Goal: Task Accomplishment & Management: Use online tool/utility

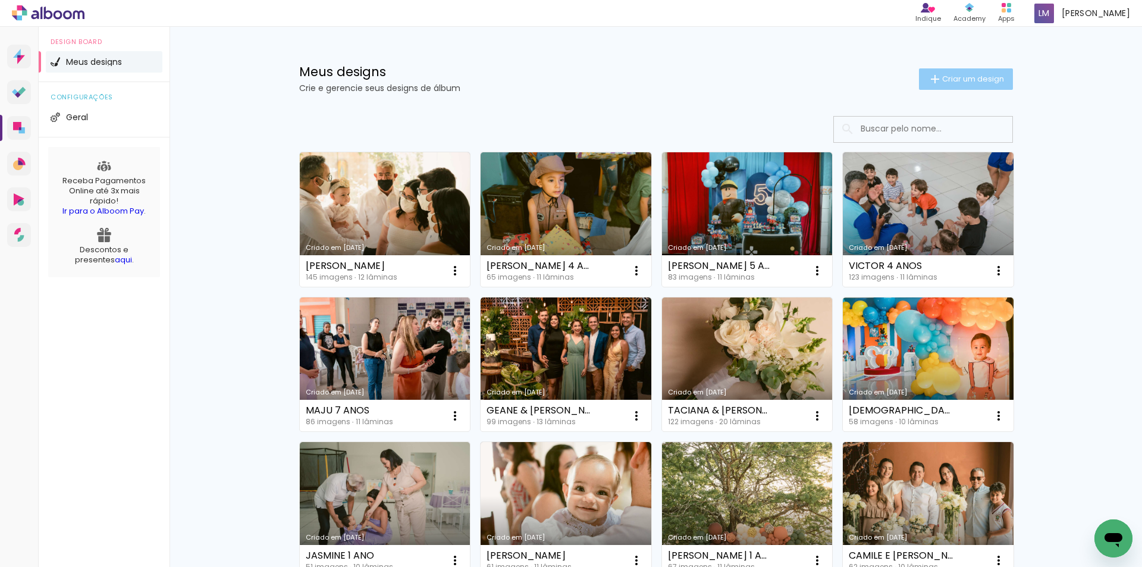
click at [935, 81] on iron-icon at bounding box center [935, 79] width 14 height 14
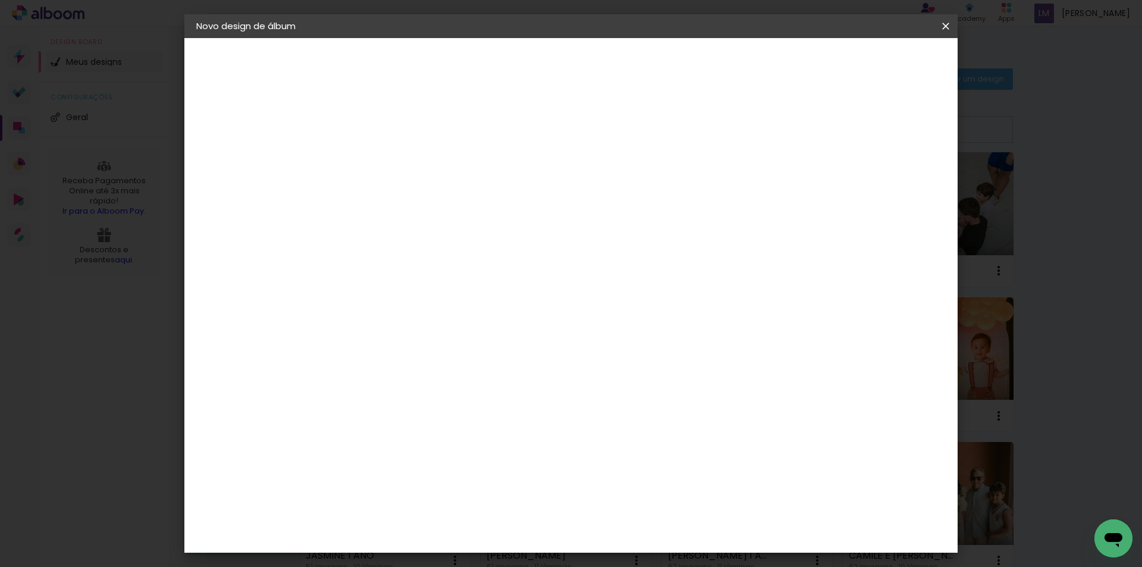
click at [0, 0] on paper-input-container "Título do álbum" at bounding box center [0, 0] width 0 height 0
click at [391, 158] on input at bounding box center [391, 159] width 0 height 18
type input "r"
type input "RAYANA"
type paper-input "RAYANA"
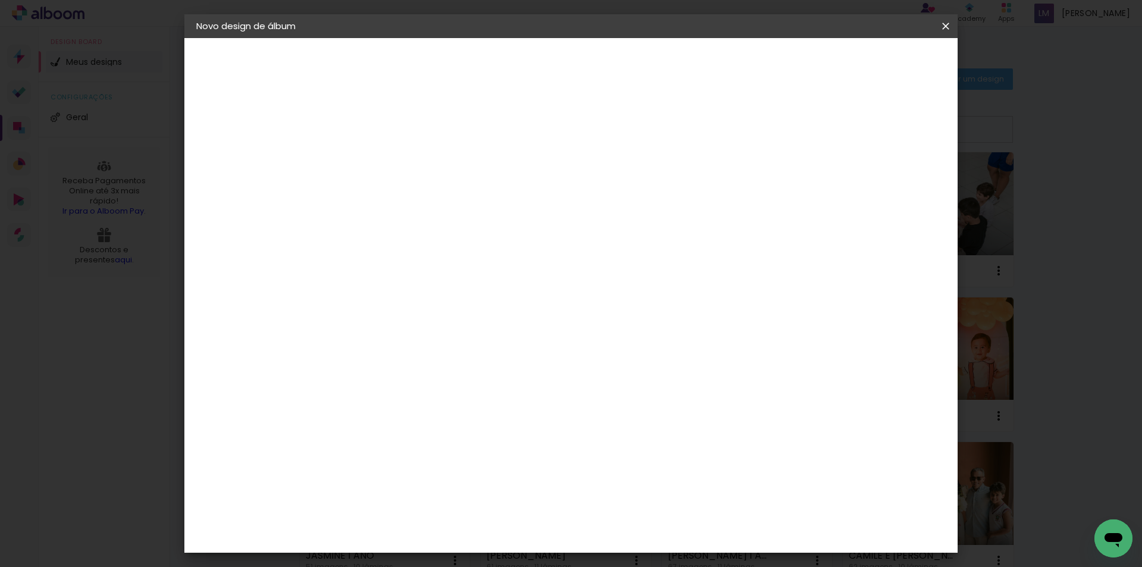
click at [513, 72] on paper-button "Avançar" at bounding box center [483, 63] width 58 height 20
click at [613, 69] on paper-button "Avançar" at bounding box center [584, 63] width 58 height 20
click at [437, 198] on input "text" at bounding box center [414, 207] width 46 height 18
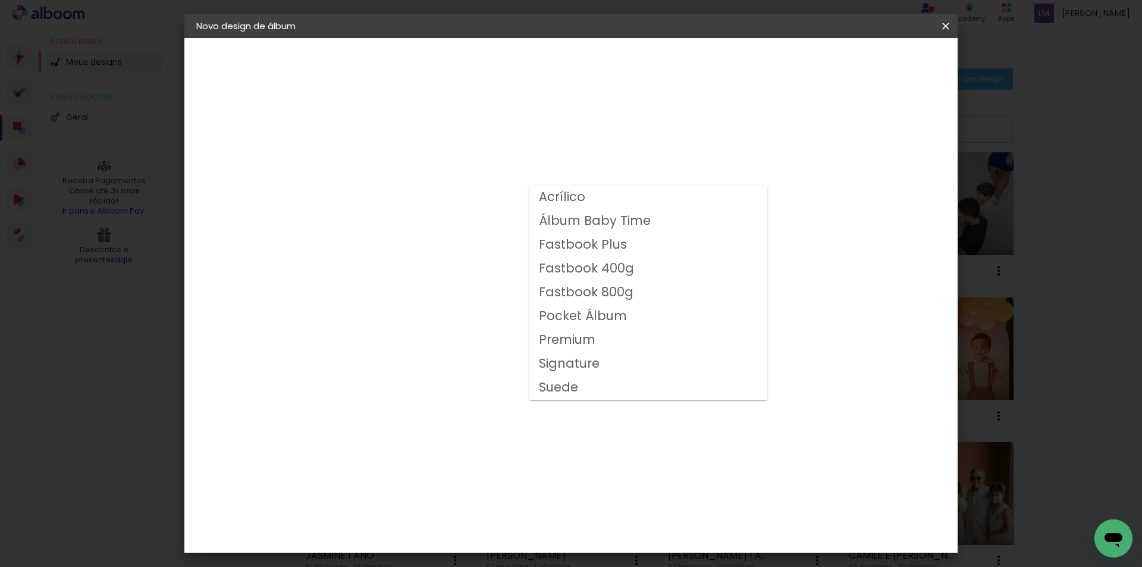
click at [0, 0] on slot "Fastbook 800g" at bounding box center [0, 0] width 0 height 0
type input "Fastbook 800g"
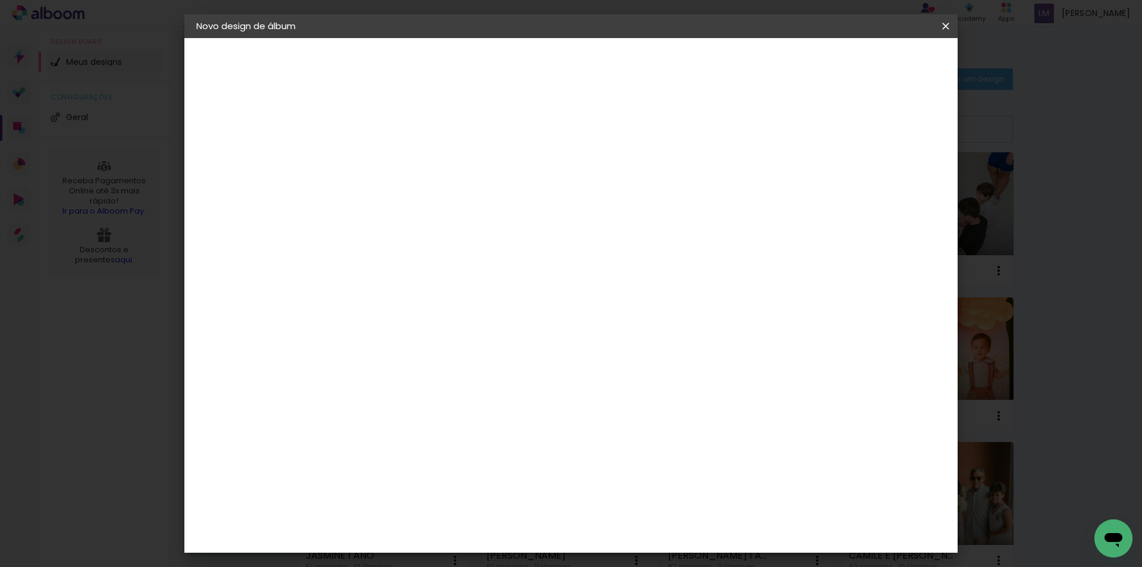
click at [471, 313] on span "25 × 20" at bounding box center [443, 323] width 55 height 32
click at [0, 0] on slot "Avançar" at bounding box center [0, 0] width 0 height 0
click at [871, 63] on span "Iniciar design" at bounding box center [844, 63] width 54 height 8
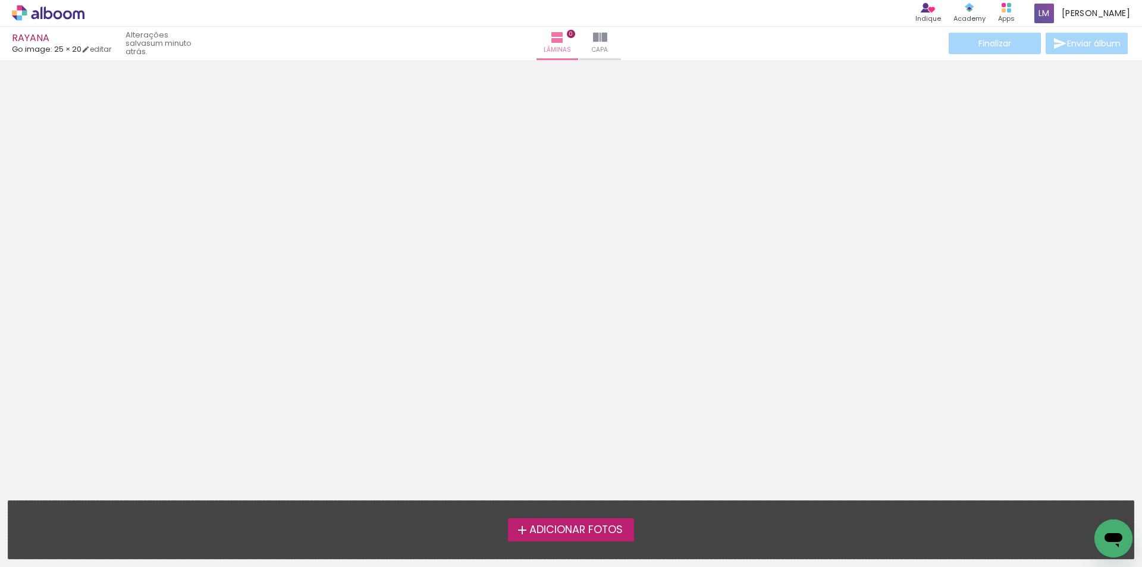
click at [608, 525] on span "Adicionar Fotos" at bounding box center [575, 529] width 93 height 11
click at [0, 0] on input "file" at bounding box center [0, 0] width 0 height 0
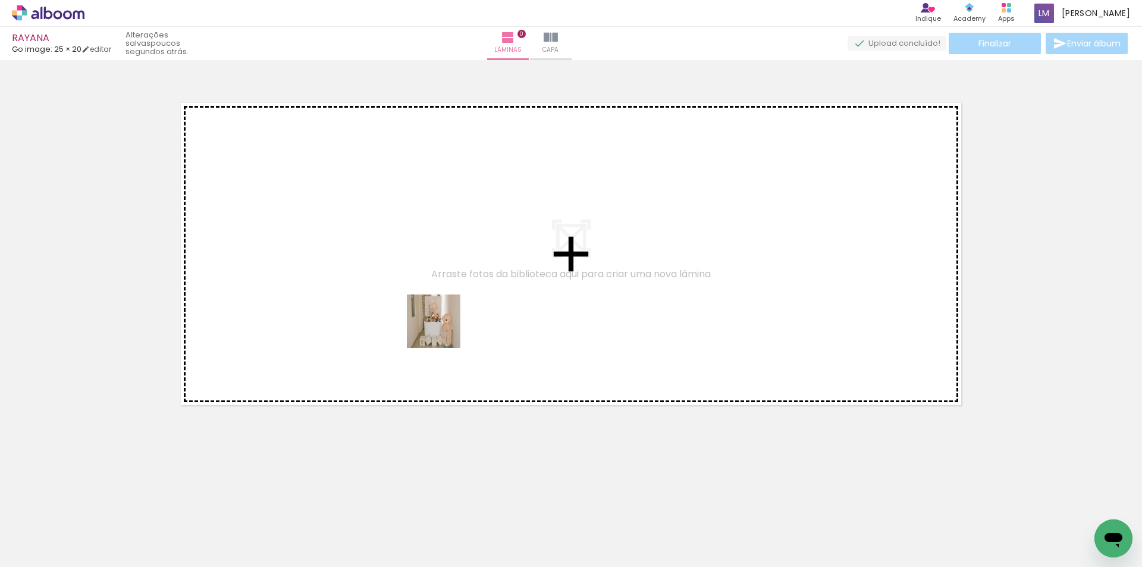
drag, startPoint x: 125, startPoint y: 537, endPoint x: 463, endPoint y: 315, distance: 403.9
click at [463, 315] on quentale-workspace at bounding box center [571, 283] width 1142 height 567
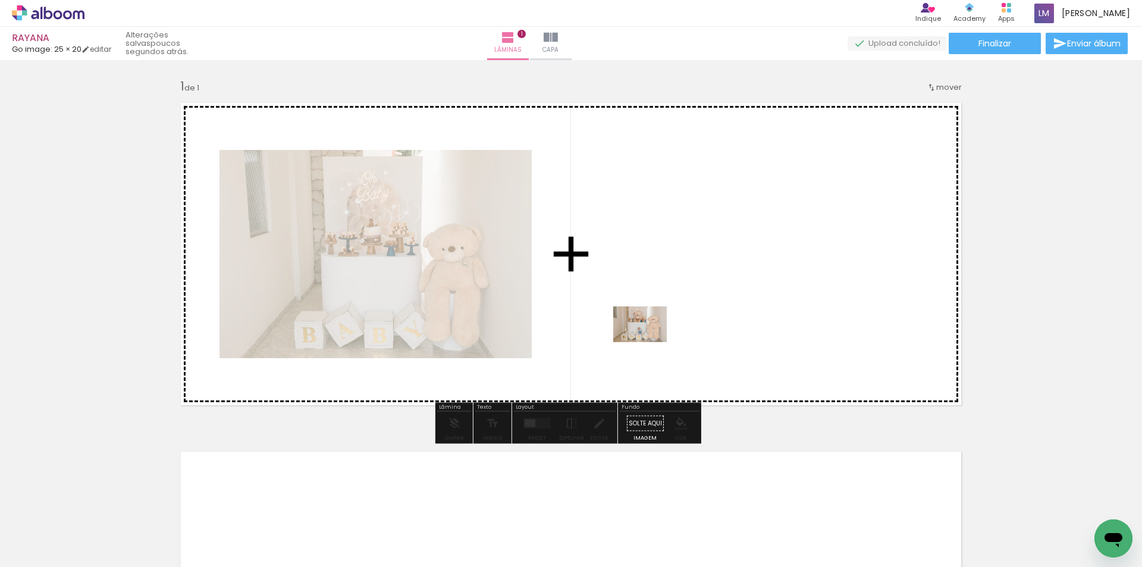
drag, startPoint x: 489, startPoint y: 512, endPoint x: 649, endPoint y: 341, distance: 233.5
click at [649, 341] on quentale-workspace at bounding box center [571, 283] width 1142 height 567
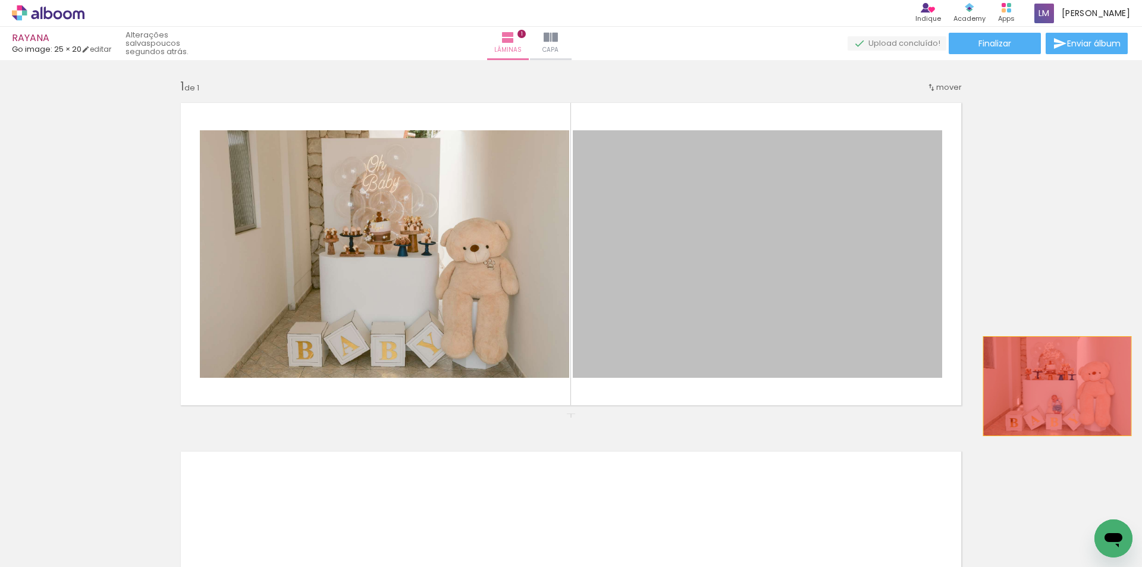
drag, startPoint x: 716, startPoint y: 334, endPoint x: 1061, endPoint y: 392, distance: 350.3
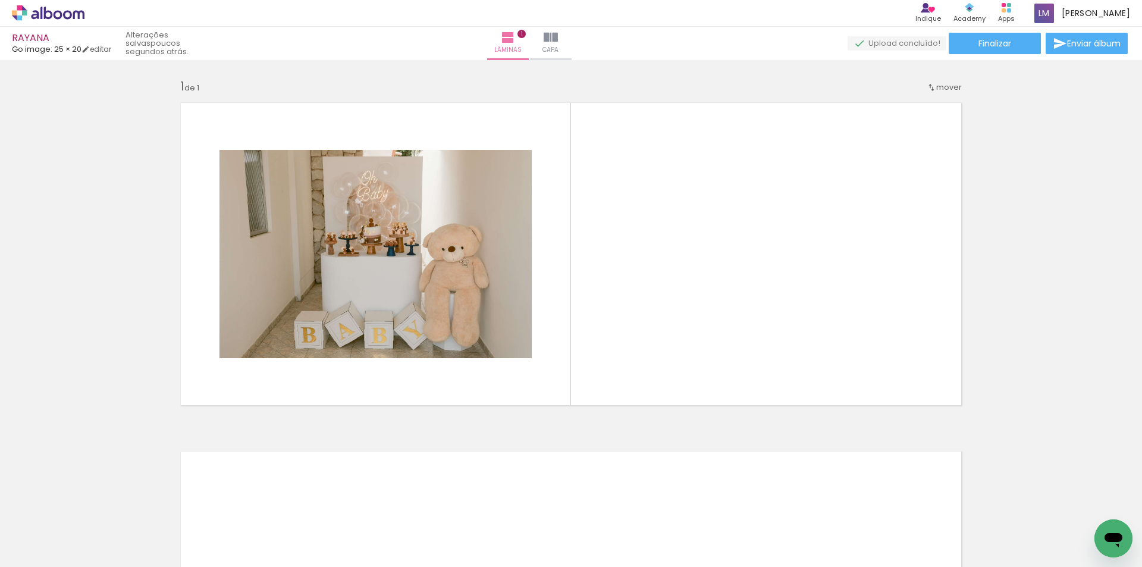
scroll to position [0, 1024]
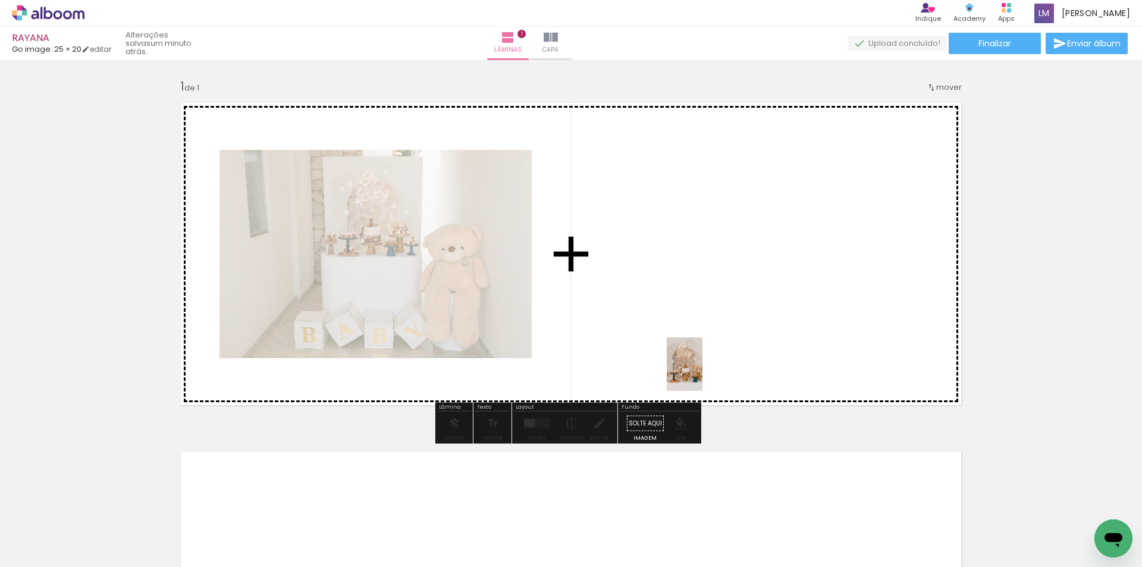
drag, startPoint x: 771, startPoint y: 530, endPoint x: 701, endPoint y: 372, distance: 173.6
click at [701, 372] on quentale-workspace at bounding box center [571, 283] width 1142 height 567
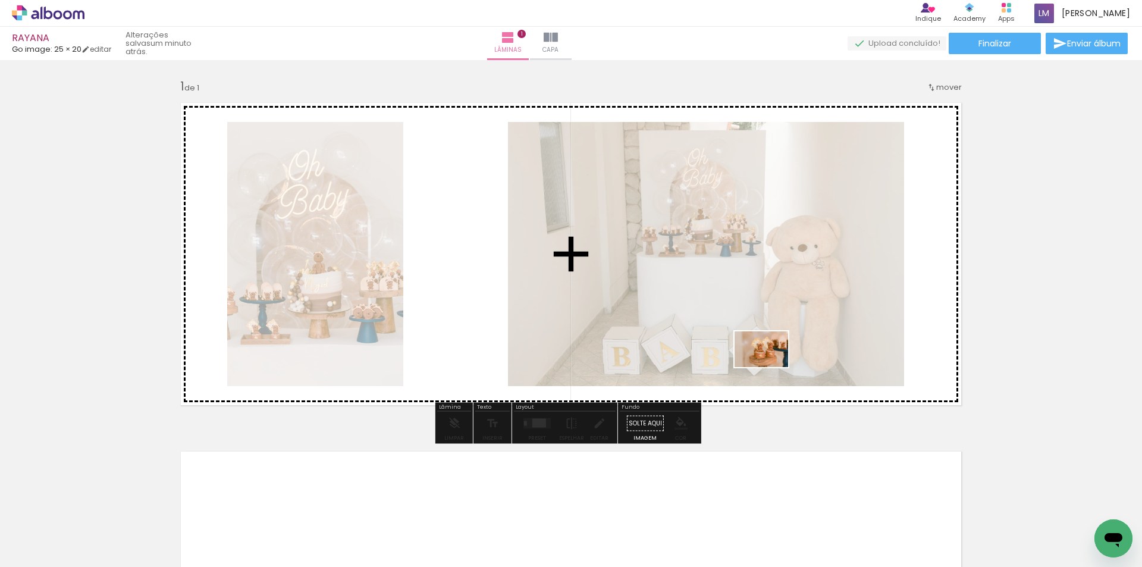
drag, startPoint x: 829, startPoint y: 530, endPoint x: 770, endPoint y: 367, distance: 173.4
click at [770, 367] on quentale-workspace at bounding box center [571, 283] width 1142 height 567
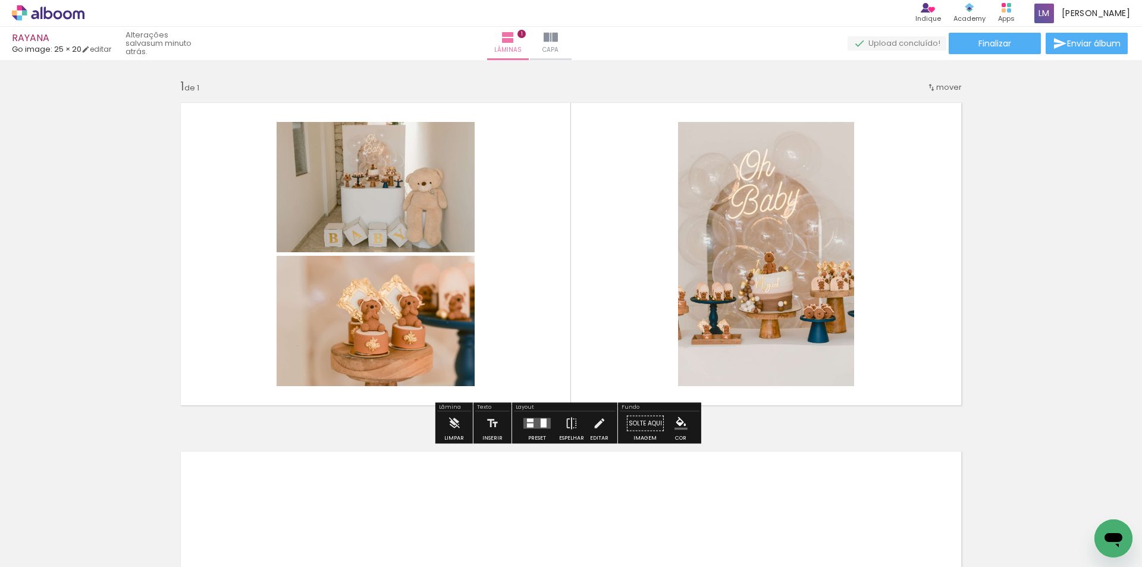
scroll to position [0, 0]
click at [570, 430] on iron-icon at bounding box center [571, 423] width 13 height 24
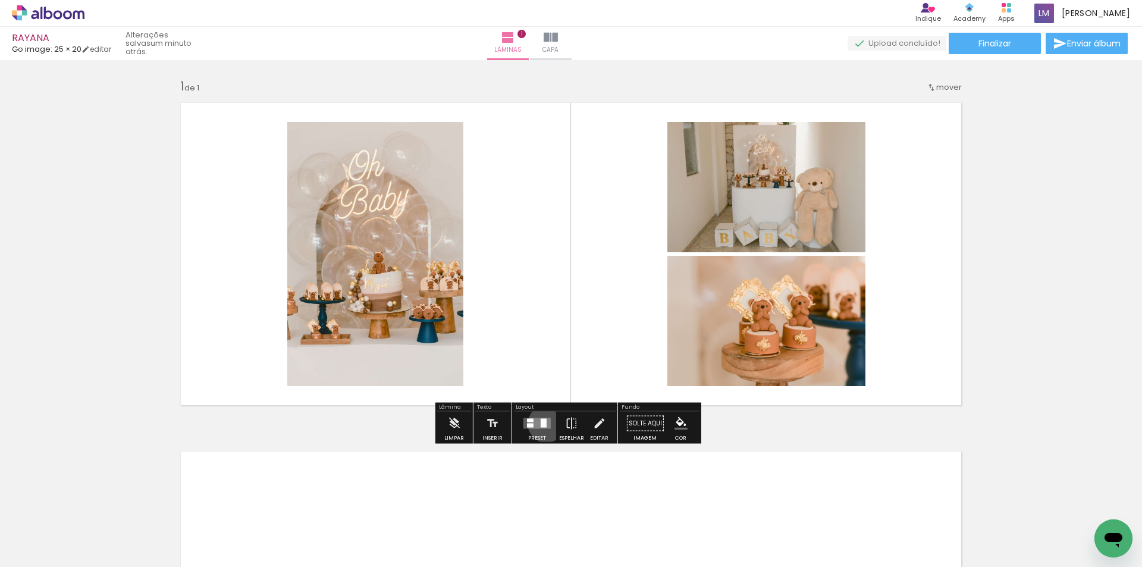
click at [543, 423] on div at bounding box center [544, 423] width 6 height 9
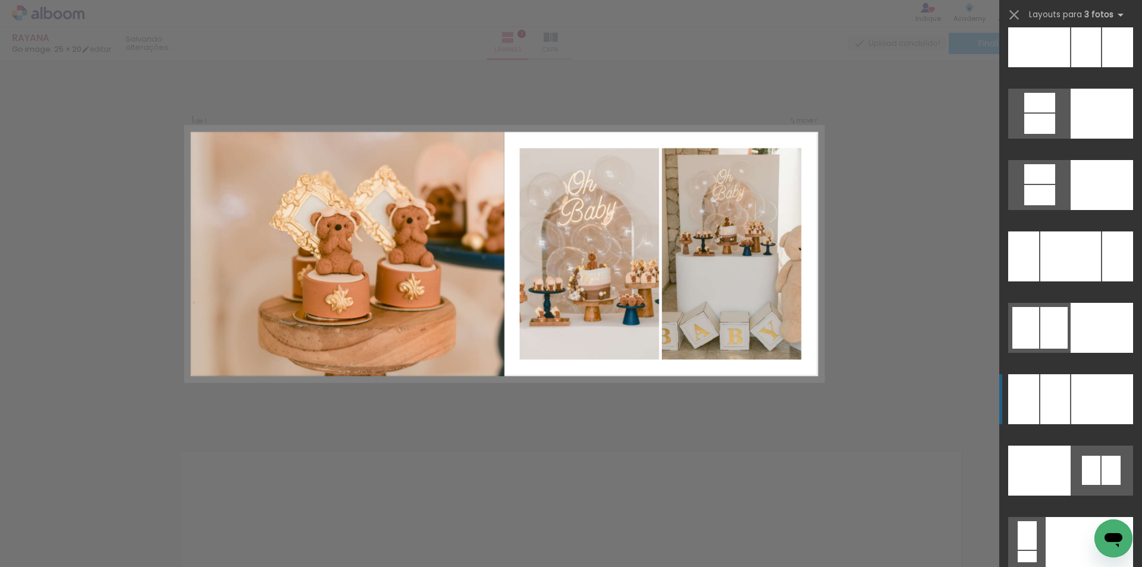
scroll to position [12162, 0]
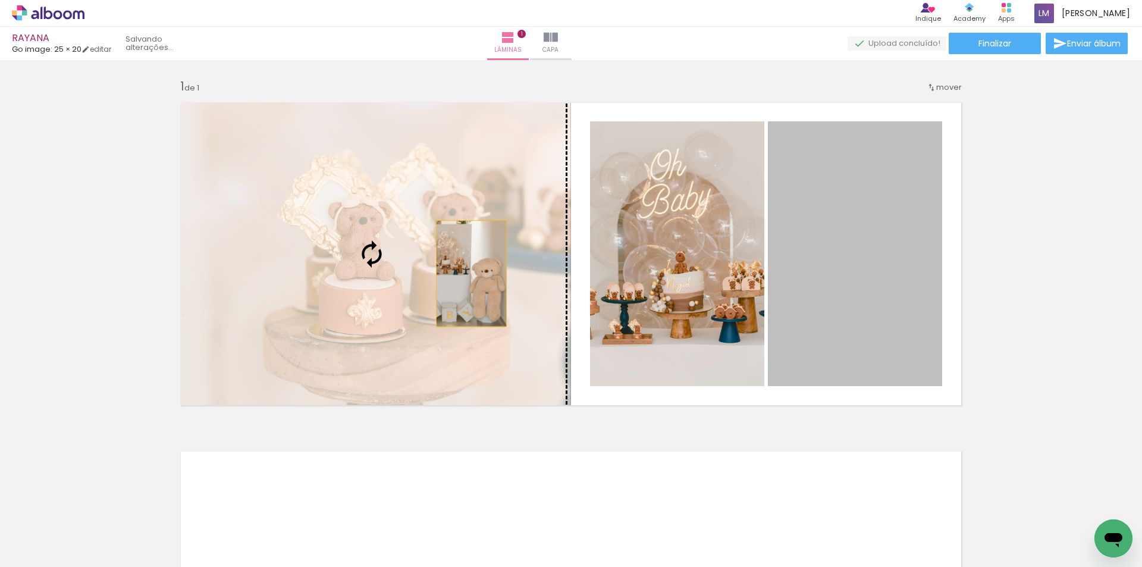
drag, startPoint x: 840, startPoint y: 257, endPoint x: 467, endPoint y: 274, distance: 373.8
click at [0, 0] on slot at bounding box center [0, 0] width 0 height 0
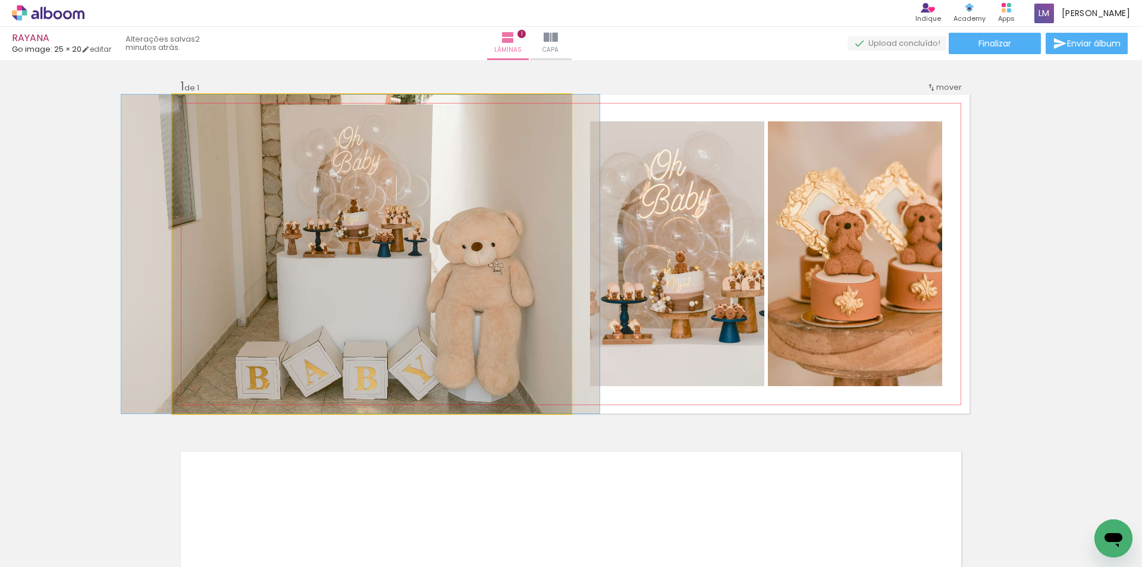
drag, startPoint x: 427, startPoint y: 253, endPoint x: 416, endPoint y: 306, distance: 54.1
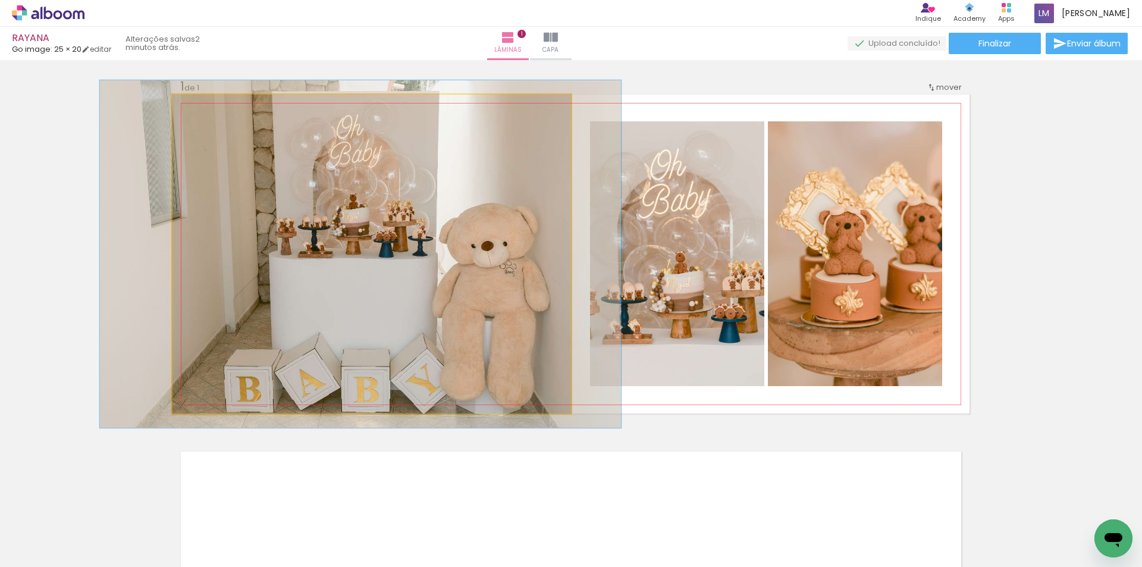
click at [201, 116] on div at bounding box center [203, 107] width 19 height 19
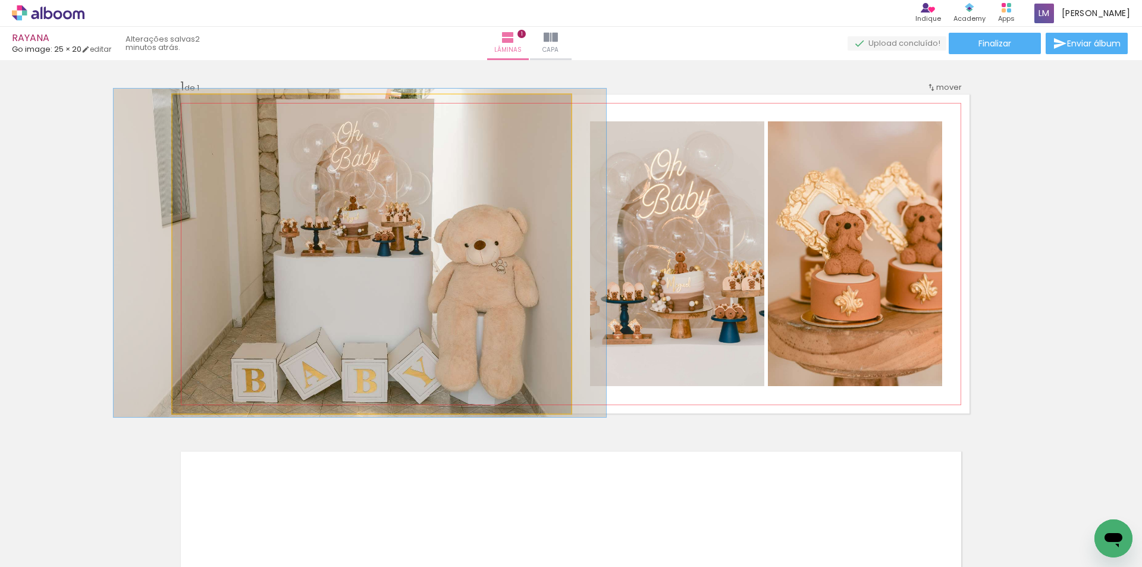
drag, startPoint x: 201, startPoint y: 108, endPoint x: 198, endPoint y: 118, distance: 10.5
click at [198, 118] on quentale-photo at bounding box center [371, 254] width 398 height 319
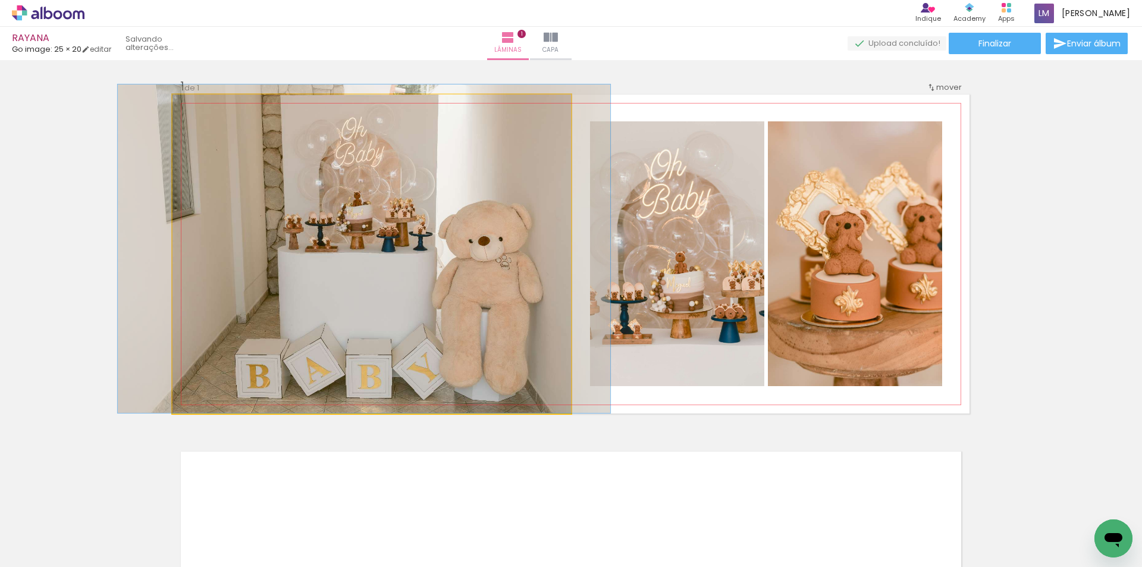
drag, startPoint x: 383, startPoint y: 167, endPoint x: 387, endPoint y: 159, distance: 9.3
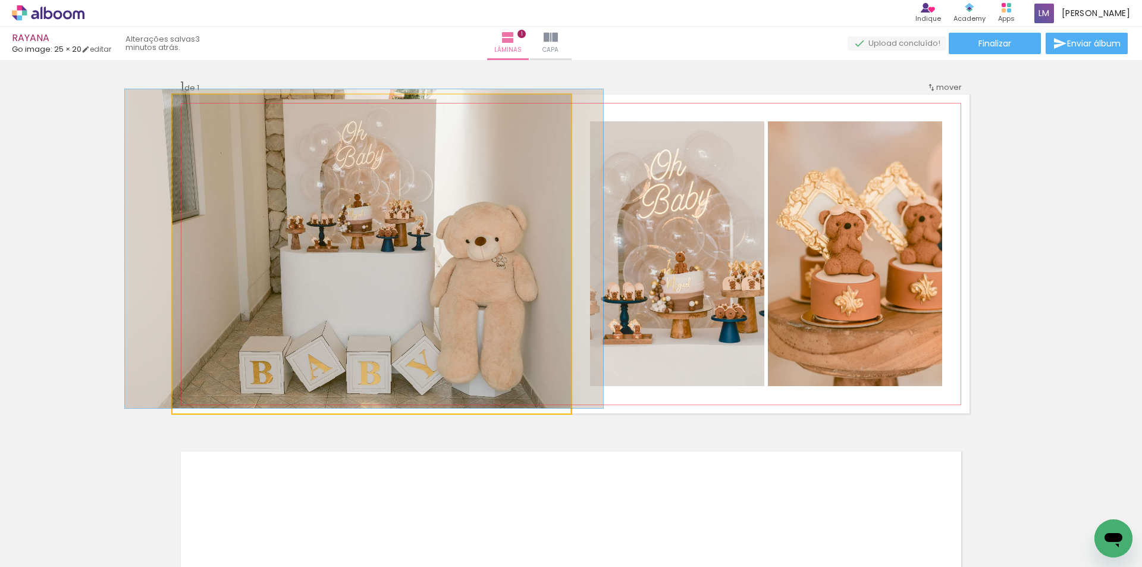
click at [194, 109] on div at bounding box center [200, 107] width 19 height 19
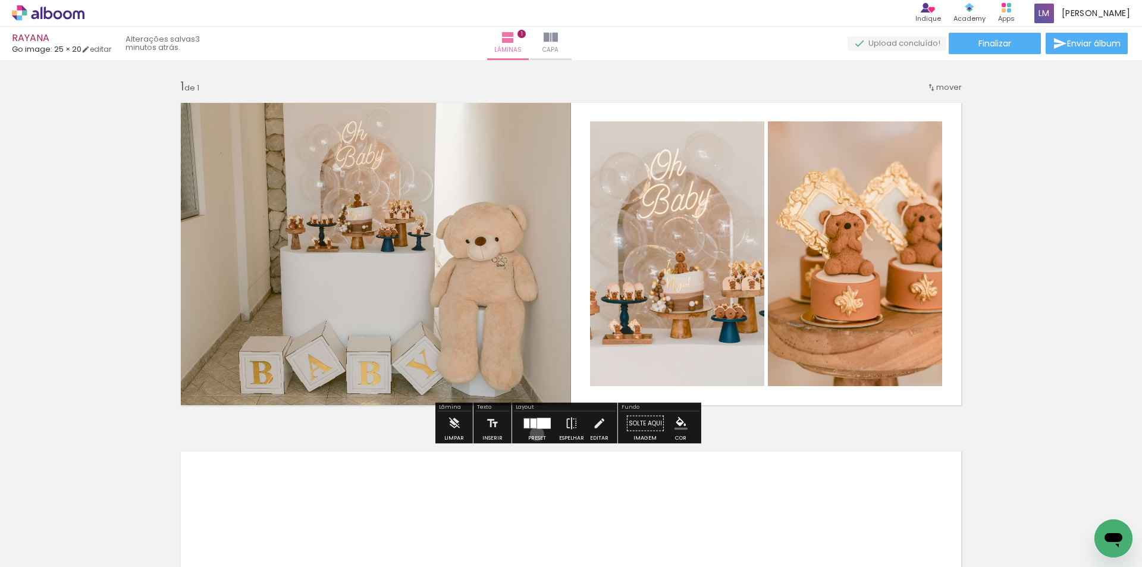
click at [534, 433] on div at bounding box center [537, 423] width 32 height 24
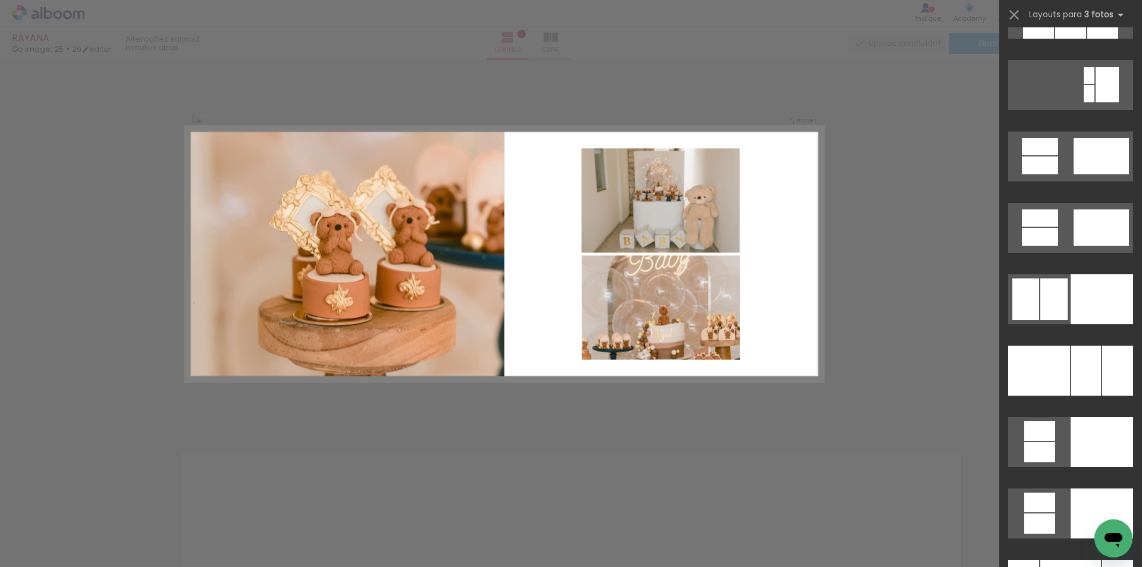
scroll to position [11833, 0]
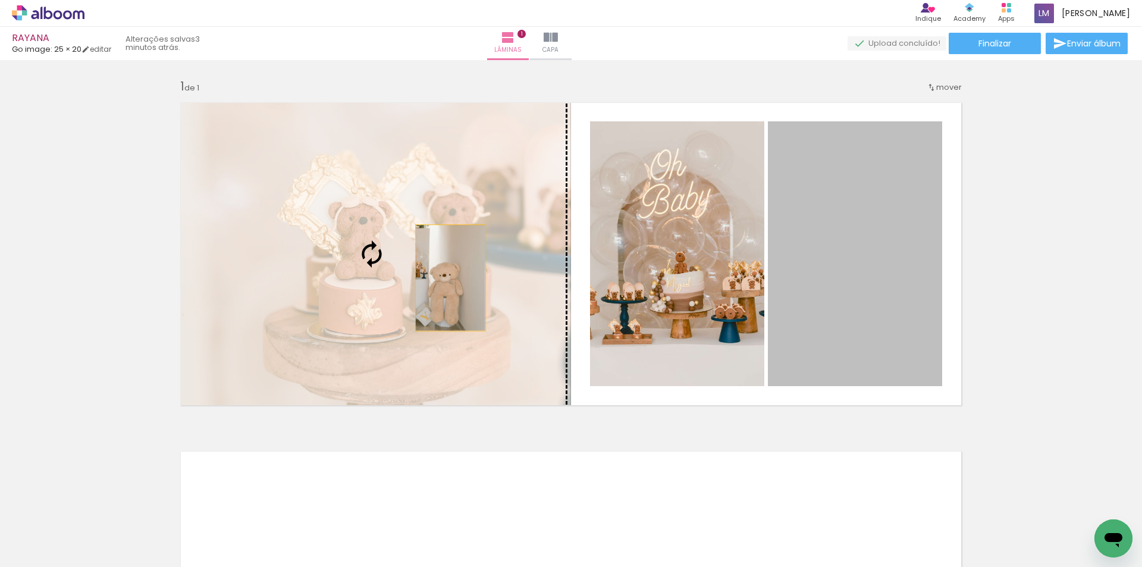
drag, startPoint x: 872, startPoint y: 287, endPoint x: 446, endPoint y: 278, distance: 425.8
click at [0, 0] on slot at bounding box center [0, 0] width 0 height 0
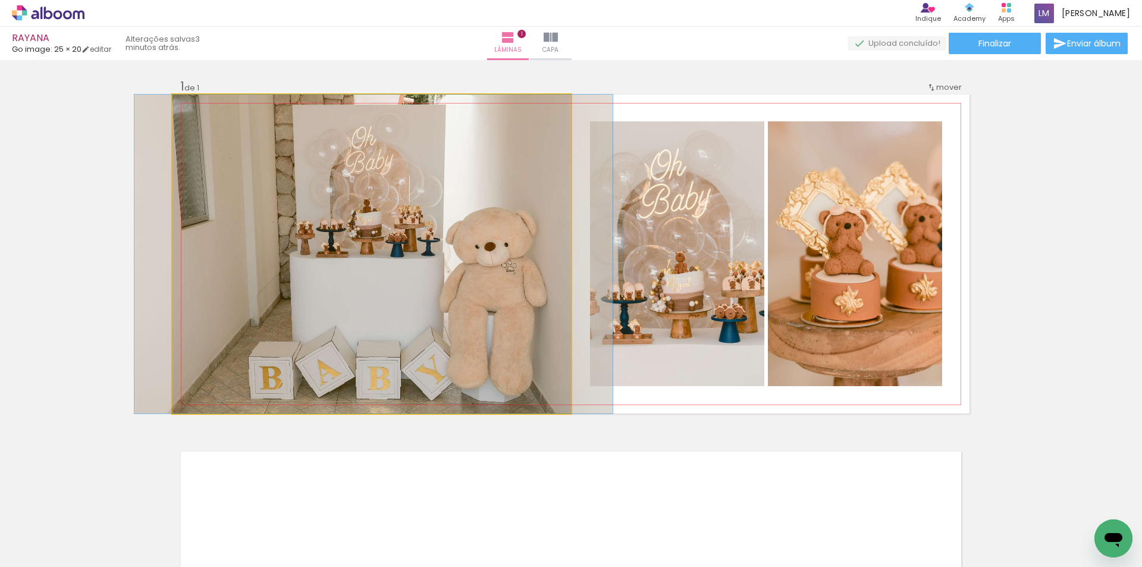
drag, startPoint x: 389, startPoint y: 257, endPoint x: 392, endPoint y: 243, distance: 14.6
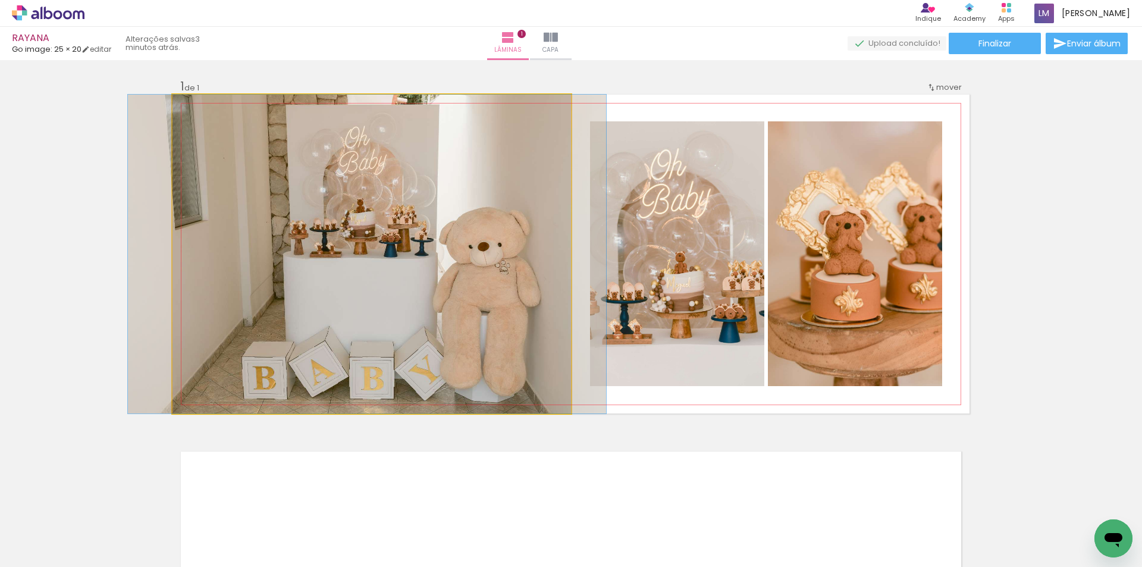
drag, startPoint x: 385, startPoint y: 240, endPoint x: 377, endPoint y: 241, distance: 7.8
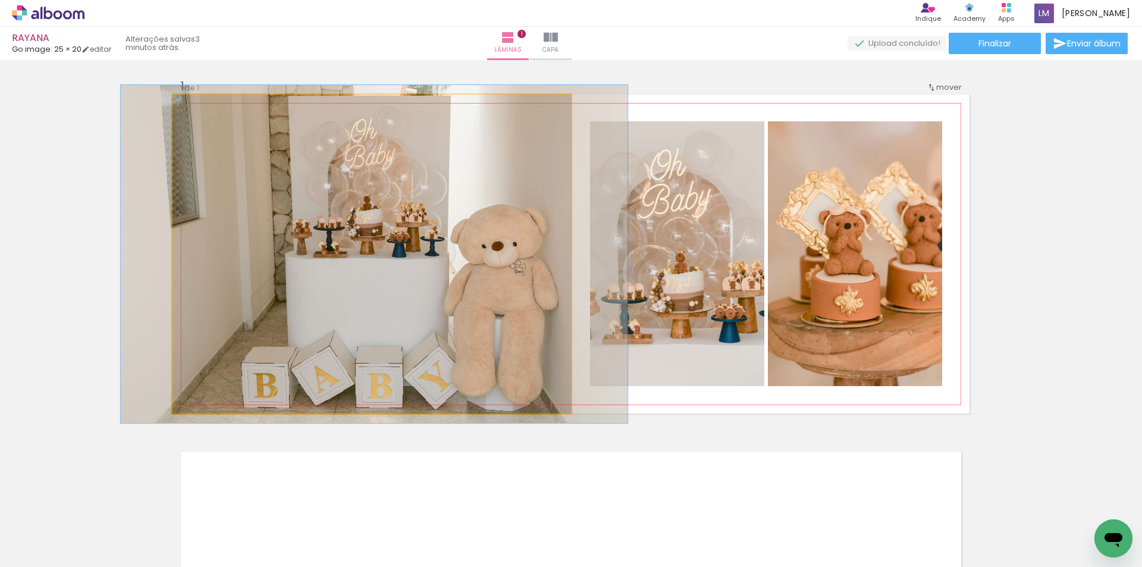
type paper-slider "106"
click at [204, 112] on div at bounding box center [202, 107] width 19 height 19
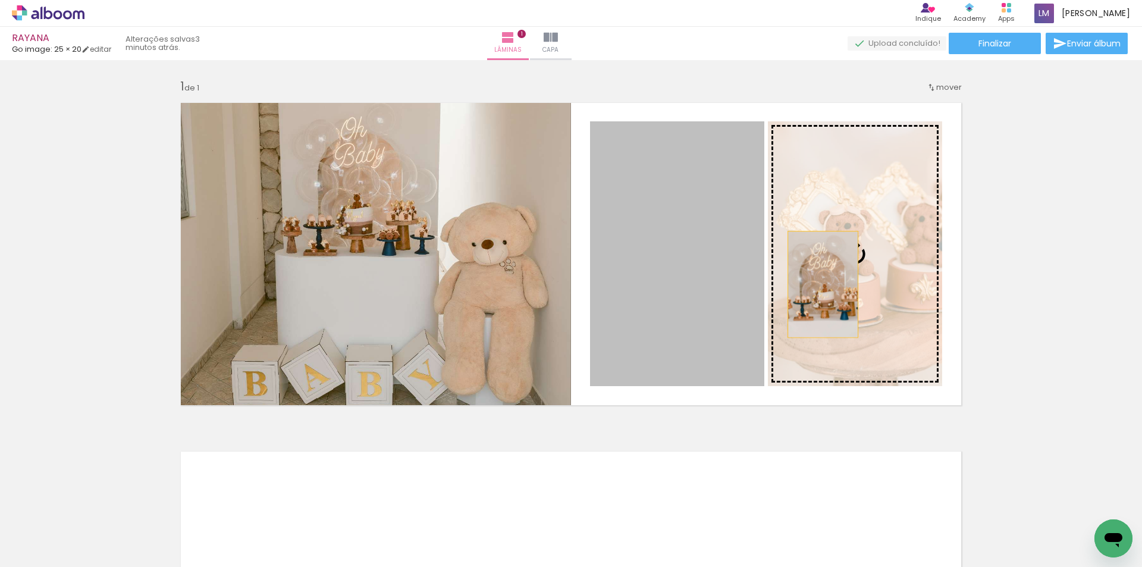
drag, startPoint x: 677, startPoint y: 282, endPoint x: 818, endPoint y: 284, distance: 141.5
click at [0, 0] on slot at bounding box center [0, 0] width 0 height 0
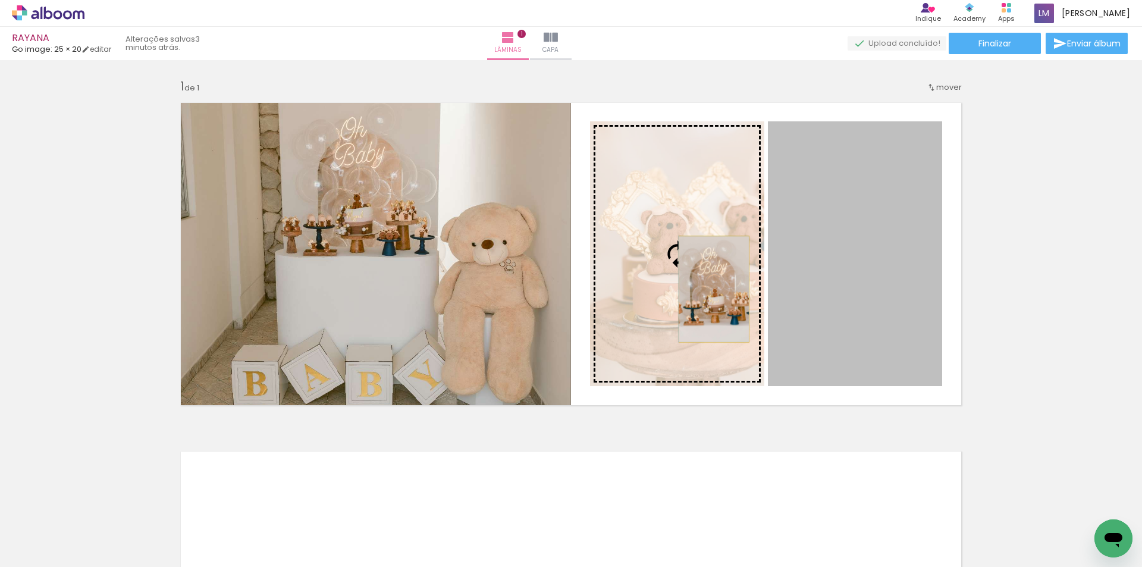
drag, startPoint x: 834, startPoint y: 287, endPoint x: 709, endPoint y: 289, distance: 124.3
click at [0, 0] on slot at bounding box center [0, 0] width 0 height 0
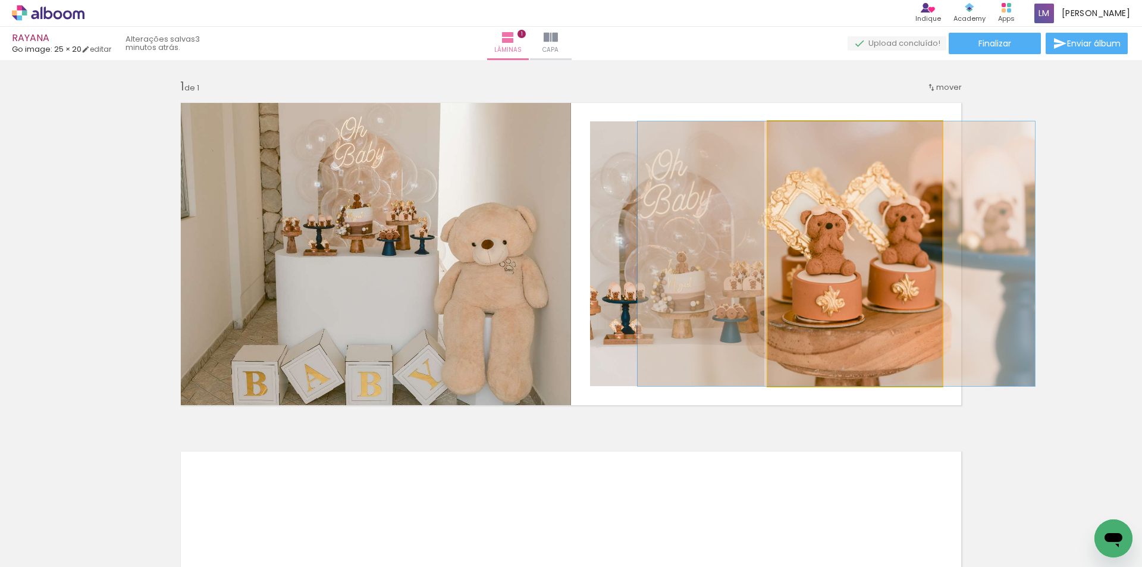
drag, startPoint x: 874, startPoint y: 221, endPoint x: 856, endPoint y: 238, distance: 25.7
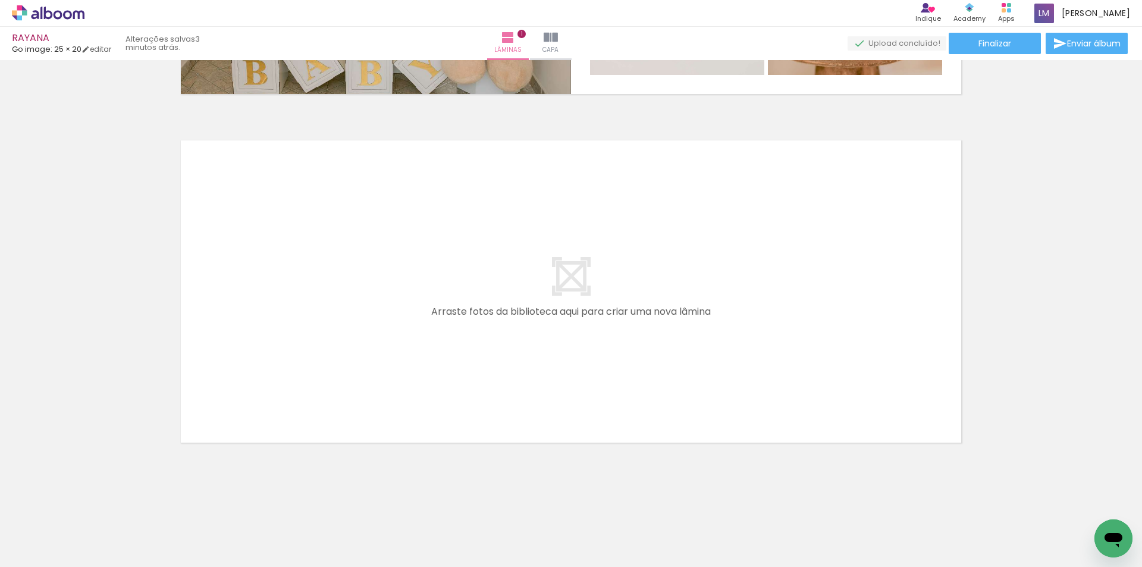
scroll to position [320, 0]
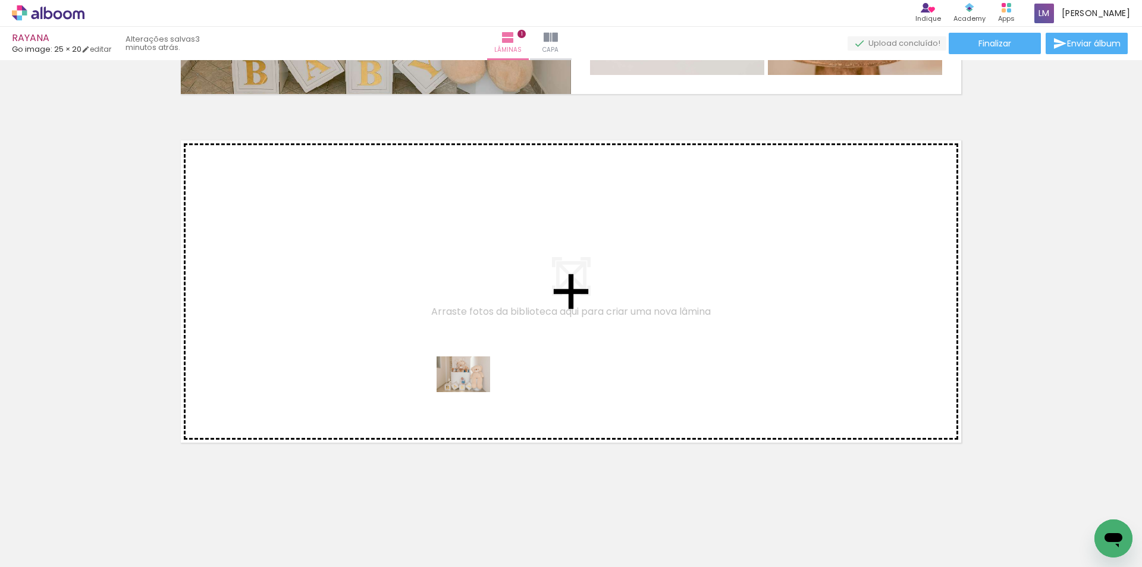
drag, startPoint x: 467, startPoint y: 533, endPoint x: 472, endPoint y: 385, distance: 148.1
click at [472, 385] on quentale-workspace at bounding box center [571, 283] width 1142 height 567
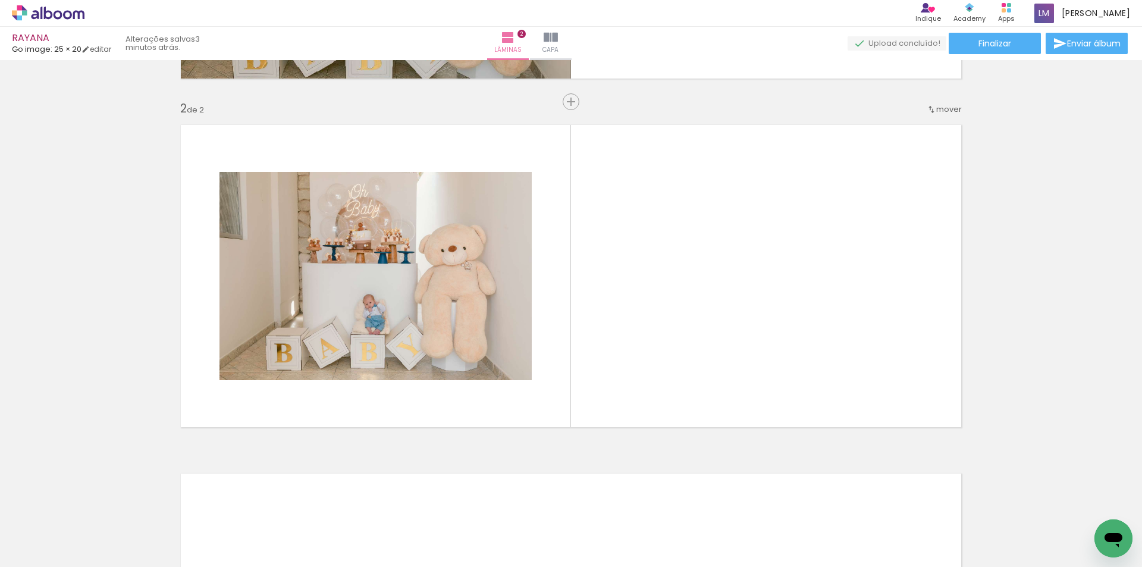
scroll to position [0, 286]
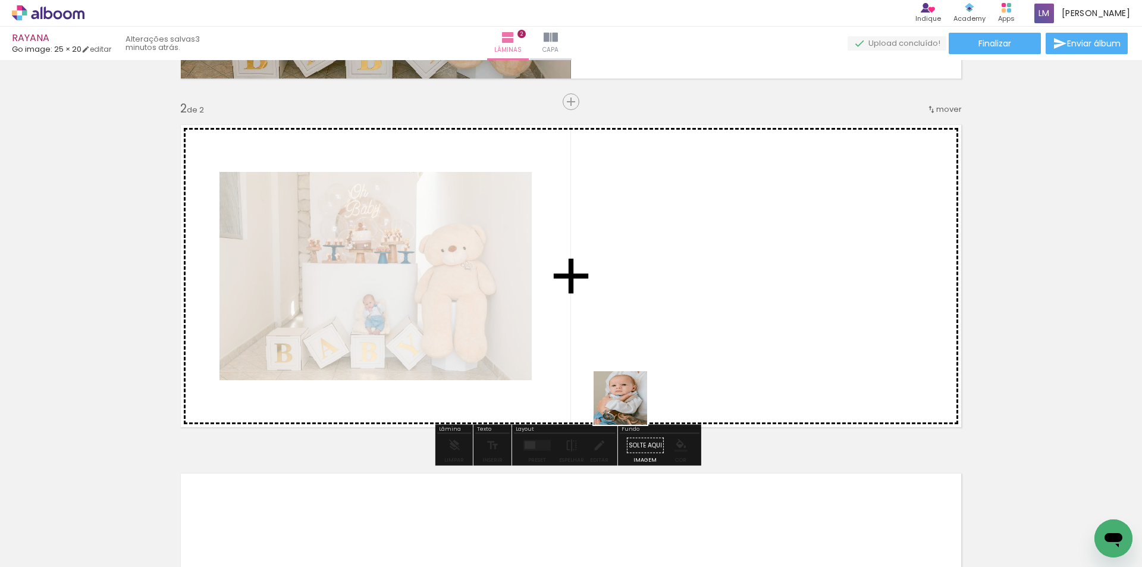
drag, startPoint x: 508, startPoint y: 534, endPoint x: 630, endPoint y: 381, distance: 195.8
click at [630, 391] on quentale-workspace at bounding box center [571, 283] width 1142 height 567
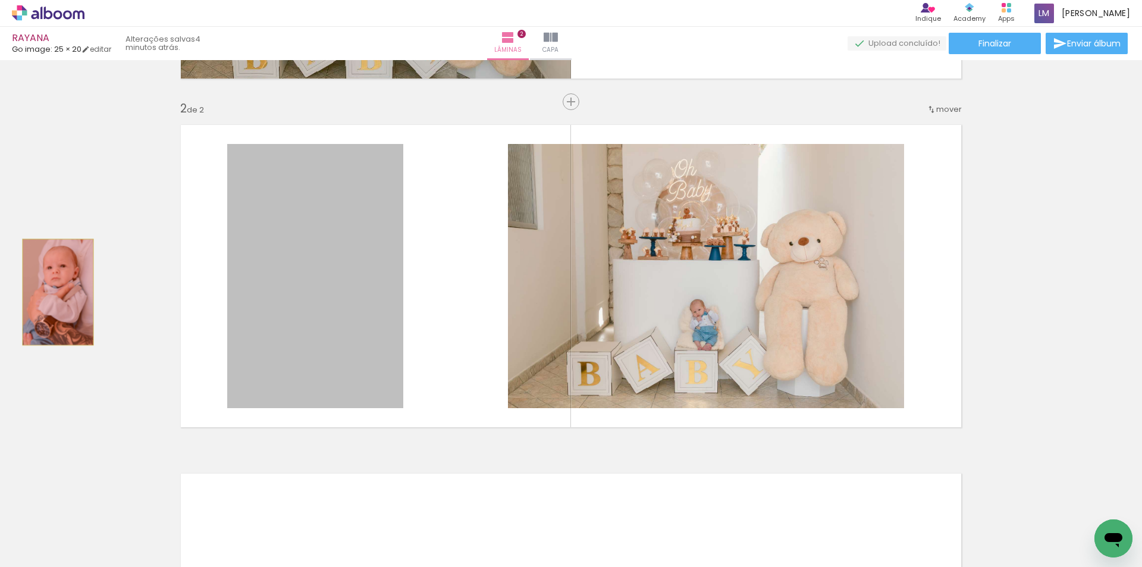
drag, startPoint x: 324, startPoint y: 313, endPoint x: 54, endPoint y: 292, distance: 271.4
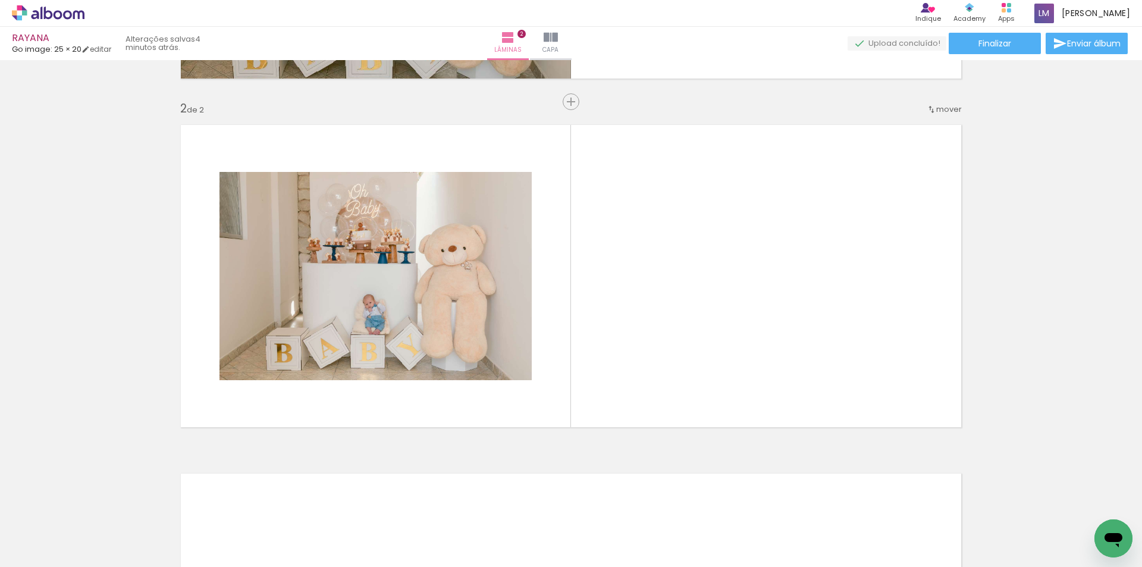
scroll to position [0, 1024]
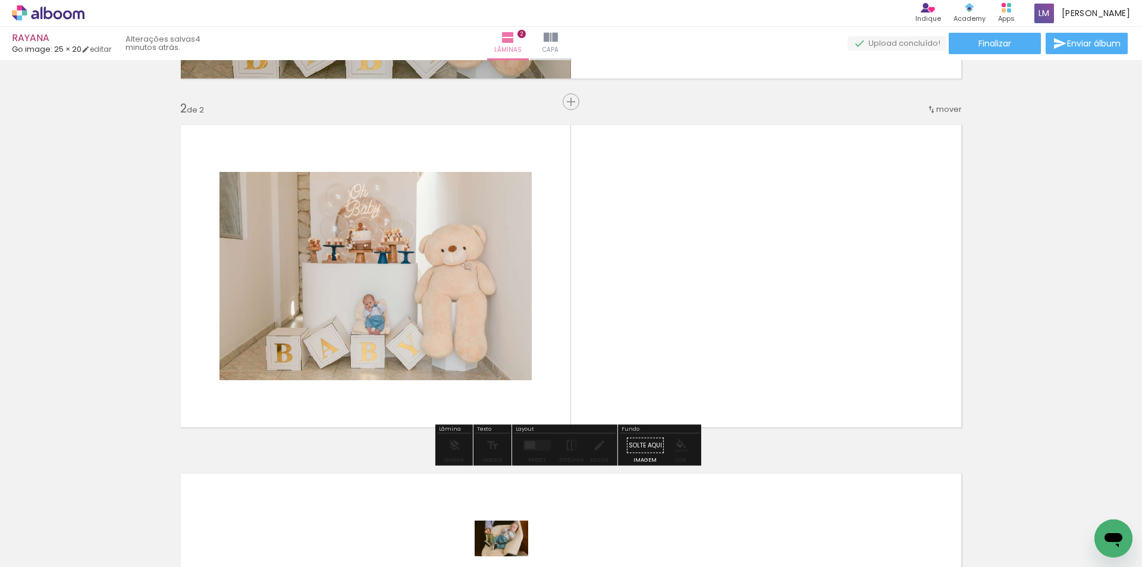
drag, startPoint x: 502, startPoint y: 533, endPoint x: 510, endPoint y: 556, distance: 24.4
click at [510, 547] on iron-image at bounding box center [493, 526] width 61 height 42
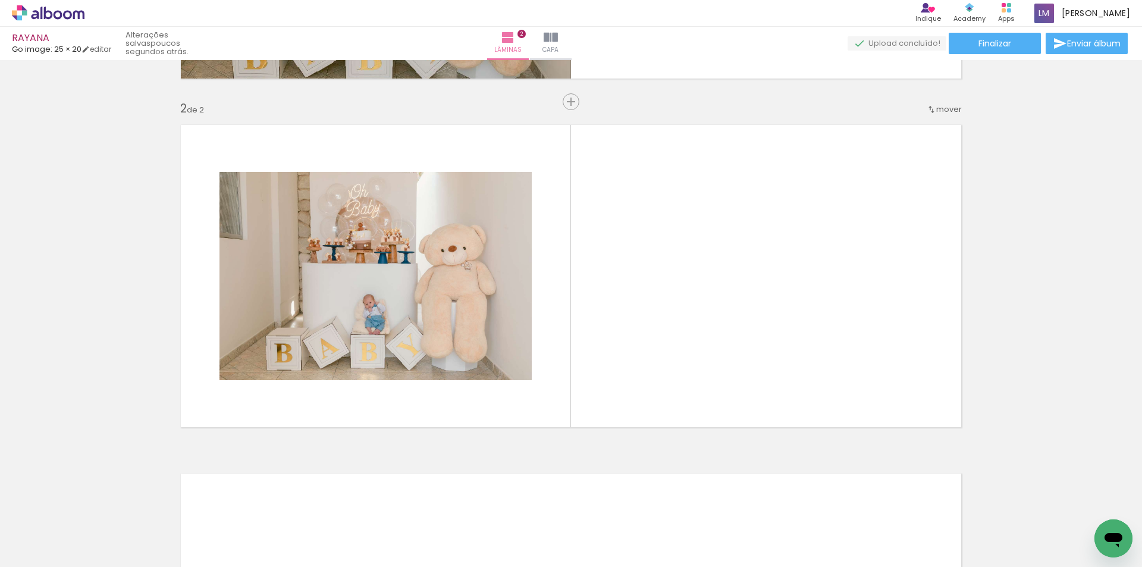
scroll to position [0, 33]
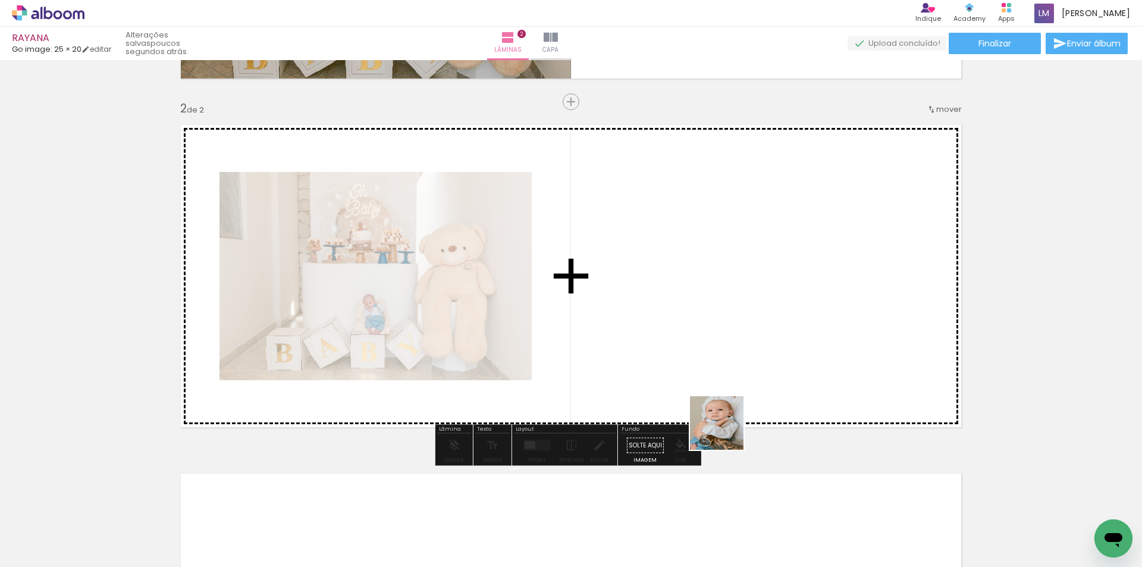
drag, startPoint x: 744, startPoint y: 542, endPoint x: 703, endPoint y: 364, distance: 182.6
click at [703, 364] on quentale-workspace at bounding box center [571, 283] width 1142 height 567
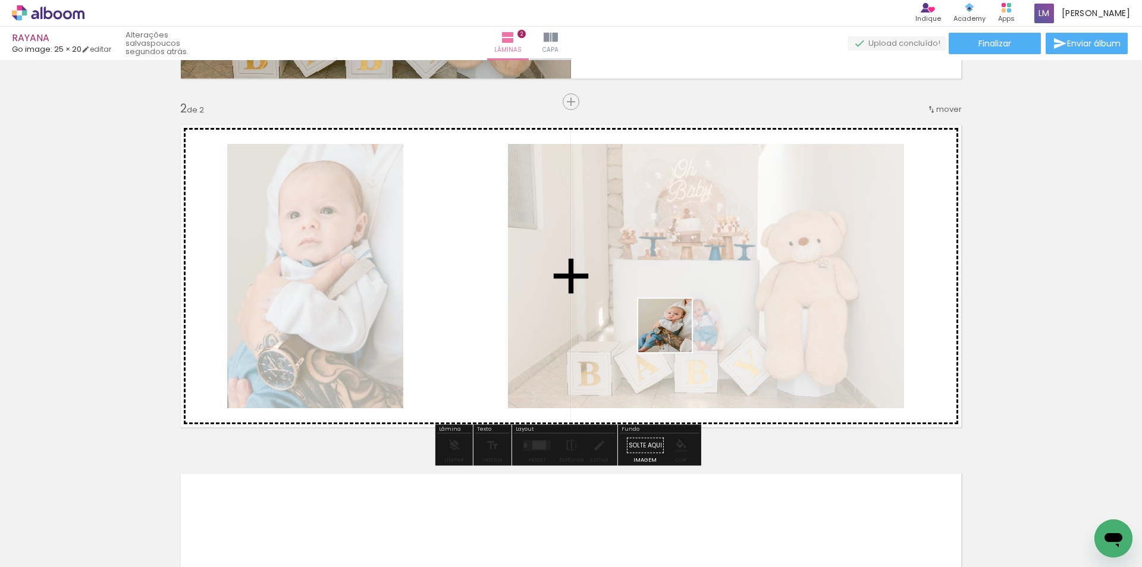
drag, startPoint x: 690, startPoint y: 538, endPoint x: 674, endPoint y: 334, distance: 204.6
click at [674, 334] on quentale-workspace at bounding box center [571, 283] width 1142 height 567
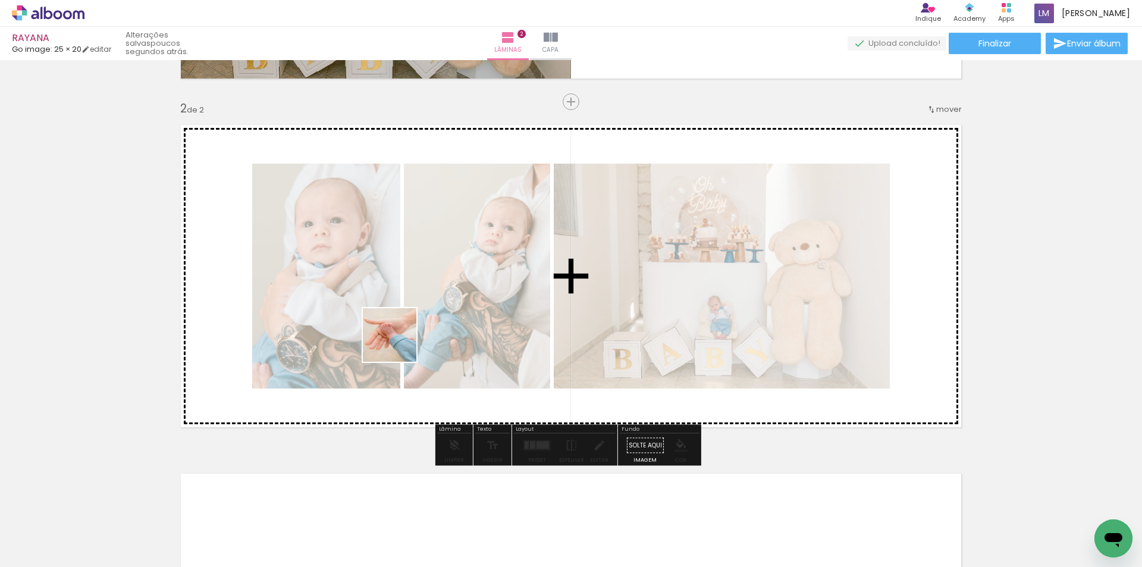
drag, startPoint x: 359, startPoint y: 529, endPoint x: 461, endPoint y: 320, distance: 233.0
click at [399, 325] on quentale-workspace at bounding box center [571, 283] width 1142 height 567
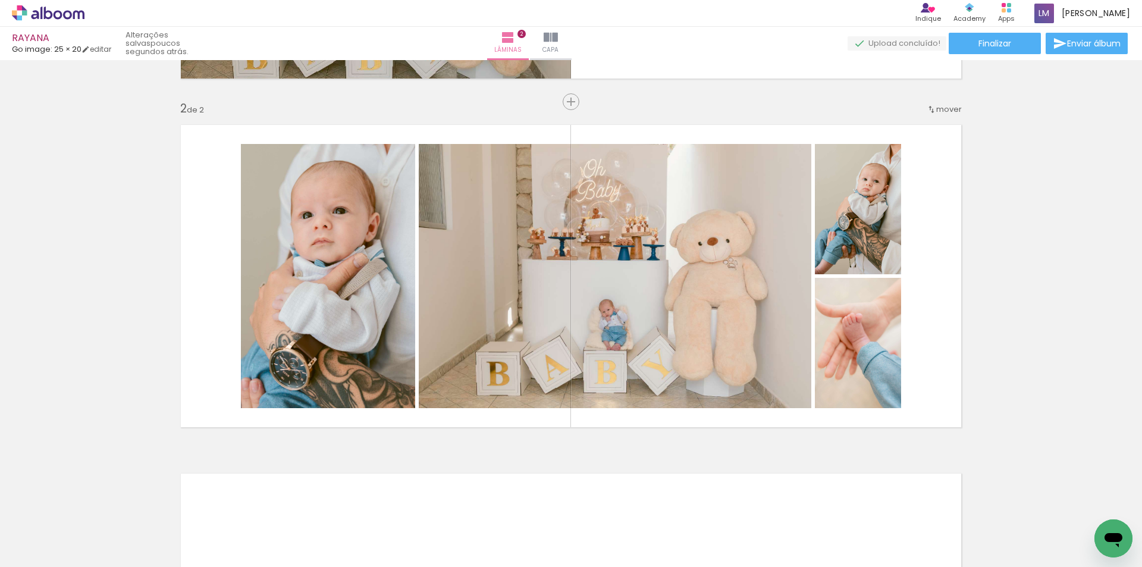
scroll to position [0, 1024]
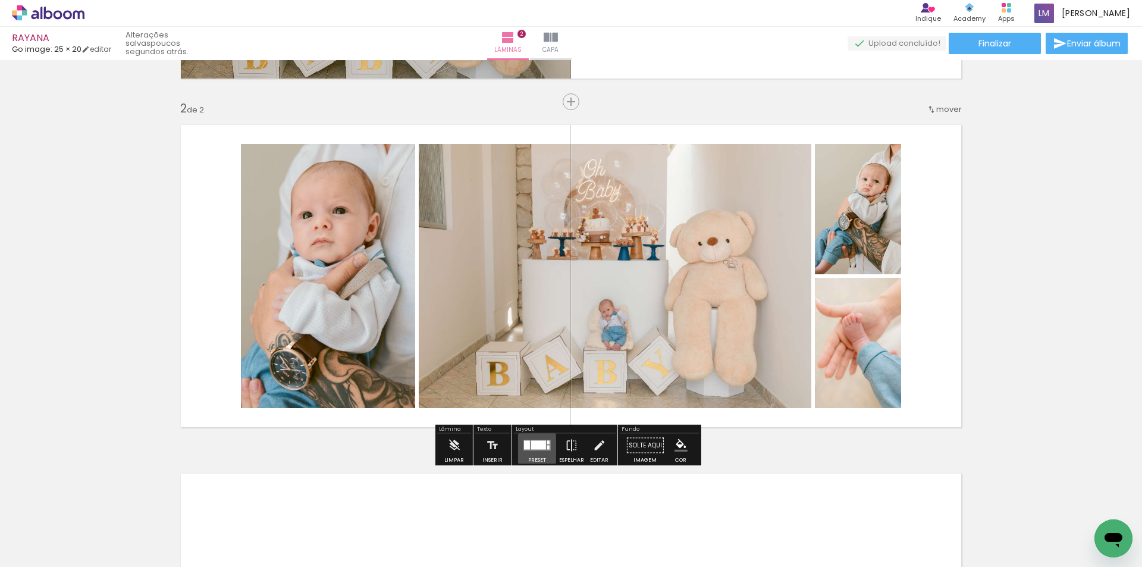
click at [537, 454] on div at bounding box center [537, 445] width 32 height 24
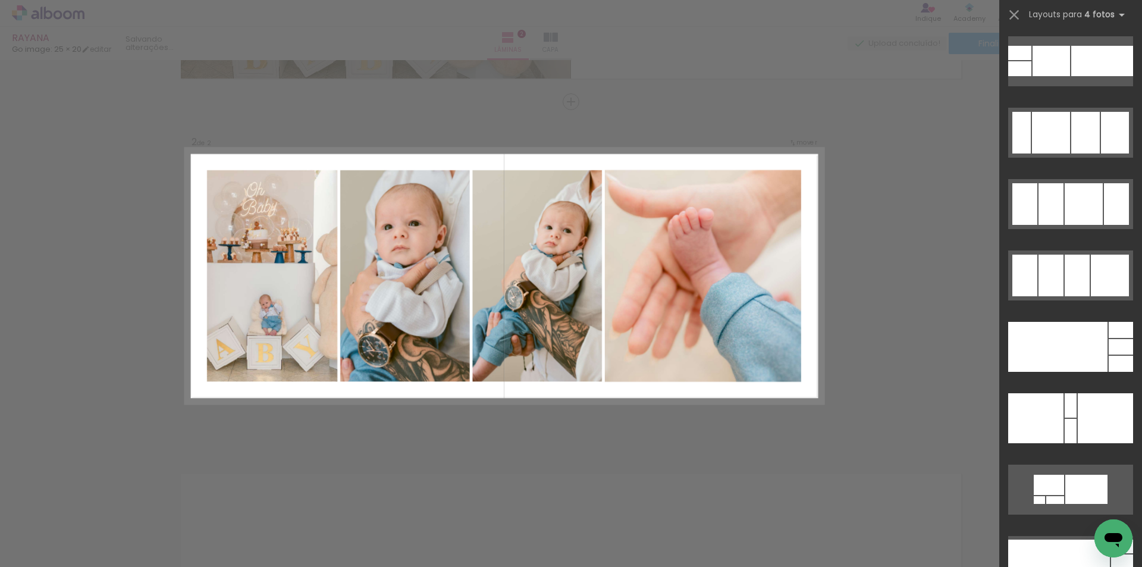
scroll to position [22627, 0]
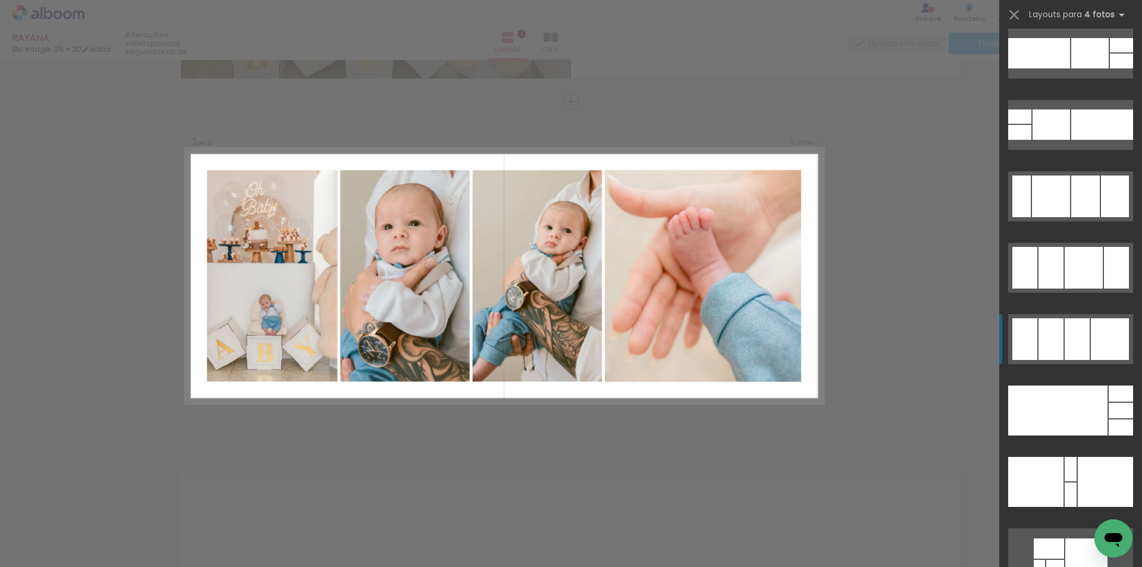
click at [1072, 288] on div at bounding box center [1083, 268] width 38 height 42
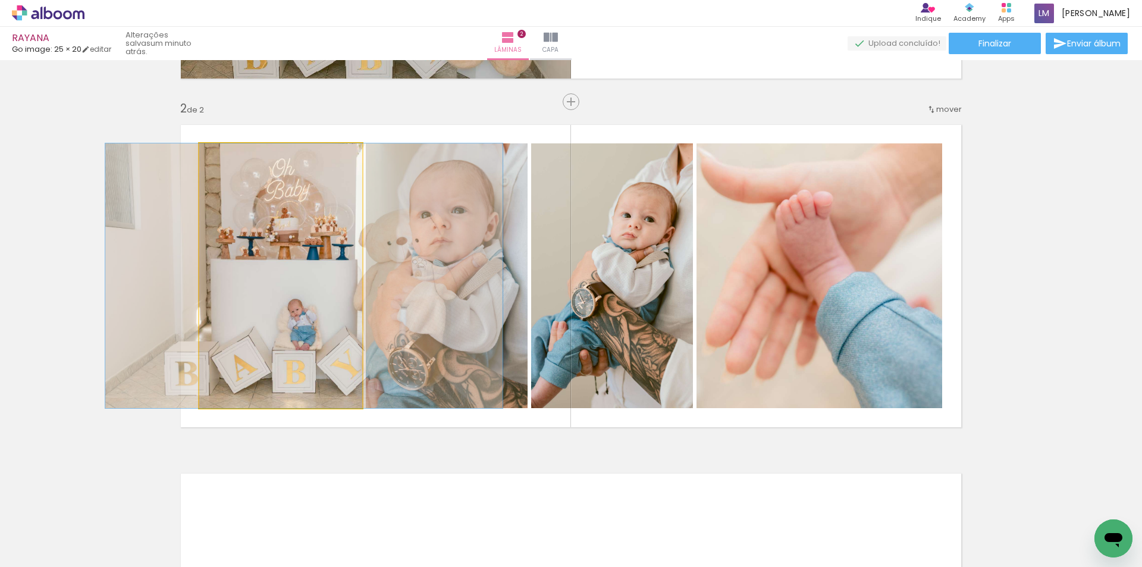
drag, startPoint x: 279, startPoint y: 301, endPoint x: 303, endPoint y: 335, distance: 40.6
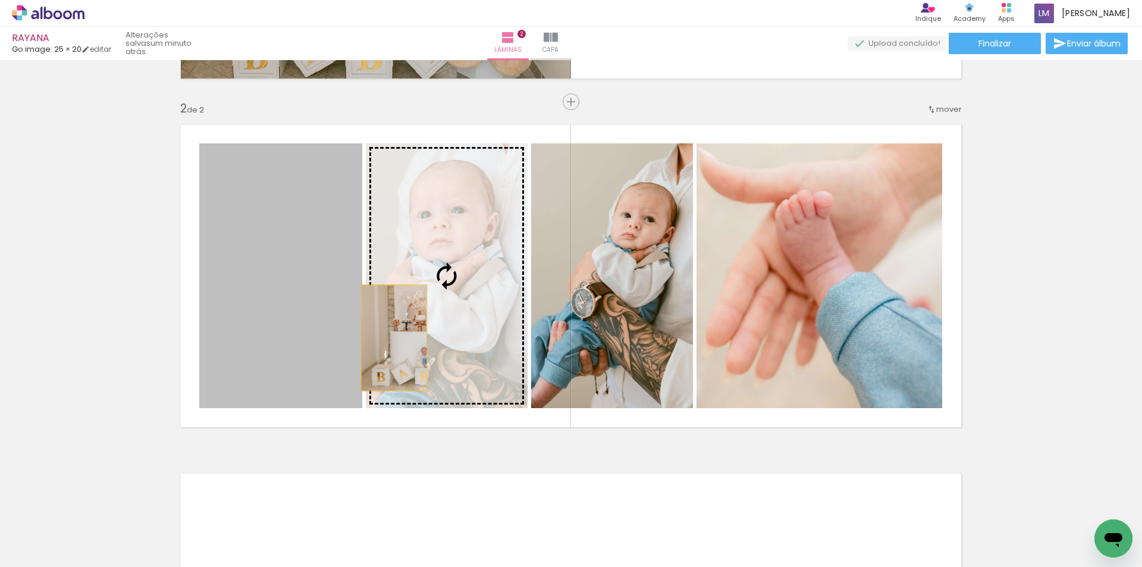
drag, startPoint x: 298, startPoint y: 350, endPoint x: 389, endPoint y: 338, distance: 92.4
click at [0, 0] on slot at bounding box center [0, 0] width 0 height 0
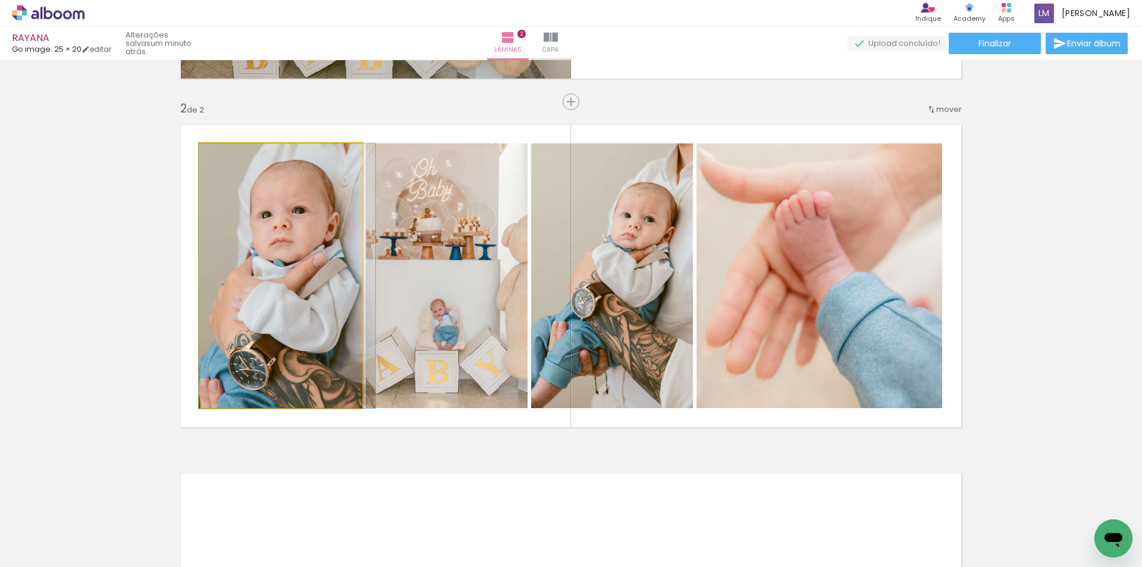
drag, startPoint x: 309, startPoint y: 328, endPoint x: 316, endPoint y: 329, distance: 6.8
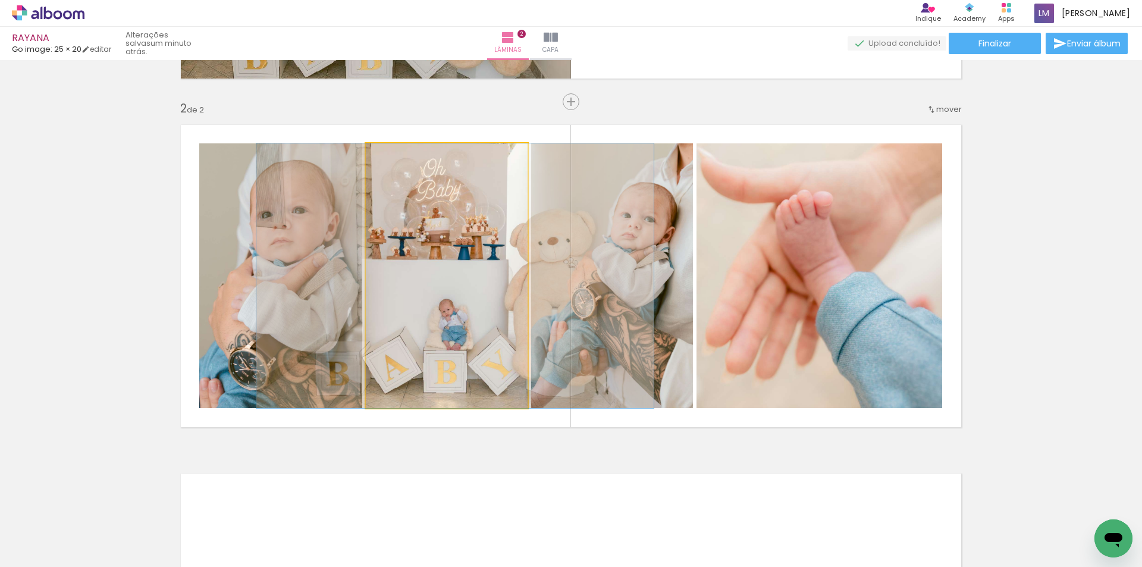
drag, startPoint x: 428, startPoint y: 318, endPoint x: 436, endPoint y: 319, distance: 8.4
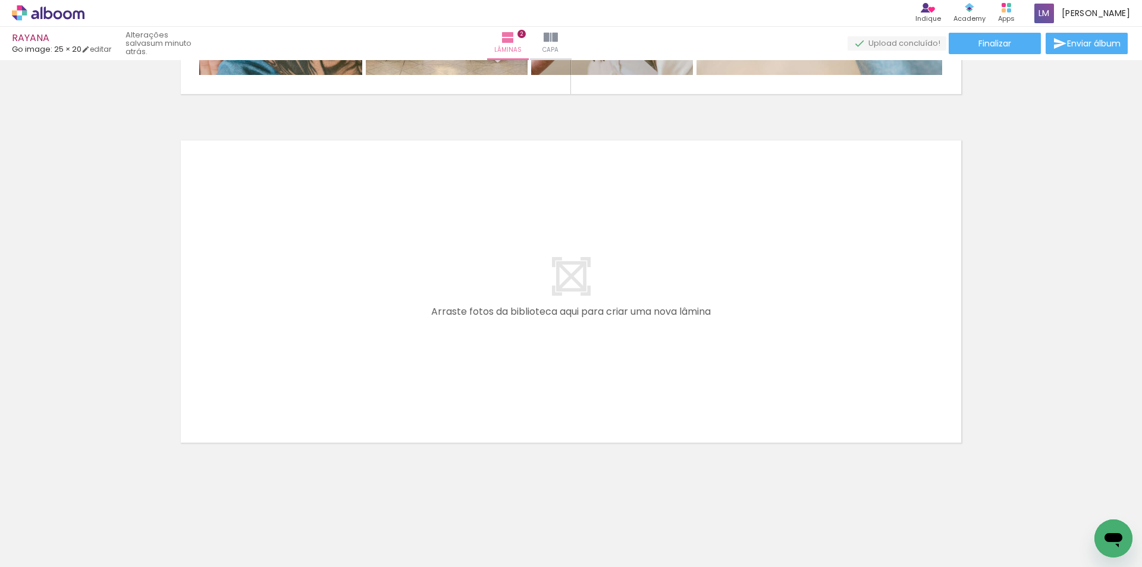
scroll to position [0, 0]
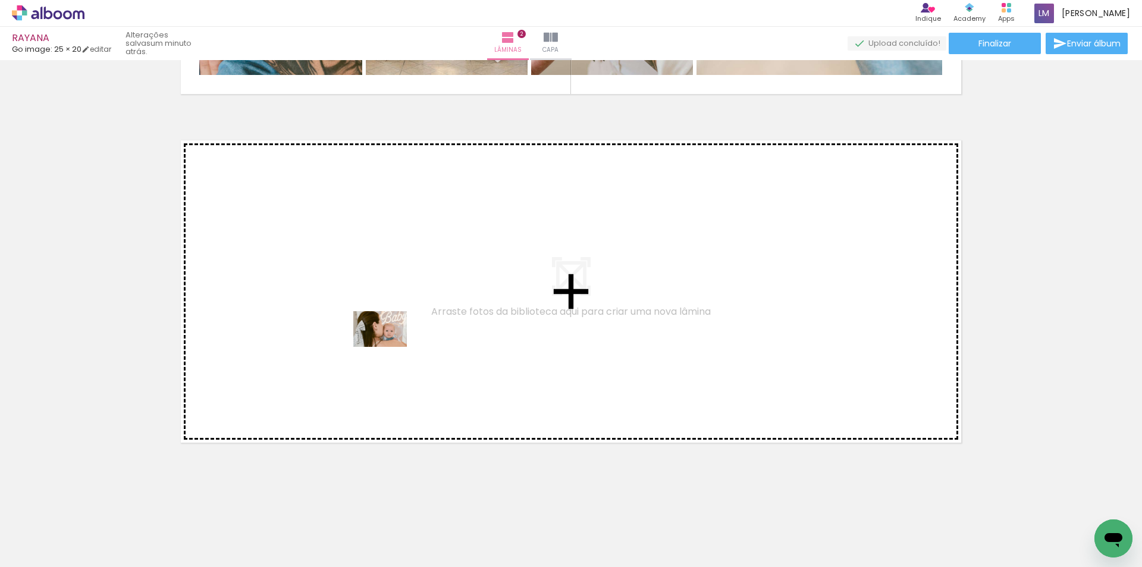
drag, startPoint x: 320, startPoint y: 529, endPoint x: 389, endPoint y: 347, distance: 194.4
click at [389, 347] on quentale-workspace at bounding box center [571, 283] width 1142 height 567
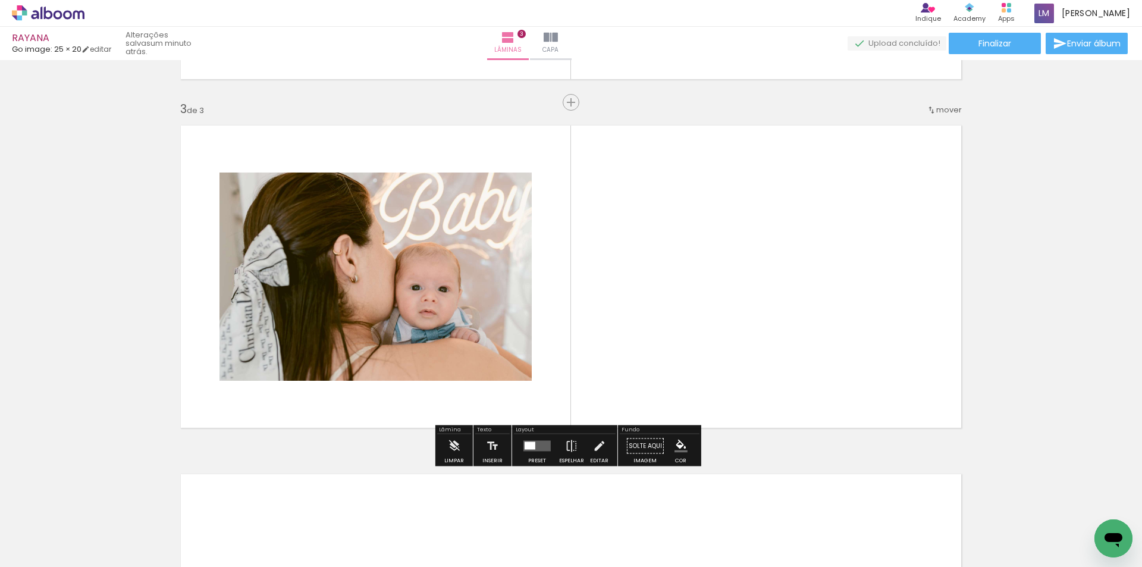
scroll to position [675, 0]
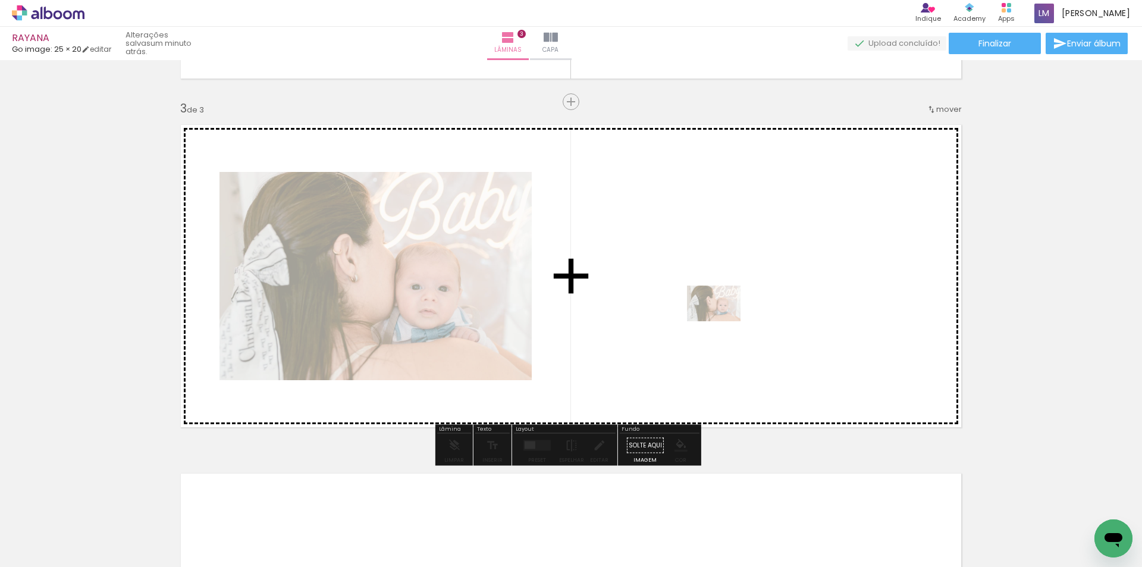
drag, startPoint x: 335, startPoint y: 525, endPoint x: 722, endPoint y: 321, distance: 438.1
click at [722, 321] on quentale-workspace at bounding box center [571, 283] width 1142 height 567
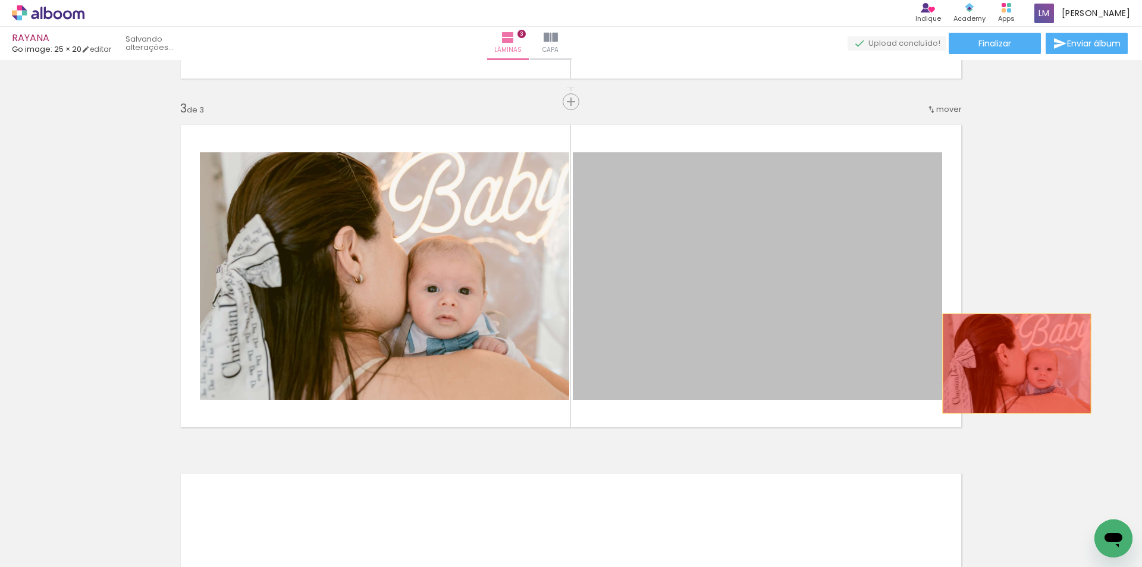
drag, startPoint x: 841, startPoint y: 336, endPoint x: 1012, endPoint y: 363, distance: 172.8
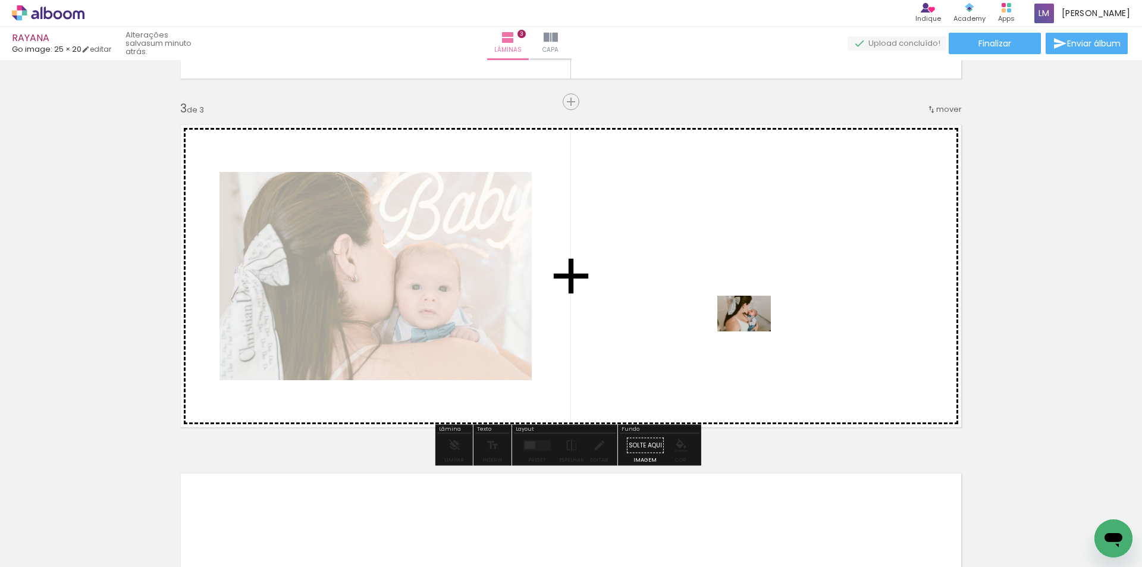
drag, startPoint x: 252, startPoint y: 530, endPoint x: 755, endPoint y: 330, distance: 541.5
click at [755, 330] on quentale-workspace at bounding box center [571, 283] width 1142 height 567
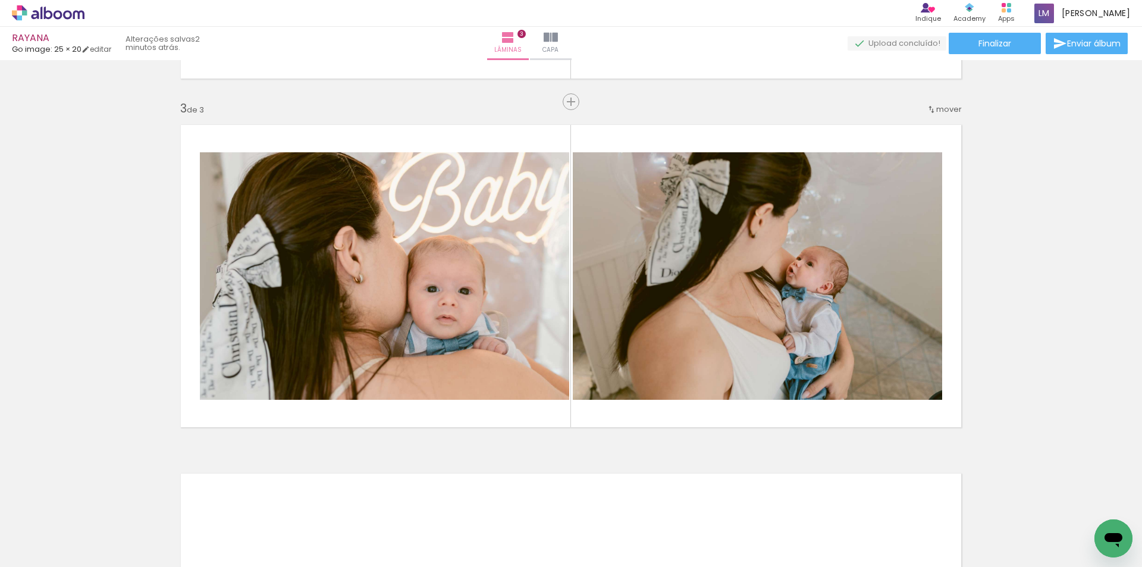
scroll to position [0, 1024]
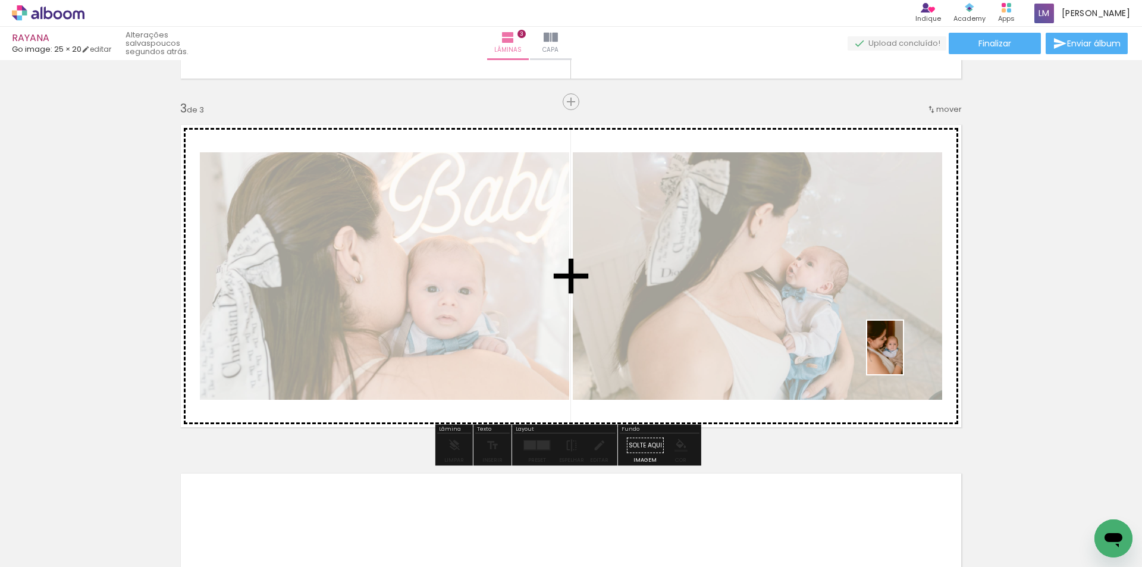
drag, startPoint x: 1095, startPoint y: 514, endPoint x: 903, endPoint y: 356, distance: 249.3
click at [903, 356] on quentale-workspace at bounding box center [571, 283] width 1142 height 567
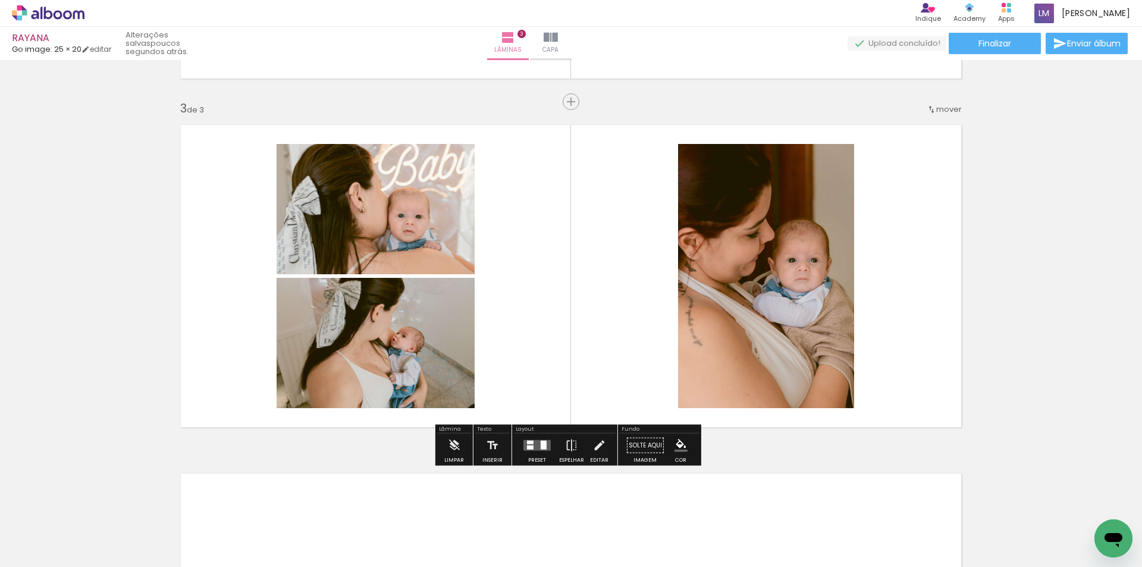
click at [528, 445] on div at bounding box center [530, 447] width 7 height 4
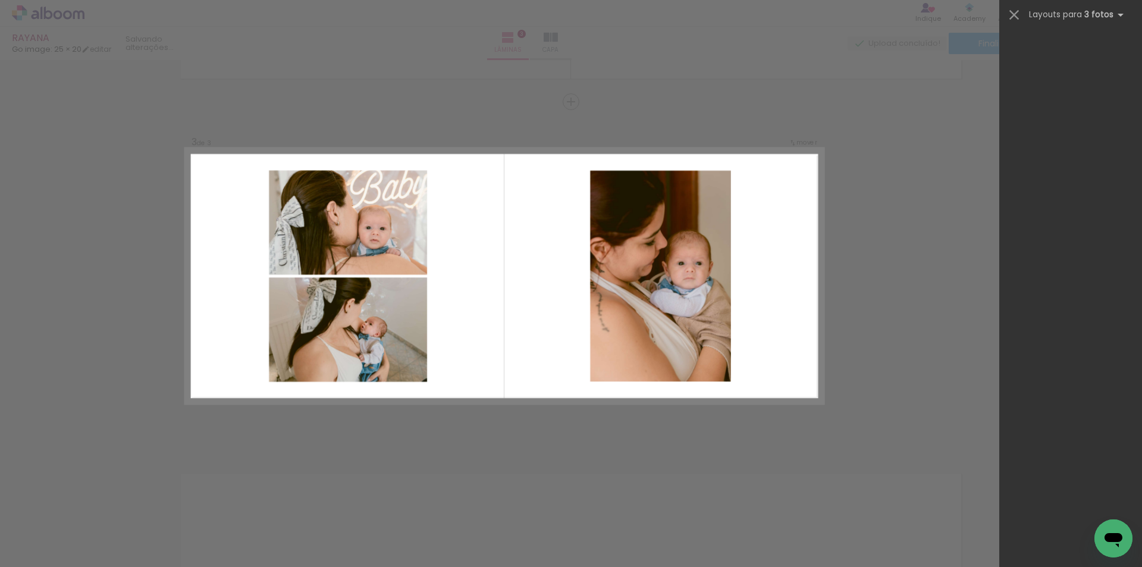
scroll to position [0, 0]
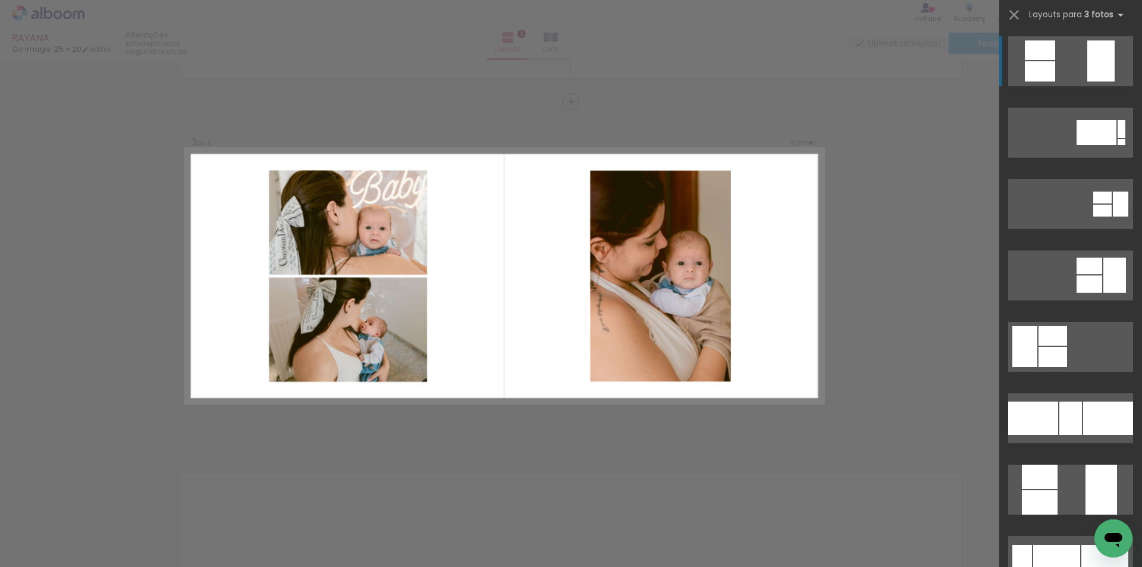
click at [897, 307] on div "Confirmar Cancelar" at bounding box center [571, 96] width 1142 height 1422
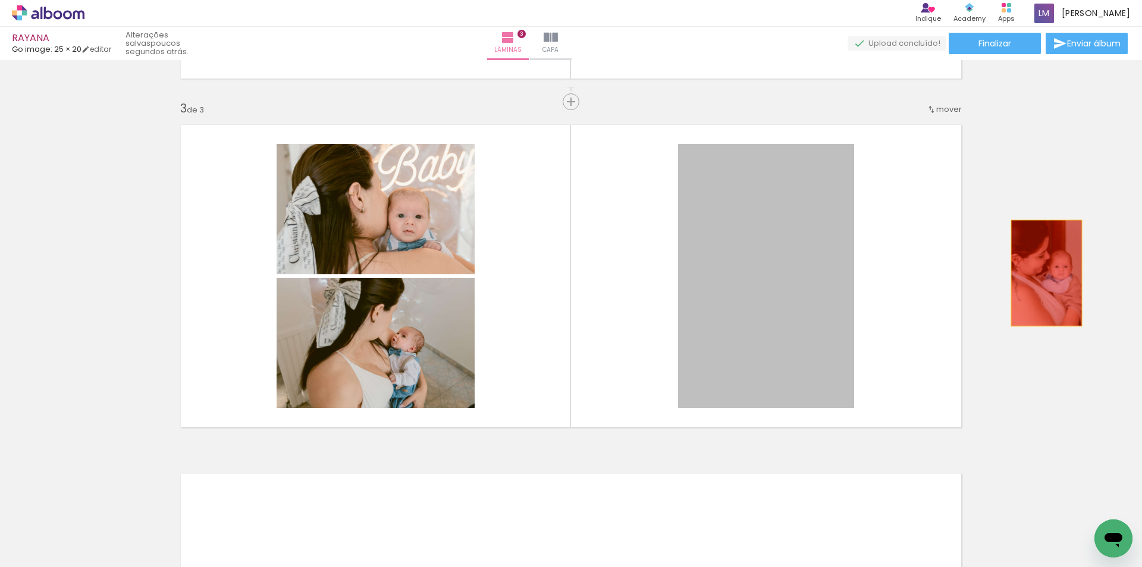
drag, startPoint x: 784, startPoint y: 304, endPoint x: 1042, endPoint y: 273, distance: 259.3
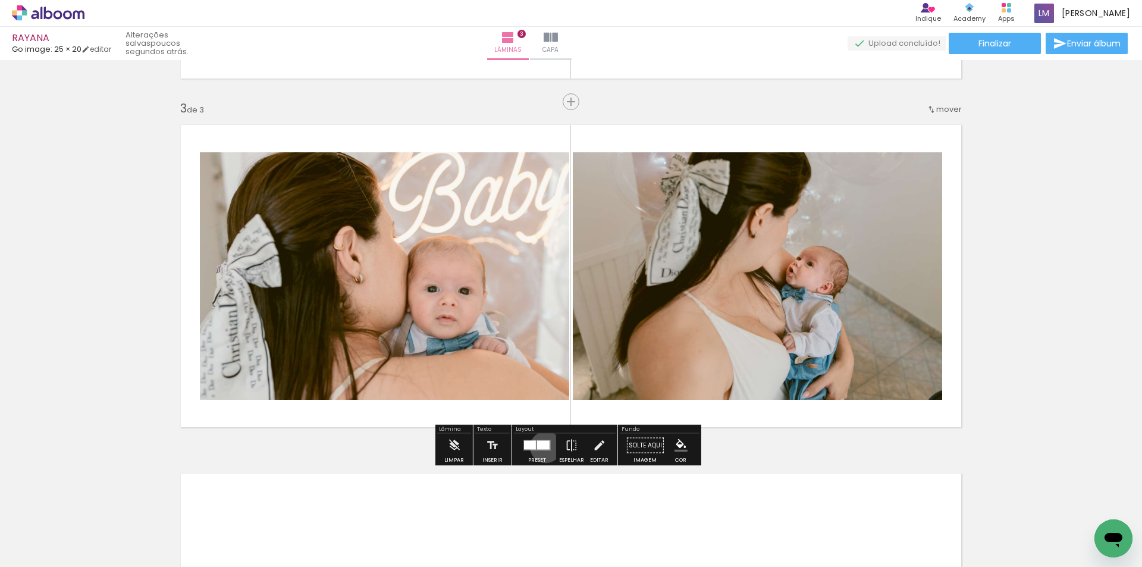
click at [543, 447] on div at bounding box center [543, 445] width 12 height 9
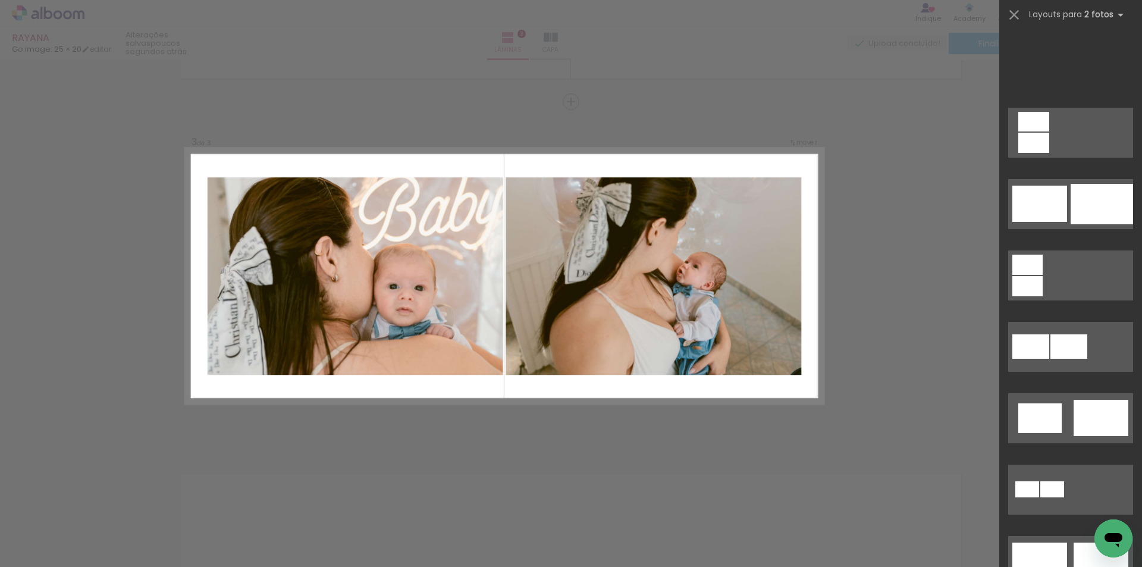
scroll to position [472, 0]
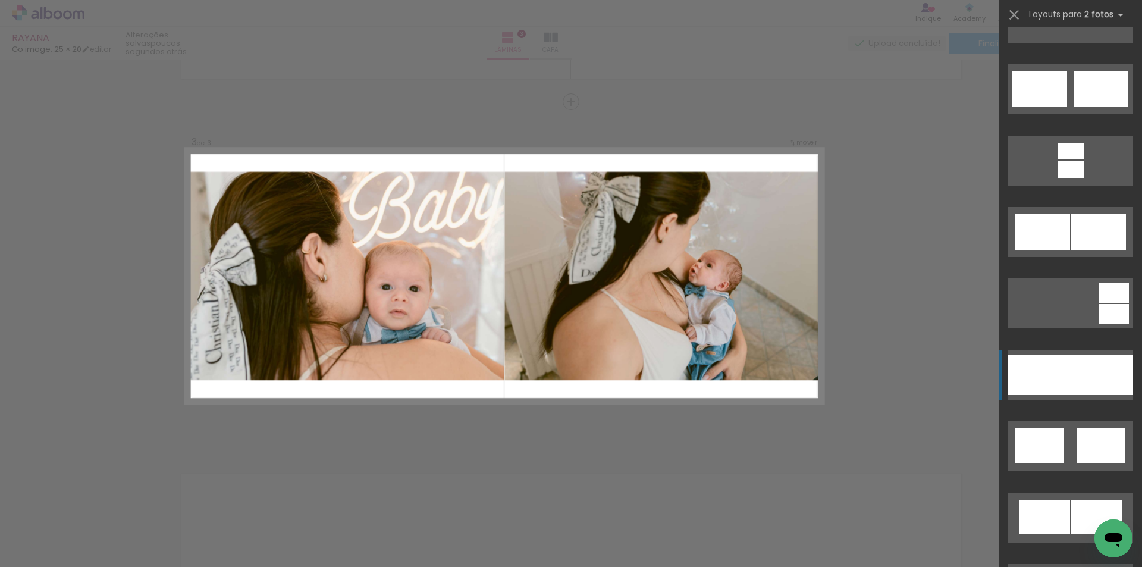
click at [1041, 385] on div at bounding box center [1039, 374] width 62 height 40
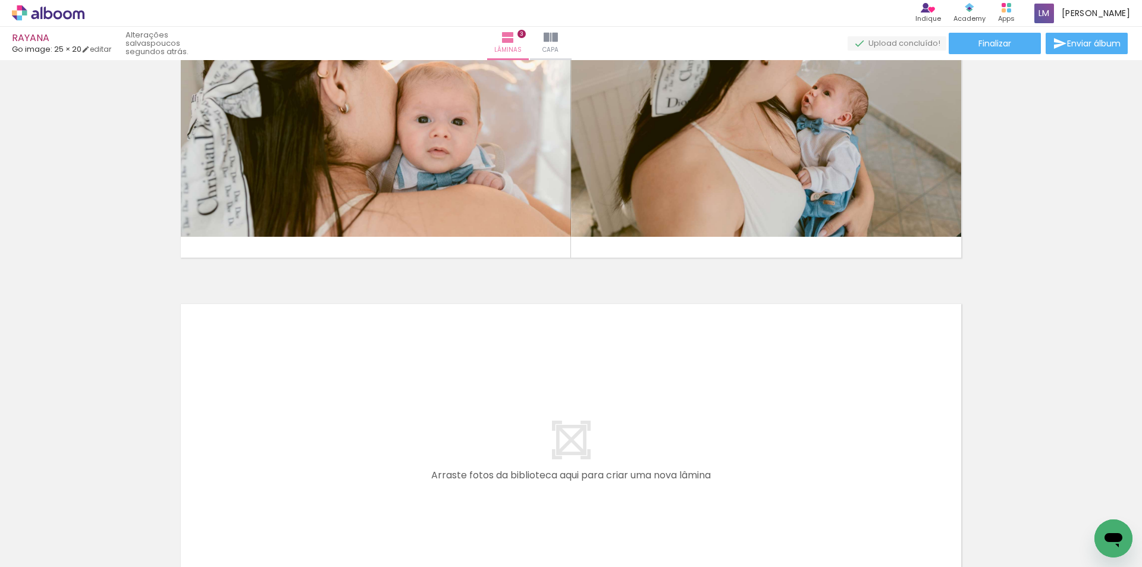
scroll to position [714, 0]
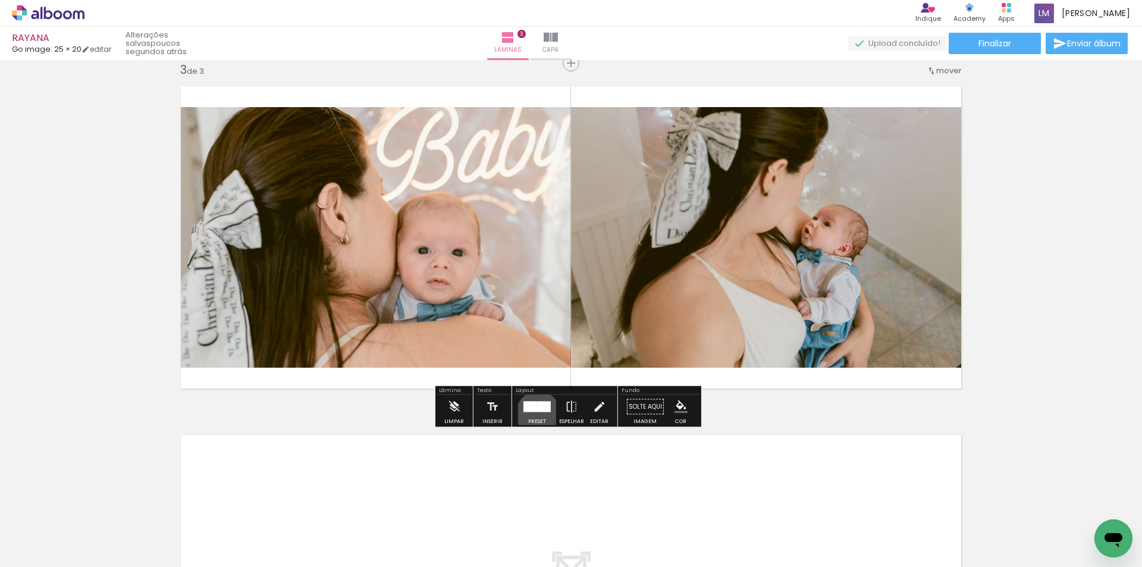
click at [535, 413] on div at bounding box center [537, 407] width 32 height 24
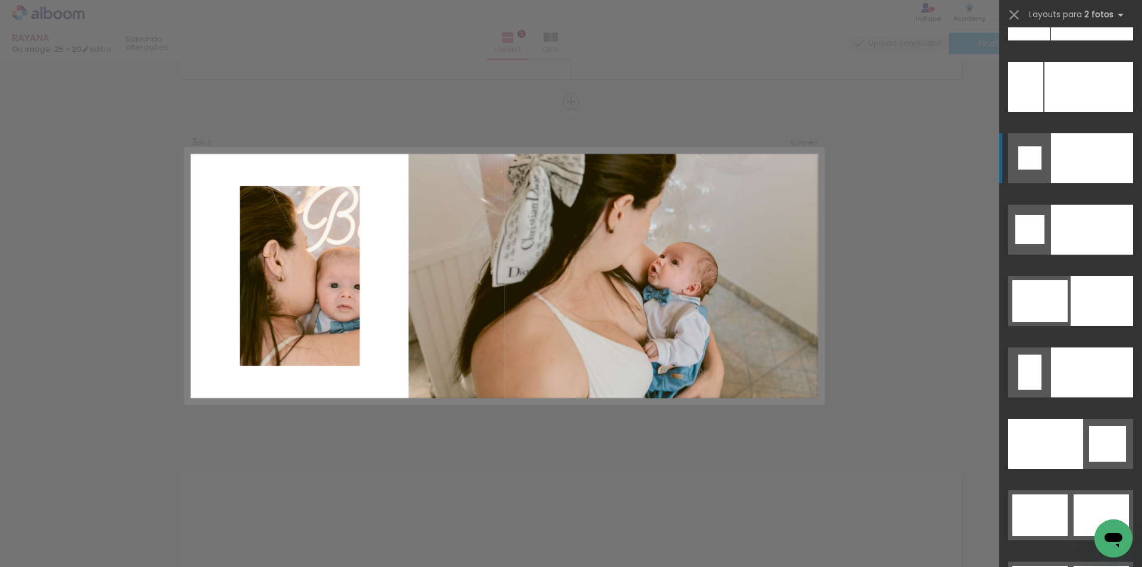
scroll to position [5542, 0]
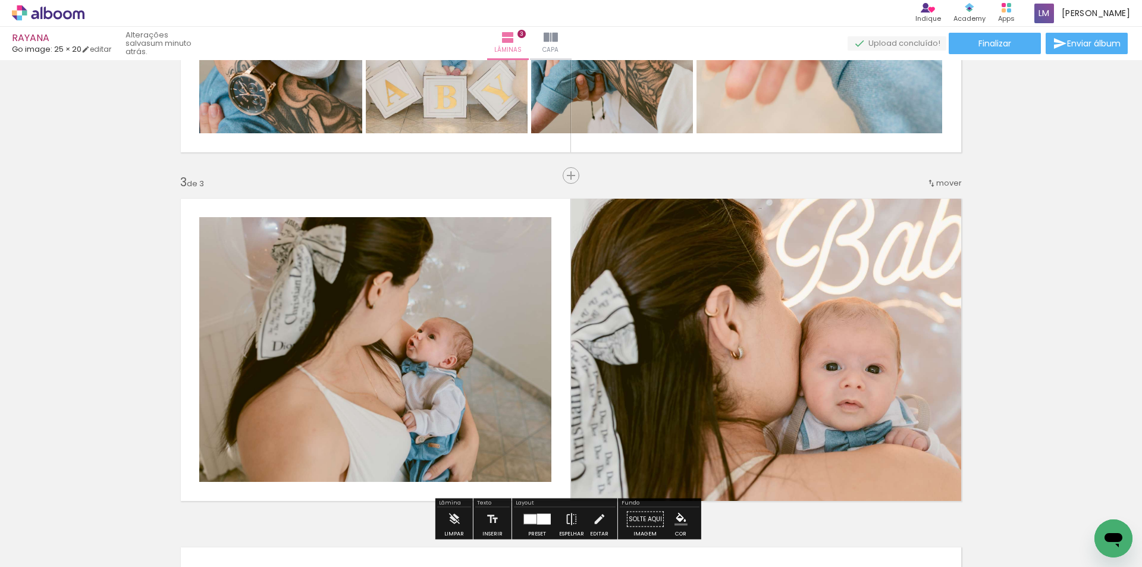
scroll to position [595, 0]
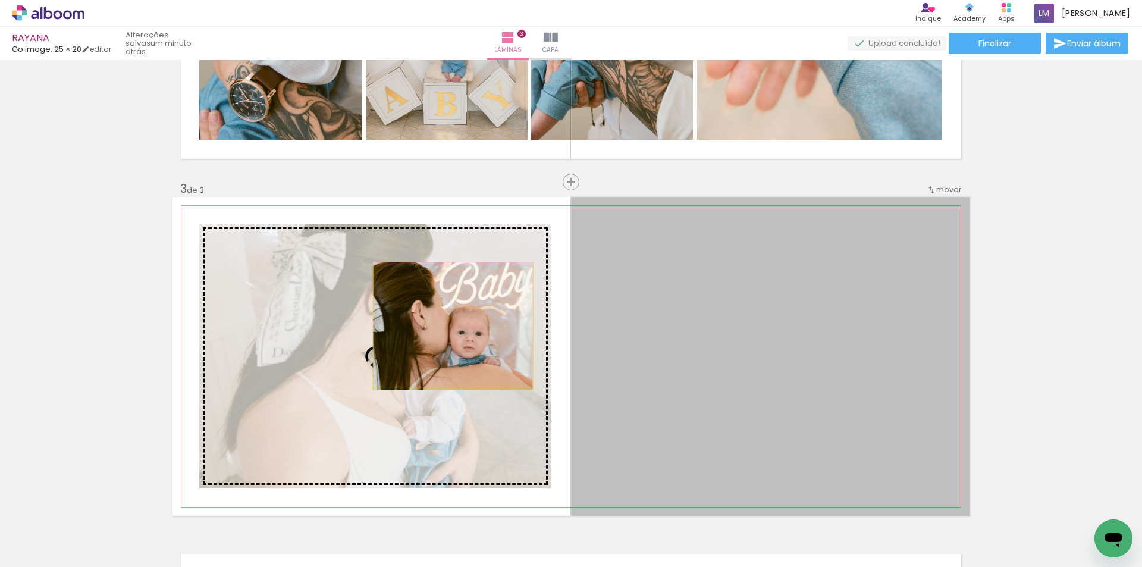
drag, startPoint x: 760, startPoint y: 350, endPoint x: 394, endPoint y: 328, distance: 367.0
click at [0, 0] on slot at bounding box center [0, 0] width 0 height 0
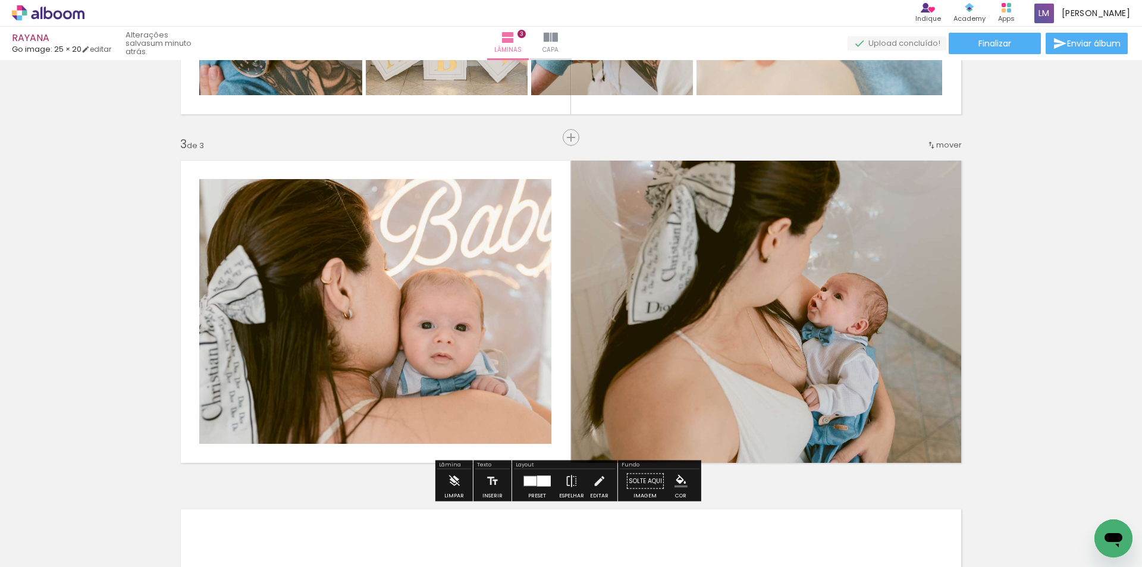
scroll to position [714, 0]
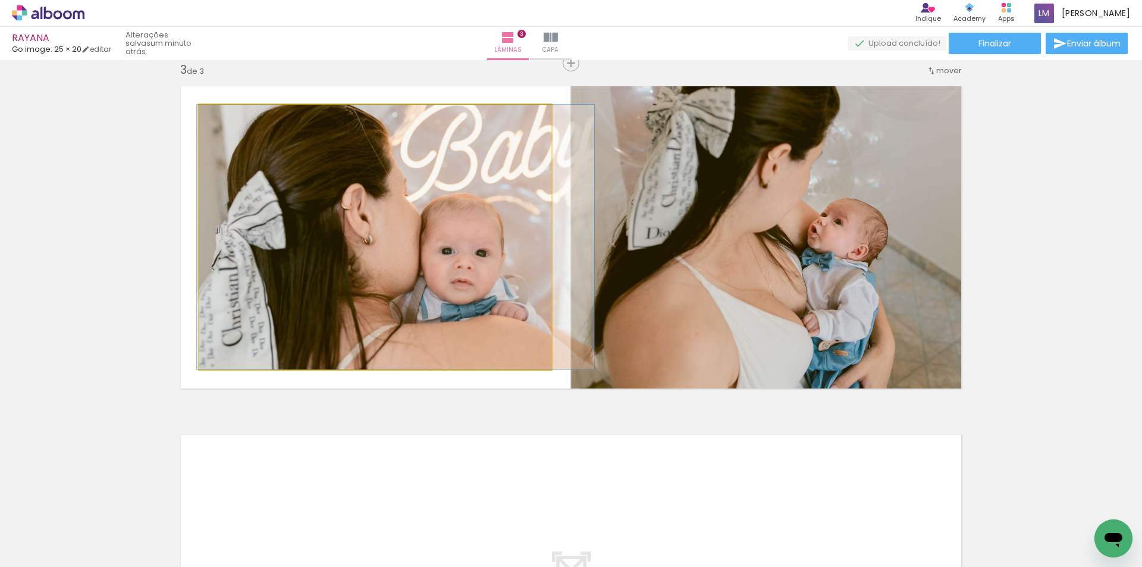
drag, startPoint x: 439, startPoint y: 284, endPoint x: 459, endPoint y: 279, distance: 20.9
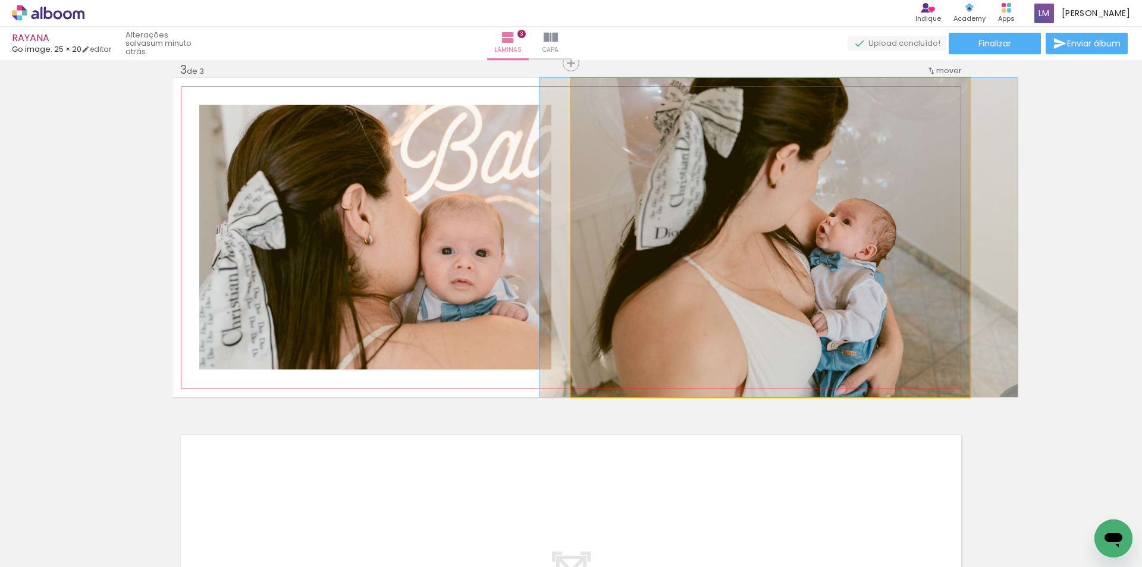
drag, startPoint x: 787, startPoint y: 290, endPoint x: 795, endPoint y: 320, distance: 32.0
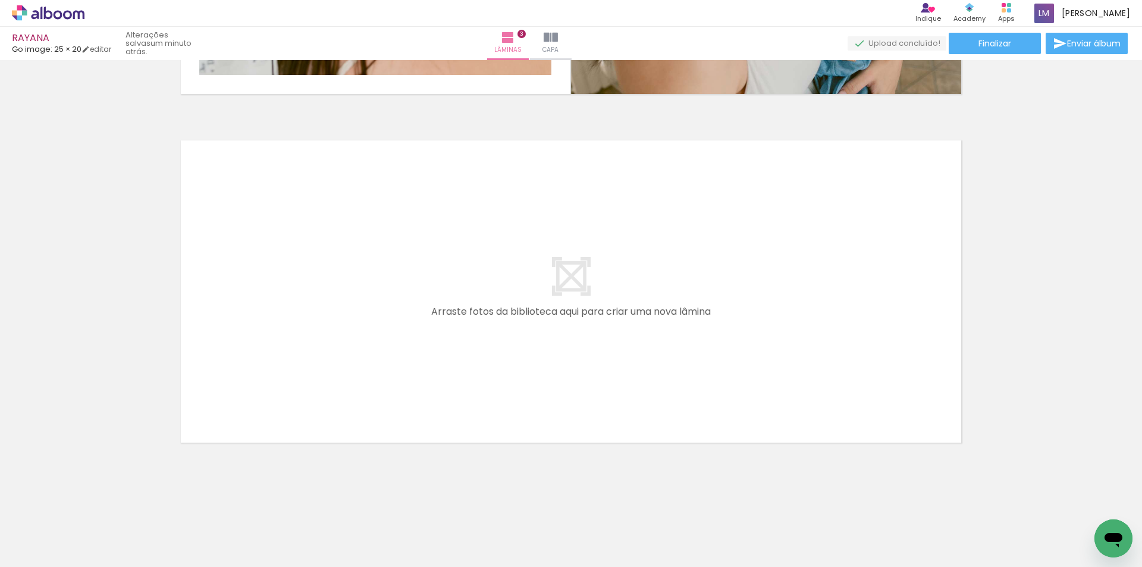
scroll to position [0, 29]
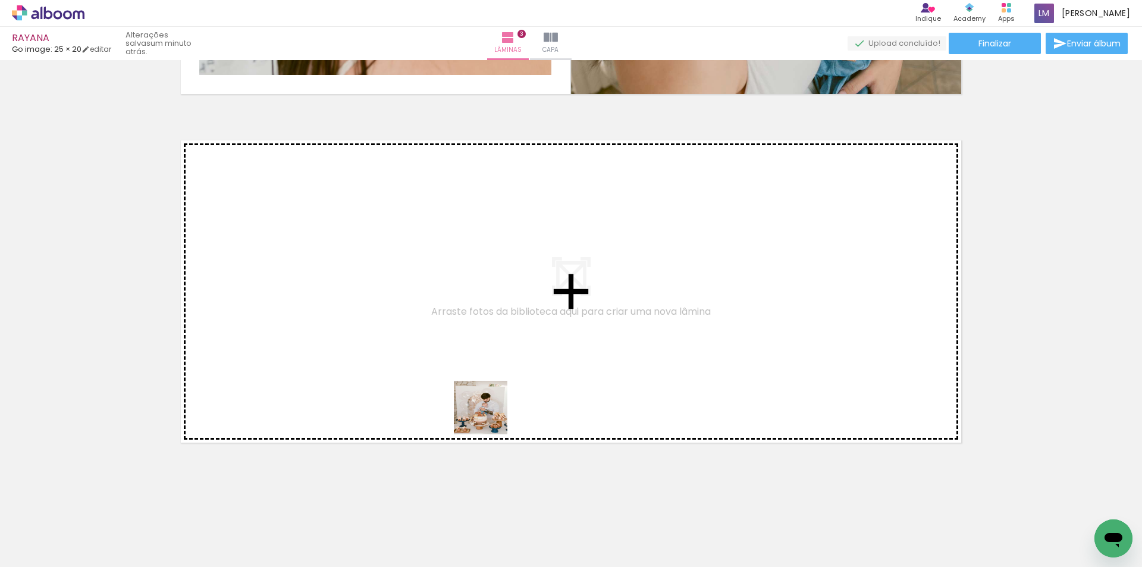
drag, startPoint x: 496, startPoint y: 536, endPoint x: 489, endPoint y: 404, distance: 132.8
click at [489, 404] on quentale-workspace at bounding box center [571, 283] width 1142 height 567
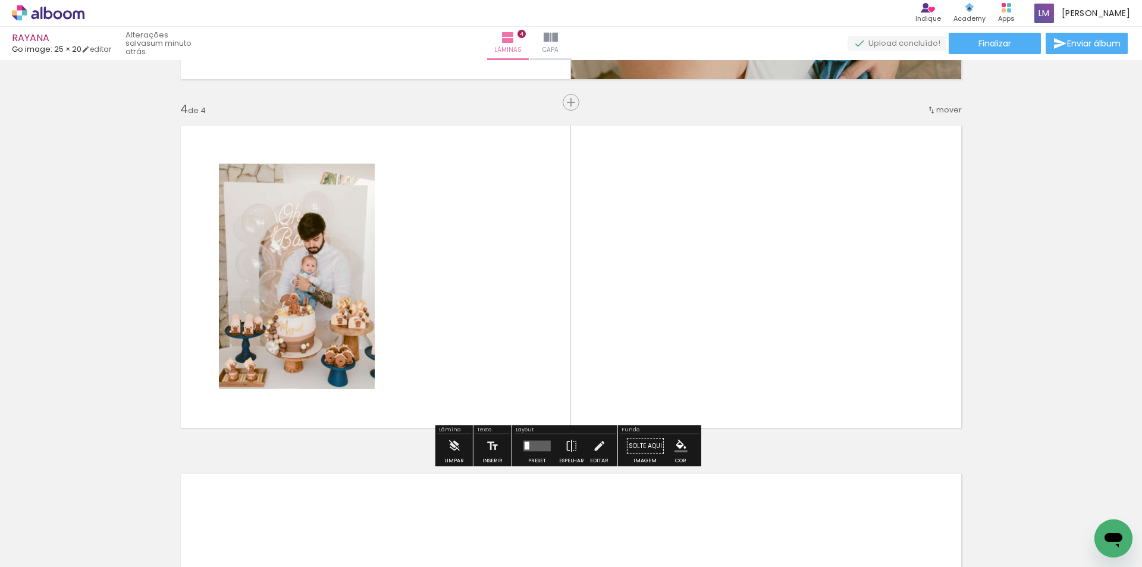
scroll to position [1023, 0]
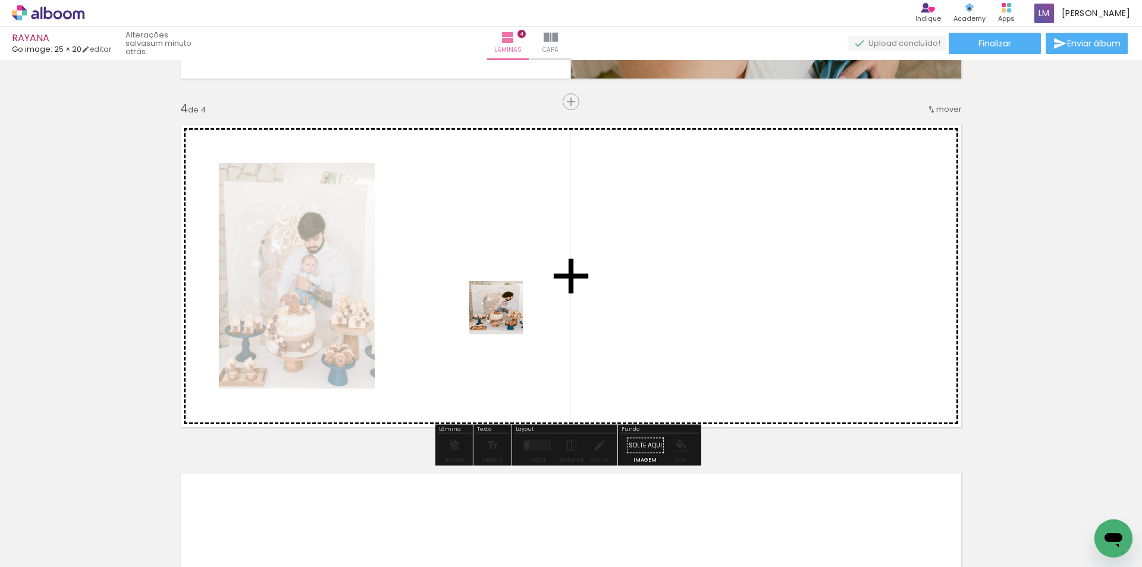
drag, startPoint x: 561, startPoint y: 533, endPoint x: 504, endPoint y: 314, distance: 226.7
click at [504, 314] on quentale-workspace at bounding box center [571, 283] width 1142 height 567
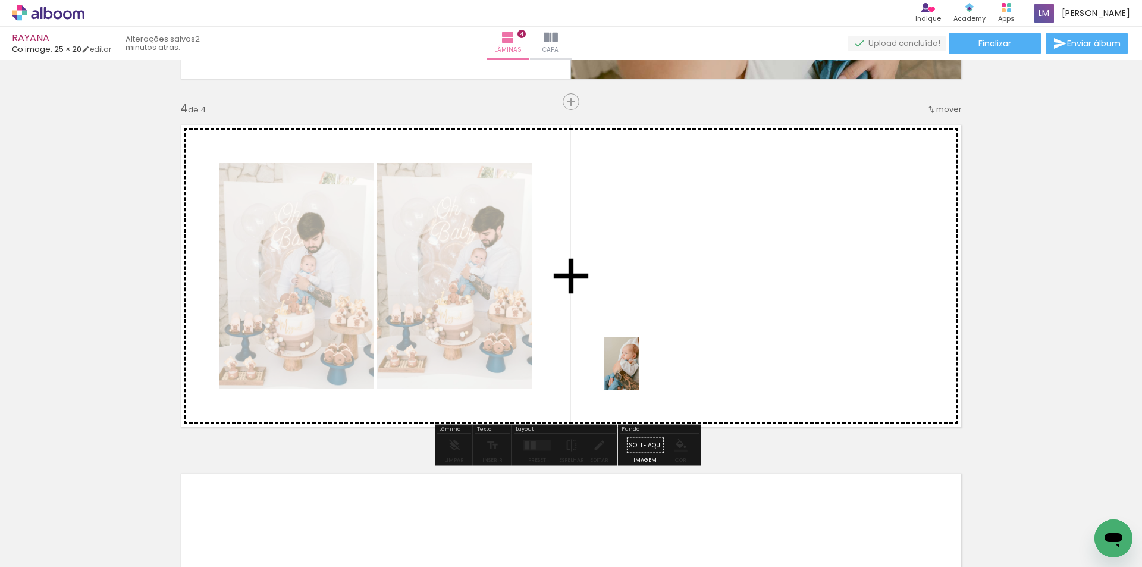
drag, startPoint x: 625, startPoint y: 530, endPoint x: 635, endPoint y: 363, distance: 167.4
click at [636, 364] on quentale-workspace at bounding box center [571, 283] width 1142 height 567
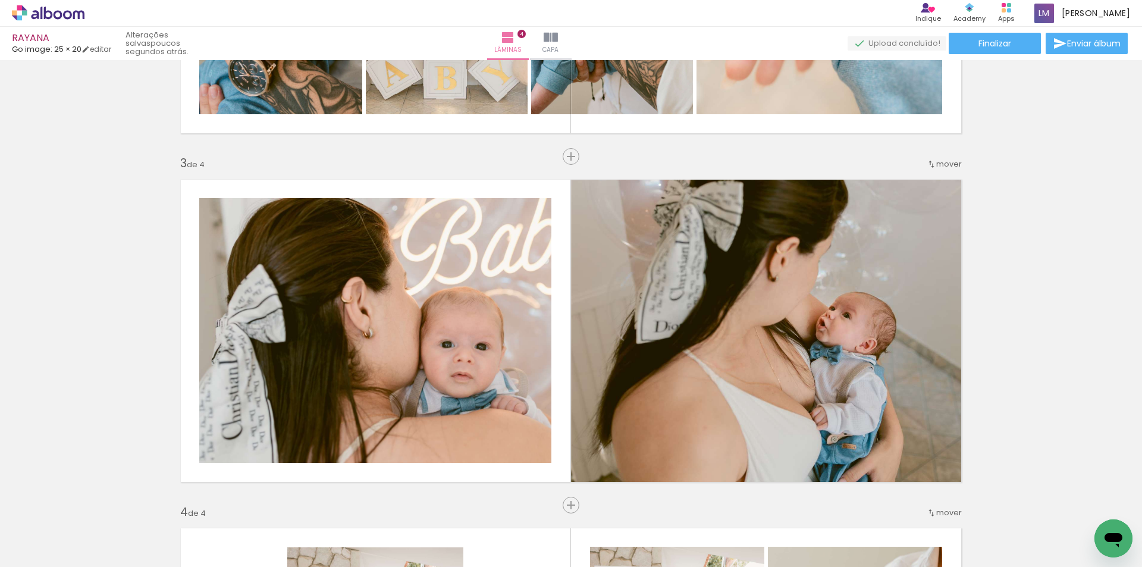
scroll to position [607, 0]
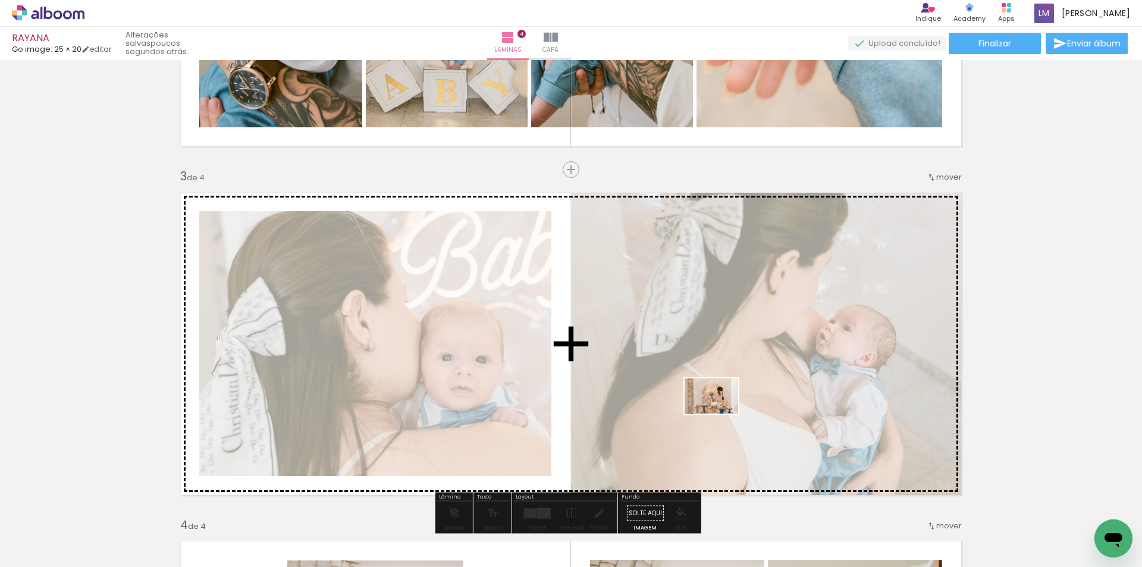
drag, startPoint x: 903, startPoint y: 541, endPoint x: 720, endPoint y: 414, distance: 222.7
click at [720, 414] on quentale-workspace at bounding box center [571, 283] width 1142 height 567
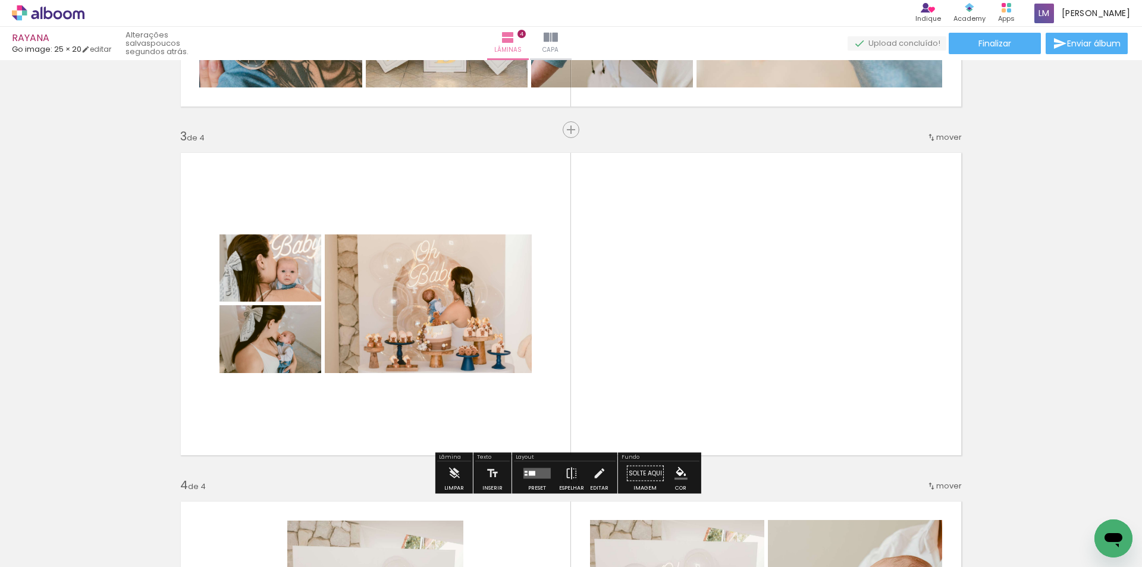
scroll to position [667, 0]
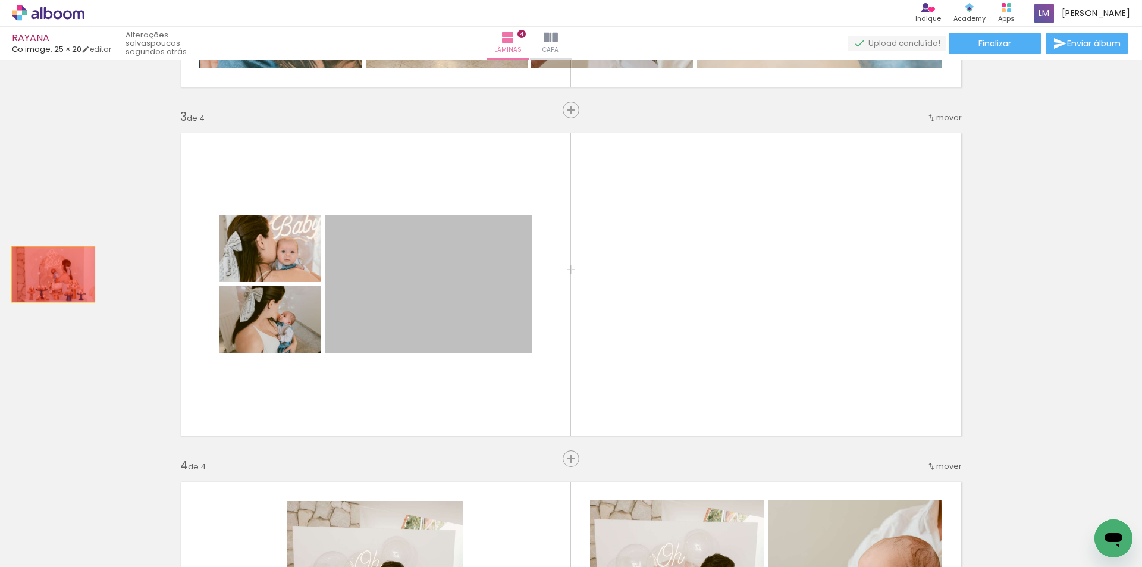
drag, startPoint x: 471, startPoint y: 293, endPoint x: 49, endPoint y: 274, distance: 422.6
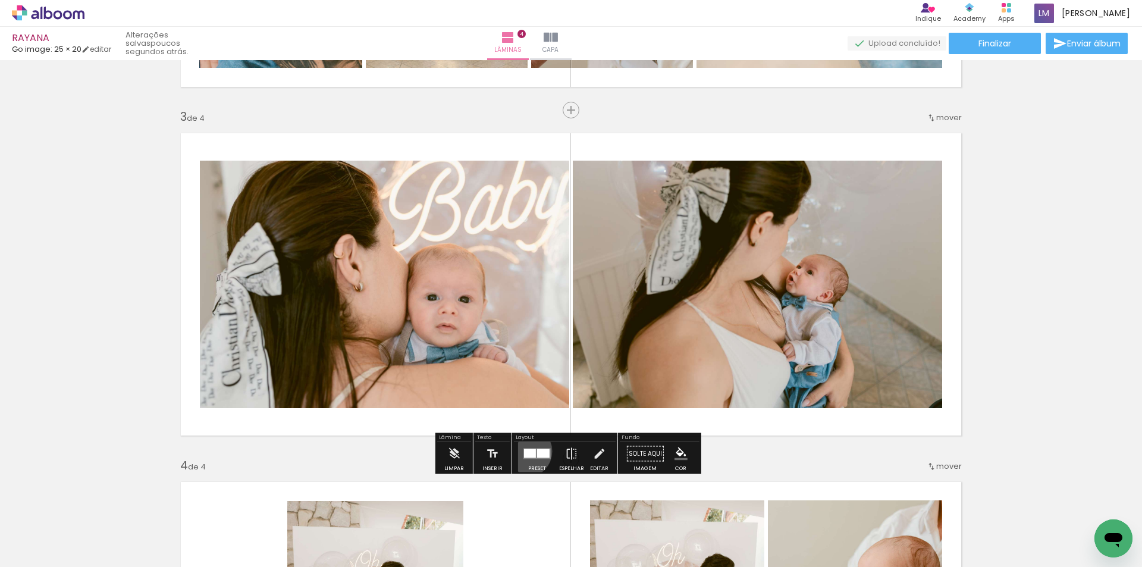
click at [524, 451] on div at bounding box center [530, 453] width 12 height 9
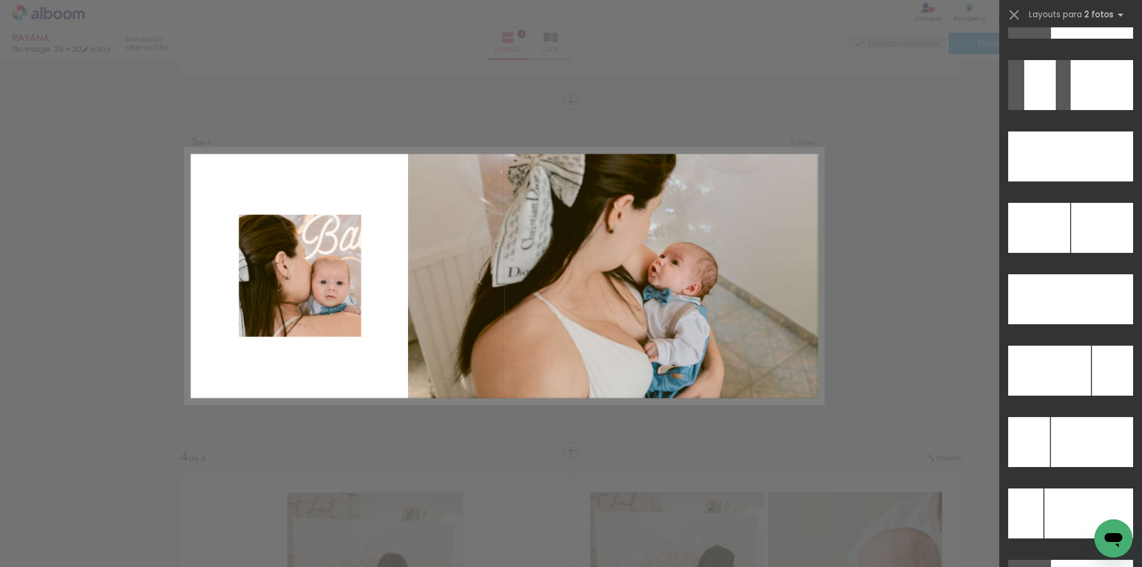
scroll to position [5351, 0]
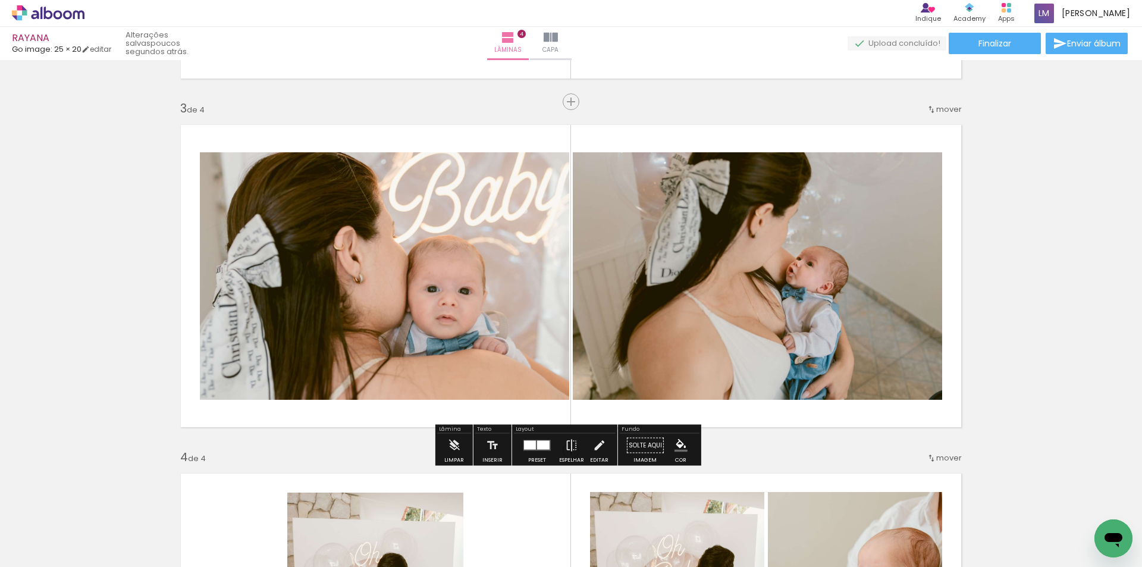
click at [538, 445] on div at bounding box center [543, 445] width 12 height 9
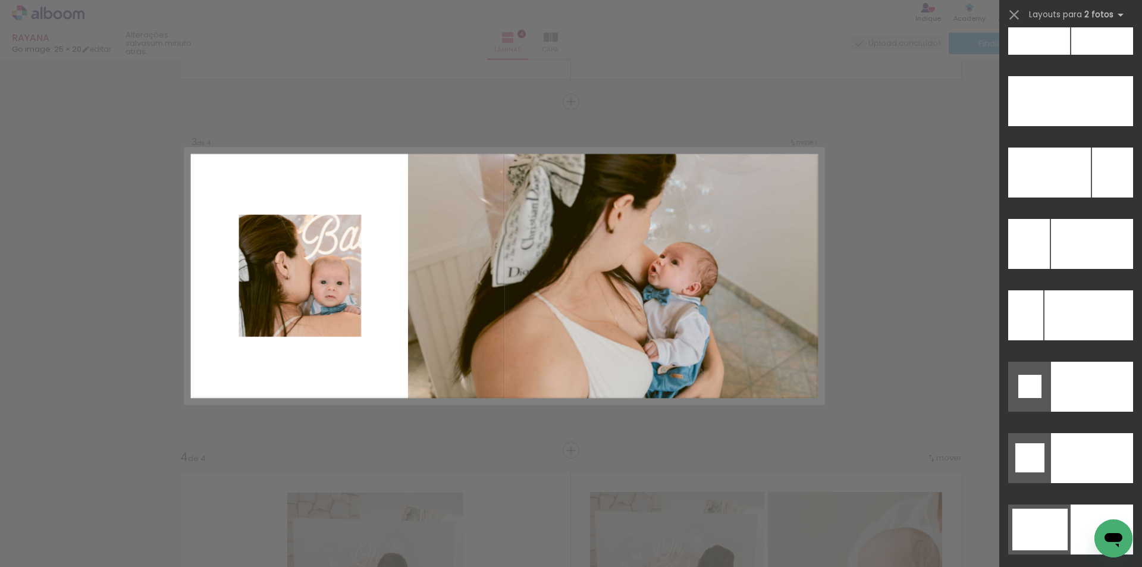
scroll to position [5470, 0]
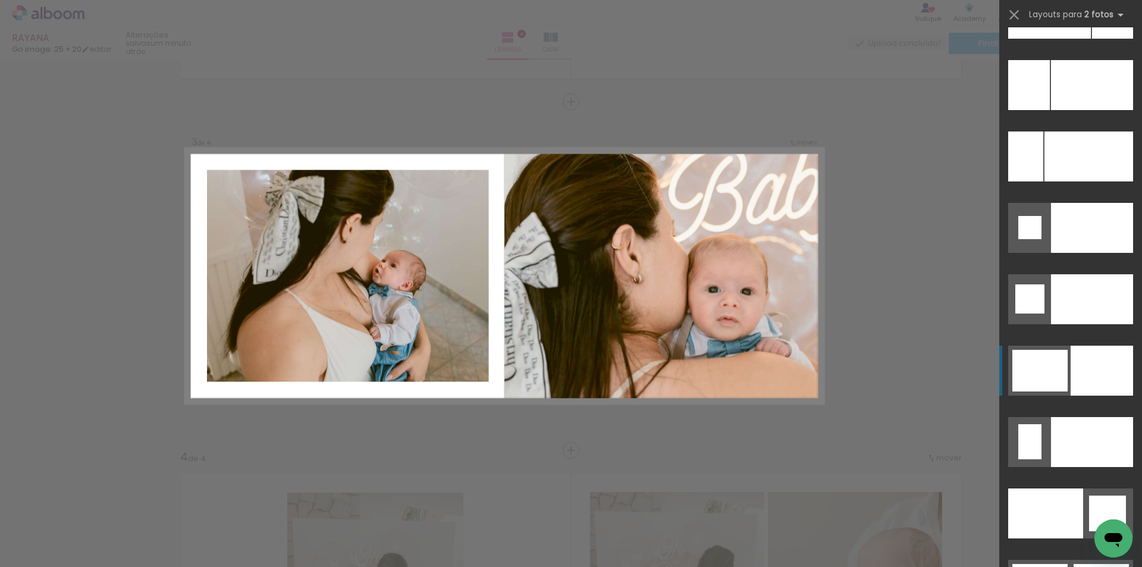
click at [1092, 39] on div at bounding box center [1112, 14] width 41 height 50
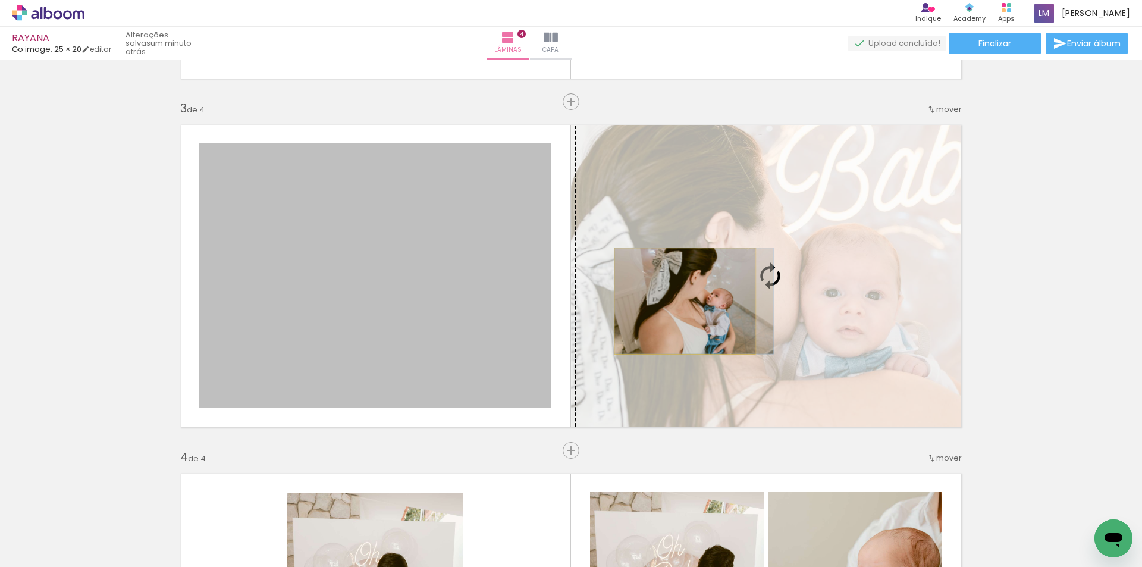
drag, startPoint x: 466, startPoint y: 309, endPoint x: 680, endPoint y: 301, distance: 214.8
click at [0, 0] on slot at bounding box center [0, 0] width 0 height 0
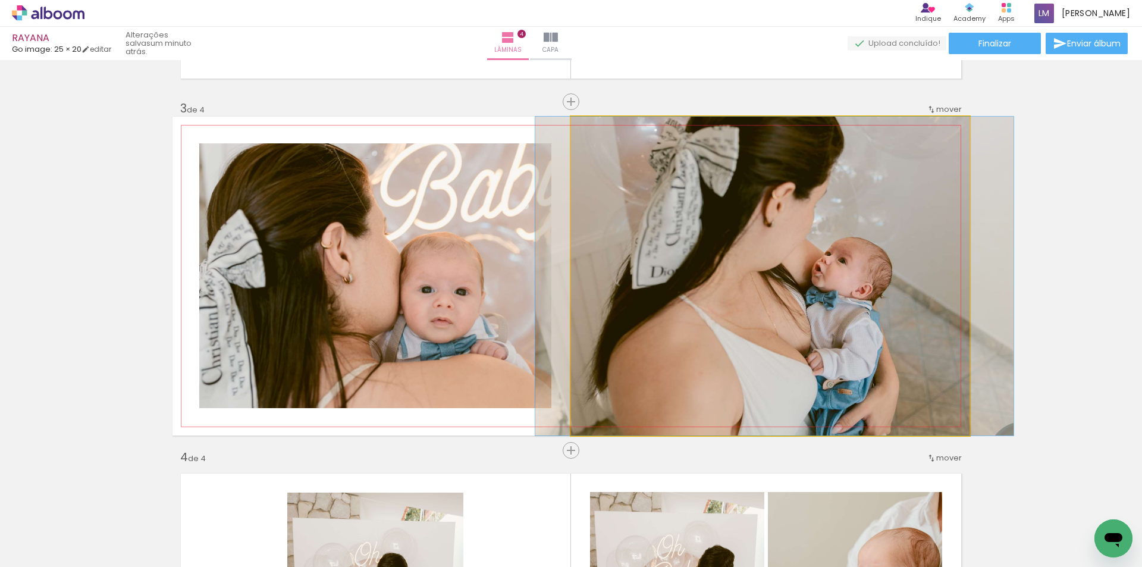
drag, startPoint x: 717, startPoint y: 321, endPoint x: 721, endPoint y: 340, distance: 19.5
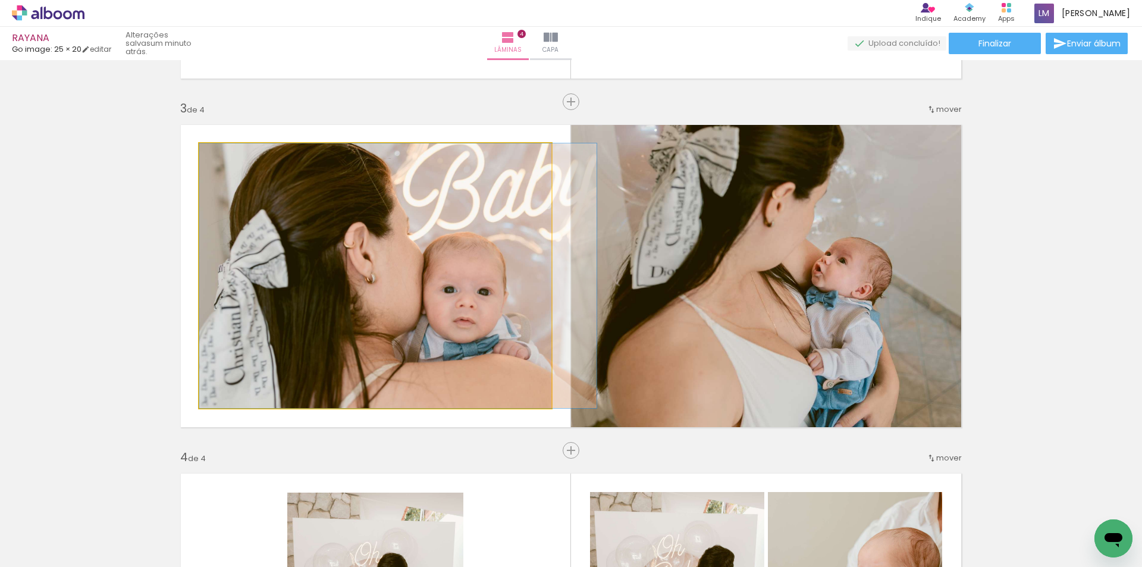
drag, startPoint x: 362, startPoint y: 270, endPoint x: 390, endPoint y: 278, distance: 29.0
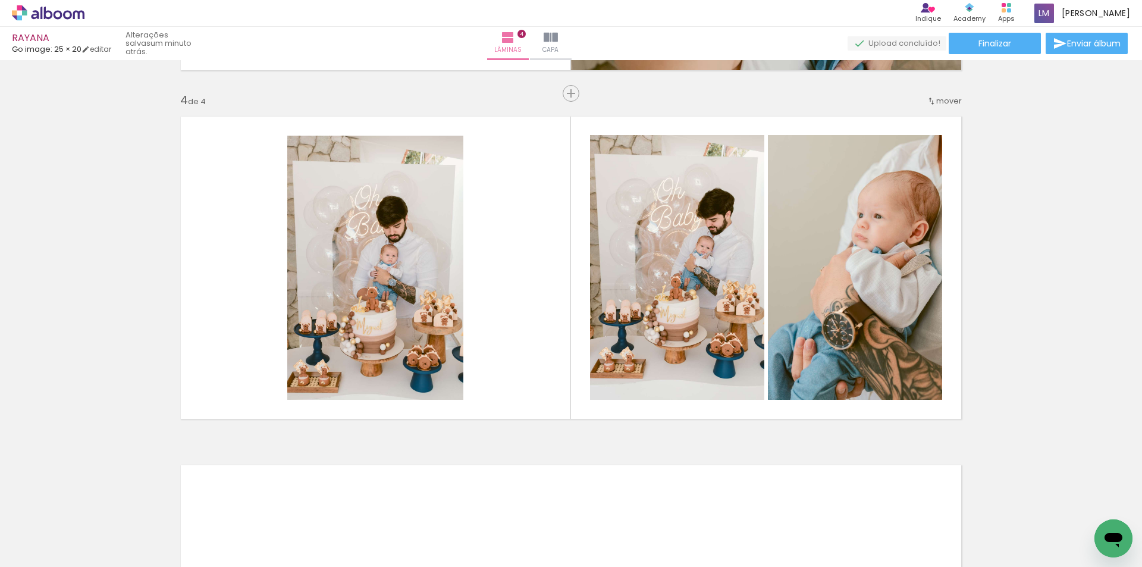
scroll to position [0, 0]
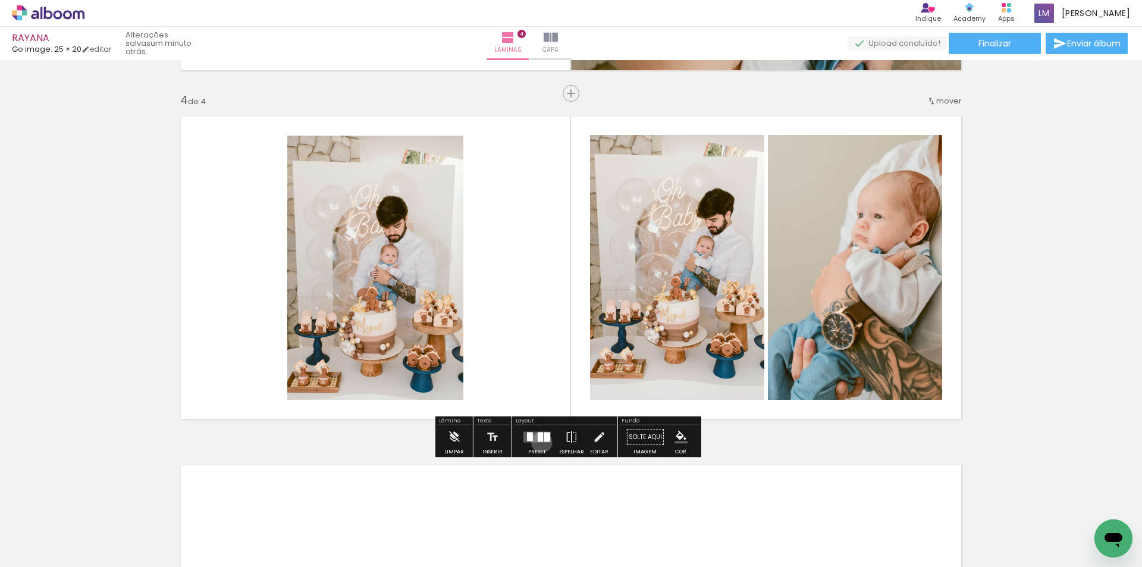
click at [539, 442] on quentale-layouter at bounding box center [536, 437] width 27 height 11
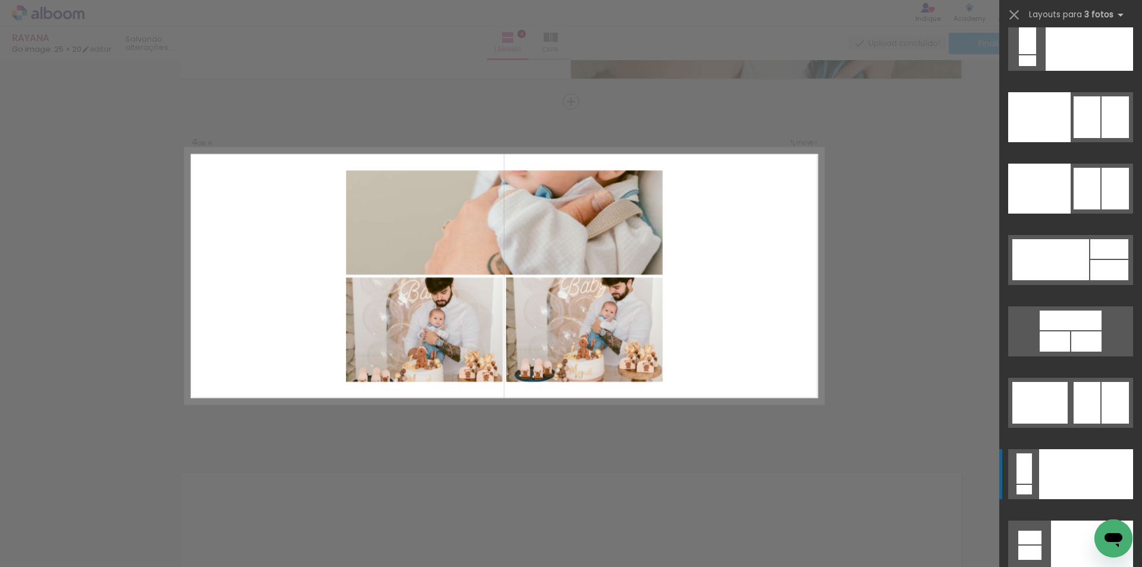
scroll to position [13113, 0]
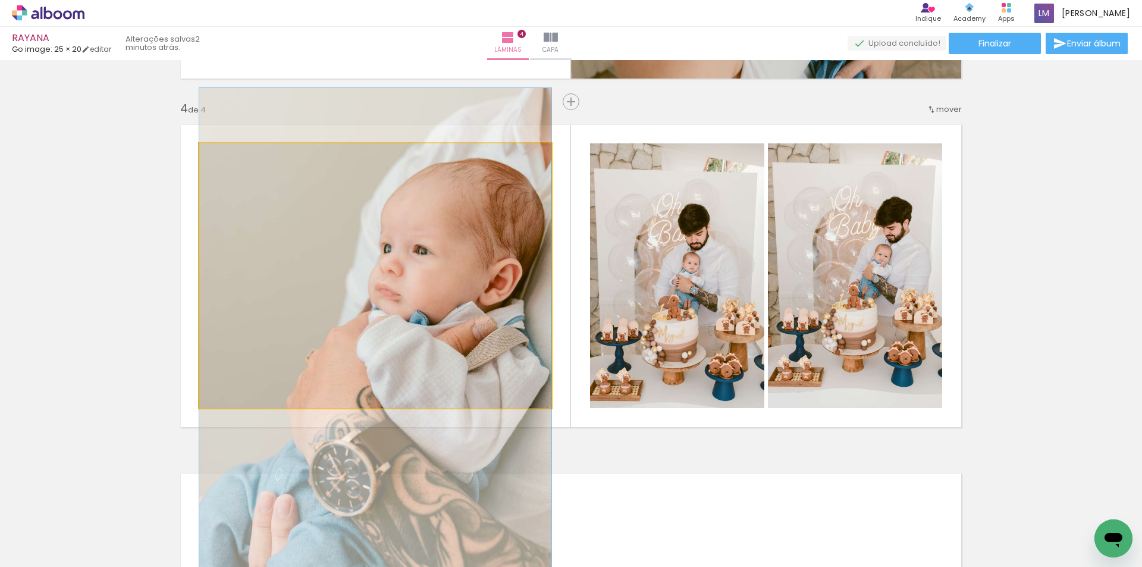
drag, startPoint x: 472, startPoint y: 249, endPoint x: 443, endPoint y: 326, distance: 81.8
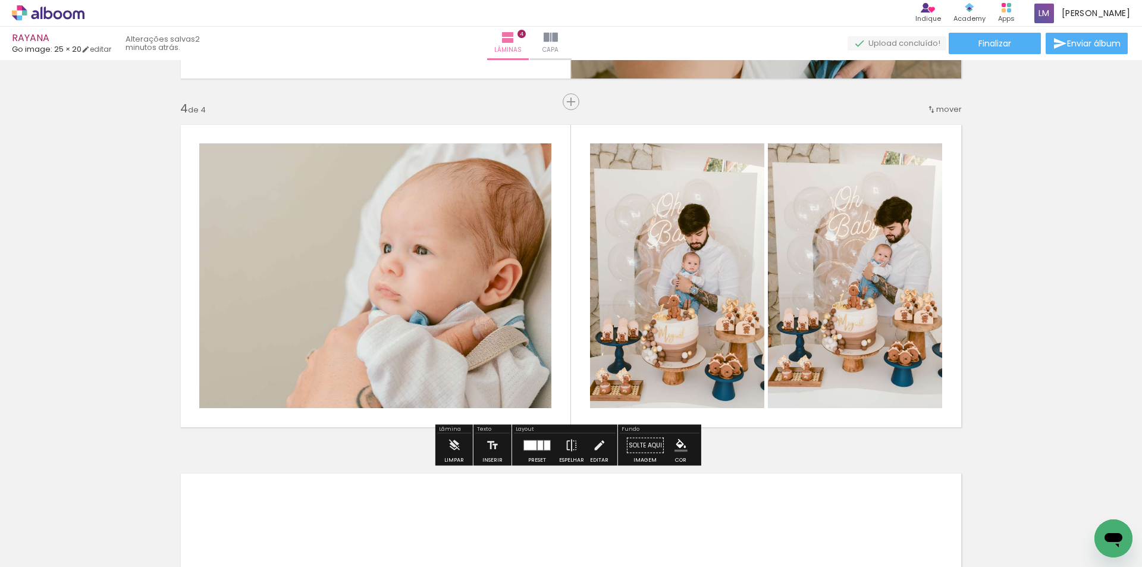
click at [540, 448] on div at bounding box center [540, 446] width 5 height 10
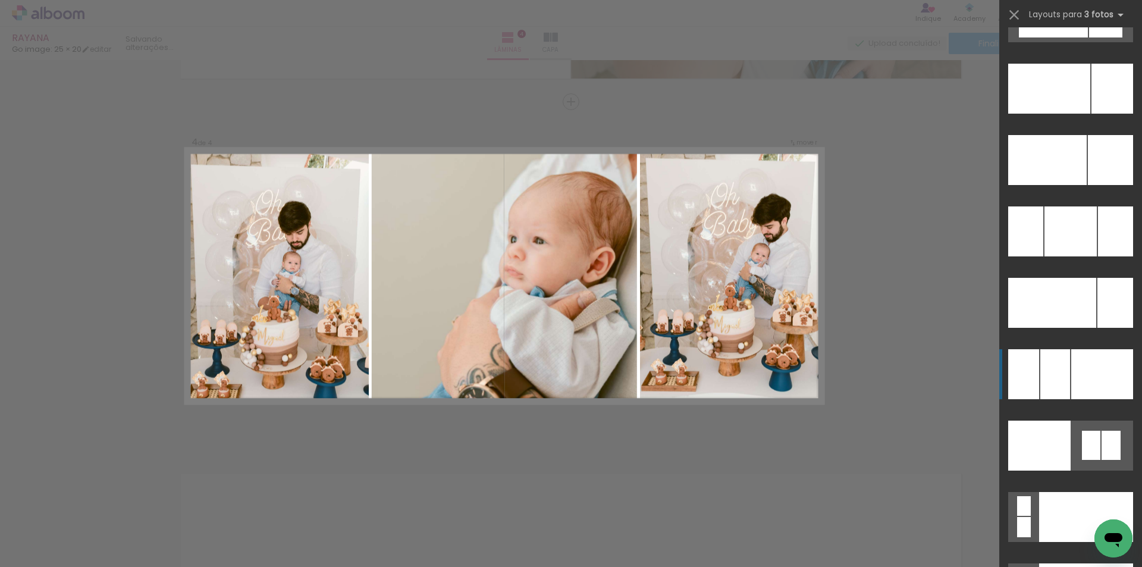
scroll to position [12059, 0]
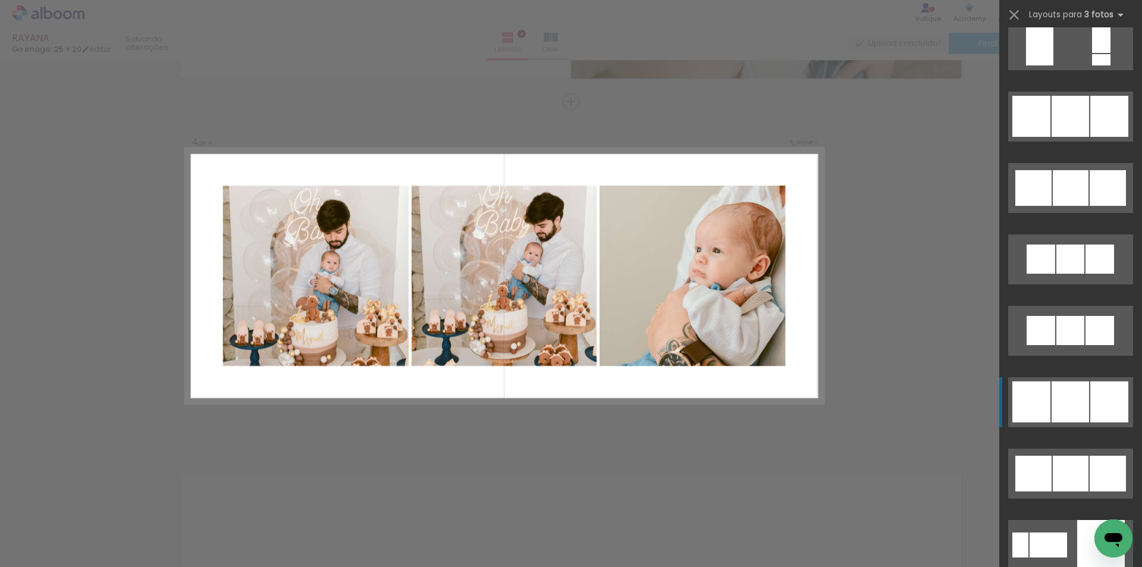
scroll to position [4507, 0]
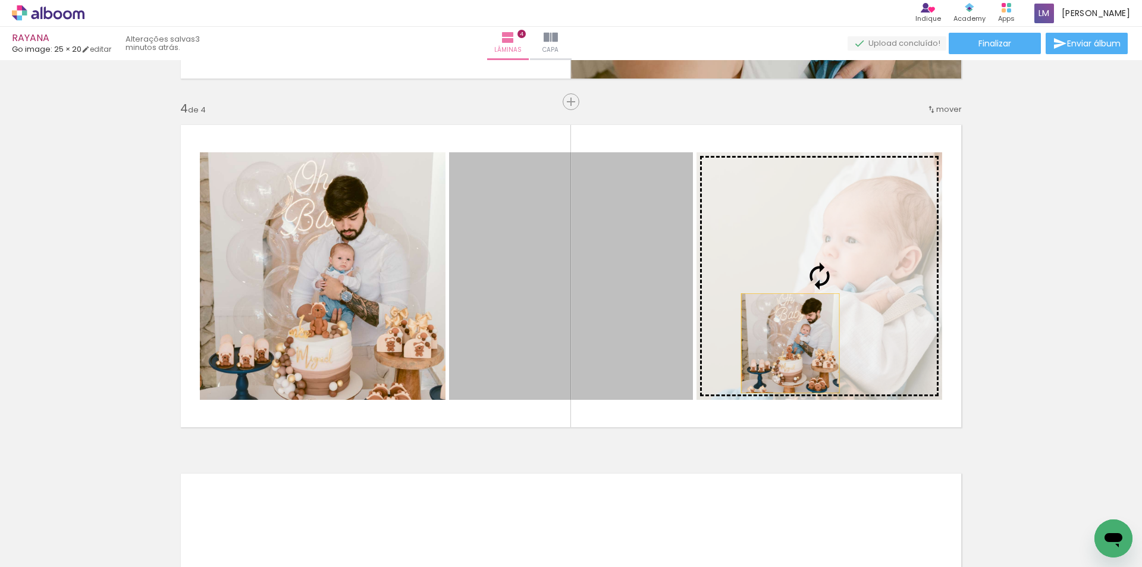
drag, startPoint x: 656, startPoint y: 353, endPoint x: 785, endPoint y: 343, distance: 129.4
click at [0, 0] on slot at bounding box center [0, 0] width 0 height 0
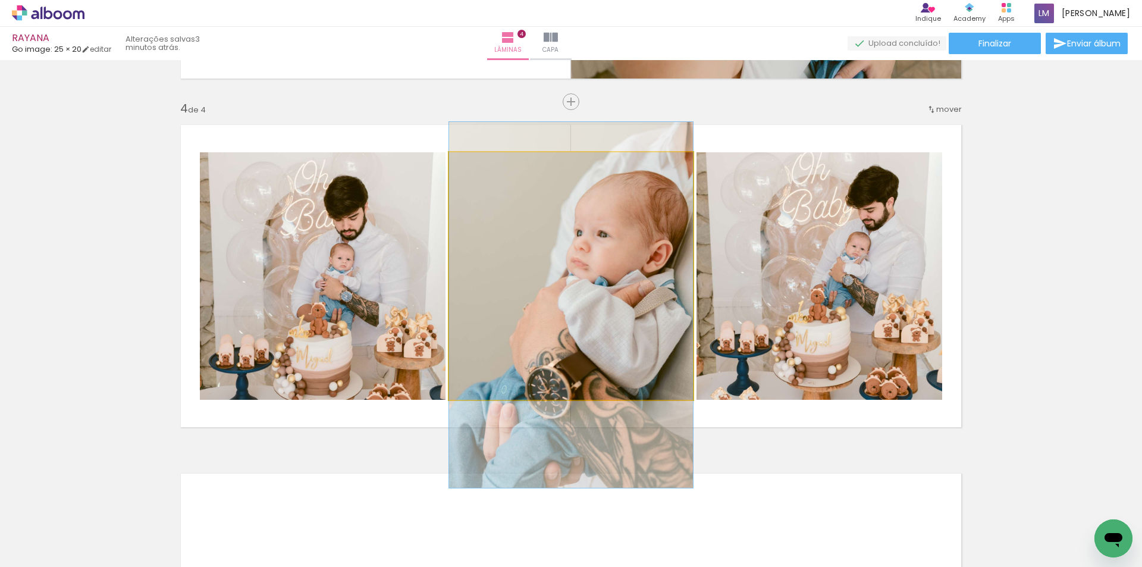
drag, startPoint x: 665, startPoint y: 346, endPoint x: 656, endPoint y: 375, distance: 30.5
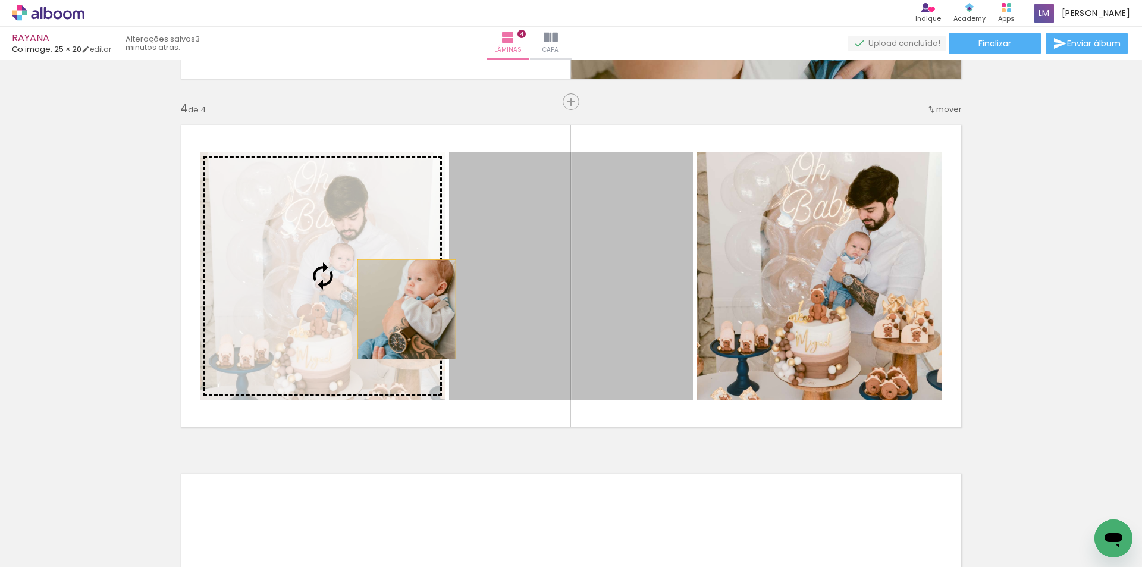
drag, startPoint x: 657, startPoint y: 348, endPoint x: 400, endPoint y: 309, distance: 260.4
click at [0, 0] on slot at bounding box center [0, 0] width 0 height 0
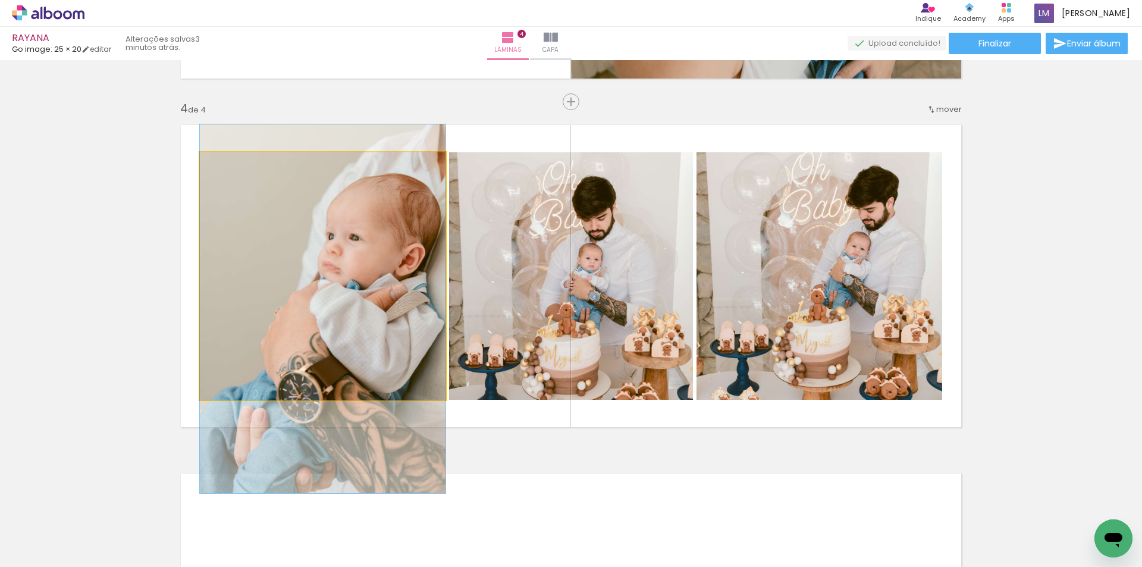
drag, startPoint x: 385, startPoint y: 275, endPoint x: 369, endPoint y: 305, distance: 33.8
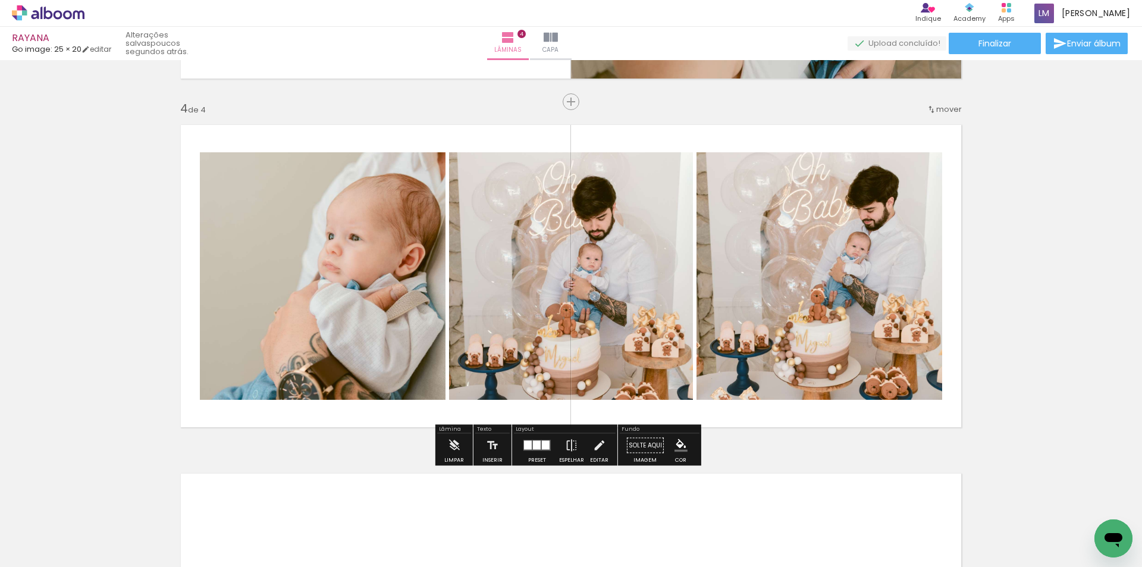
click at [527, 452] on div at bounding box center [537, 445] width 32 height 24
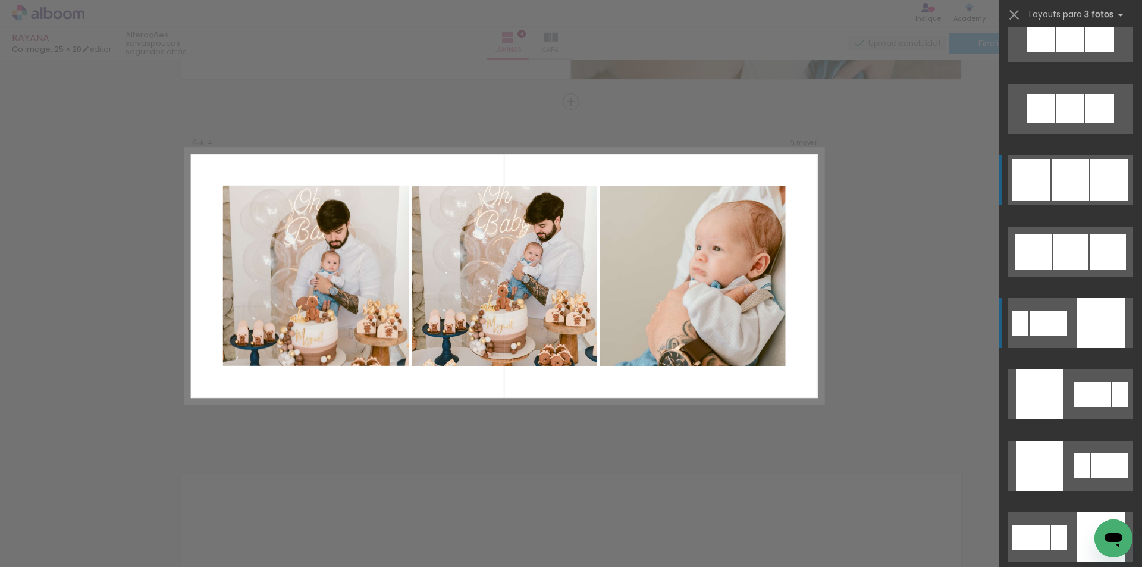
scroll to position [4686, 0]
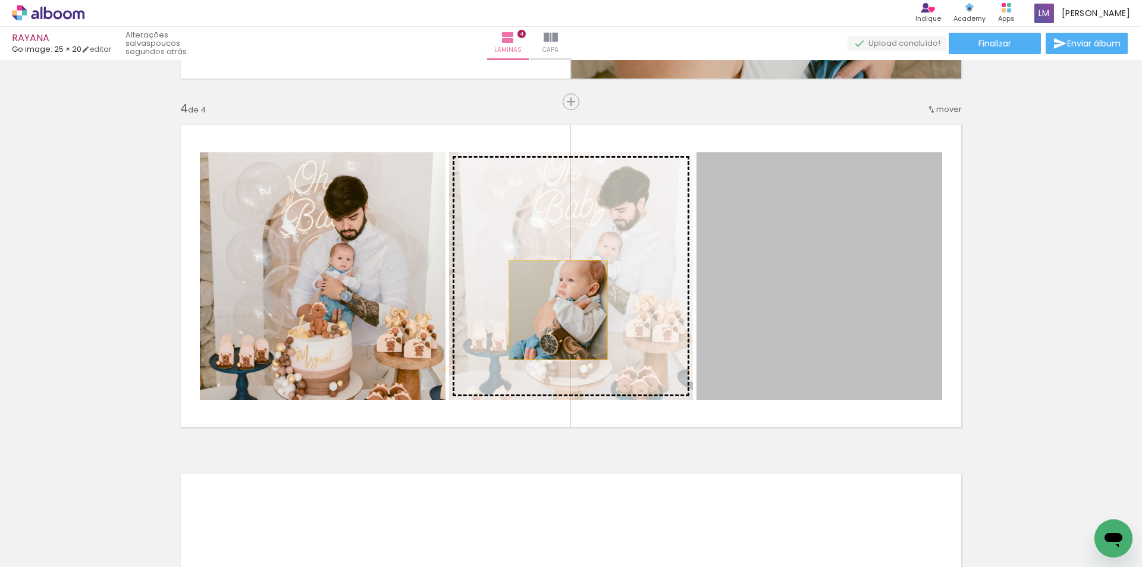
drag, startPoint x: 889, startPoint y: 336, endPoint x: 554, endPoint y: 310, distance: 336.4
click at [0, 0] on slot at bounding box center [0, 0] width 0 height 0
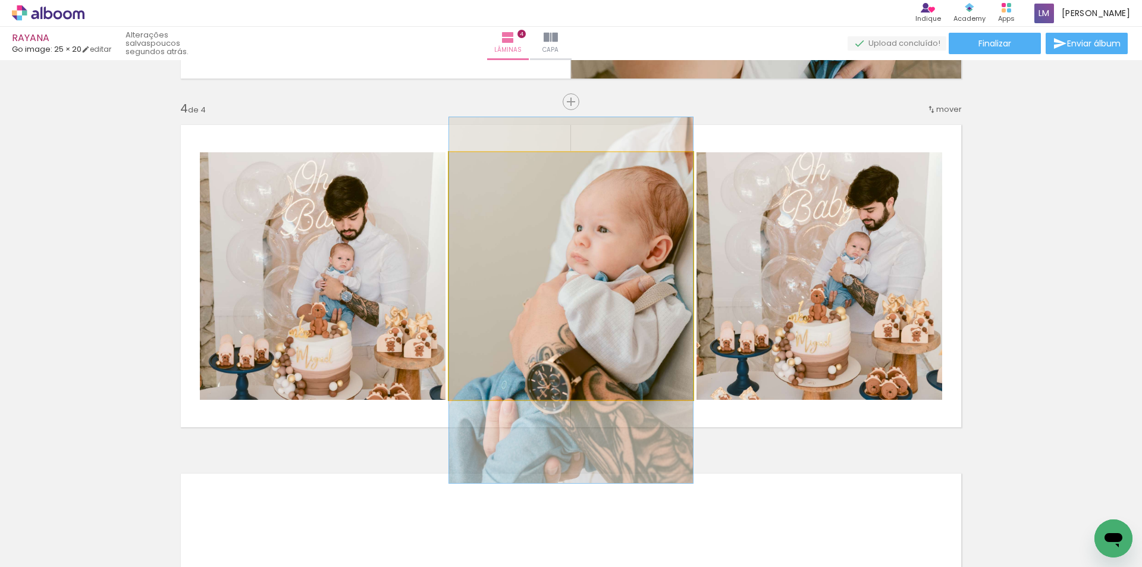
drag, startPoint x: 638, startPoint y: 309, endPoint x: 637, endPoint y: 334, distance: 24.4
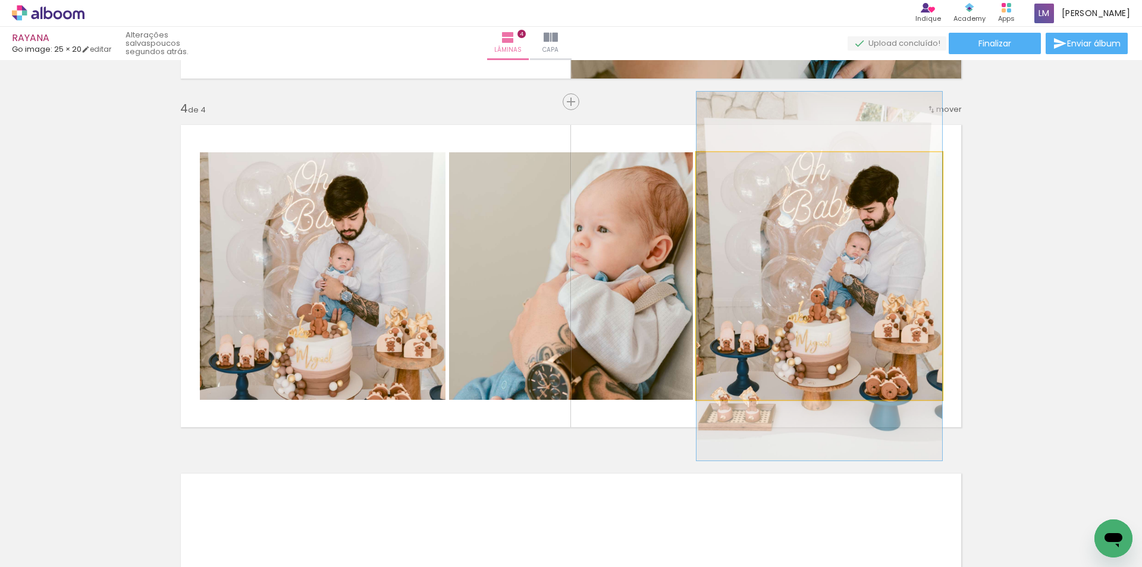
click at [849, 310] on quentale-photo at bounding box center [819, 275] width 246 height 247
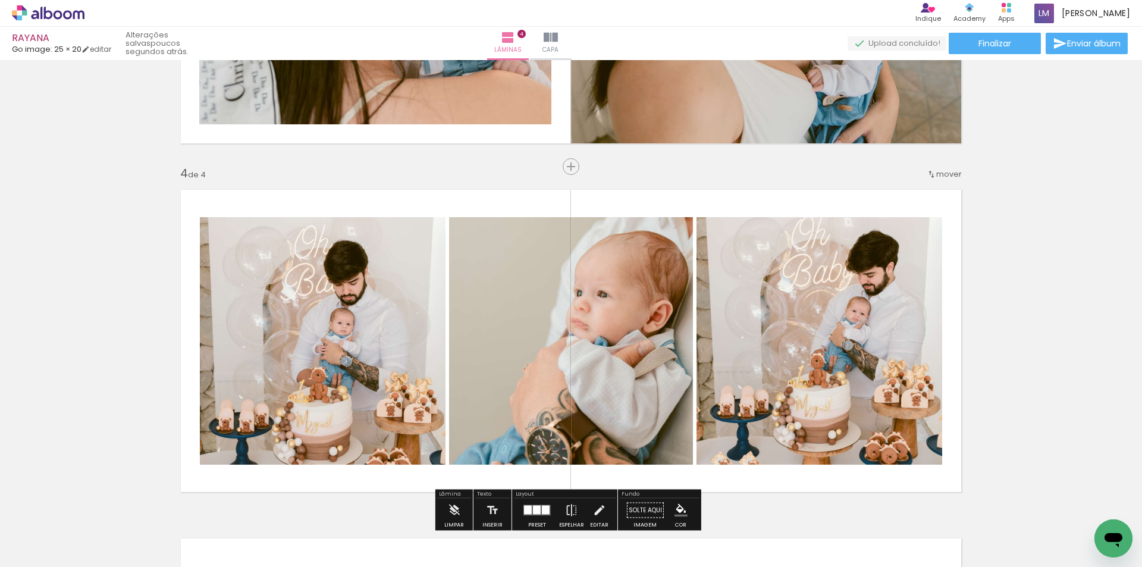
scroll to position [964, 0]
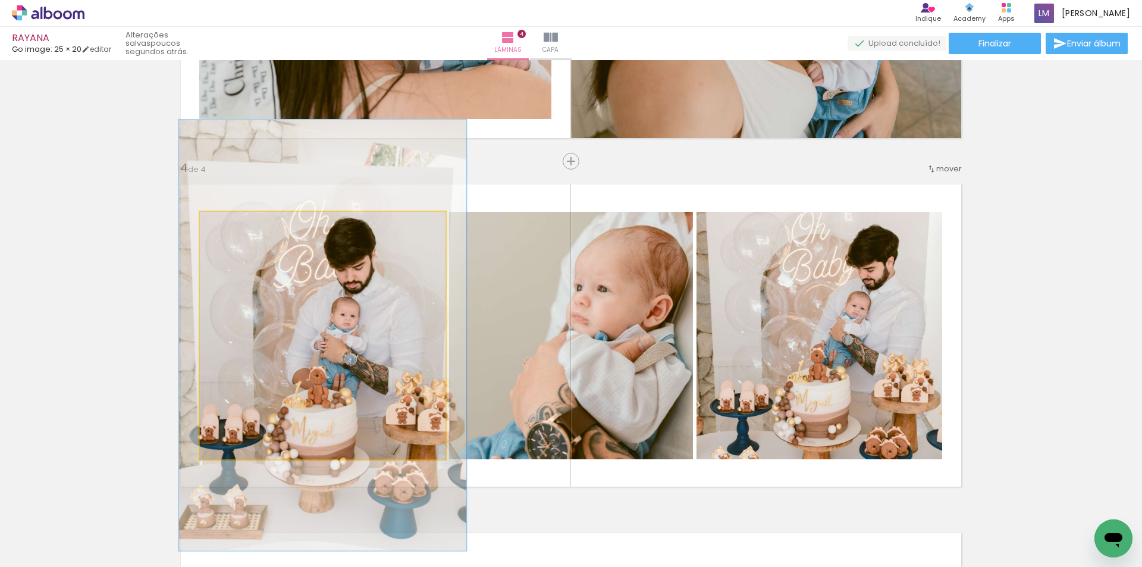
drag, startPoint x: 225, startPoint y: 224, endPoint x: 232, endPoint y: 230, distance: 8.9
click at [232, 230] on div at bounding box center [234, 224] width 19 height 19
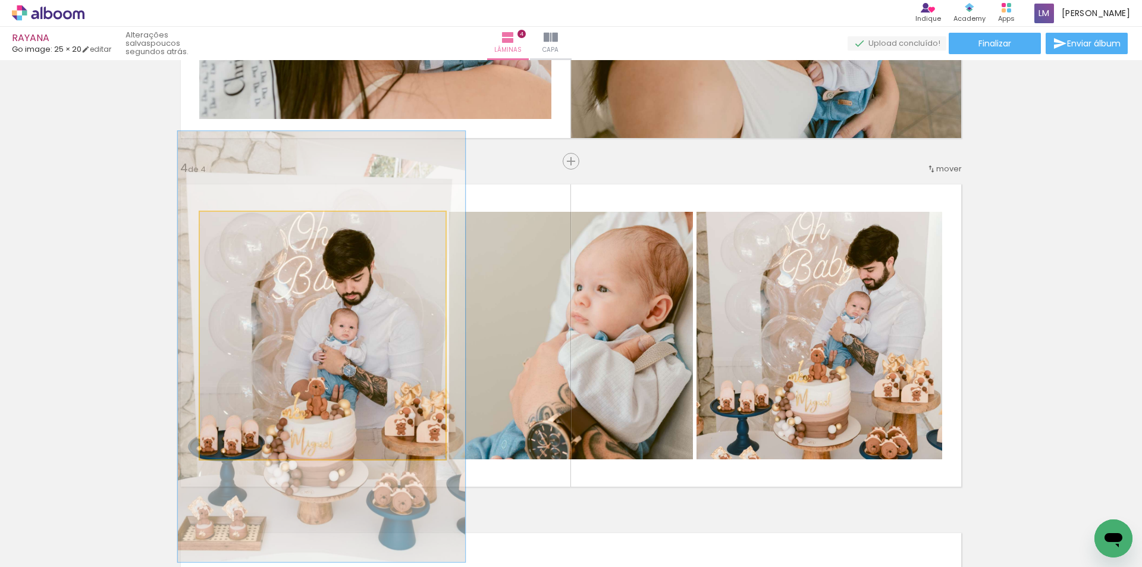
drag, startPoint x: 297, startPoint y: 287, endPoint x: 296, endPoint y: 294, distance: 7.2
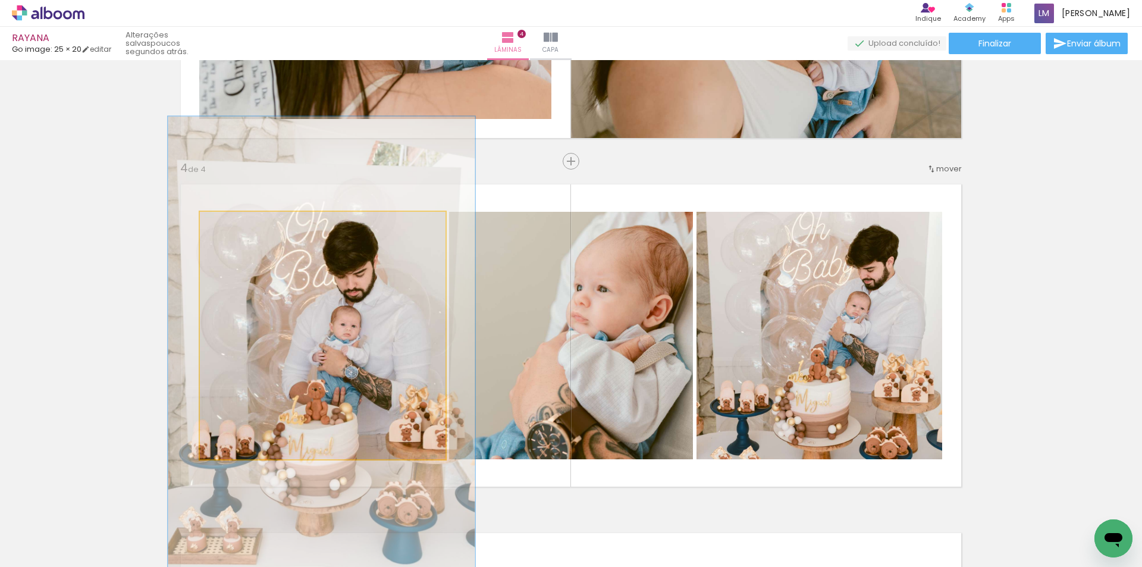
type paper-slider "125"
click at [238, 227] on div at bounding box center [239, 224] width 19 height 19
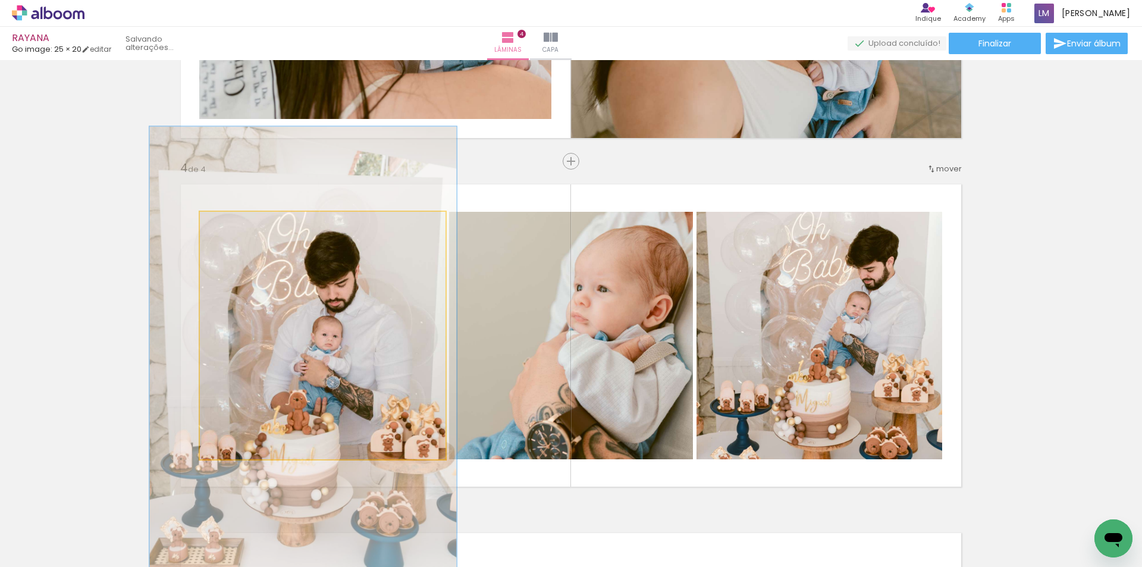
drag, startPoint x: 375, startPoint y: 282, endPoint x: 356, endPoint y: 292, distance: 21.0
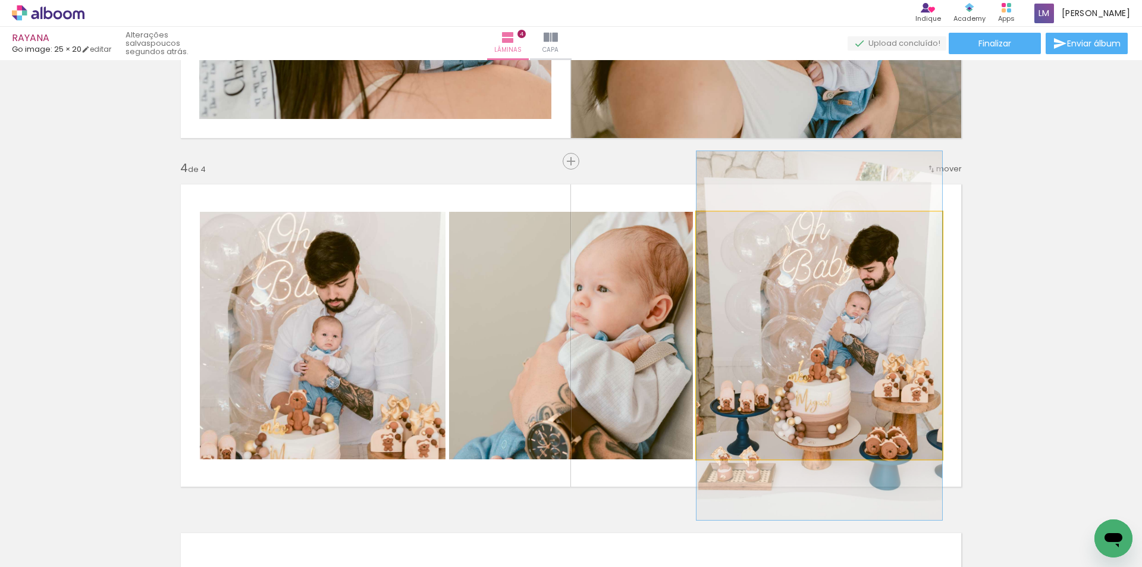
click at [862, 309] on quentale-photo at bounding box center [819, 335] width 246 height 247
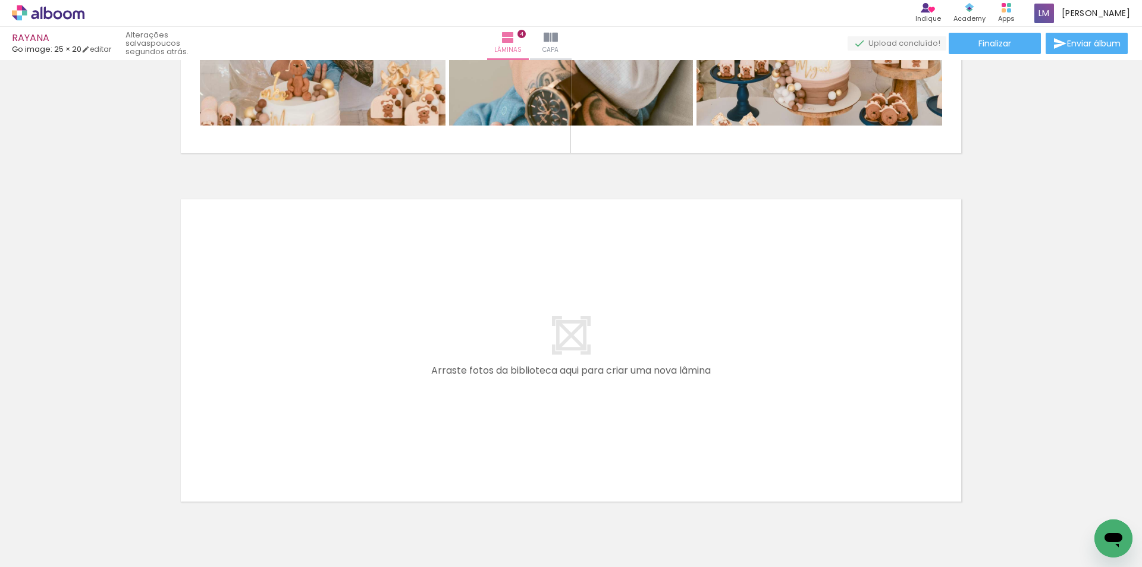
scroll to position [1365, 0]
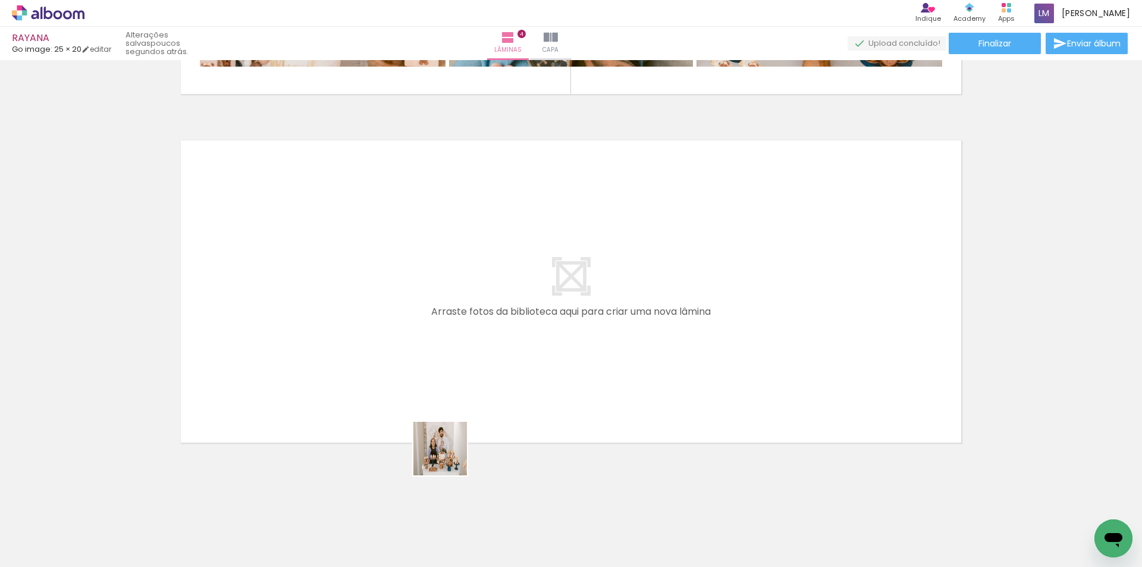
drag, startPoint x: 439, startPoint y: 530, endPoint x: 476, endPoint y: 437, distance: 100.0
click at [447, 410] on quentale-workspace at bounding box center [571, 283] width 1142 height 567
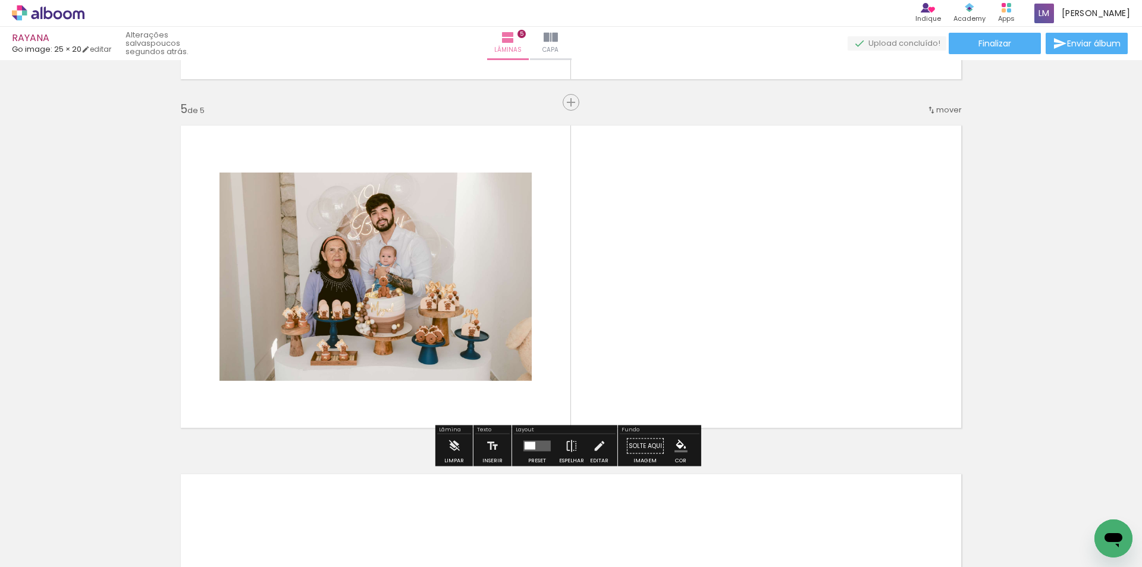
scroll to position [1372, 0]
drag, startPoint x: 511, startPoint y: 533, endPoint x: 576, endPoint y: 354, distance: 190.9
click at [576, 354] on quentale-workspace at bounding box center [571, 283] width 1142 height 567
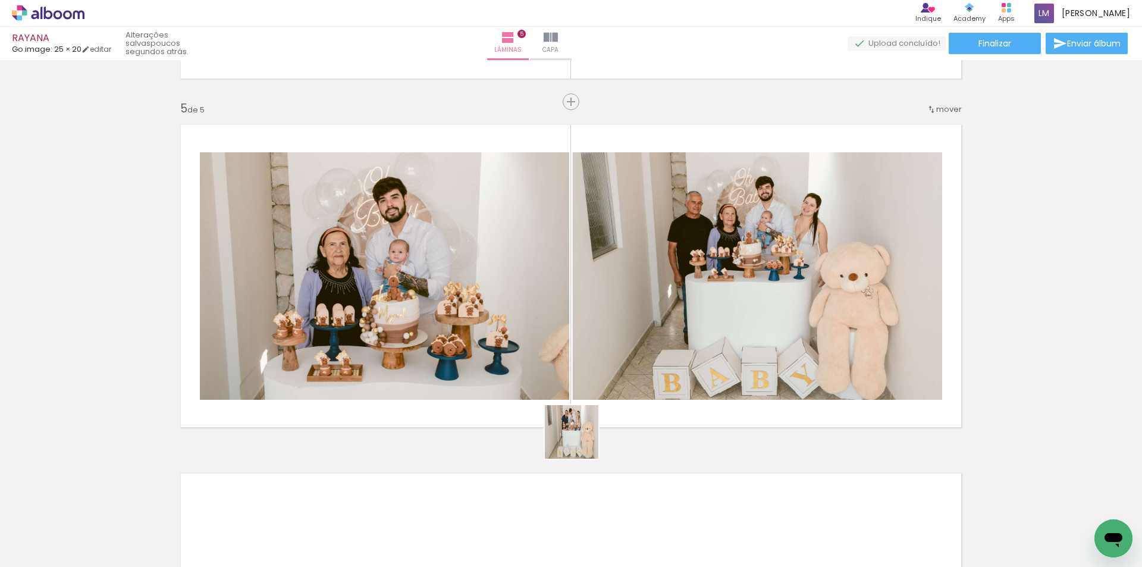
drag, startPoint x: 579, startPoint y: 537, endPoint x: 585, endPoint y: 369, distance: 168.4
click at [583, 374] on quentale-workspace at bounding box center [571, 283] width 1142 height 567
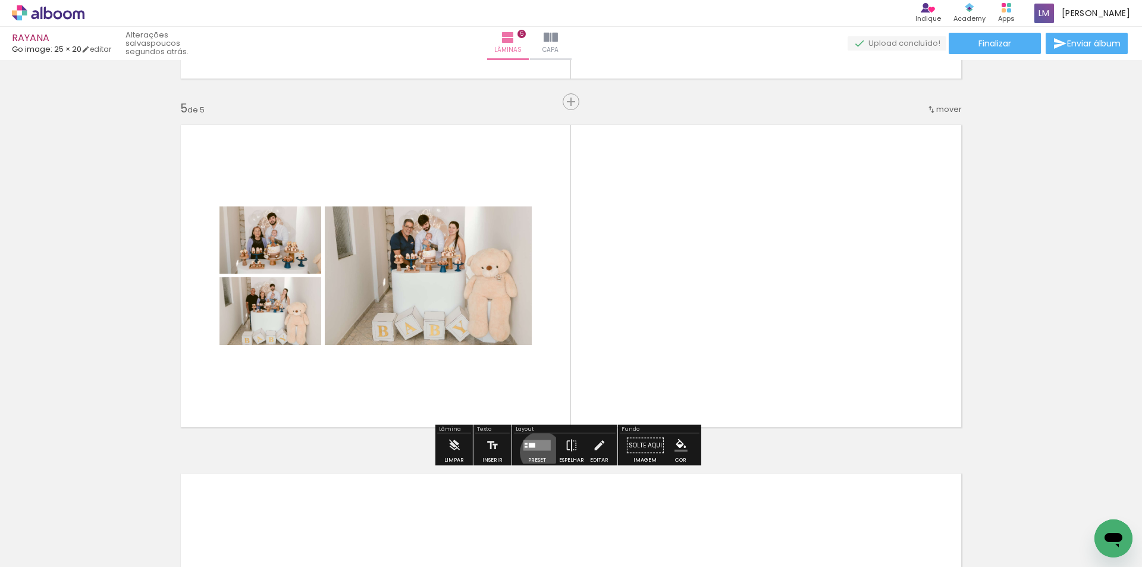
click at [538, 452] on div at bounding box center [537, 445] width 32 height 24
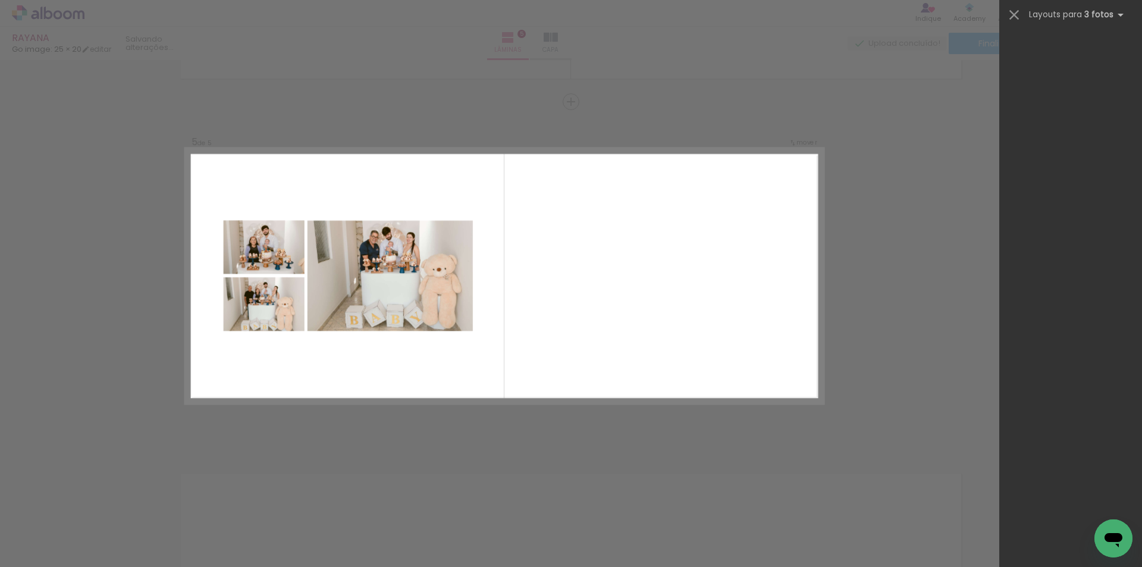
scroll to position [0, 0]
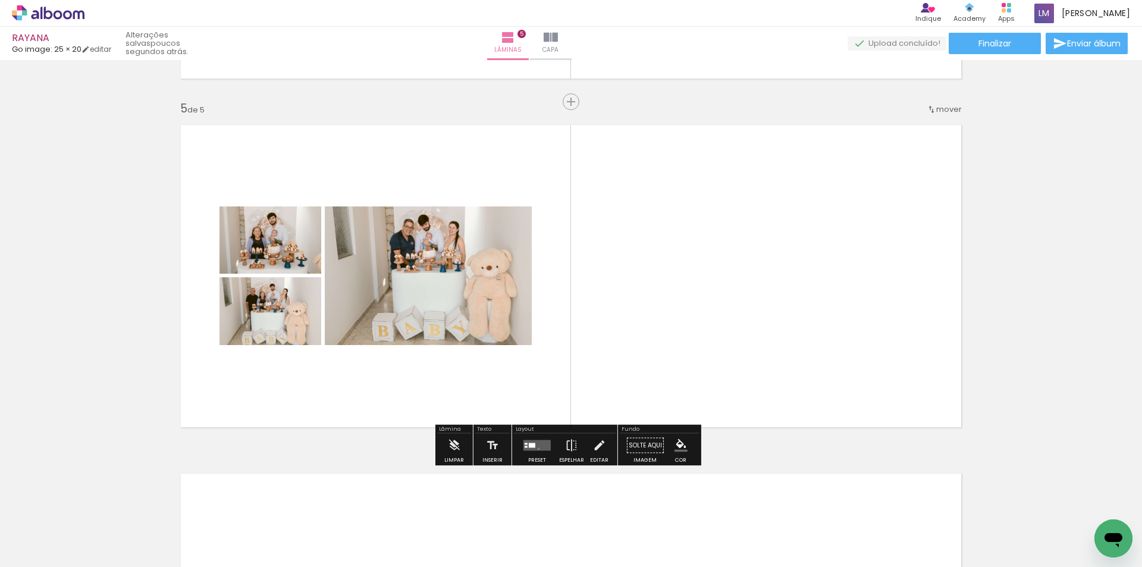
click at [536, 448] on quentale-layouter at bounding box center [536, 445] width 27 height 11
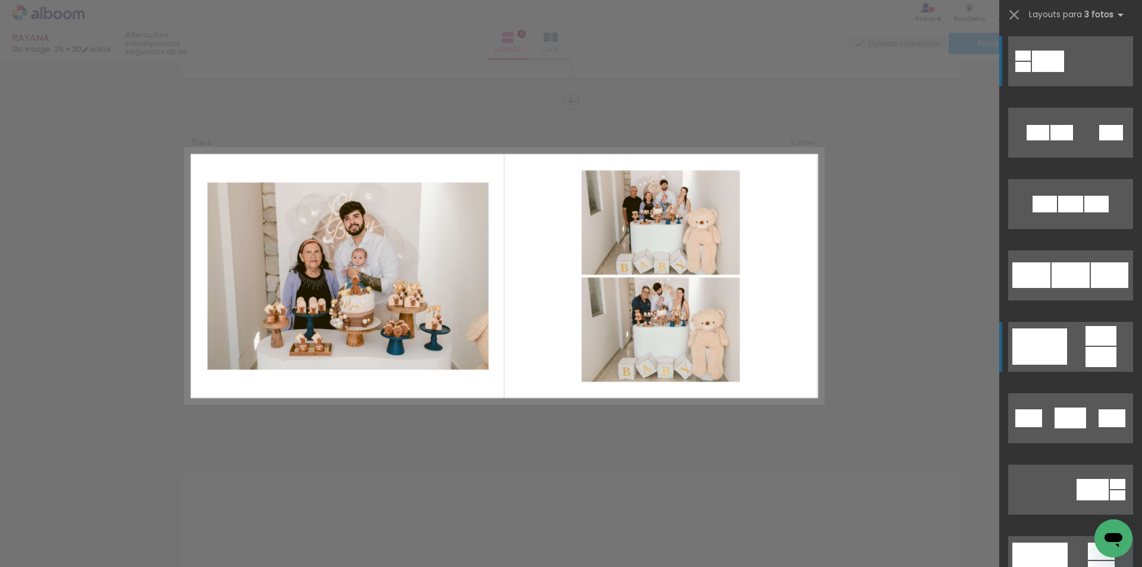
click at [1060, 140] on div at bounding box center [1061, 132] width 23 height 15
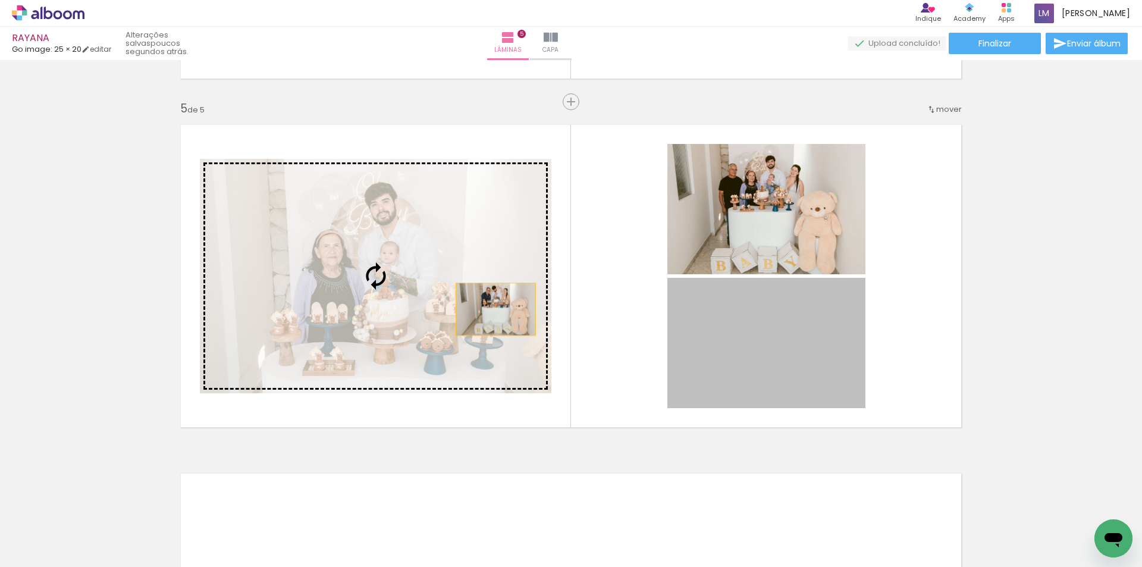
drag, startPoint x: 774, startPoint y: 354, endPoint x: 462, endPoint y: 307, distance: 315.0
click at [0, 0] on slot at bounding box center [0, 0] width 0 height 0
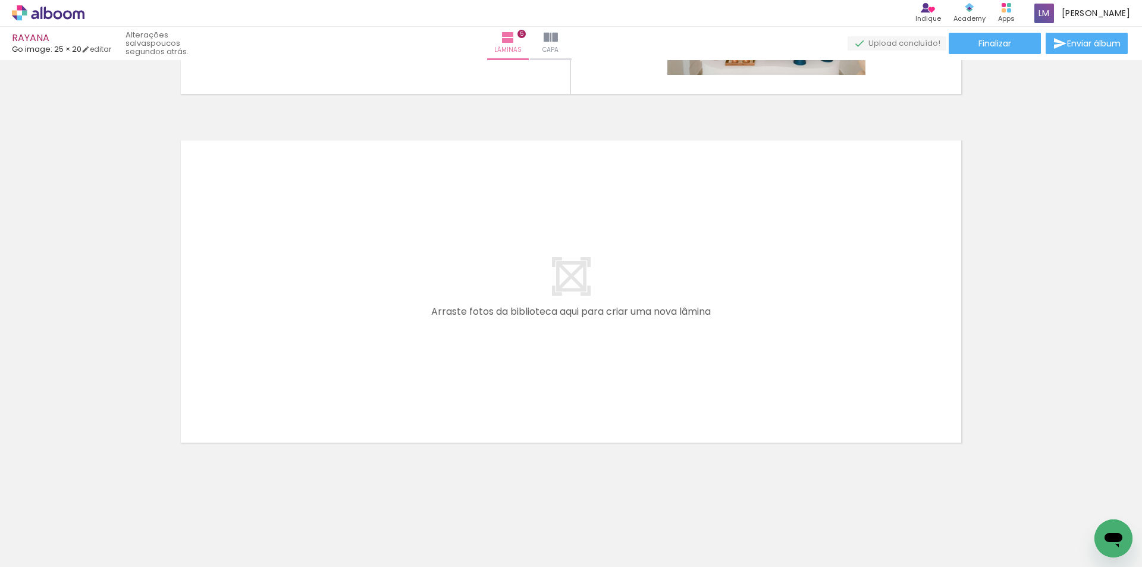
scroll to position [1714, 0]
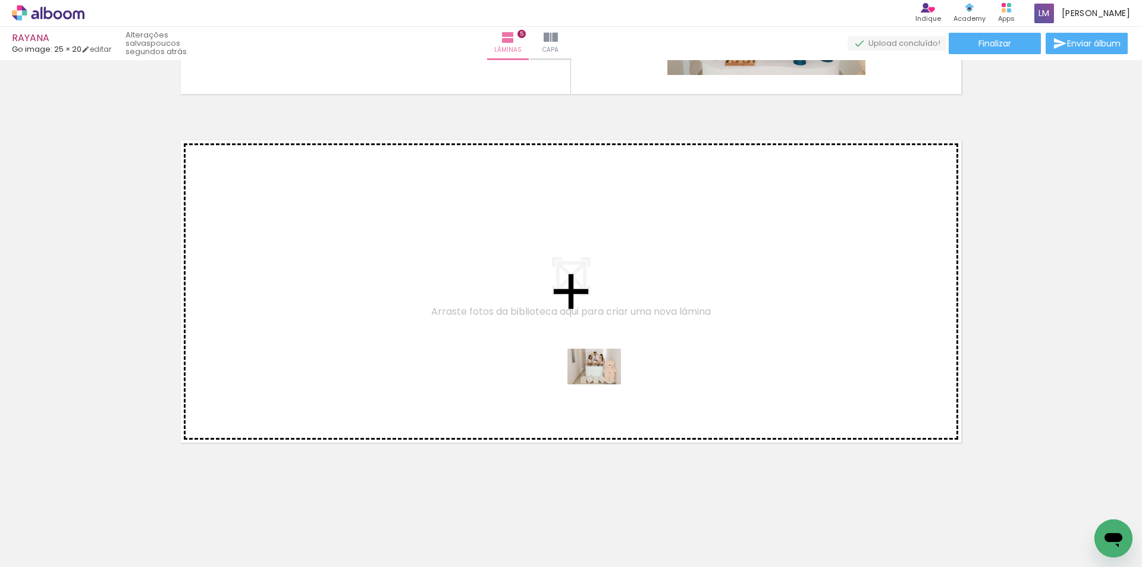
drag, startPoint x: 632, startPoint y: 535, endPoint x: 679, endPoint y: 486, distance: 67.7
click at [603, 383] on quentale-workspace at bounding box center [571, 283] width 1142 height 567
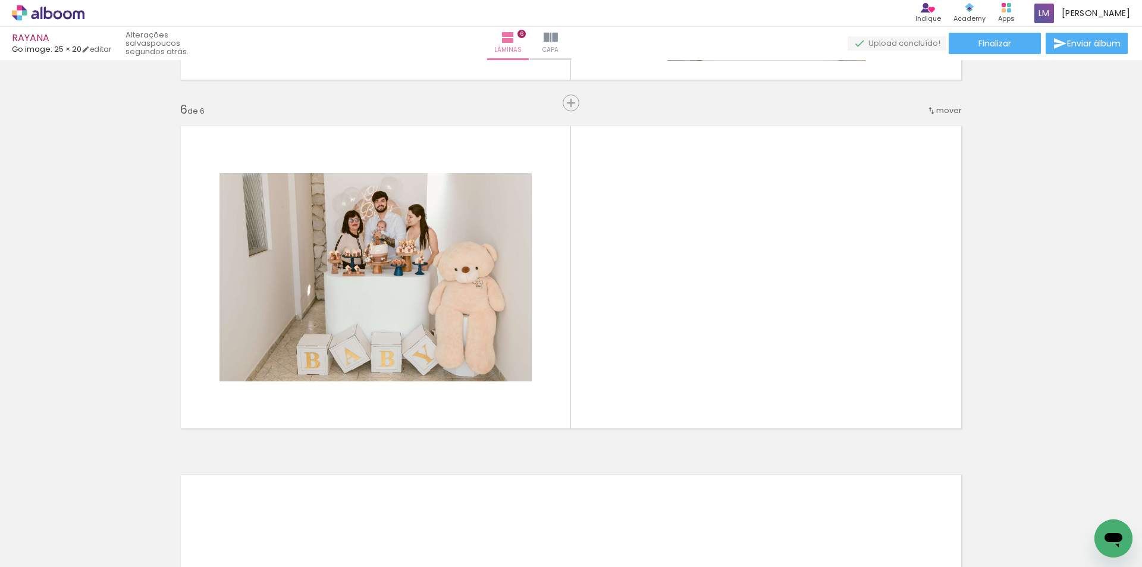
scroll to position [1720, 0]
drag, startPoint x: 702, startPoint y: 537, endPoint x: 625, endPoint y: 347, distance: 205.4
click at [625, 347] on quentale-workspace at bounding box center [571, 283] width 1142 height 567
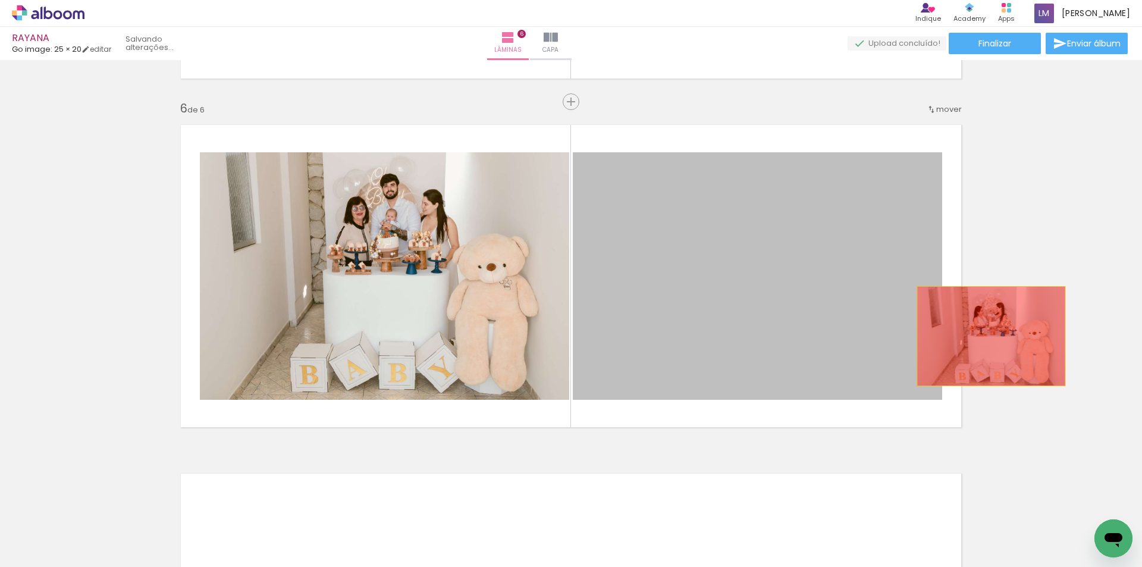
drag, startPoint x: 700, startPoint y: 312, endPoint x: 986, endPoint y: 336, distance: 287.0
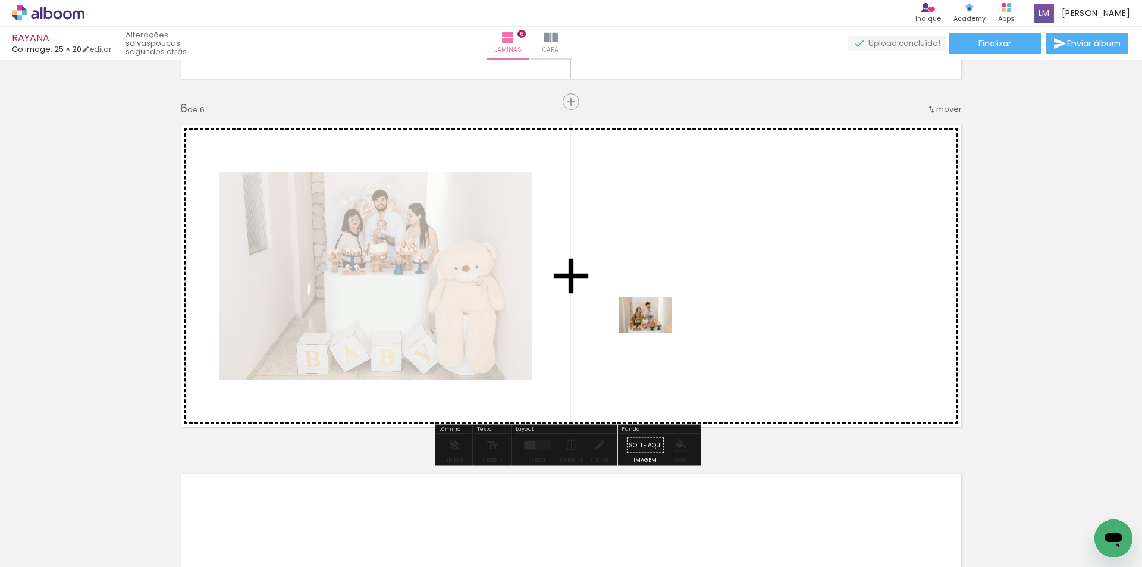
drag, startPoint x: 901, startPoint y: 538, endPoint x: 654, endPoint y: 332, distance: 321.3
click at [654, 332] on quentale-workspace at bounding box center [571, 283] width 1142 height 567
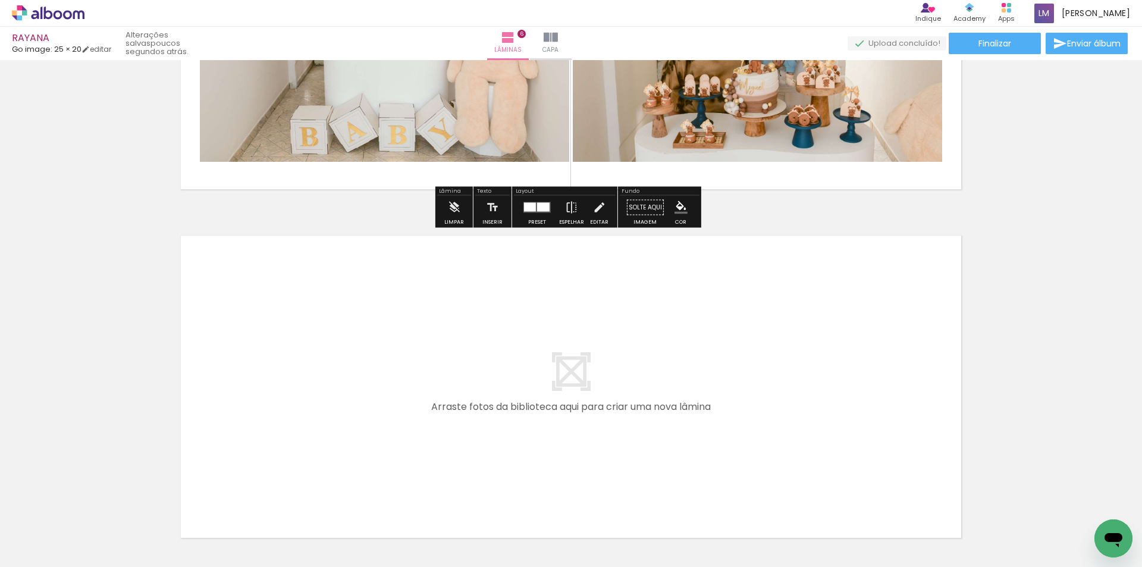
scroll to position [2062, 0]
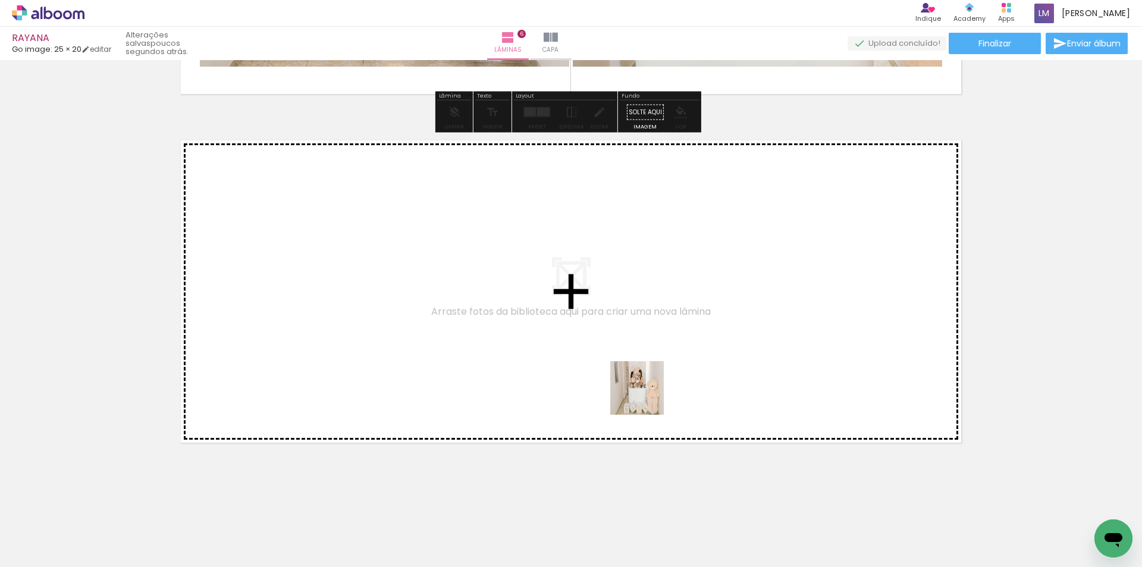
drag, startPoint x: 692, startPoint y: 499, endPoint x: 622, endPoint y: 356, distance: 159.6
click at [622, 356] on quentale-workspace at bounding box center [571, 283] width 1142 height 567
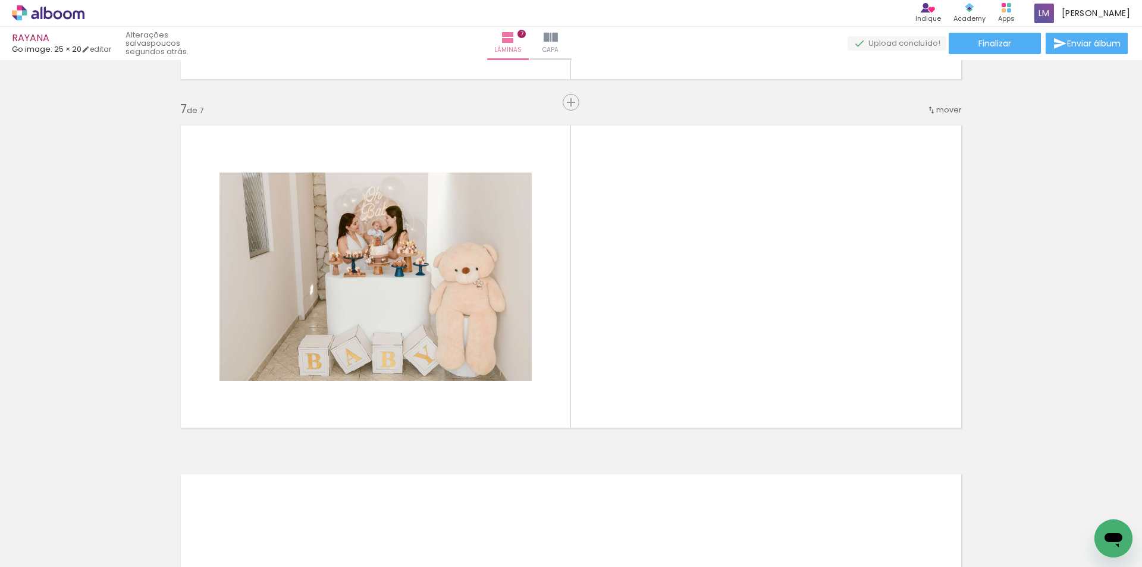
scroll to position [2069, 0]
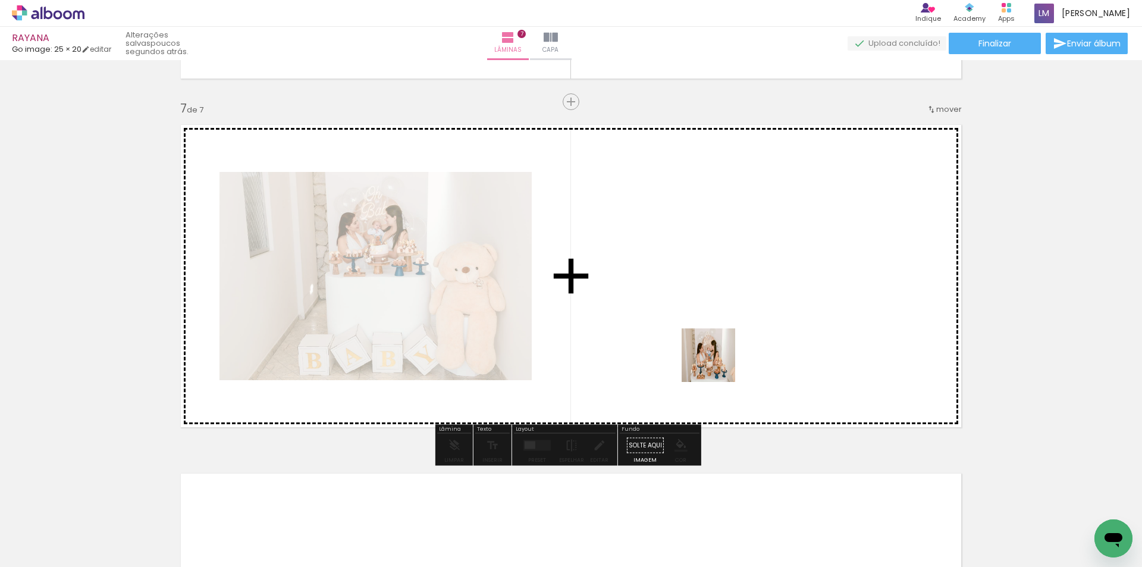
drag, startPoint x: 758, startPoint y: 529, endPoint x: 699, endPoint y: 329, distance: 208.3
click at [699, 329] on quentale-workspace at bounding box center [571, 283] width 1142 height 567
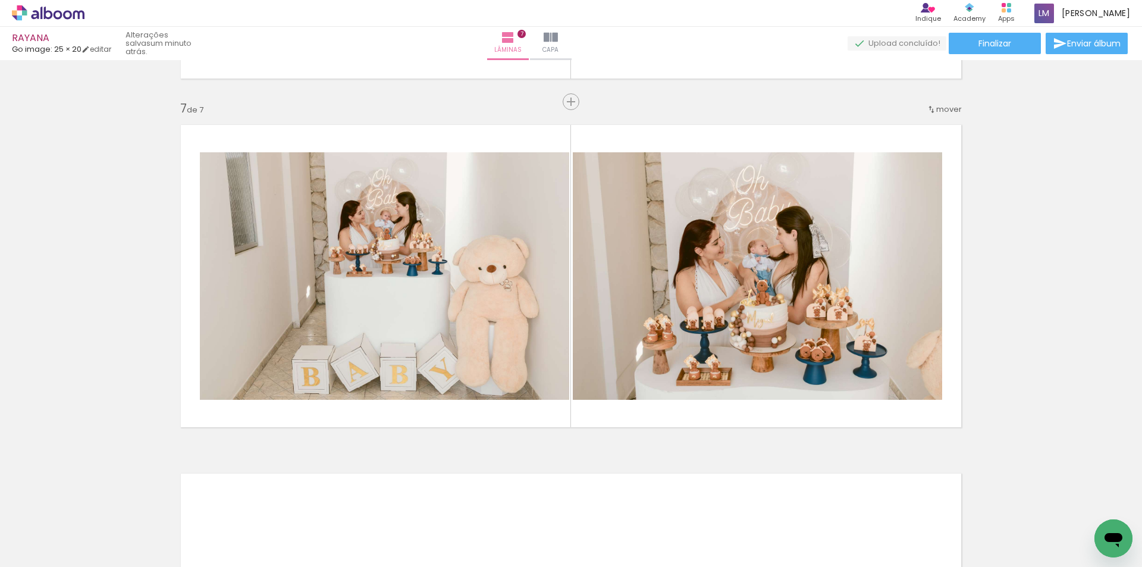
scroll to position [0, 1024]
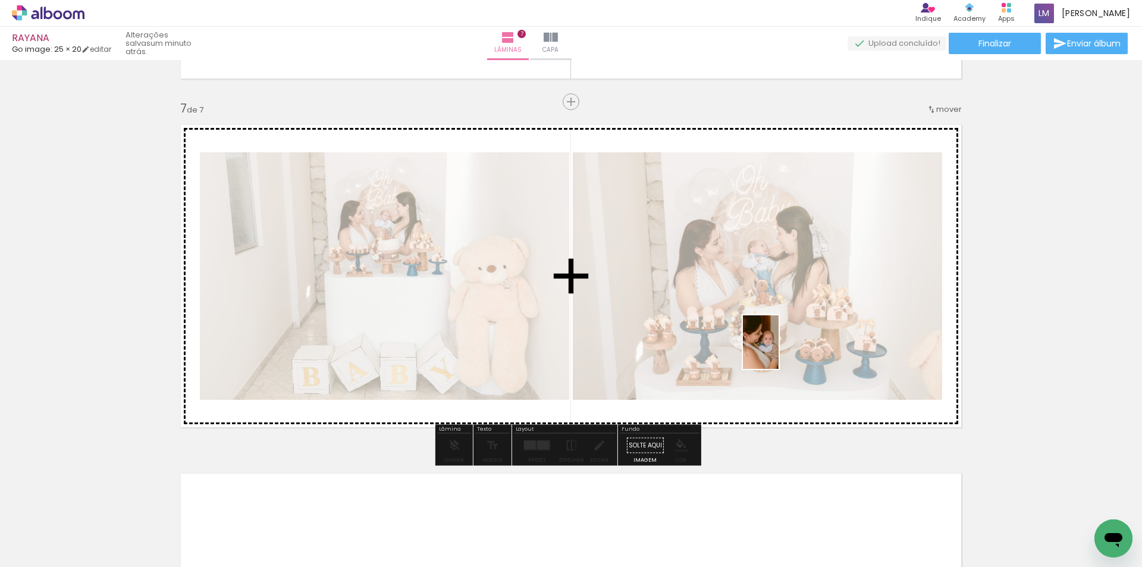
drag, startPoint x: 1086, startPoint y: 517, endPoint x: 778, endPoint y: 351, distance: 349.8
click at [778, 351] on quentale-workspace at bounding box center [571, 283] width 1142 height 567
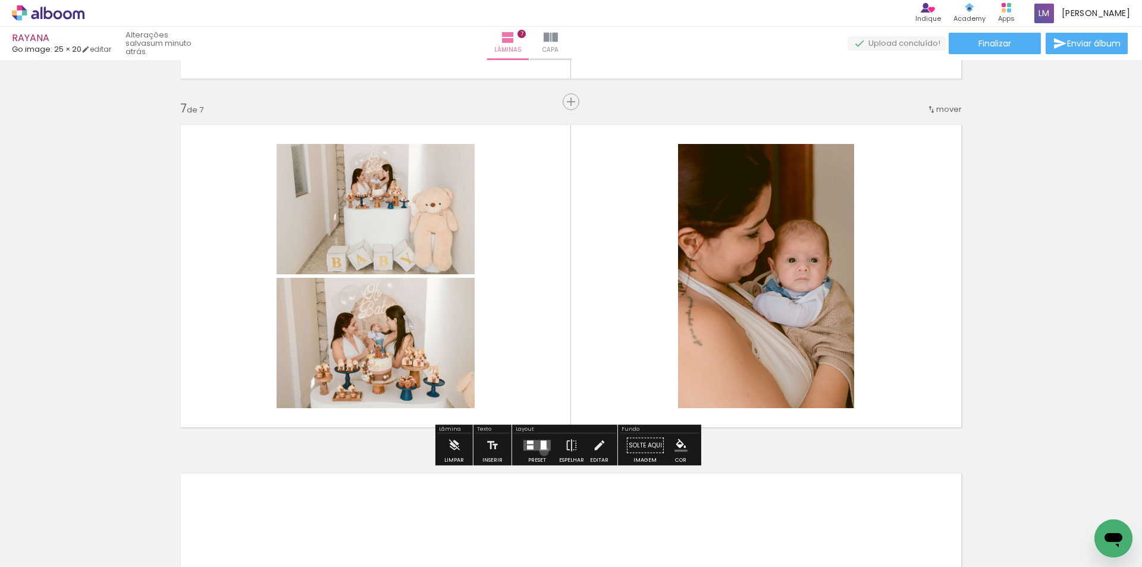
click at [541, 451] on div at bounding box center [537, 445] width 32 height 24
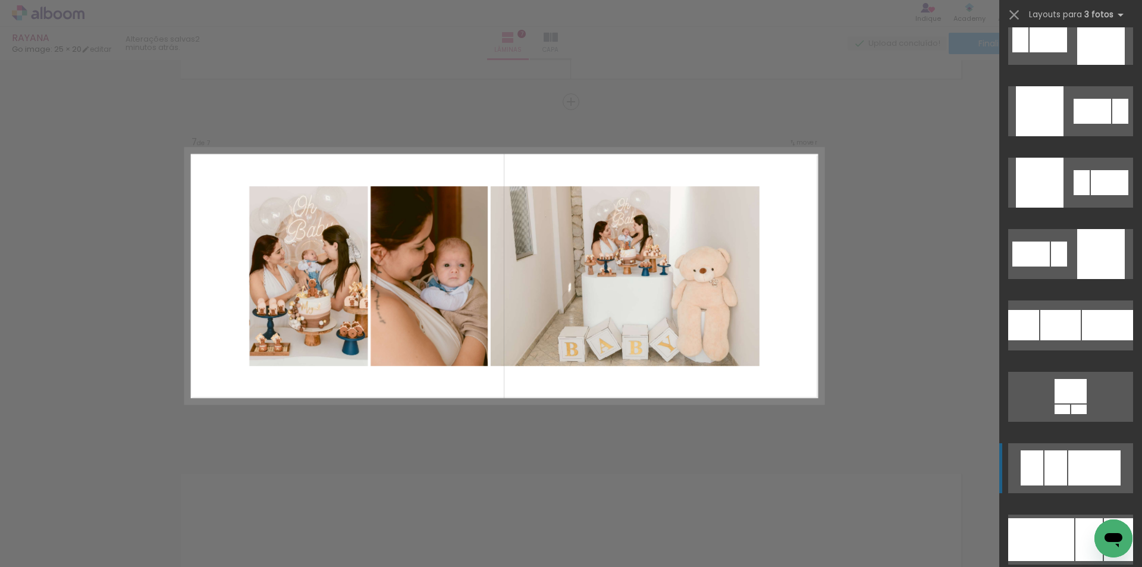
scroll to position [2616, 0]
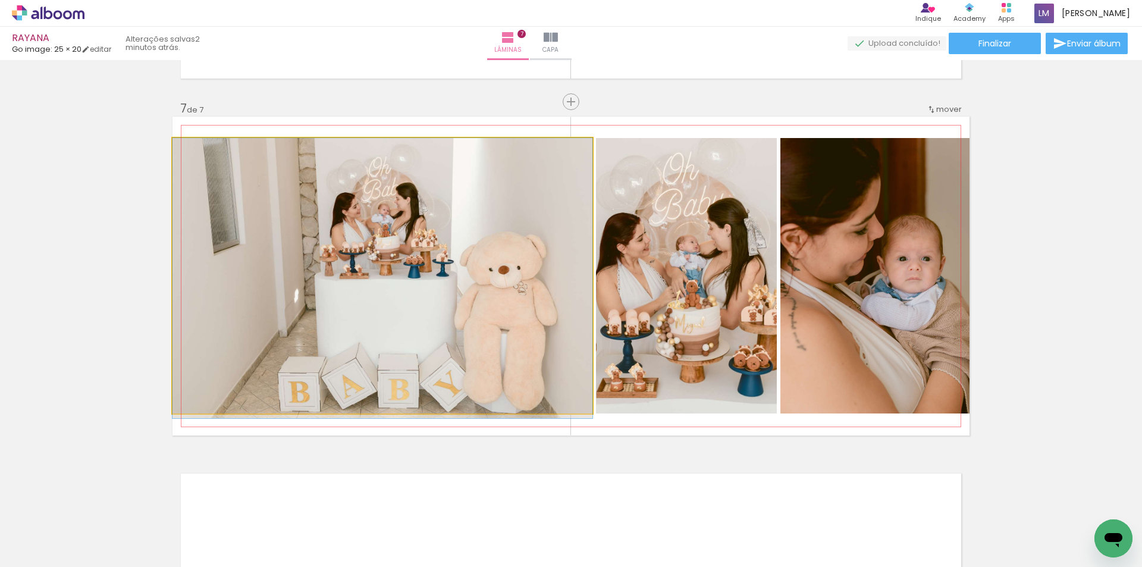
drag, startPoint x: 435, startPoint y: 287, endPoint x: 426, endPoint y: 303, distance: 18.4
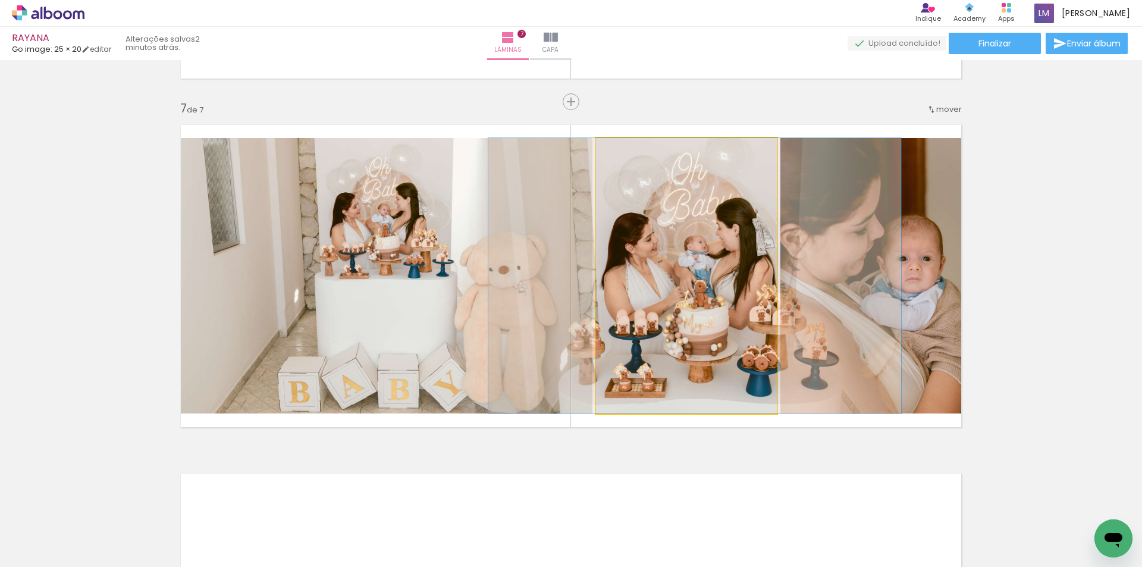
drag, startPoint x: 662, startPoint y: 278, endPoint x: 668, endPoint y: 282, distance: 7.8
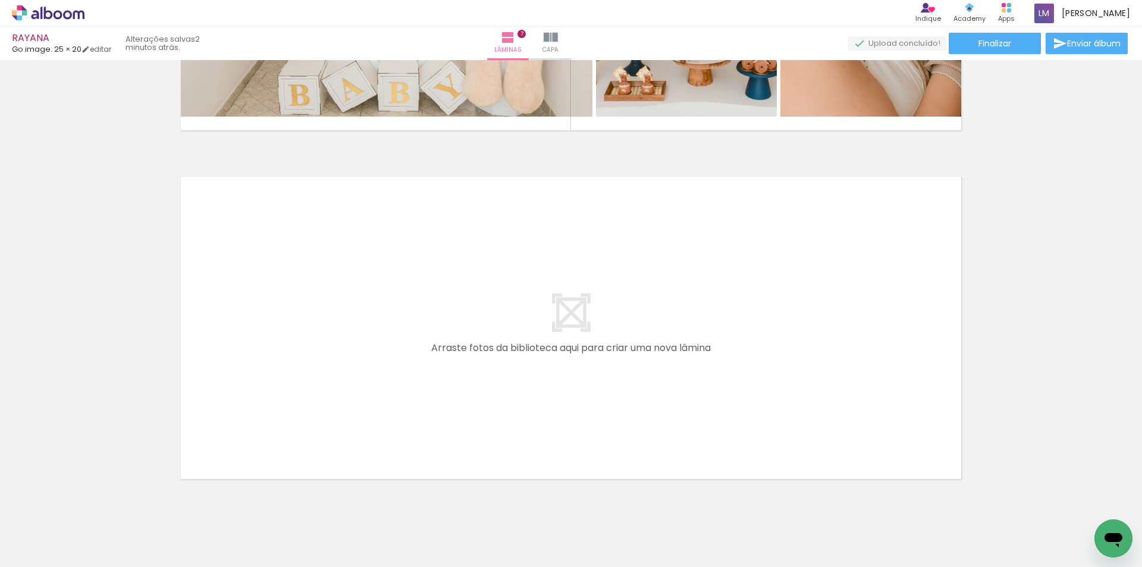
scroll to position [2366, 0]
drag, startPoint x: 369, startPoint y: 533, endPoint x: 413, endPoint y: 497, distance: 57.4
click at [378, 395] on quentale-workspace at bounding box center [571, 283] width 1142 height 567
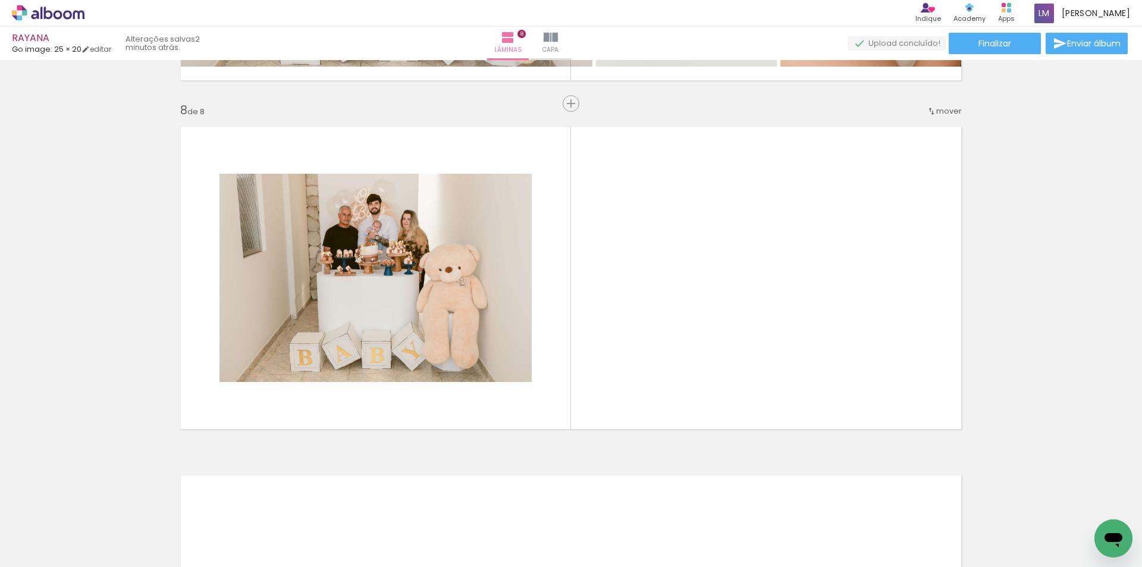
scroll to position [2417, 0]
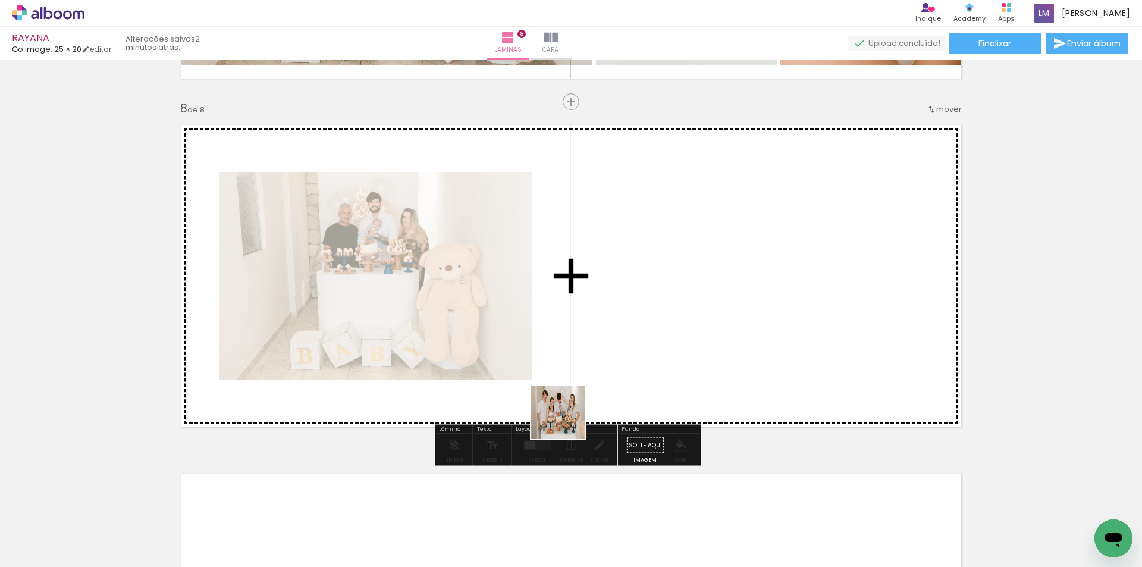
drag, startPoint x: 425, startPoint y: 528, endPoint x: 611, endPoint y: 358, distance: 252.1
click at [611, 358] on quentale-workspace at bounding box center [571, 283] width 1142 height 567
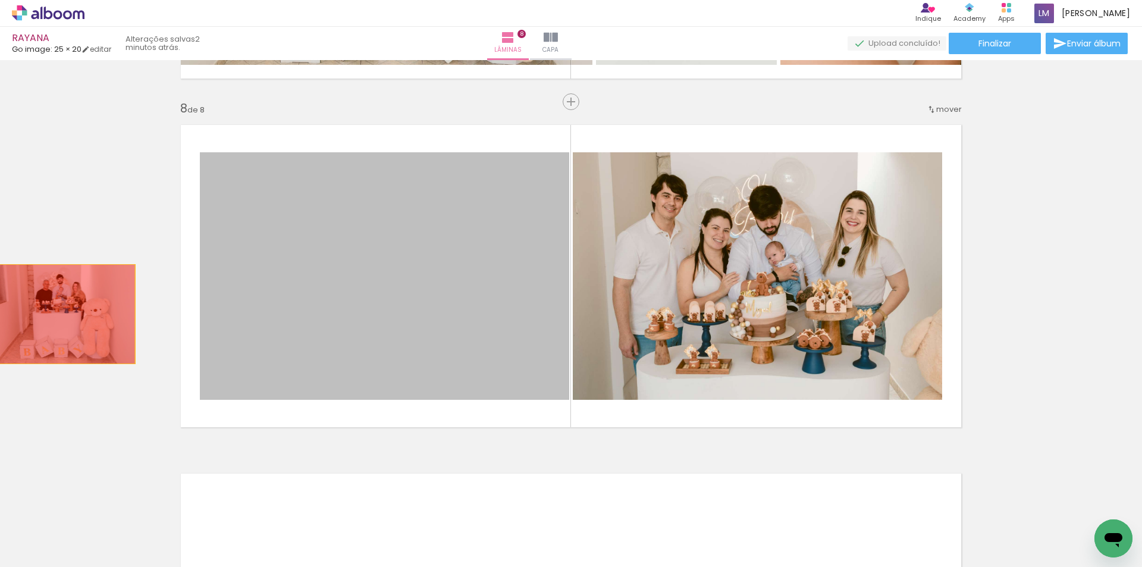
drag, startPoint x: 375, startPoint y: 301, endPoint x: 84, endPoint y: 327, distance: 291.3
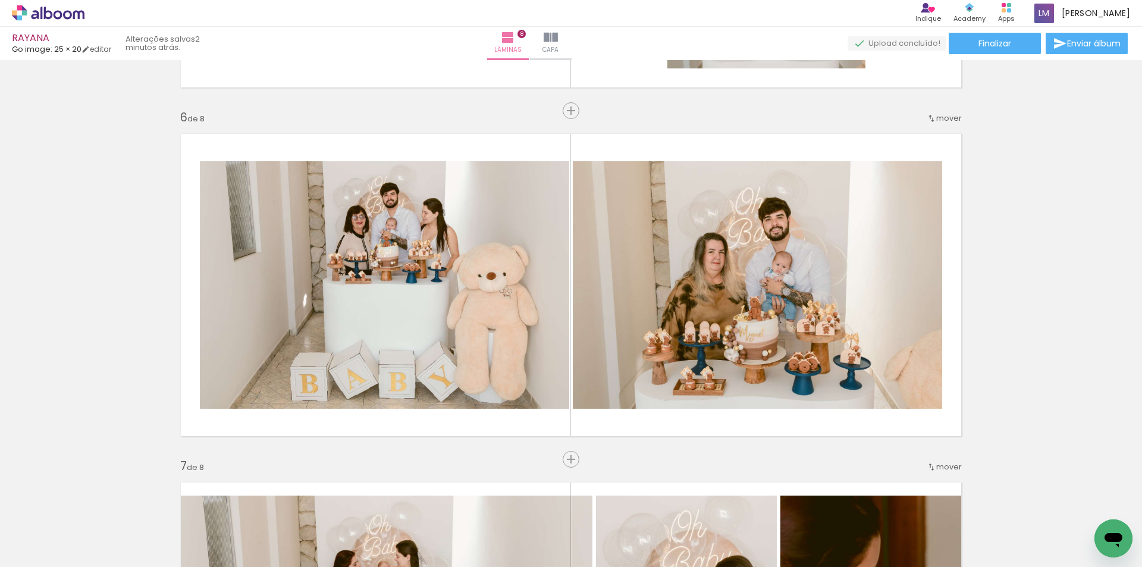
scroll to position [1704, 0]
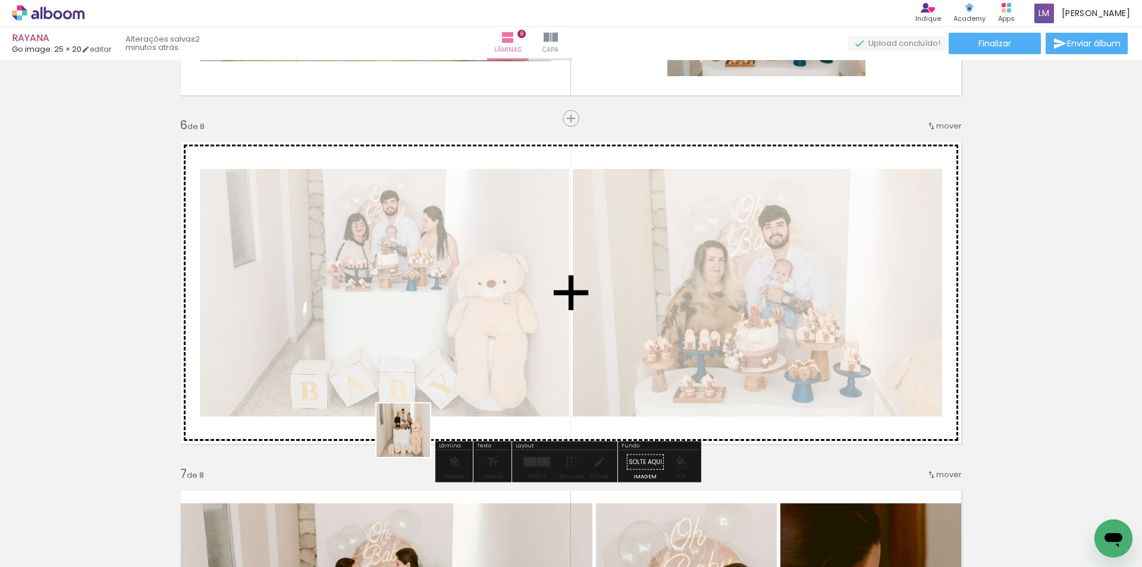
drag, startPoint x: 370, startPoint y: 528, endPoint x: 449, endPoint y: 348, distance: 196.8
click at [449, 348] on quentale-workspace at bounding box center [571, 283] width 1142 height 567
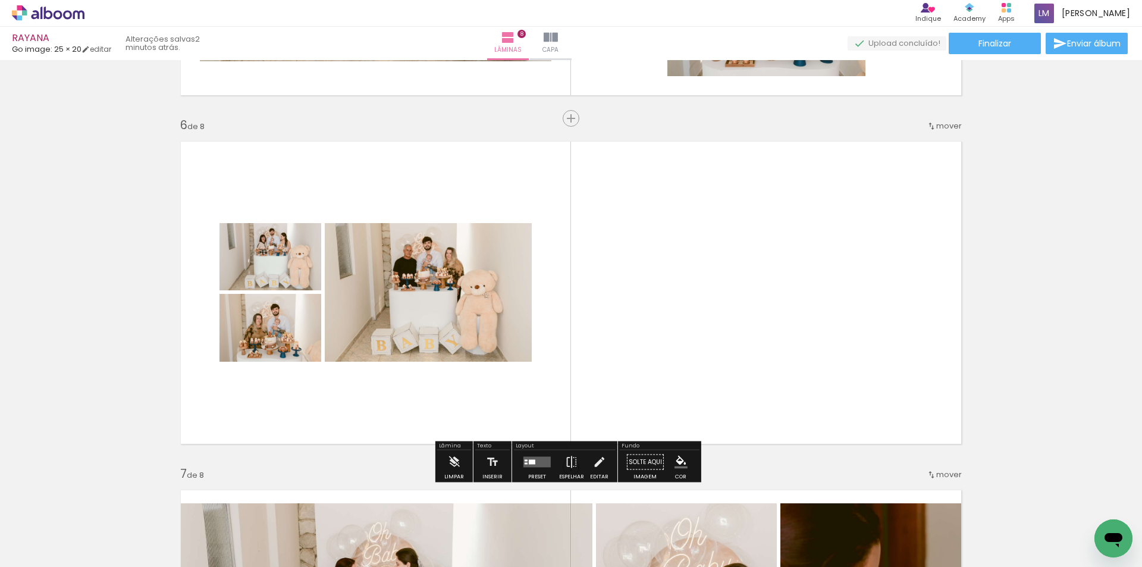
click at [531, 466] on quentale-layouter at bounding box center [536, 462] width 27 height 11
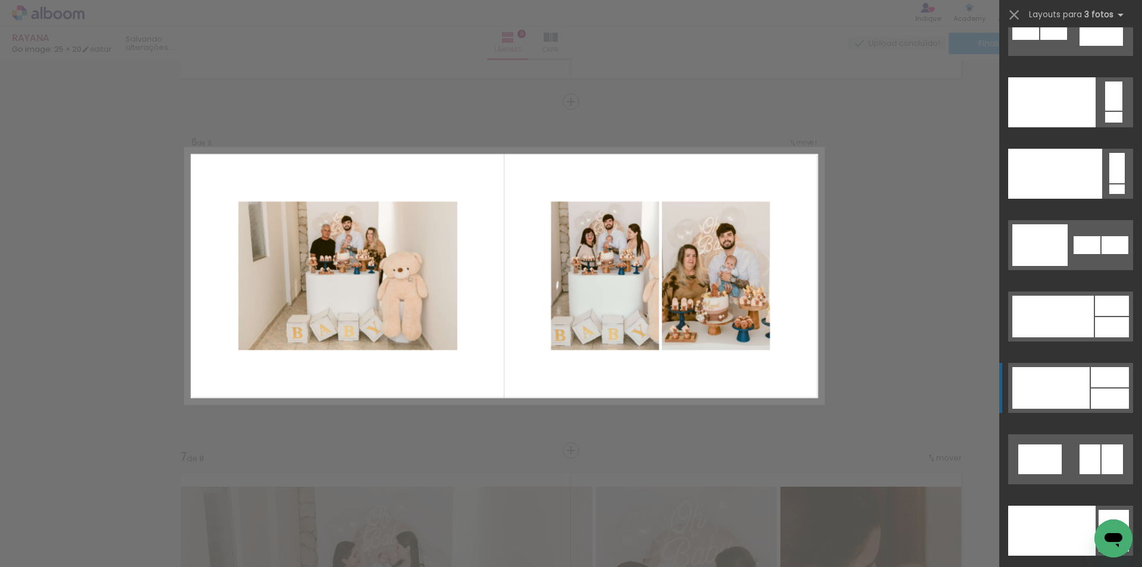
scroll to position [14718, 0]
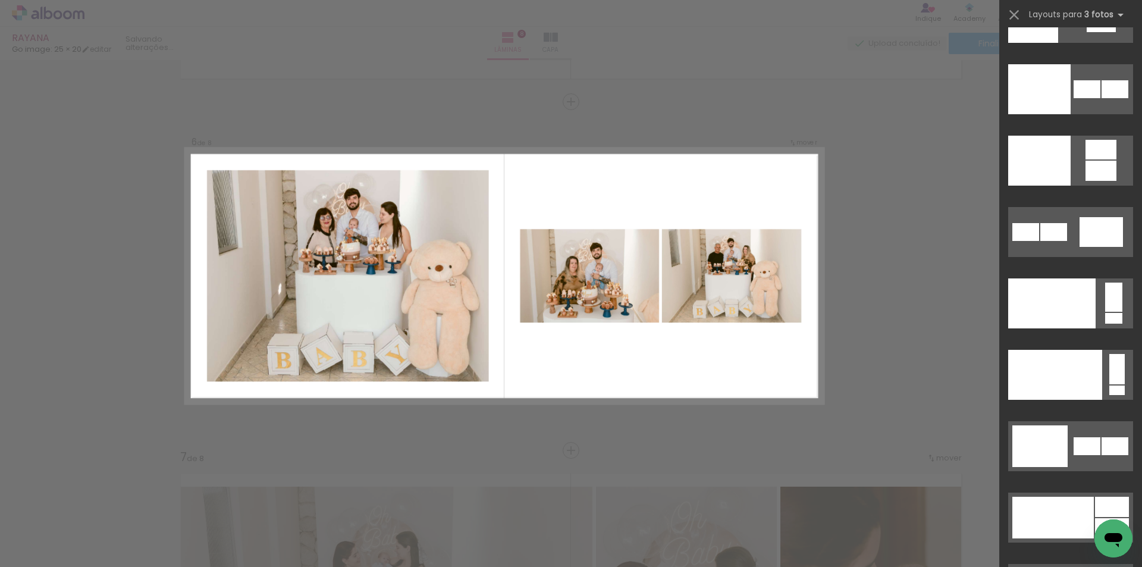
scroll to position [0, 1024]
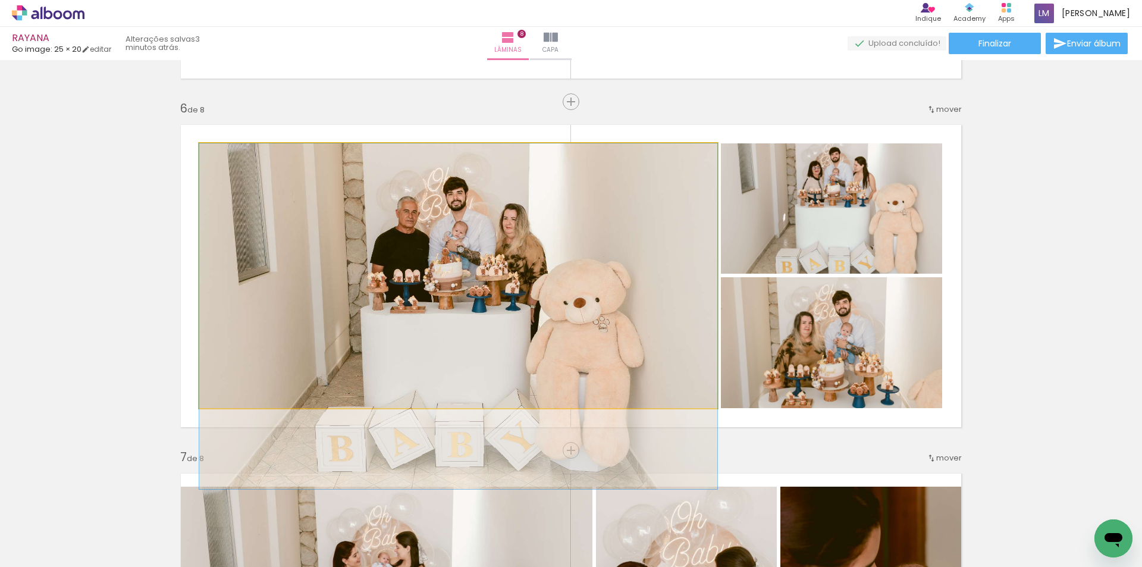
drag, startPoint x: 375, startPoint y: 273, endPoint x: 371, endPoint y: 316, distance: 43.6
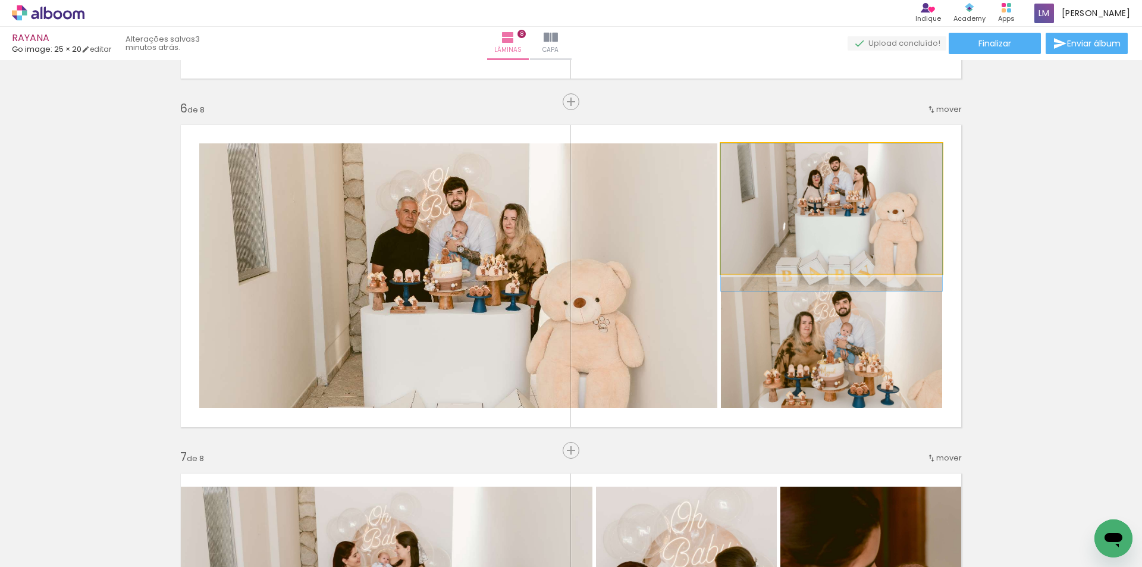
drag, startPoint x: 865, startPoint y: 251, endPoint x: 866, endPoint y: 265, distance: 13.7
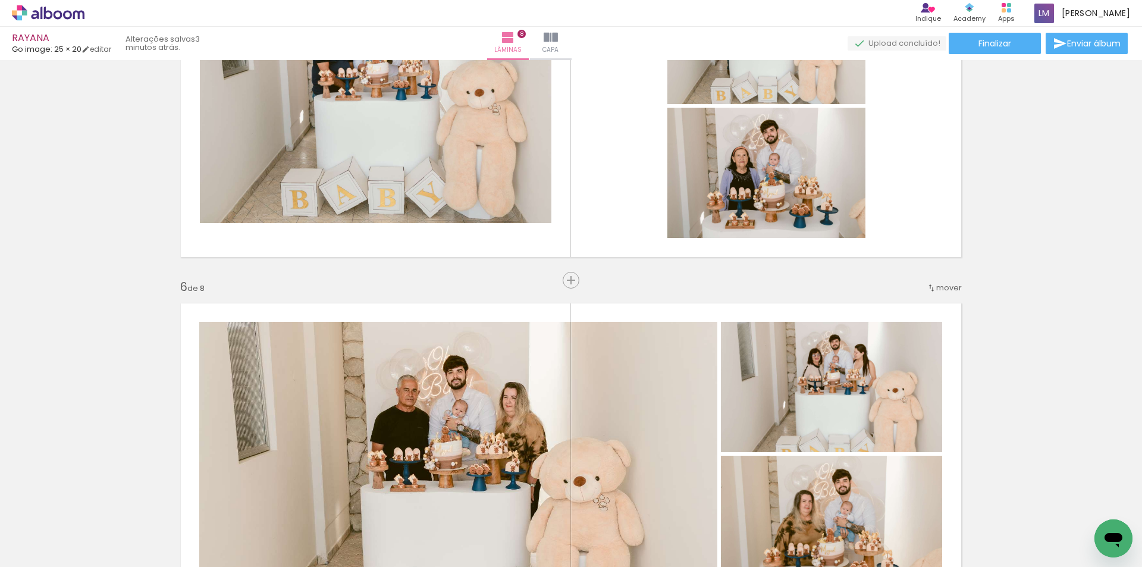
scroll to position [1720, 0]
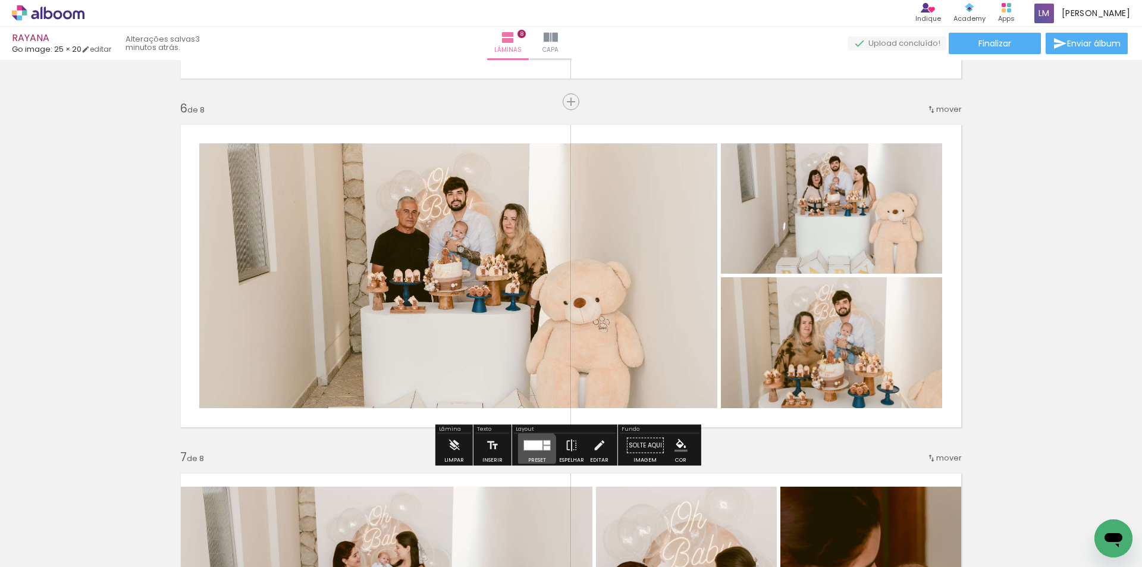
drag, startPoint x: 533, startPoint y: 449, endPoint x: 538, endPoint y: 439, distance: 10.6
click at [533, 448] on div at bounding box center [533, 446] width 18 height 10
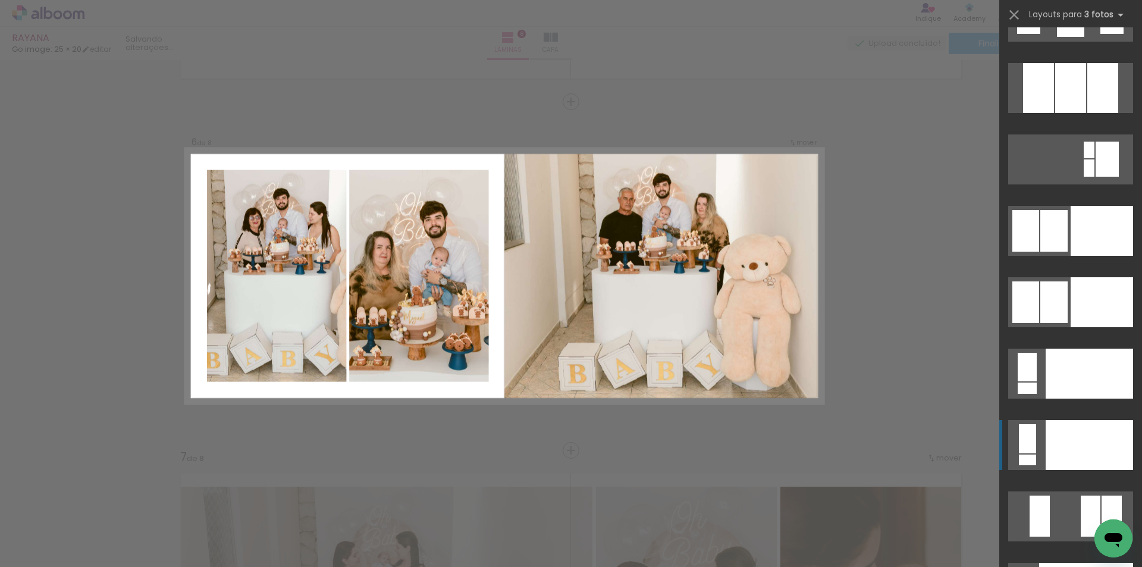
scroll to position [13232, 0]
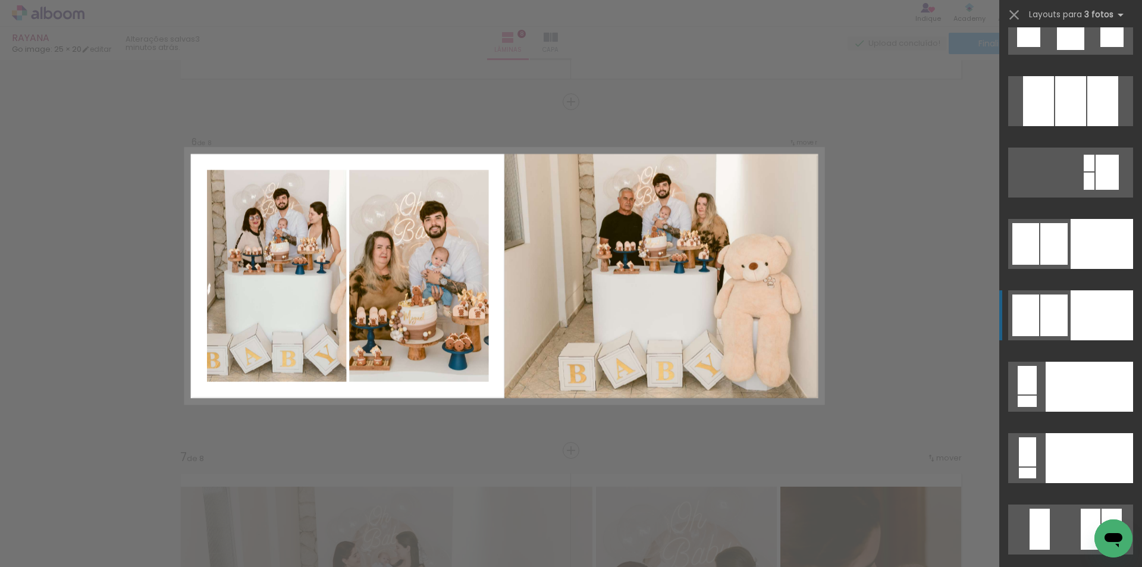
click at [1073, 362] on div at bounding box center [1088, 387] width 87 height 50
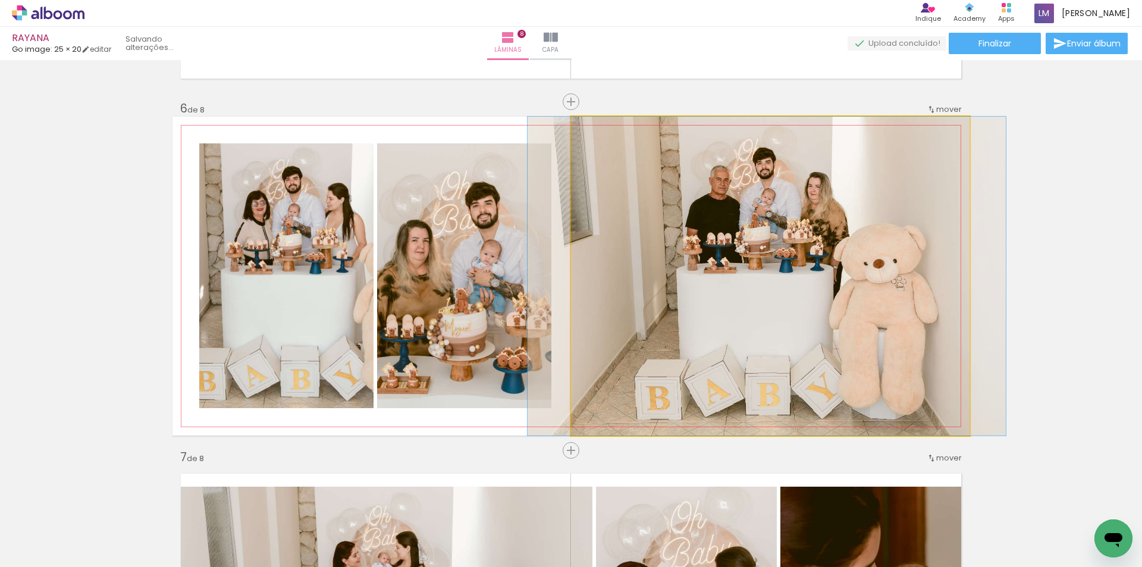
drag, startPoint x: 702, startPoint y: 179, endPoint x: 699, endPoint y: 236, distance: 57.2
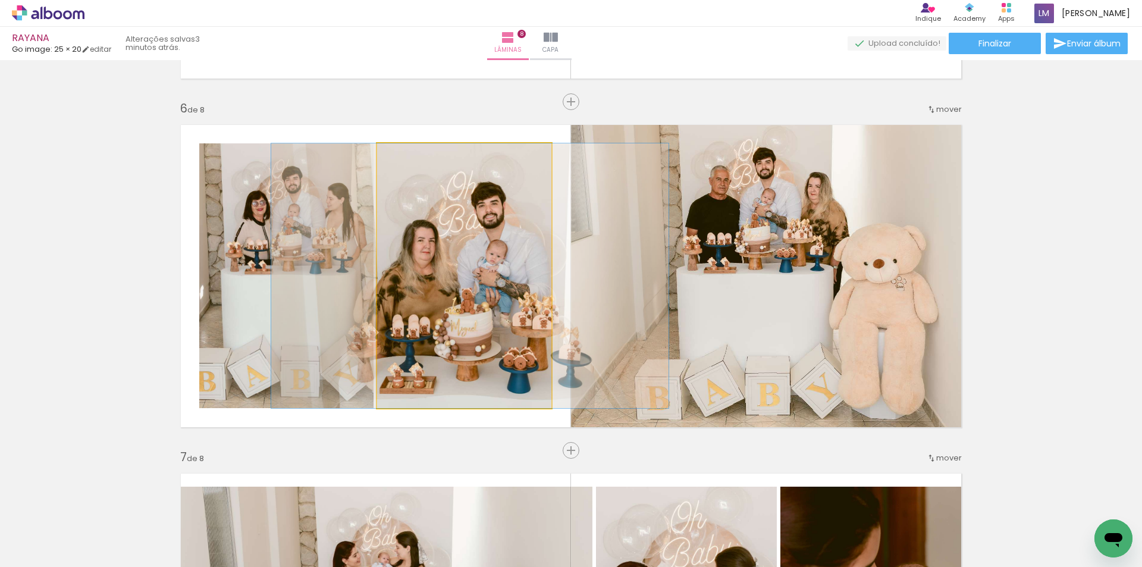
drag, startPoint x: 501, startPoint y: 274, endPoint x: 507, endPoint y: 279, distance: 8.0
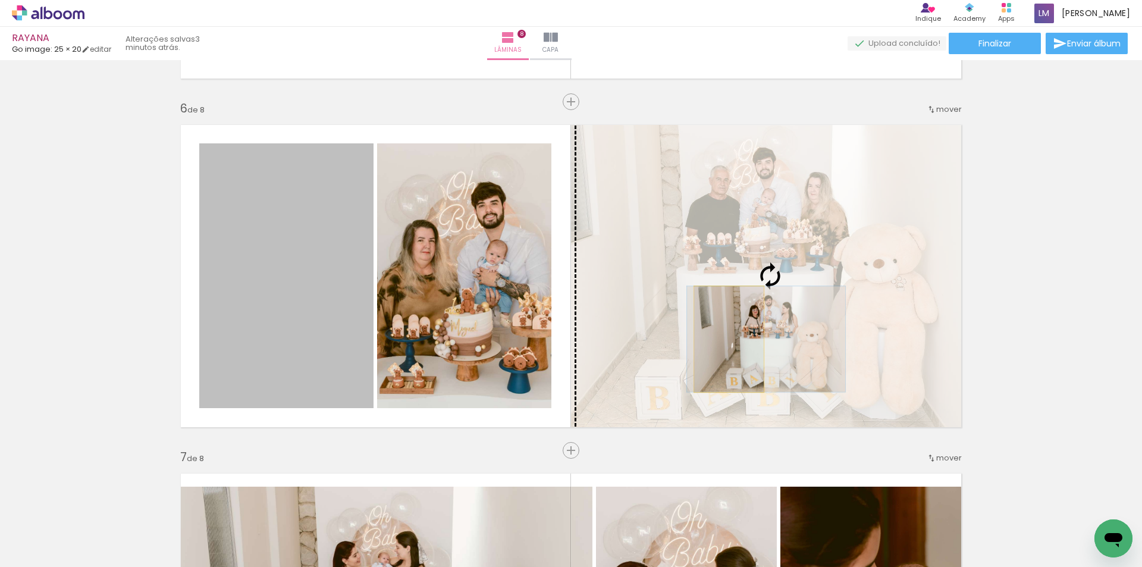
drag, startPoint x: 274, startPoint y: 359, endPoint x: 724, endPoint y: 339, distance: 450.5
click at [0, 0] on slot at bounding box center [0, 0] width 0 height 0
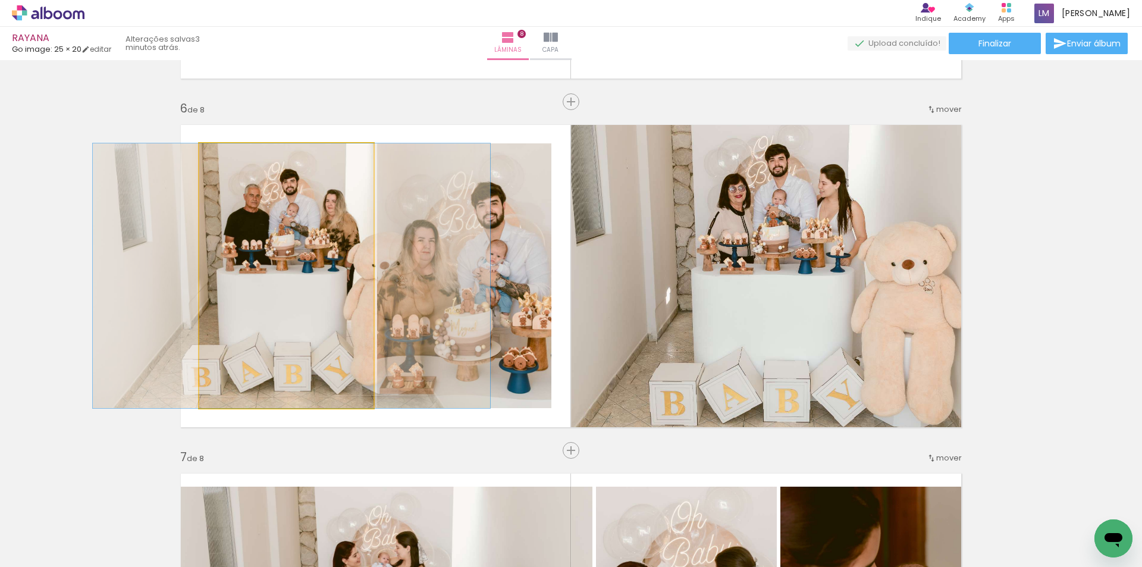
drag, startPoint x: 305, startPoint y: 284, endPoint x: 310, endPoint y: 315, distance: 30.8
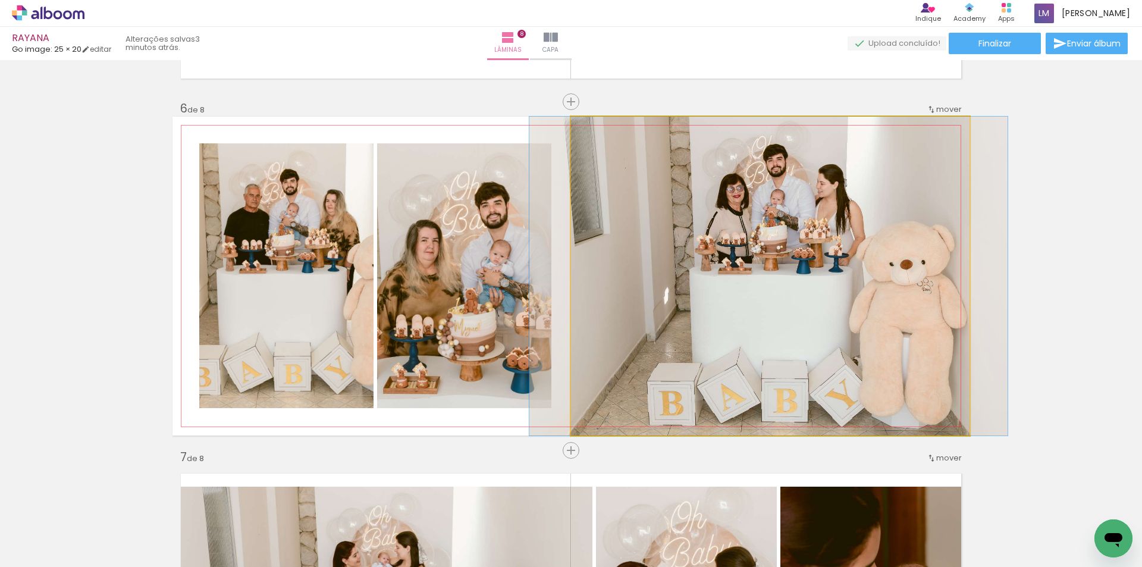
drag, startPoint x: 806, startPoint y: 293, endPoint x: 804, endPoint y: 312, distance: 19.1
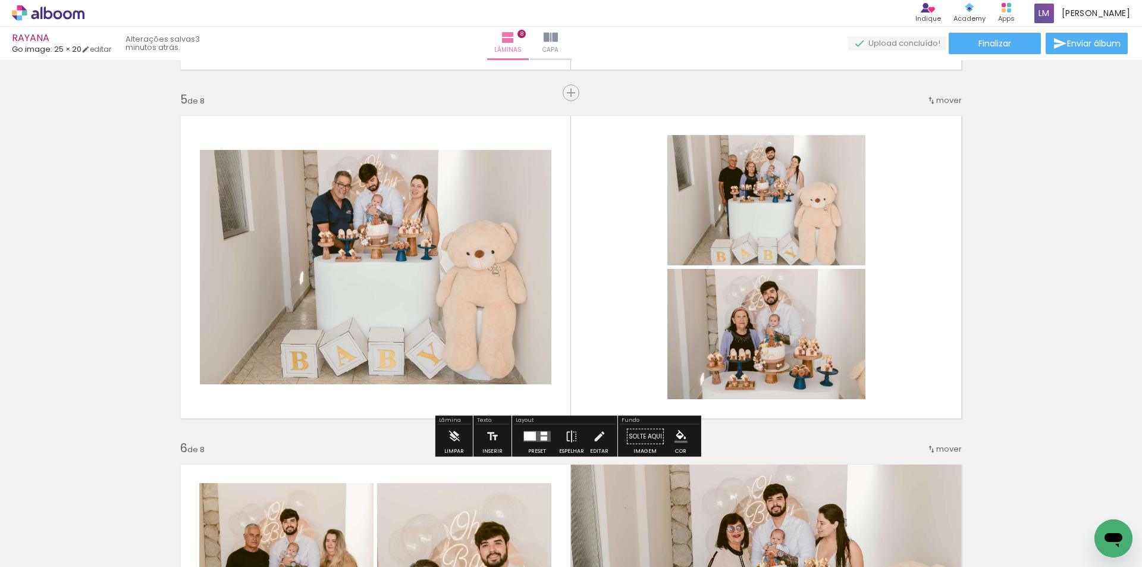
scroll to position [1423, 0]
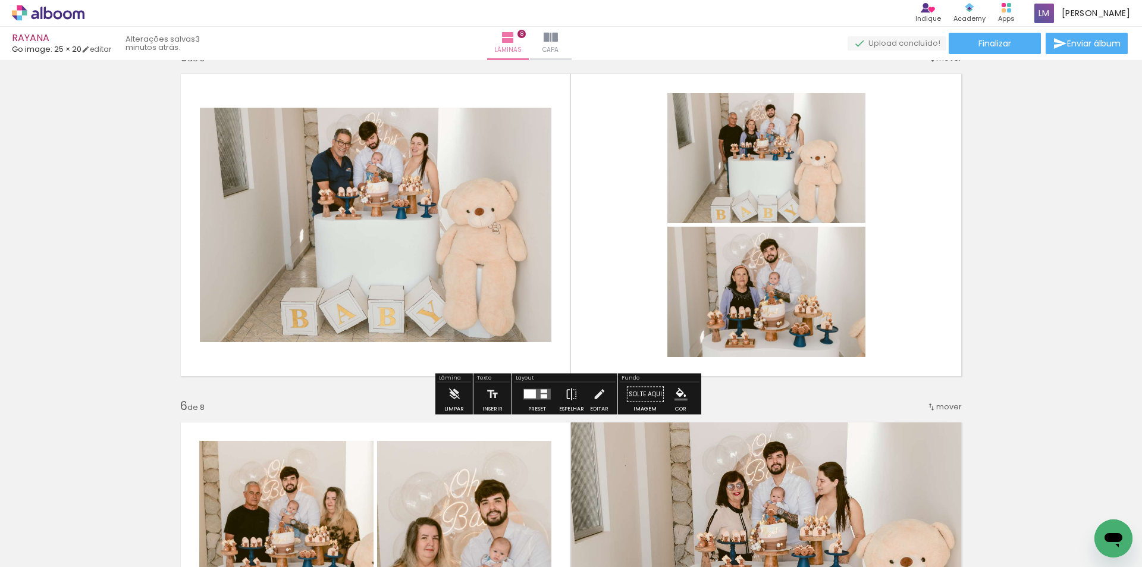
click at [530, 391] on div at bounding box center [530, 393] width 12 height 9
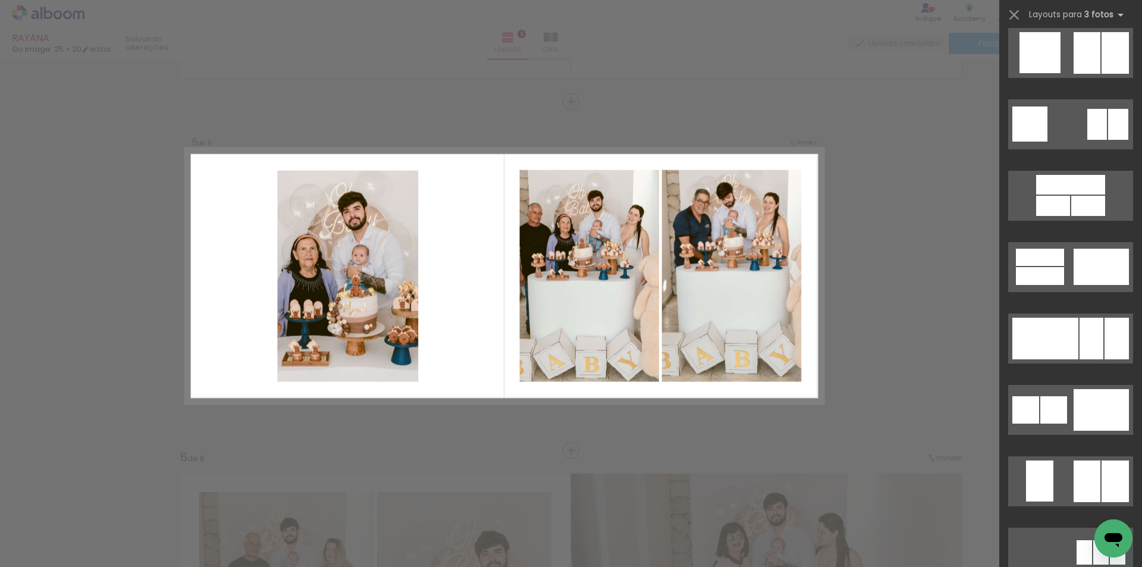
scroll to position [11626, 0]
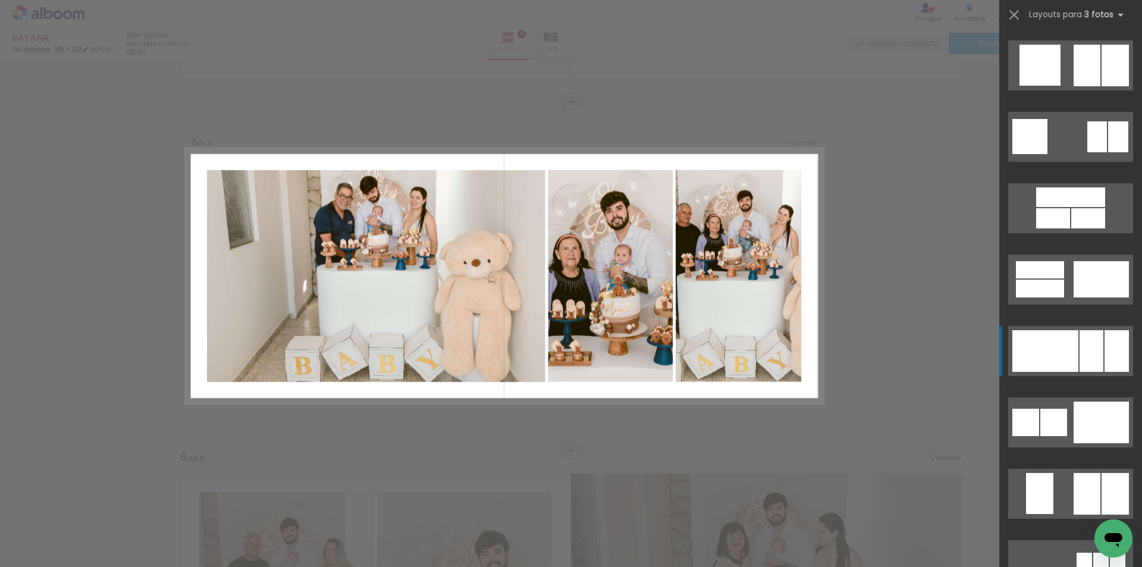
click at [1067, 207] on div at bounding box center [1070, 197] width 69 height 20
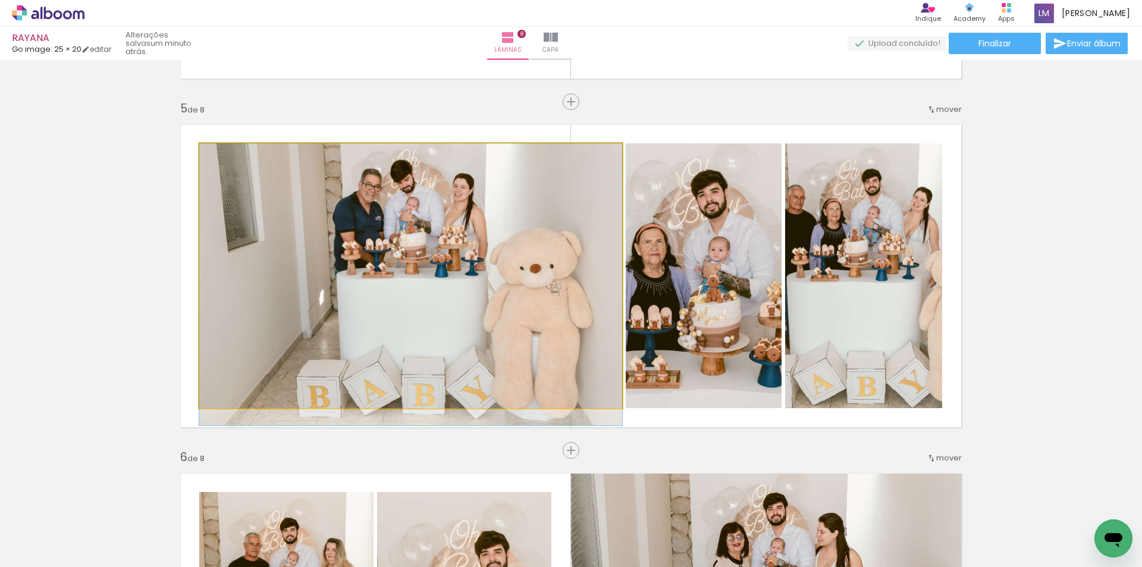
drag, startPoint x: 401, startPoint y: 256, endPoint x: 390, endPoint y: 275, distance: 22.1
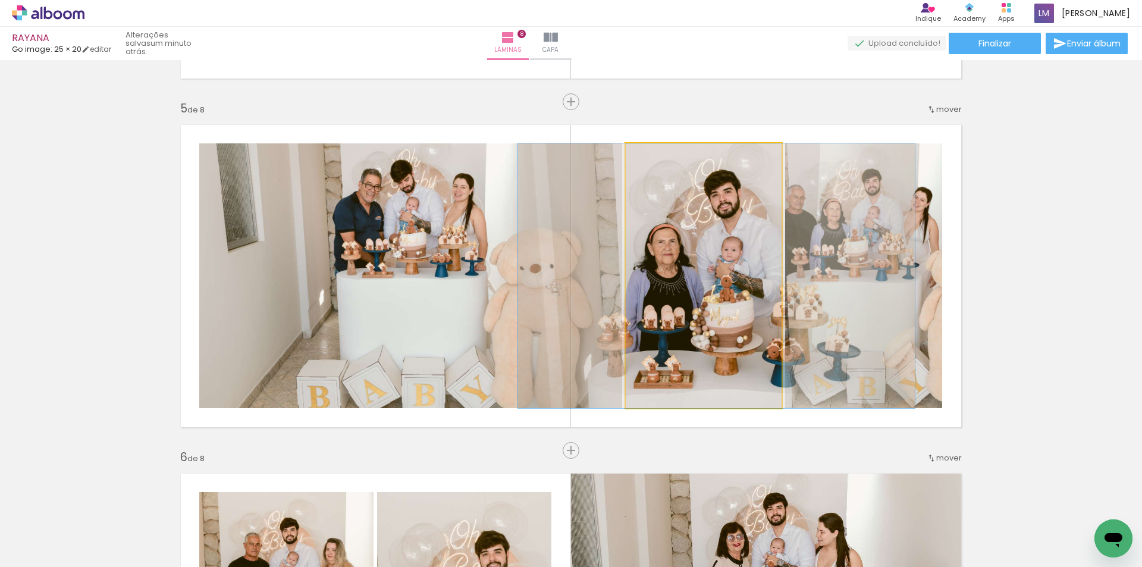
drag, startPoint x: 662, startPoint y: 290, endPoint x: 675, endPoint y: 296, distance: 14.4
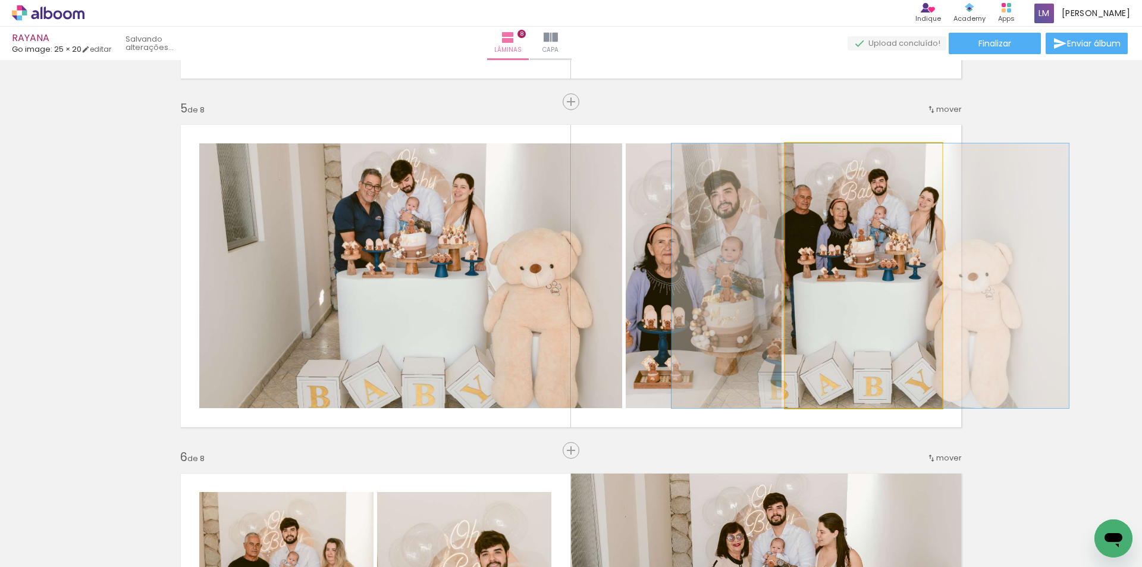
drag, startPoint x: 875, startPoint y: 339, endPoint x: 882, endPoint y: 341, distance: 6.8
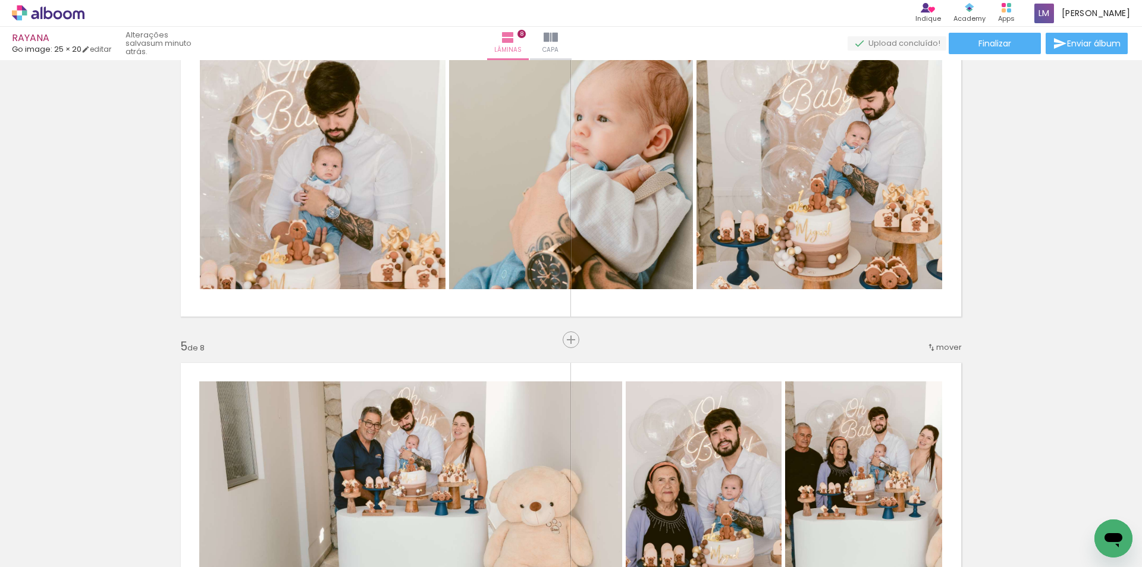
scroll to position [896, 0]
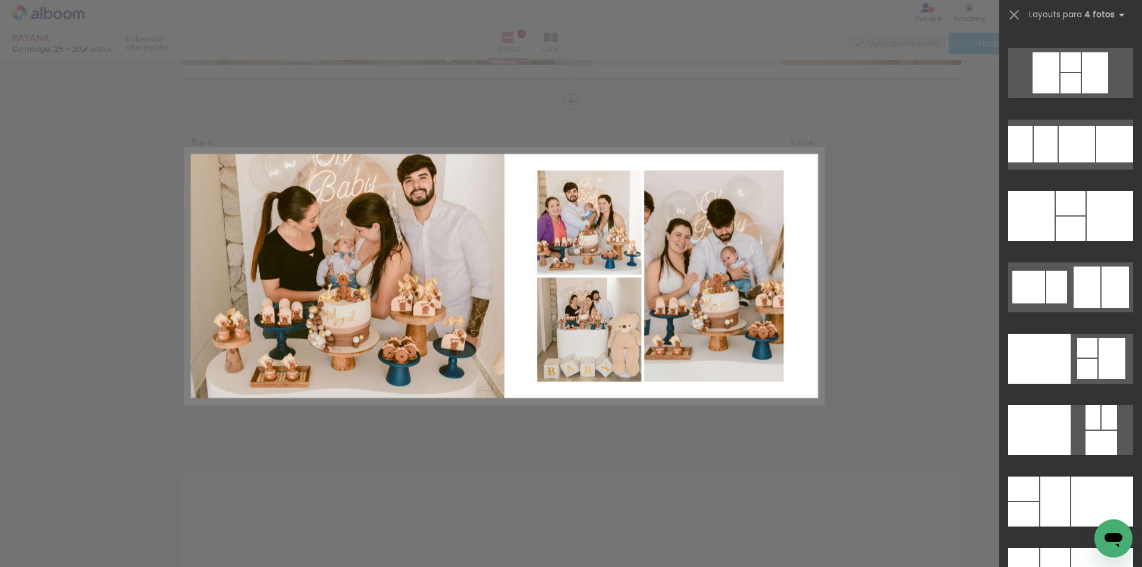
scroll to position [20427, 0]
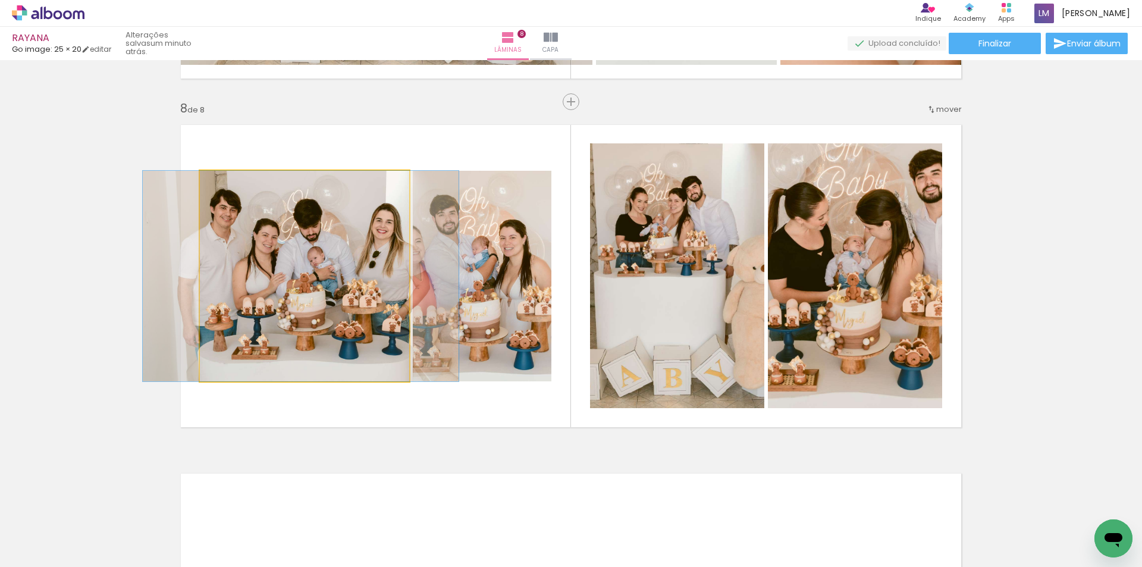
drag, startPoint x: 337, startPoint y: 317, endPoint x: 333, endPoint y: 329, distance: 13.0
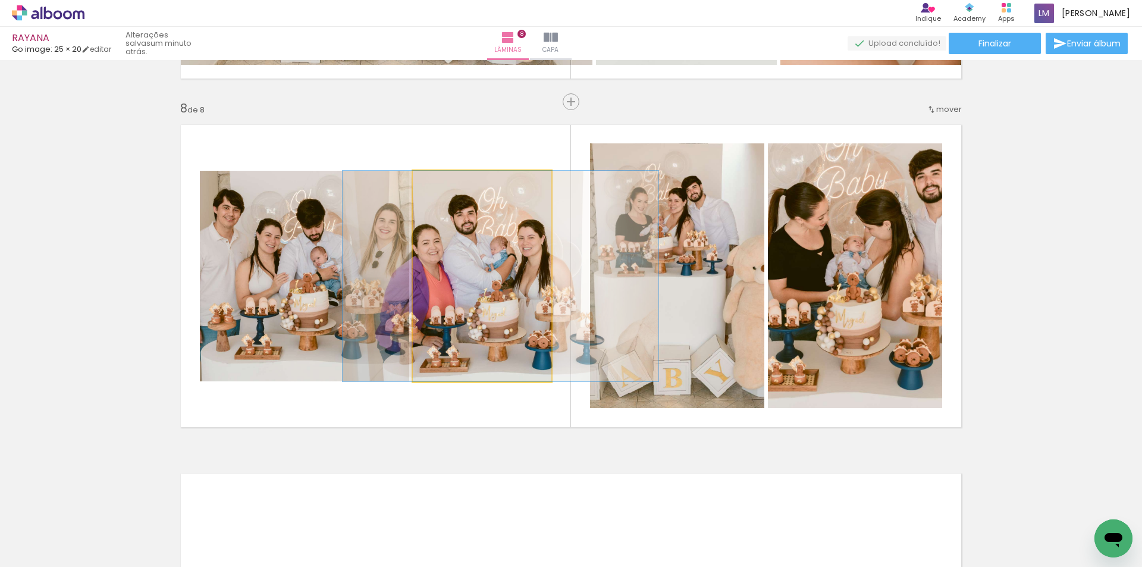
drag, startPoint x: 446, startPoint y: 341, endPoint x: 464, endPoint y: 350, distance: 20.7
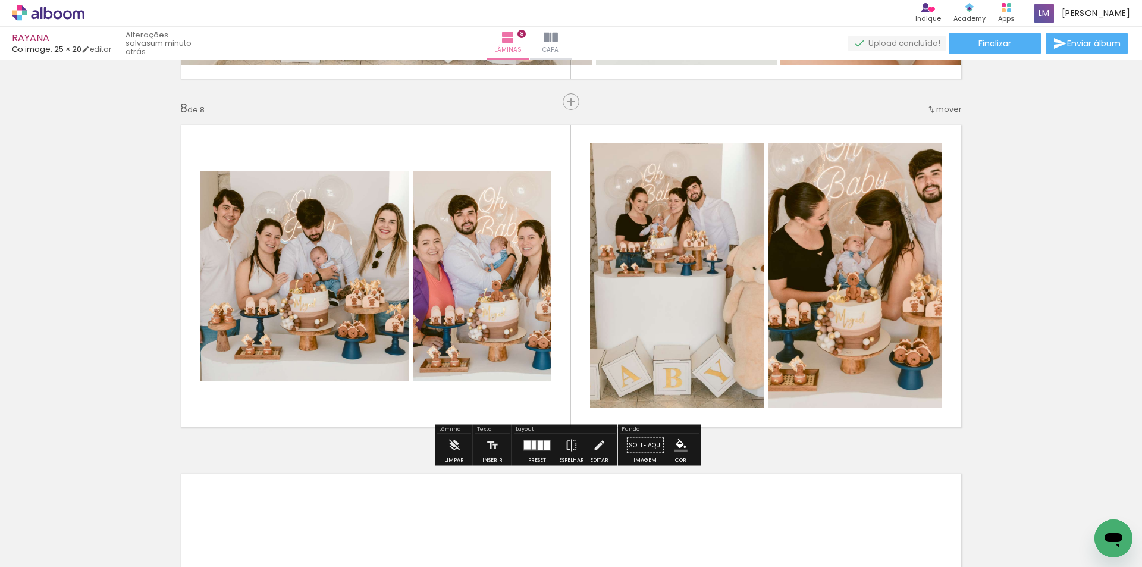
click at [538, 448] on div at bounding box center [540, 446] width 5 height 10
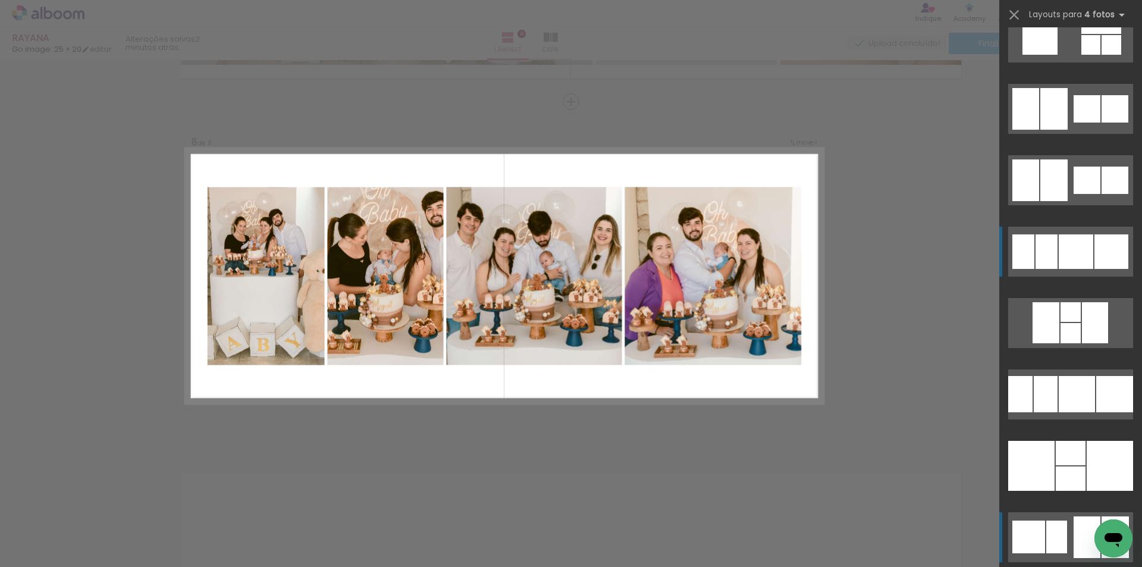
scroll to position [20098, 0]
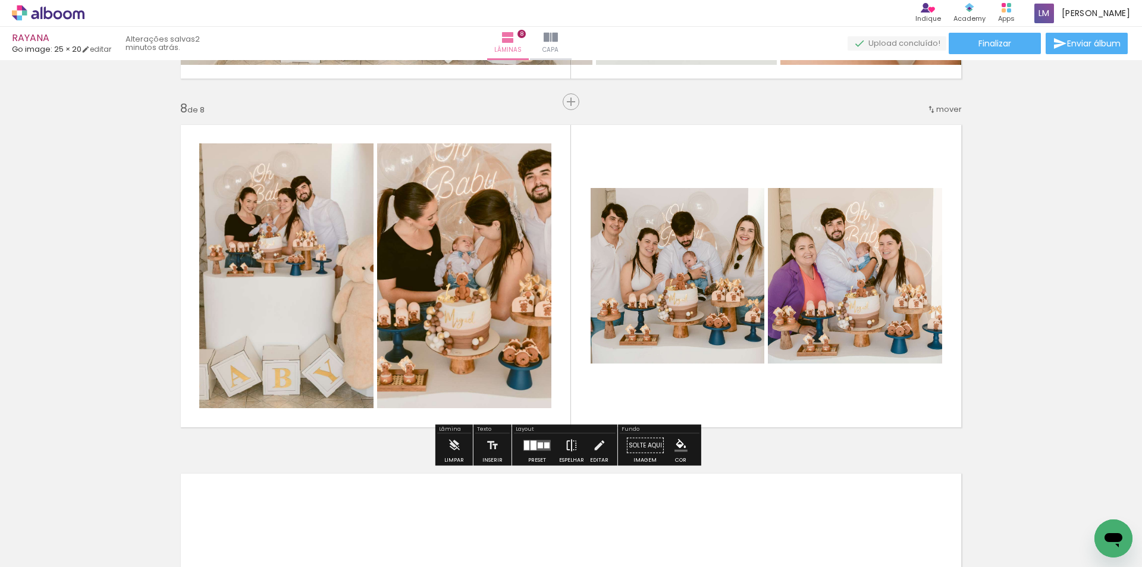
click at [566, 454] on iron-icon at bounding box center [571, 445] width 13 height 24
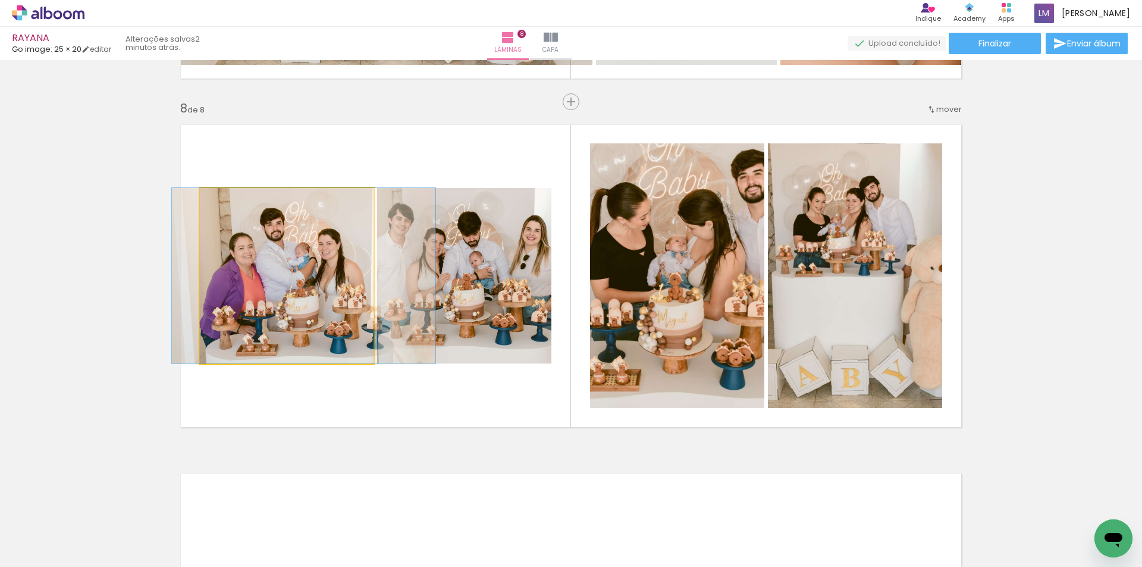
drag, startPoint x: 306, startPoint y: 325, endPoint x: 313, endPoint y: 331, distance: 9.8
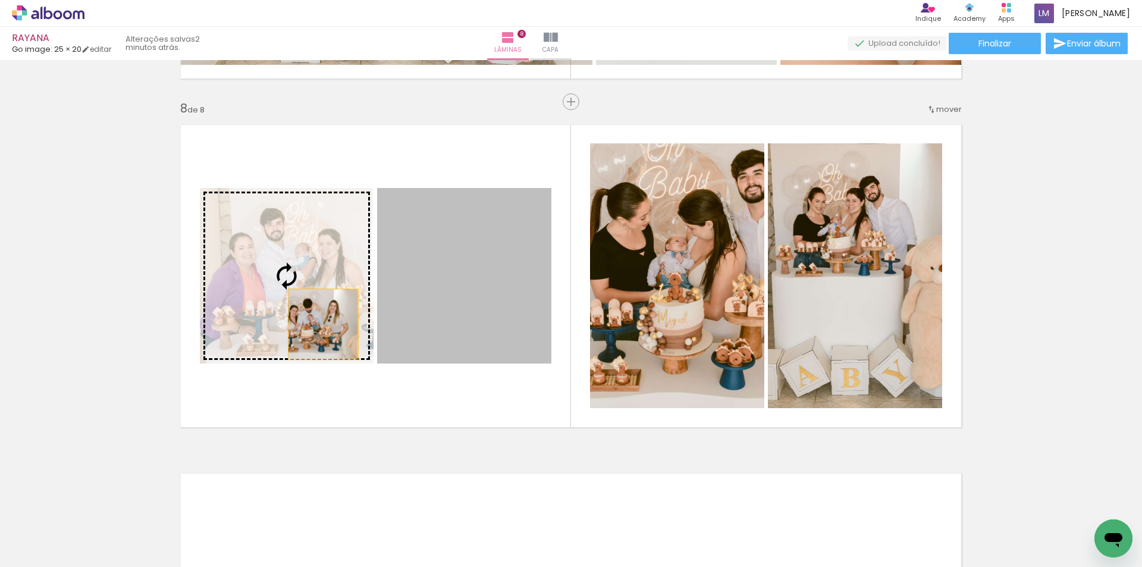
drag, startPoint x: 426, startPoint y: 340, endPoint x: 319, endPoint y: 324, distance: 108.7
click at [0, 0] on slot at bounding box center [0, 0] width 0 height 0
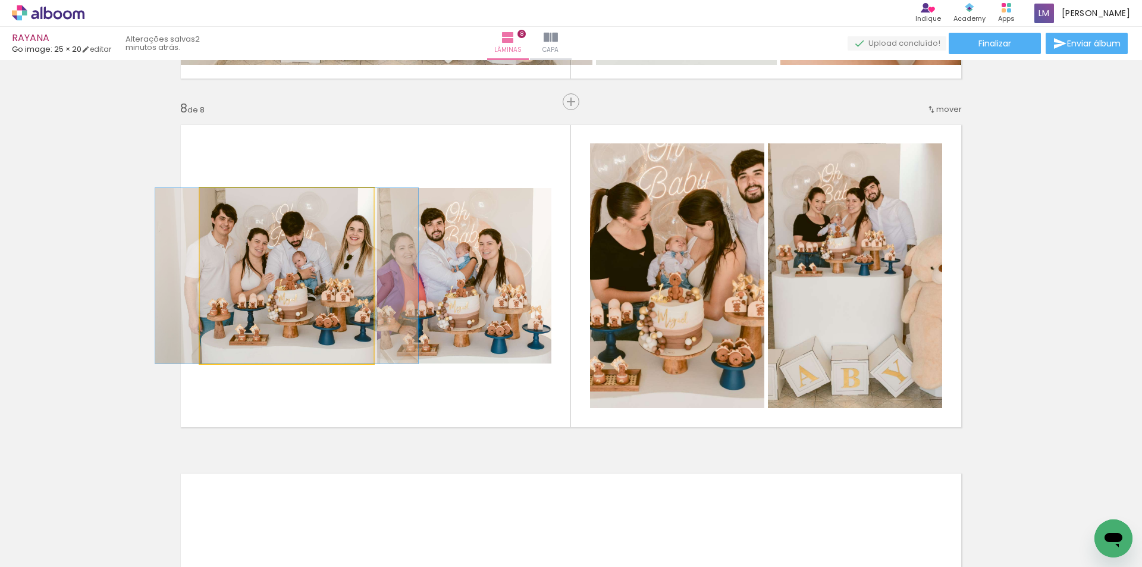
click at [315, 323] on quentale-photo at bounding box center [287, 275] width 174 height 175
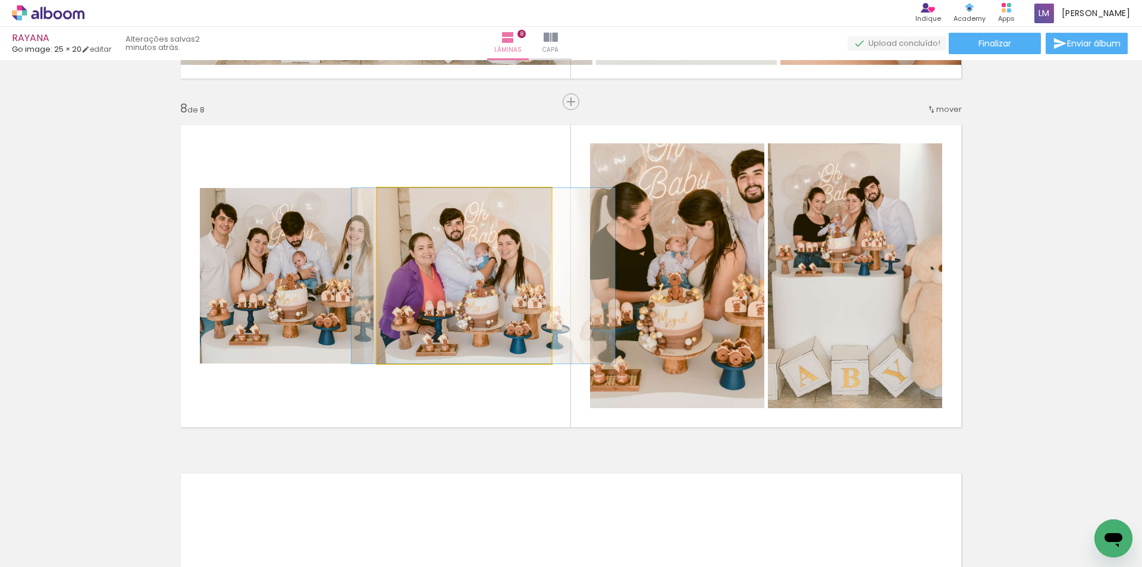
drag, startPoint x: 437, startPoint y: 326, endPoint x: 456, endPoint y: 343, distance: 25.3
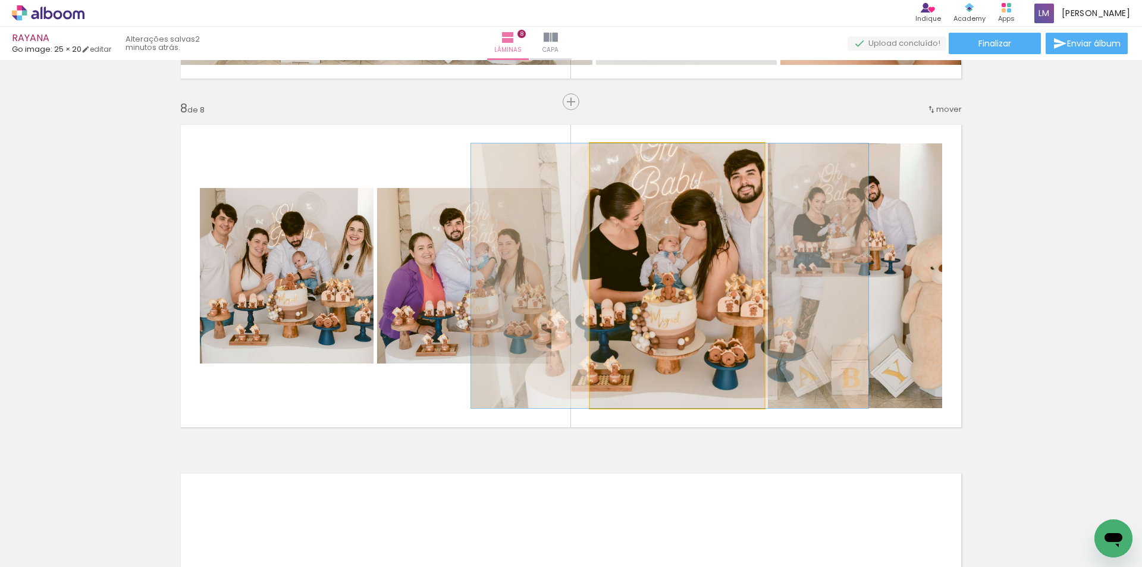
drag, startPoint x: 717, startPoint y: 363, endPoint x: 709, endPoint y: 369, distance: 8.9
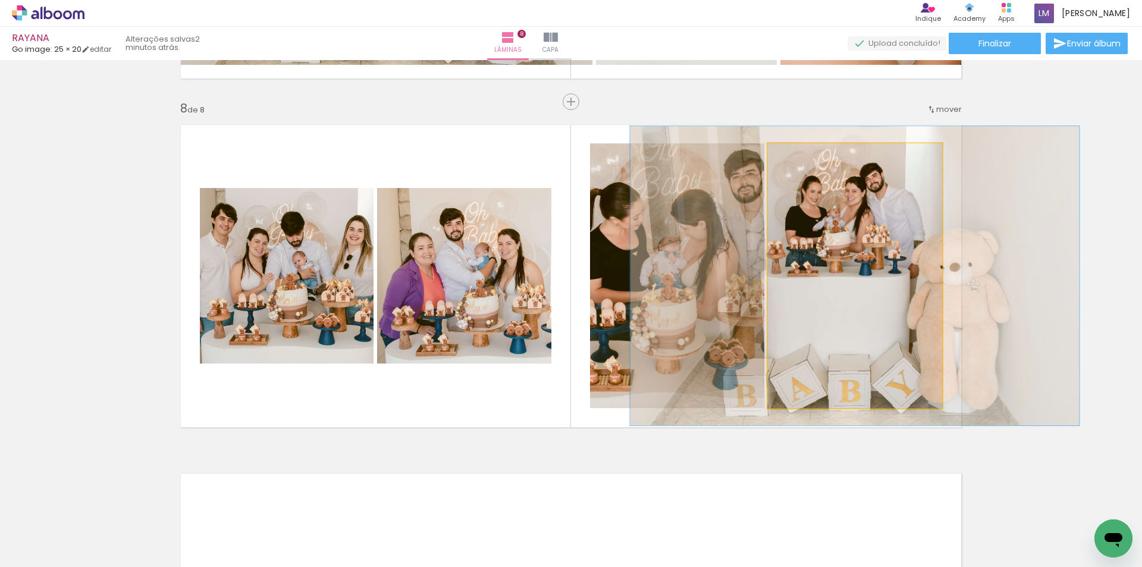
click at [801, 160] on div at bounding box center [800, 155] width 19 height 19
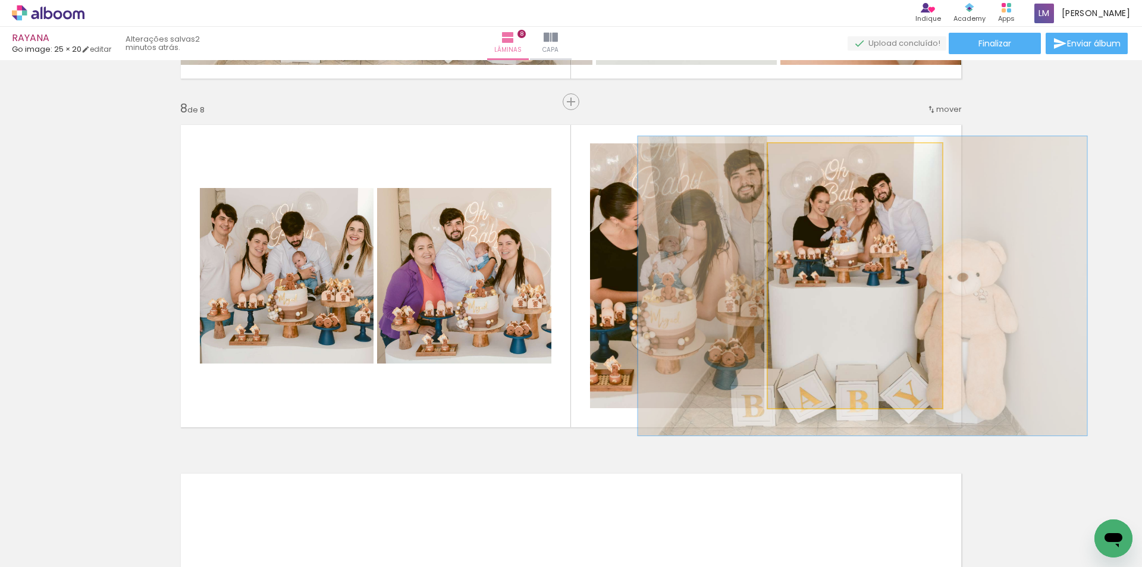
drag, startPoint x: 834, startPoint y: 189, endPoint x: 841, endPoint y: 199, distance: 12.7
drag, startPoint x: 797, startPoint y: 159, endPoint x: 775, endPoint y: 166, distance: 22.8
type paper-slider "100"
click at [775, 166] on quentale-photo at bounding box center [855, 275] width 174 height 265
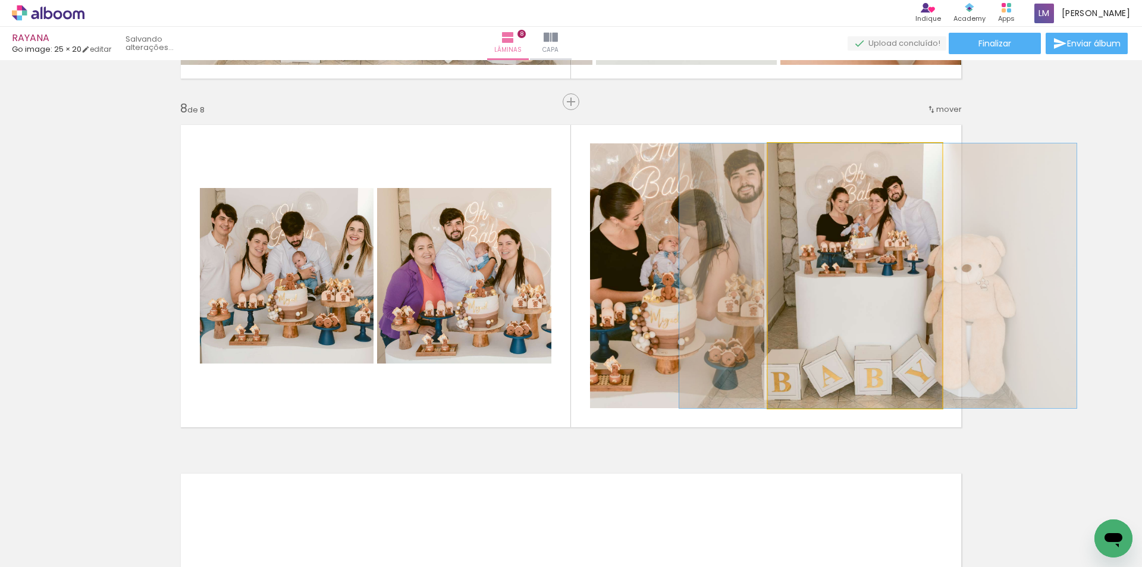
drag, startPoint x: 822, startPoint y: 287, endPoint x: 837, endPoint y: 288, distance: 14.9
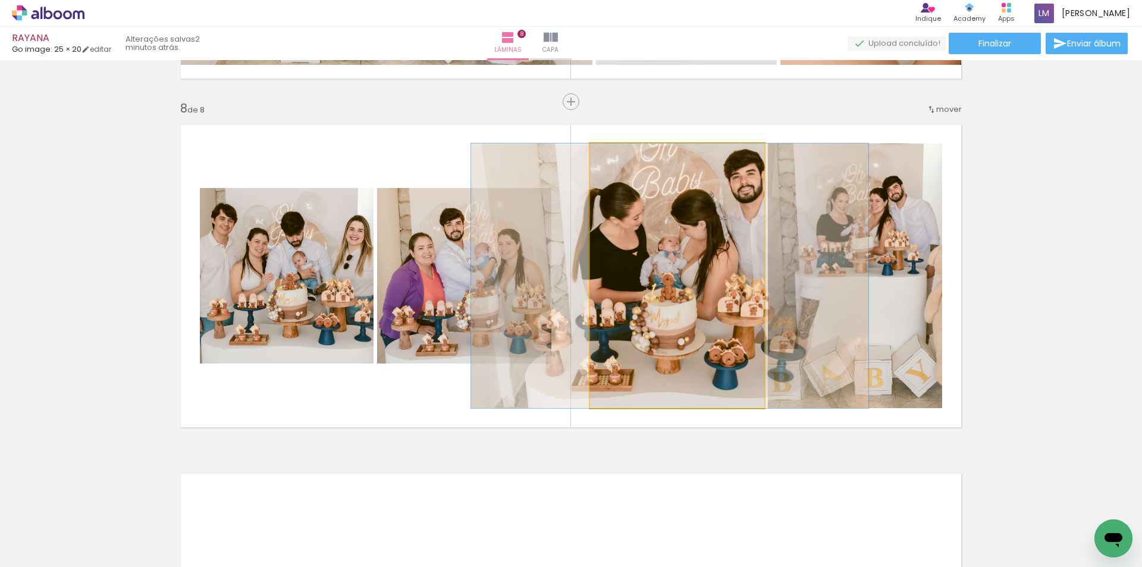
click at [656, 273] on quentale-photo at bounding box center [677, 275] width 174 height 265
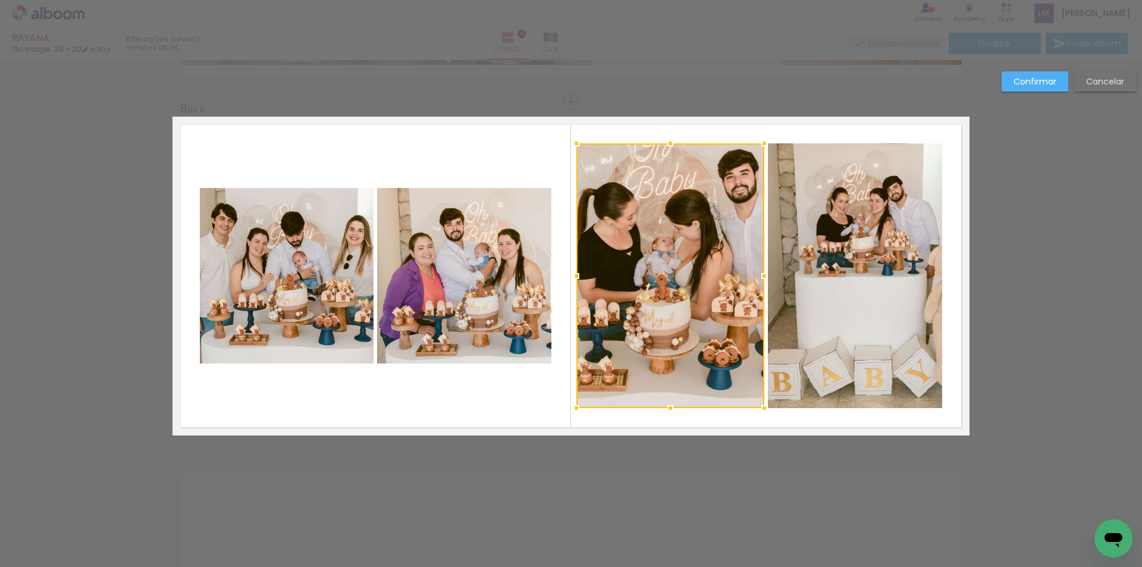
drag, startPoint x: 591, startPoint y: 277, endPoint x: 577, endPoint y: 285, distance: 15.7
click at [577, 285] on div at bounding box center [576, 276] width 24 height 24
click at [716, 285] on div at bounding box center [670, 275] width 188 height 265
click at [0, 0] on slot "Confirmar" at bounding box center [0, 0] width 0 height 0
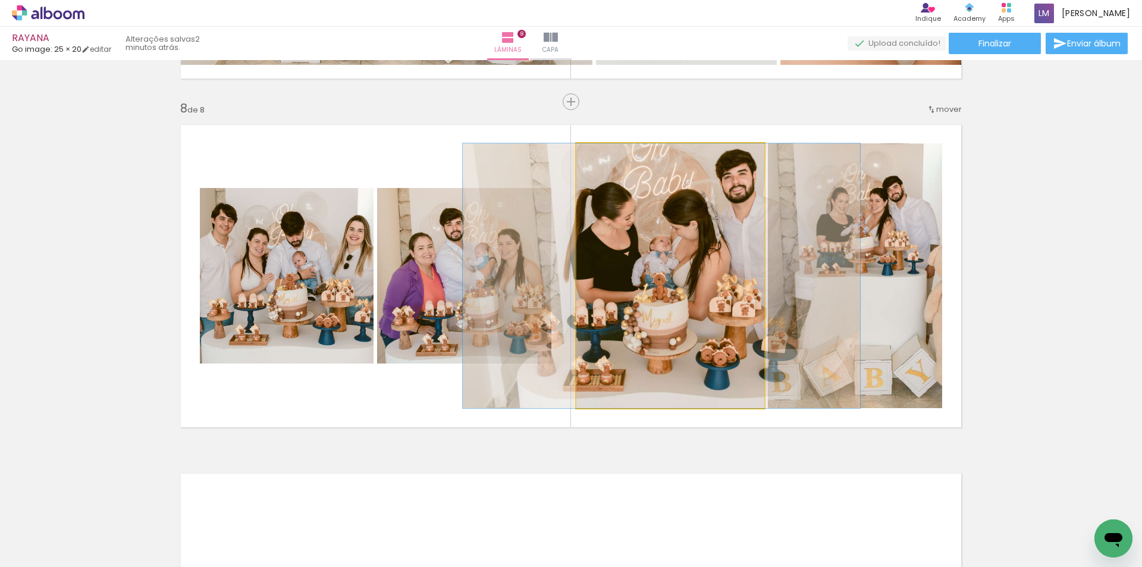
drag, startPoint x: 686, startPoint y: 259, endPoint x: 683, endPoint y: 268, distance: 9.2
click at [664, 256] on quentale-photo at bounding box center [670, 275] width 188 height 265
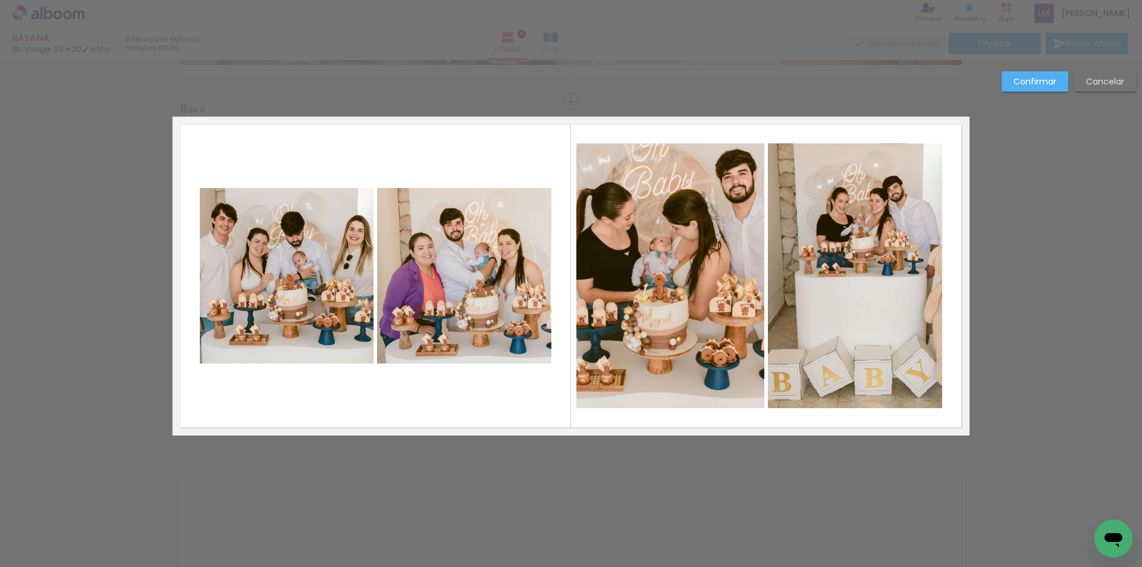
click at [873, 262] on quentale-photo at bounding box center [855, 275] width 174 height 265
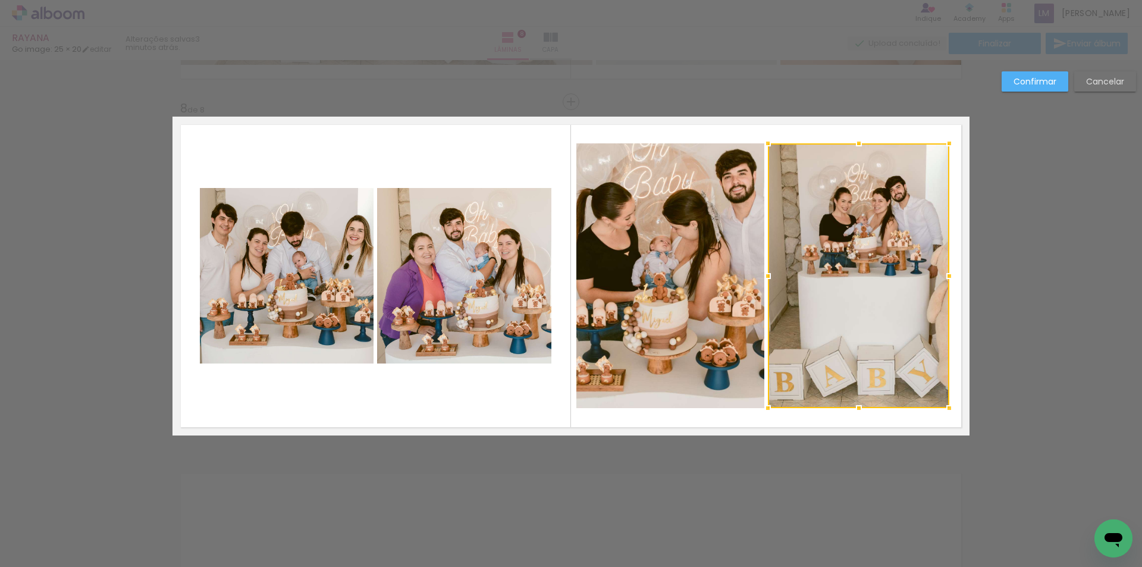
drag, startPoint x: 939, startPoint y: 279, endPoint x: 947, endPoint y: 285, distance: 9.3
click at [947, 285] on div at bounding box center [949, 276] width 24 height 24
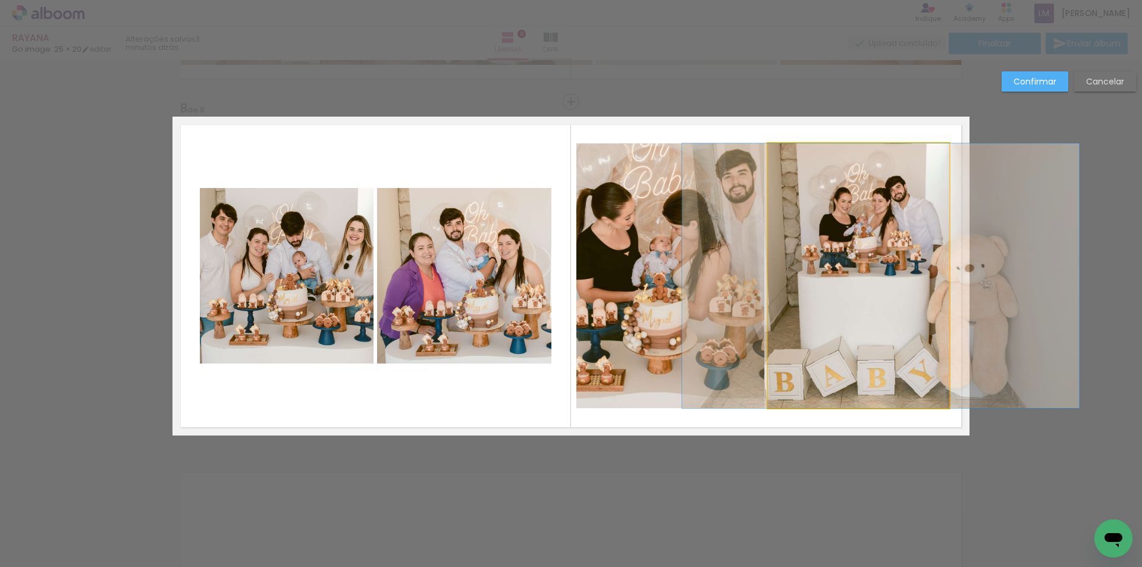
click at [778, 273] on quentale-photo at bounding box center [858, 275] width 181 height 265
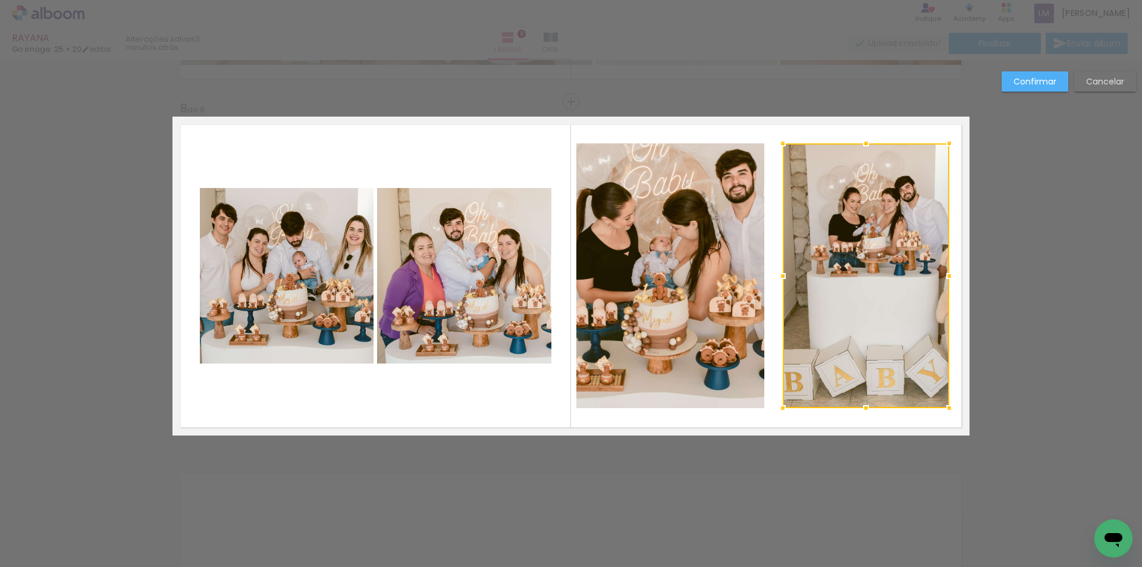
drag, startPoint x: 766, startPoint y: 278, endPoint x: 781, endPoint y: 284, distance: 16.0
click at [781, 284] on div at bounding box center [783, 276] width 24 height 24
click at [714, 282] on quentale-photo at bounding box center [670, 275] width 188 height 265
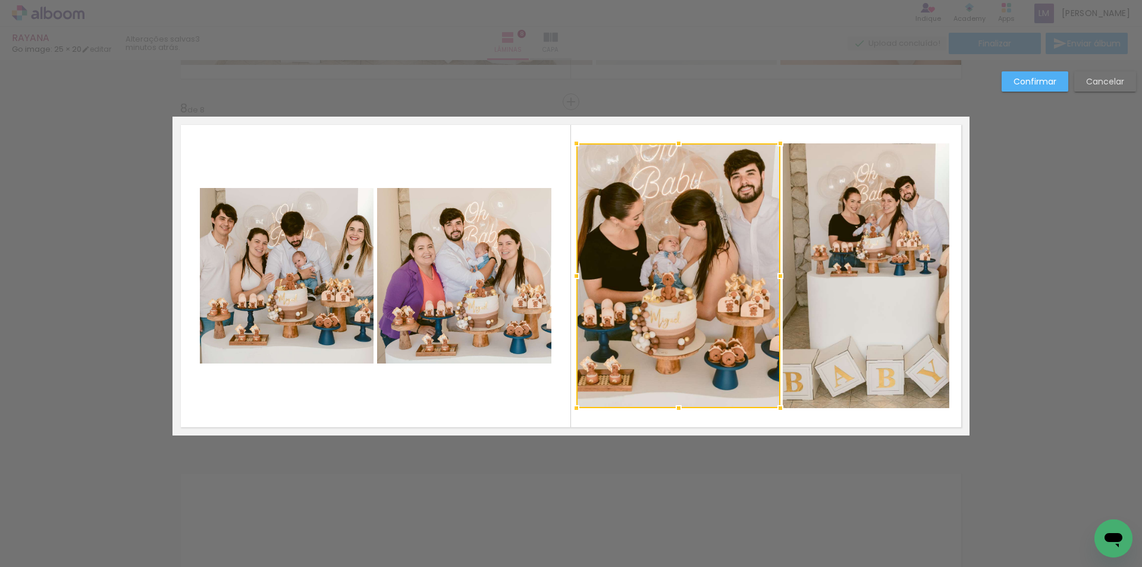
drag, startPoint x: 762, startPoint y: 275, endPoint x: 778, endPoint y: 283, distance: 17.8
click at [778, 283] on div at bounding box center [780, 276] width 24 height 24
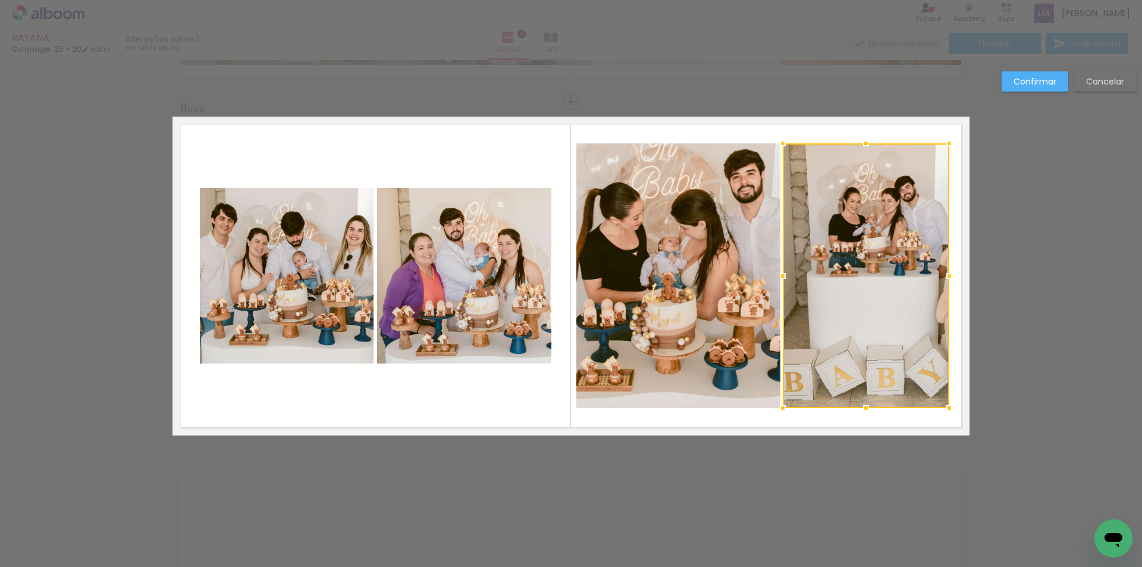
click at [0, 0] on slot "Confirmar" at bounding box center [0, 0] width 0 height 0
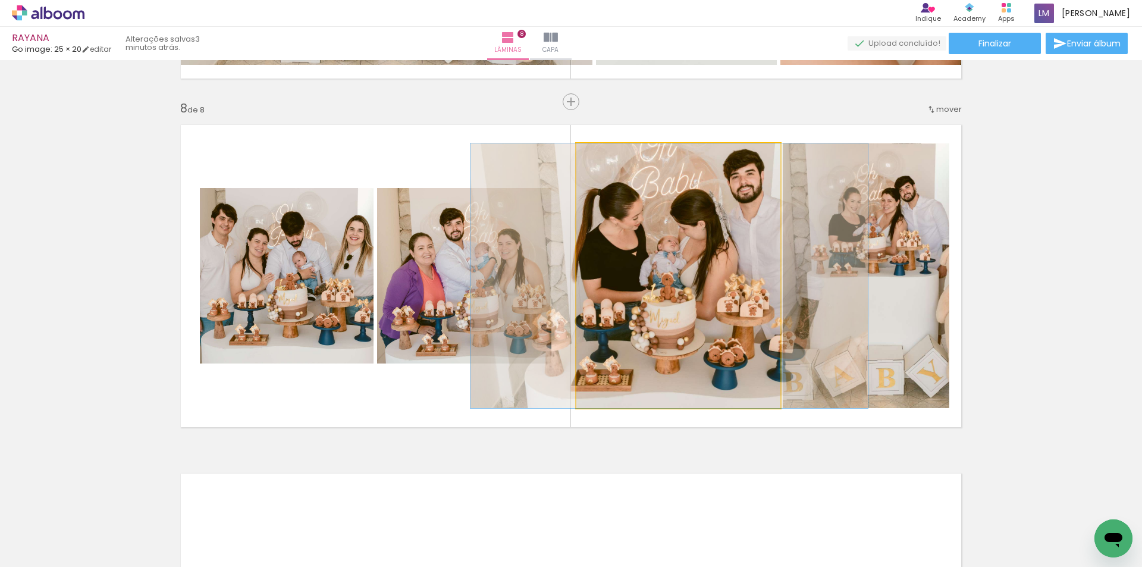
drag, startPoint x: 696, startPoint y: 303, endPoint x: 696, endPoint y: 310, distance: 7.2
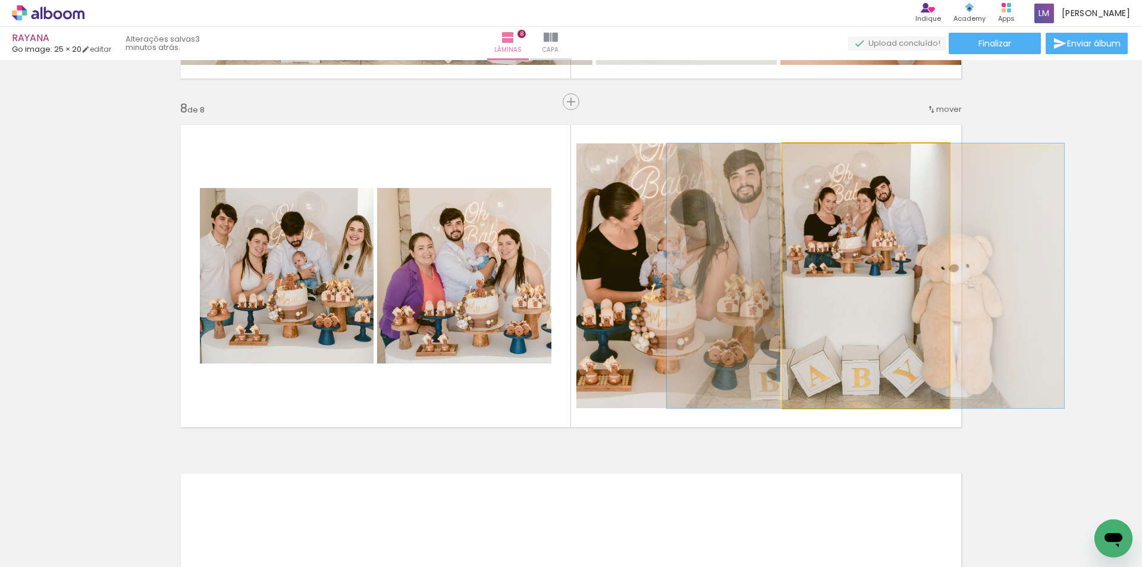
drag, startPoint x: 842, startPoint y: 302, endPoint x: 818, endPoint y: 319, distance: 29.5
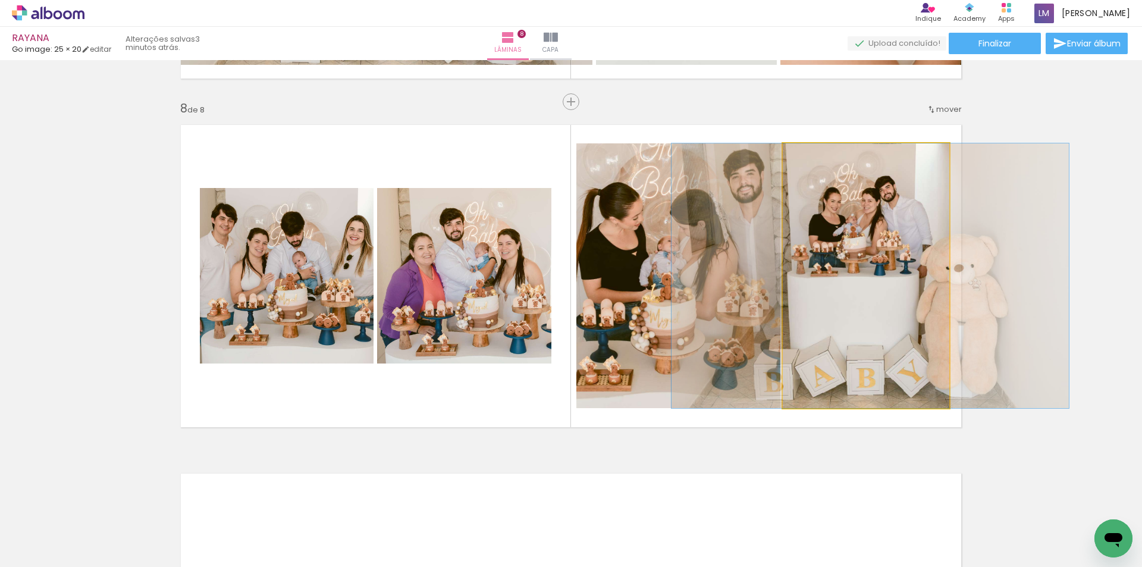
click at [895, 329] on quentale-photo at bounding box center [866, 275] width 166 height 265
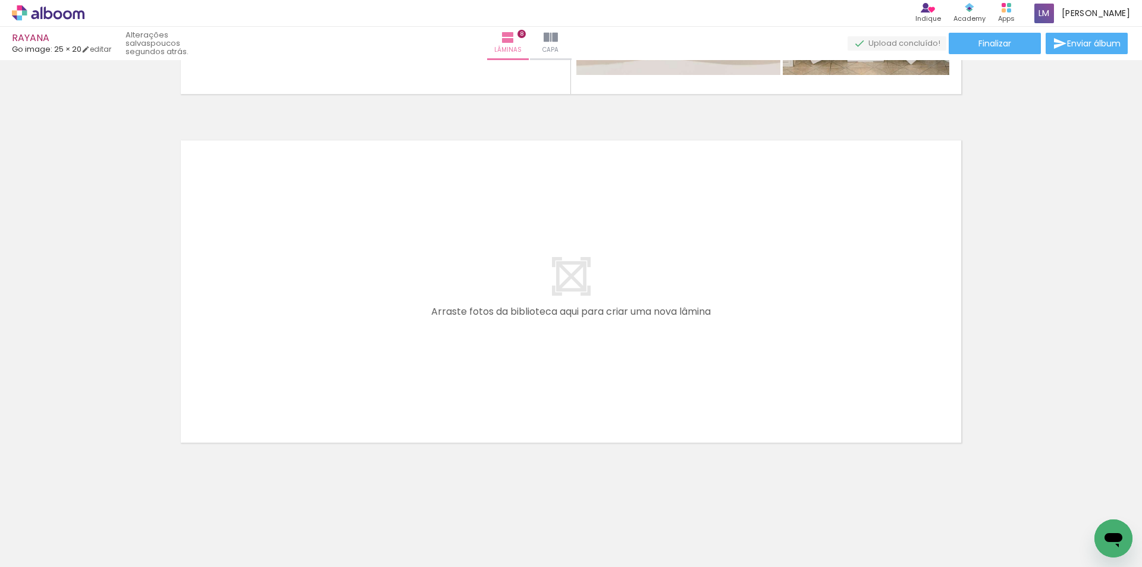
scroll to position [0, 1024]
drag, startPoint x: 498, startPoint y: 533, endPoint x: 517, endPoint y: 557, distance: 30.8
click at [517, 547] on iron-image at bounding box center [493, 526] width 61 height 42
drag, startPoint x: 900, startPoint y: 538, endPoint x: 926, endPoint y: 457, distance: 85.0
click at [620, 329] on quentale-workspace at bounding box center [571, 283] width 1142 height 567
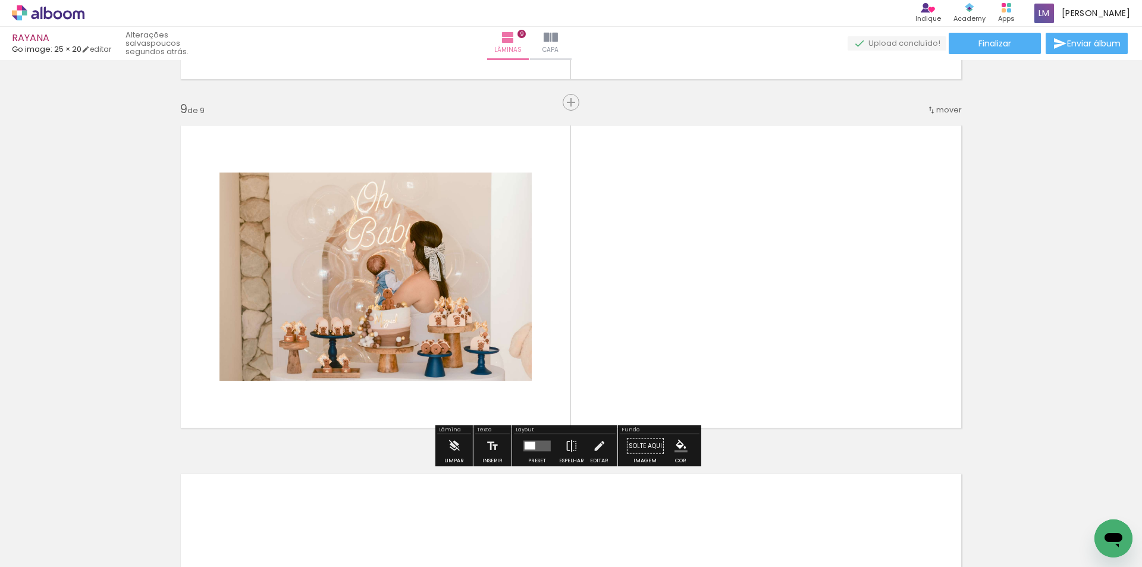
scroll to position [2766, 0]
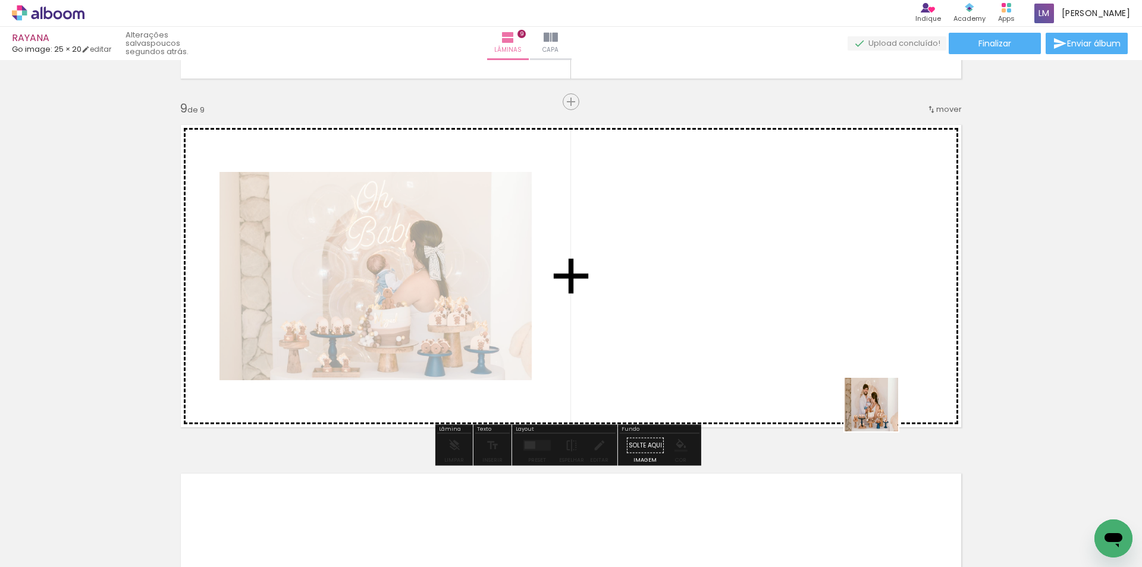
drag, startPoint x: 975, startPoint y: 530, endPoint x: 825, endPoint y: 358, distance: 228.4
click at [825, 358] on quentale-workspace at bounding box center [571, 283] width 1142 height 567
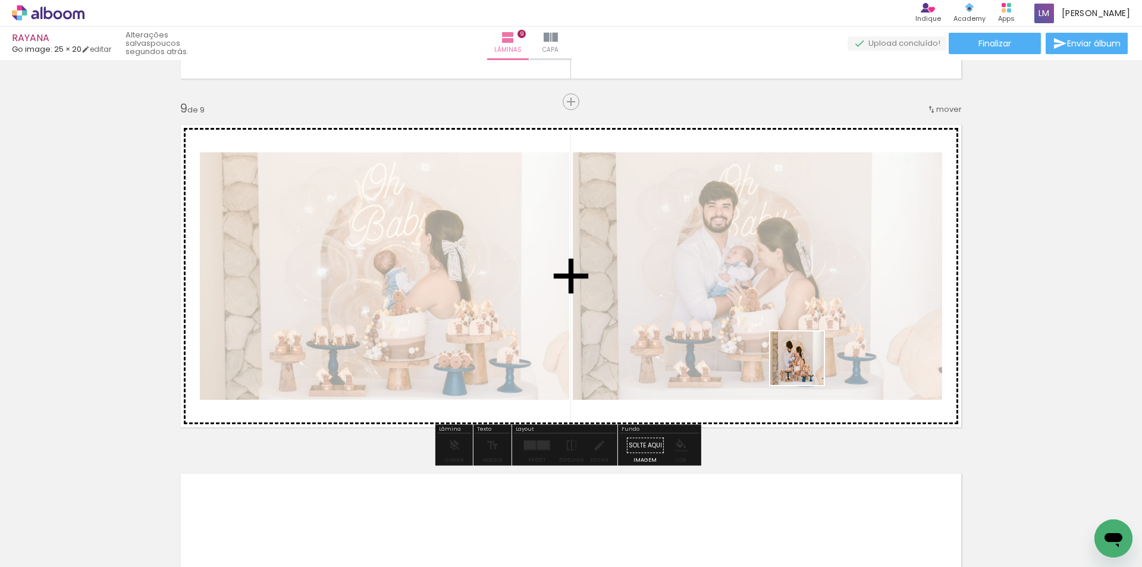
drag, startPoint x: 1041, startPoint y: 530, endPoint x: 670, endPoint y: 306, distance: 433.5
click at [670, 306] on quentale-workspace at bounding box center [571, 283] width 1142 height 567
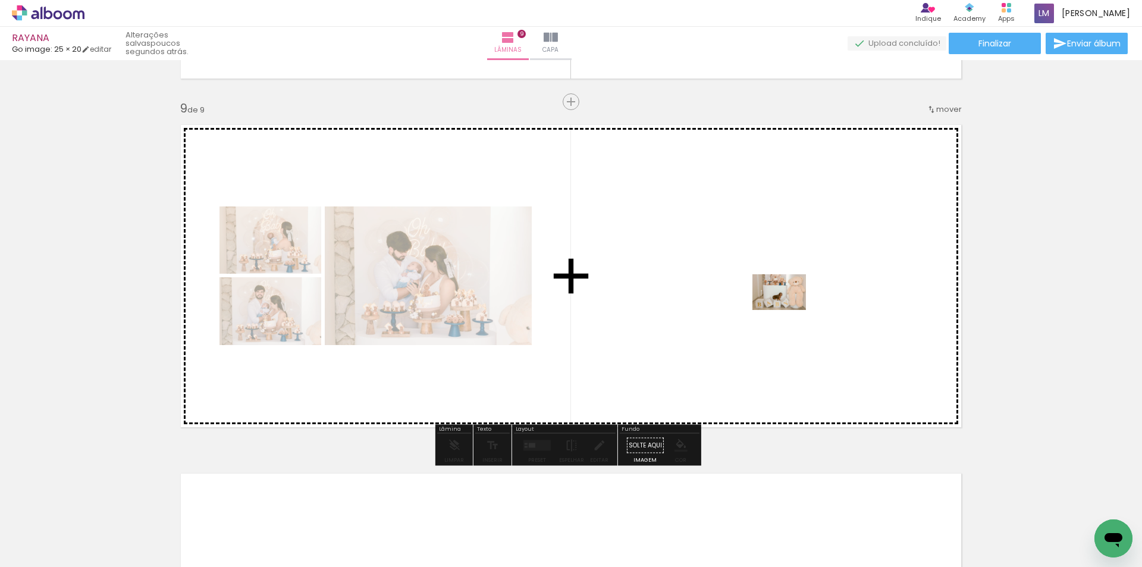
drag, startPoint x: 238, startPoint y: 543, endPoint x: 803, endPoint y: 319, distance: 607.7
click at [791, 306] on quentale-workspace at bounding box center [571, 283] width 1142 height 567
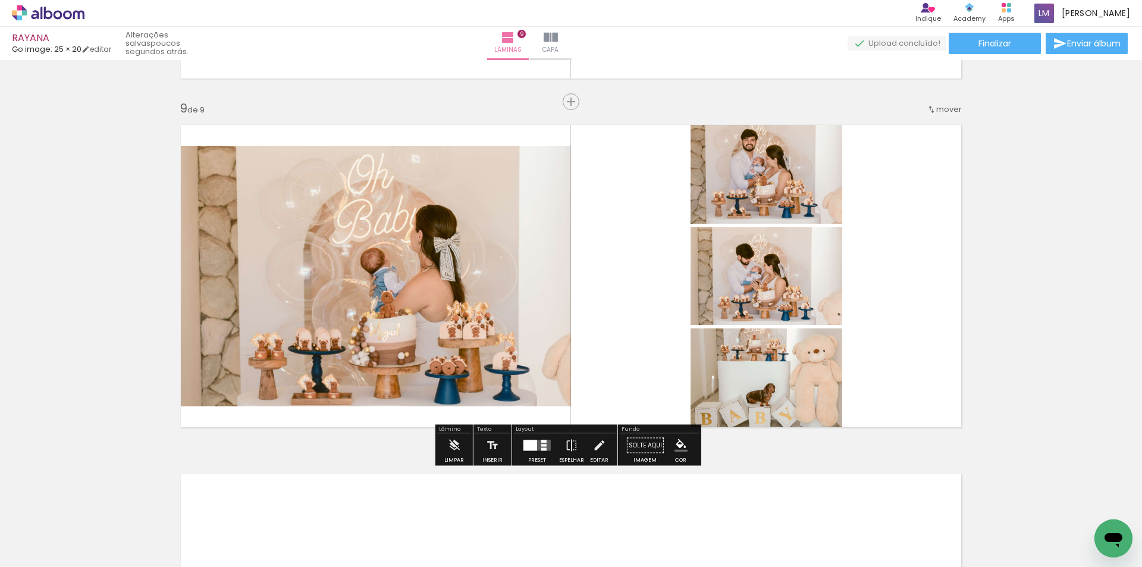
click at [537, 448] on quentale-layouter at bounding box center [536, 445] width 27 height 11
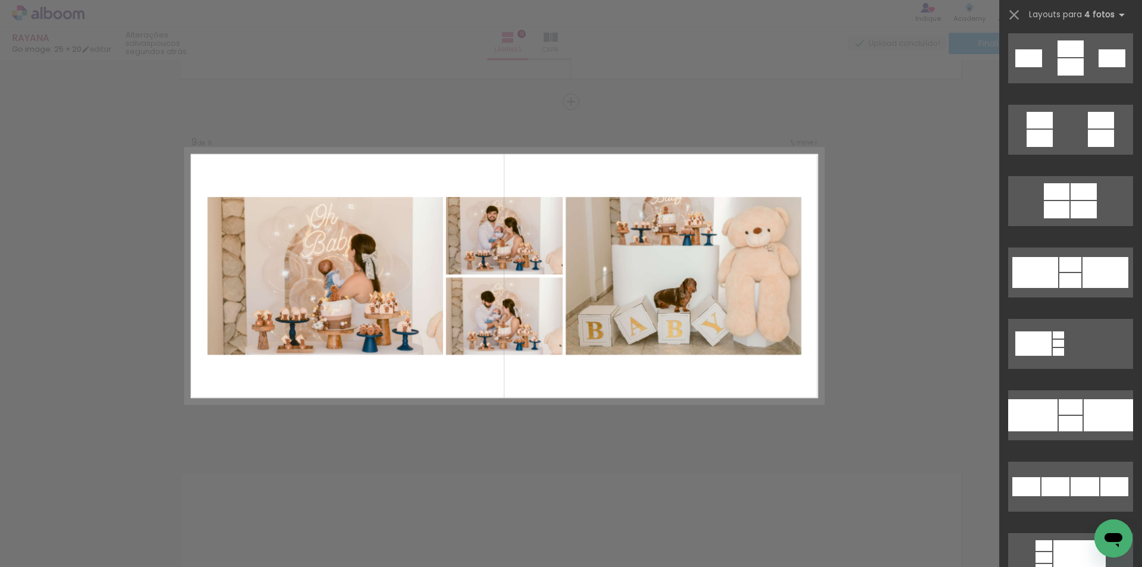
scroll to position [1368, 0]
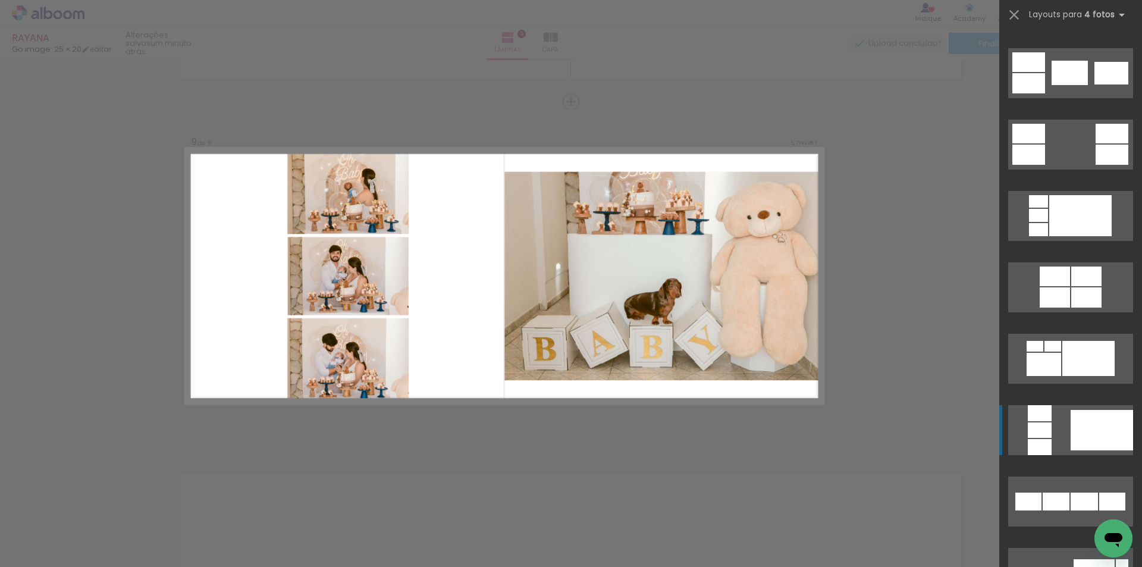
scroll to position [329, 0]
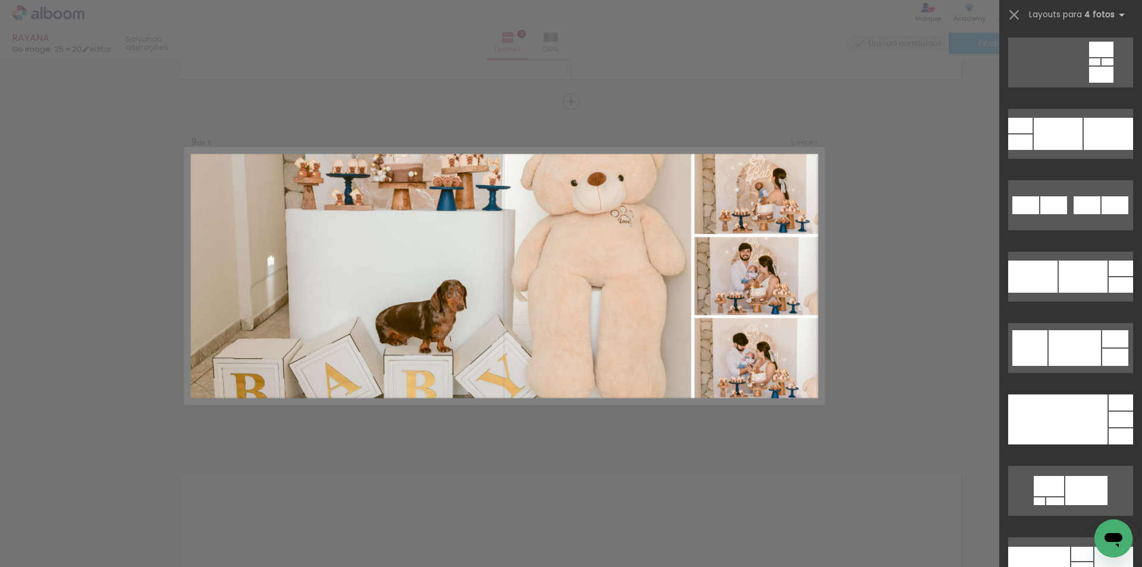
scroll to position [5292, 0]
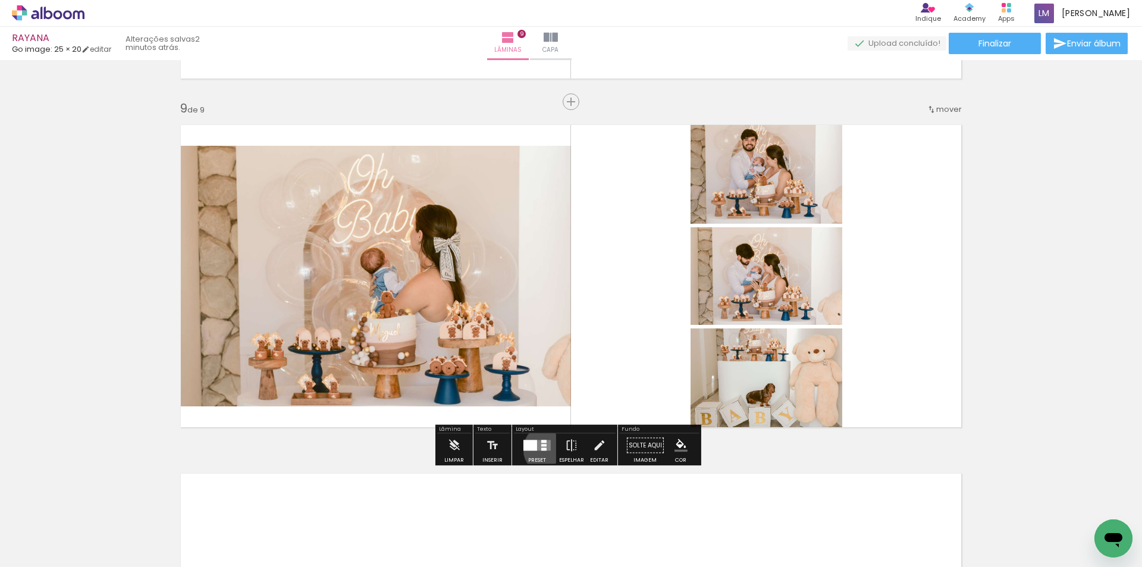
click at [546, 449] on quentale-layouter at bounding box center [536, 445] width 27 height 11
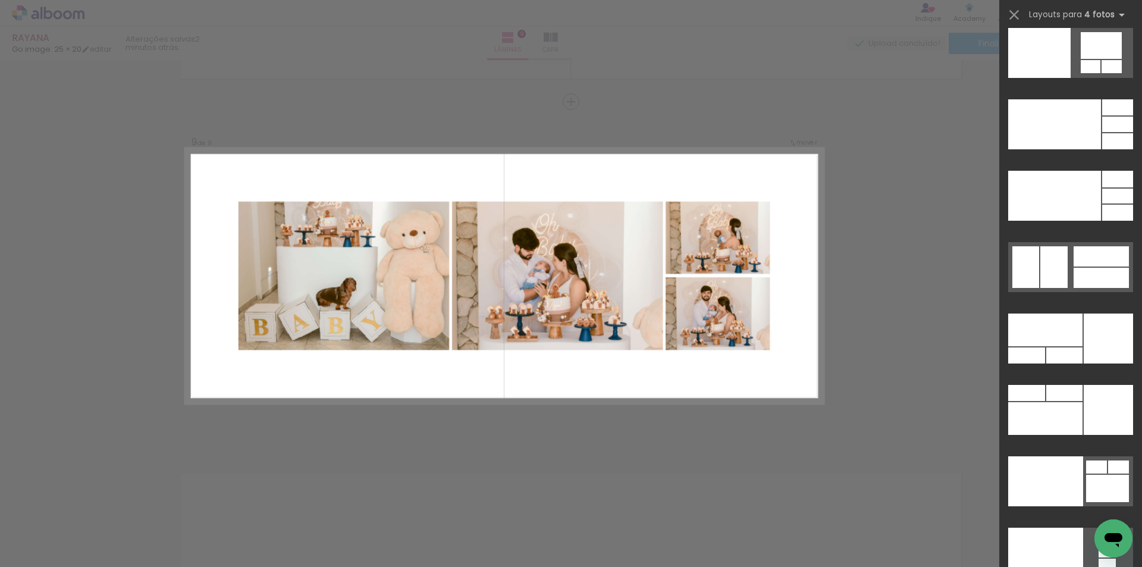
scroll to position [25481, 0]
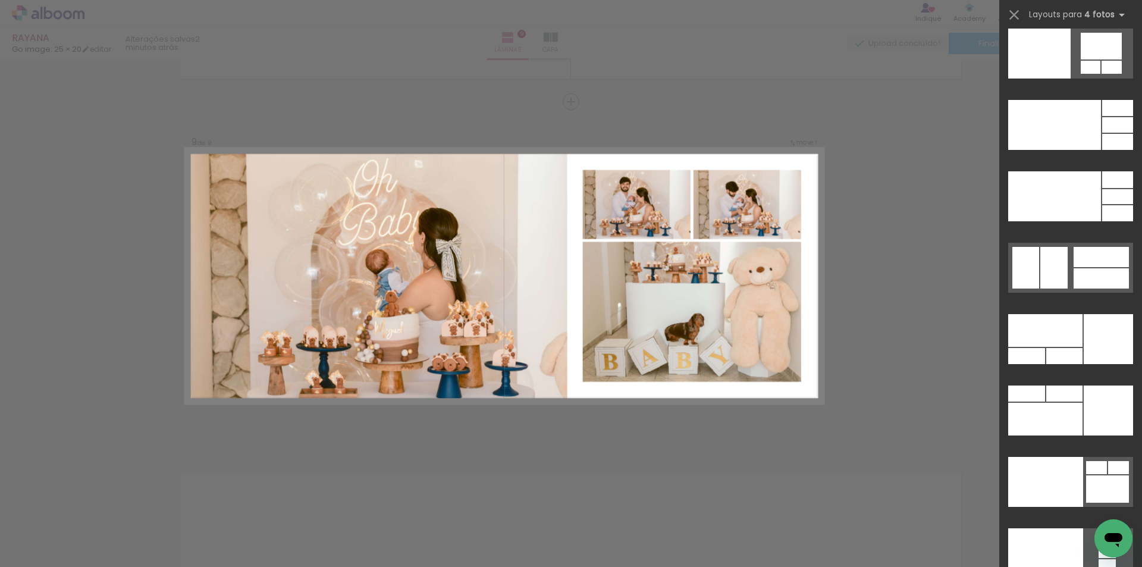
scroll to position [0, 1024]
click at [1055, 221] on div at bounding box center [1054, 196] width 93 height 50
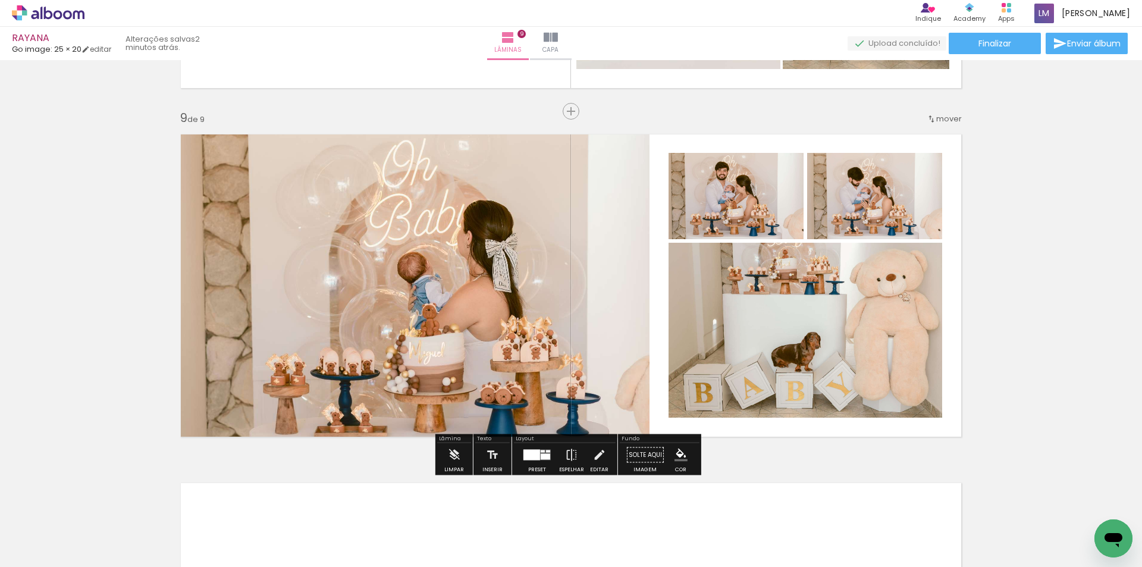
scroll to position [2735, 0]
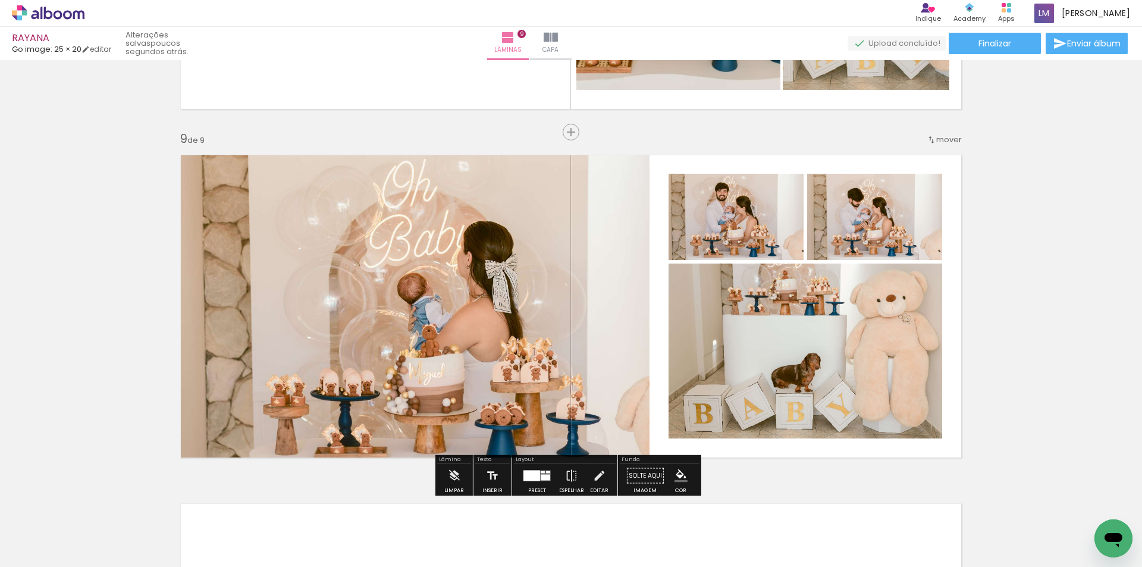
click at [541, 476] on div at bounding box center [546, 477] width 10 height 6
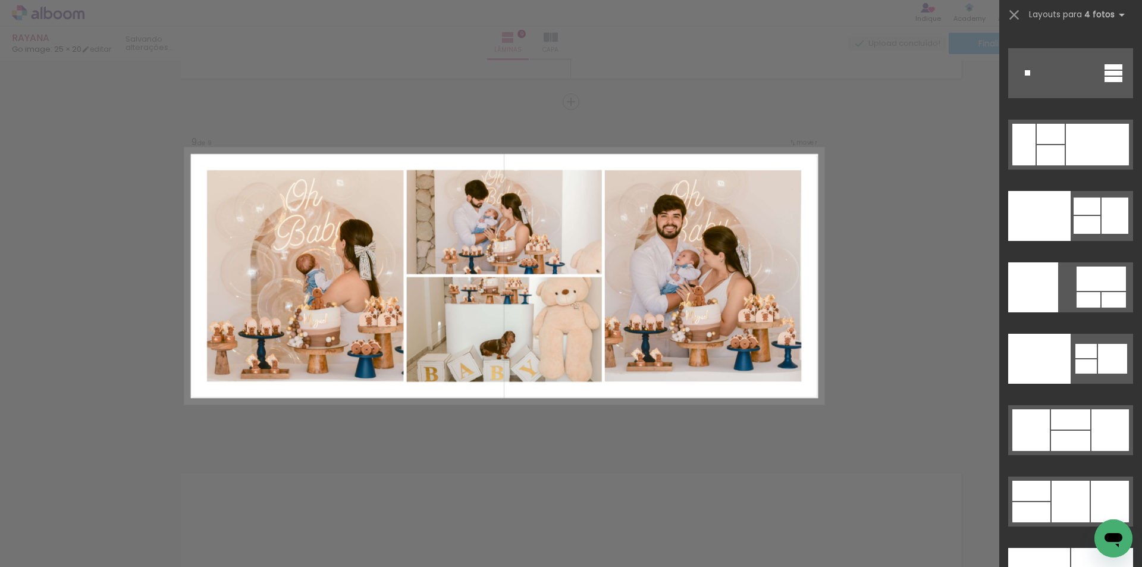
scroll to position [24593, 0]
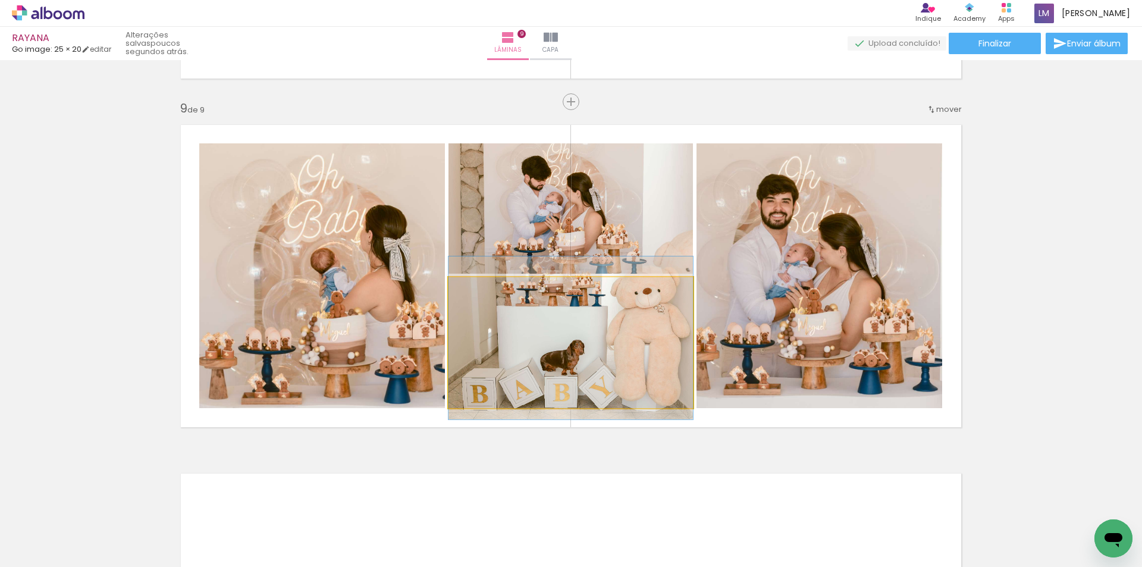
drag, startPoint x: 619, startPoint y: 356, endPoint x: 625, endPoint y: 350, distance: 8.0
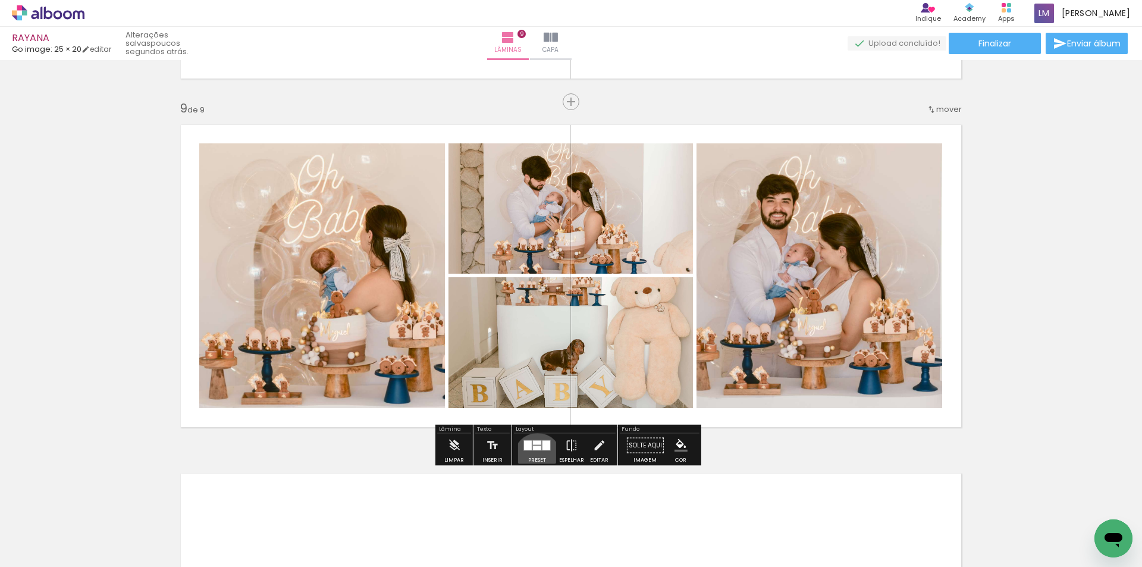
click at [535, 457] on div at bounding box center [537, 445] width 32 height 24
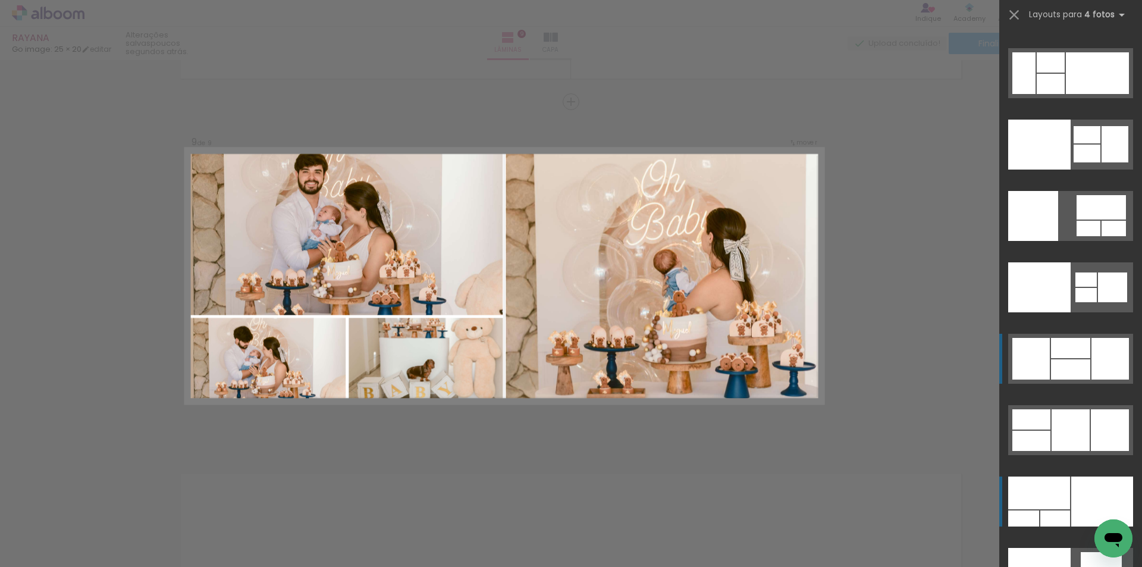
scroll to position [24688, 0]
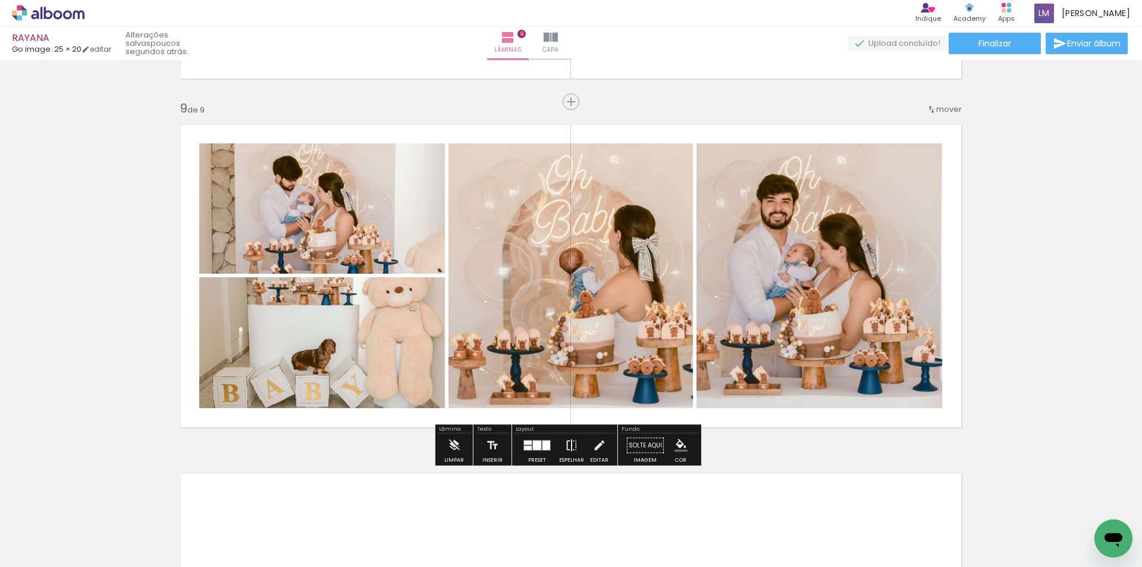
click at [570, 447] on iron-icon at bounding box center [571, 445] width 13 height 24
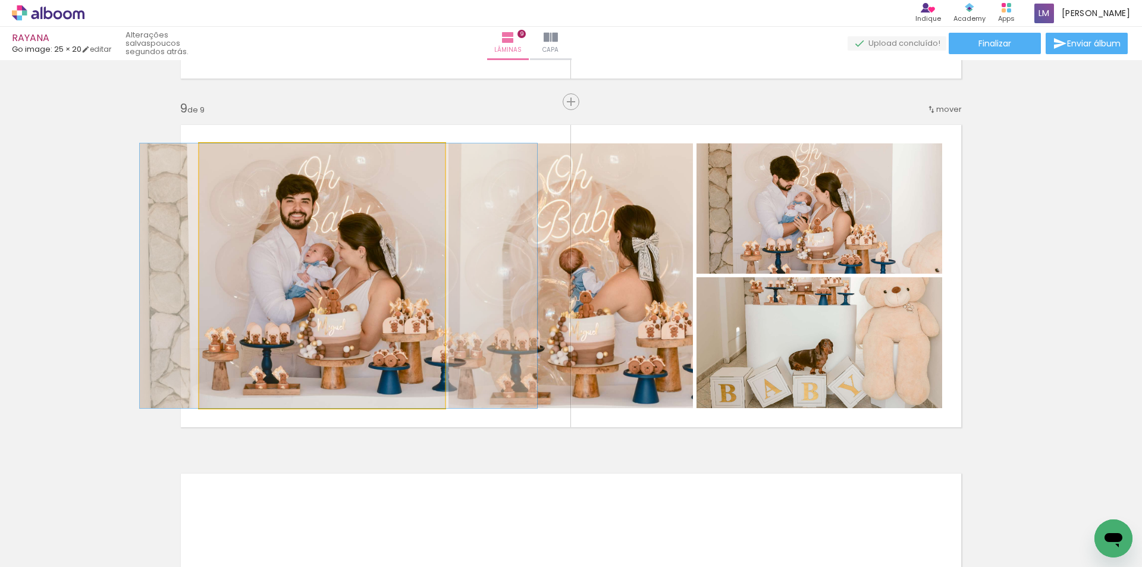
drag, startPoint x: 375, startPoint y: 325, endPoint x: 392, endPoint y: 332, distance: 18.4
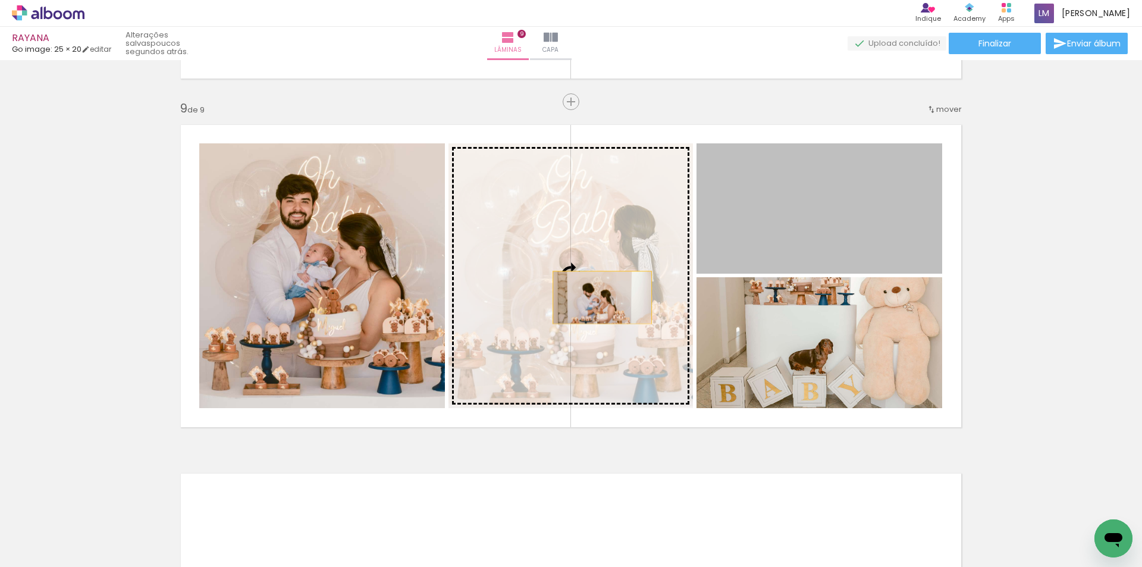
drag, startPoint x: 803, startPoint y: 244, endPoint x: 598, endPoint y: 297, distance: 211.9
click at [0, 0] on slot at bounding box center [0, 0] width 0 height 0
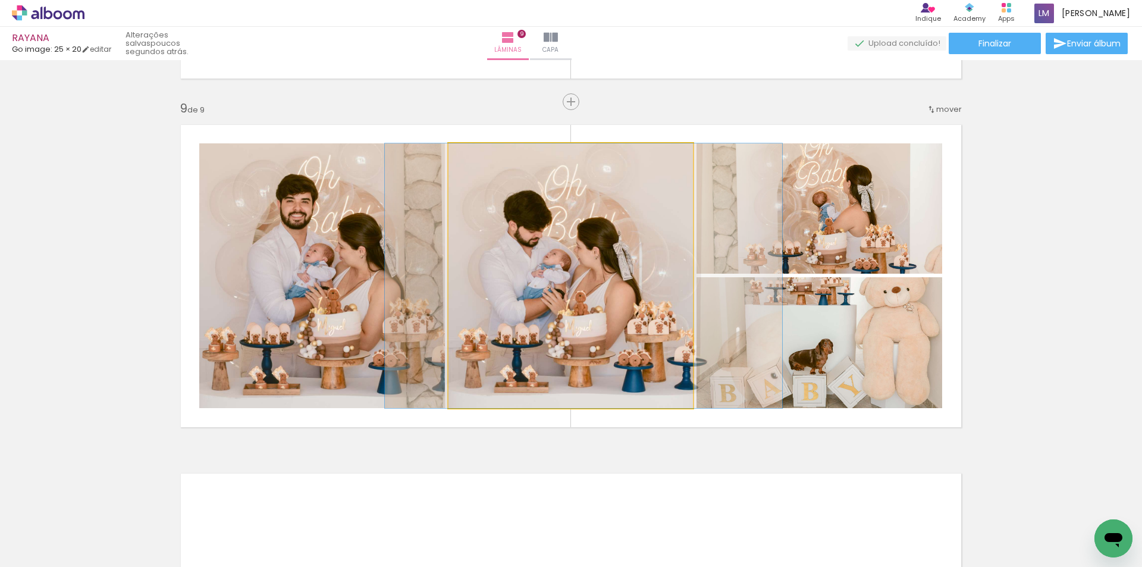
drag, startPoint x: 584, startPoint y: 301, endPoint x: 596, endPoint y: 301, distance: 11.9
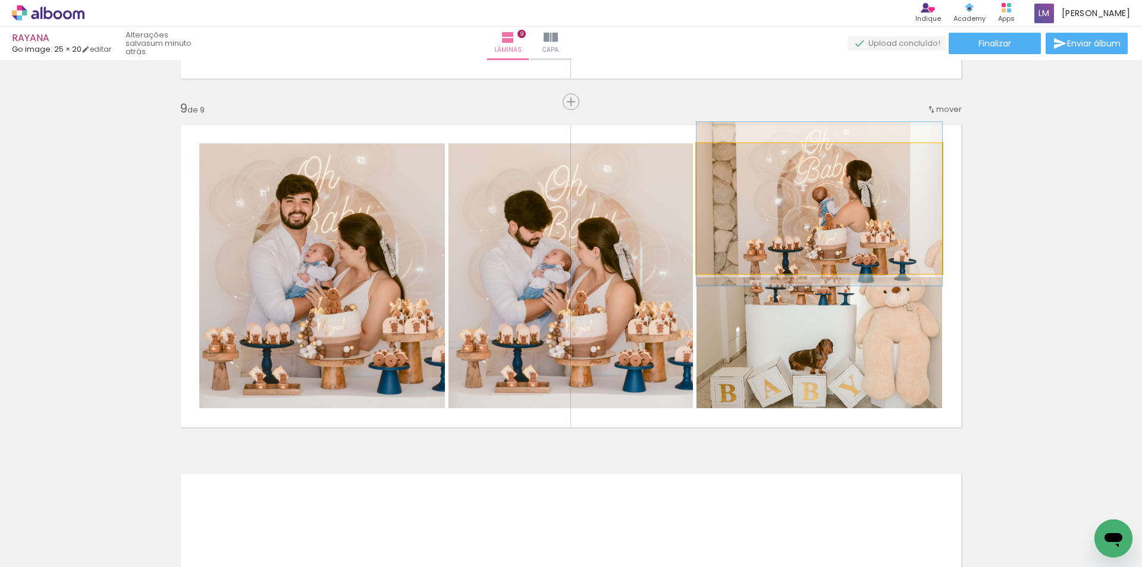
drag, startPoint x: 847, startPoint y: 230, endPoint x: 862, endPoint y: 225, distance: 15.6
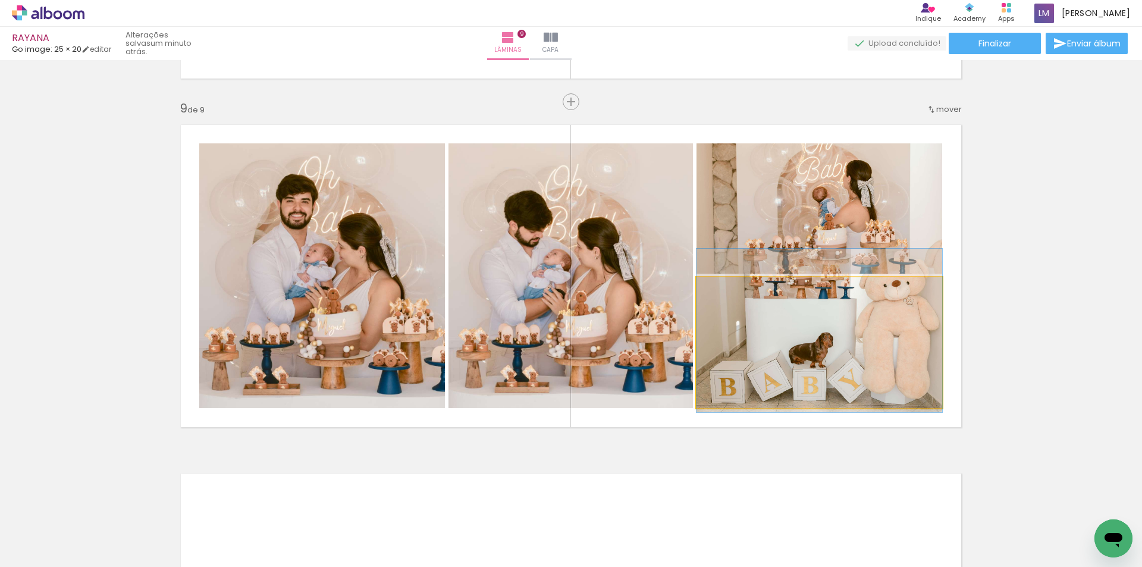
drag, startPoint x: 835, startPoint y: 388, endPoint x: 846, endPoint y: 381, distance: 12.0
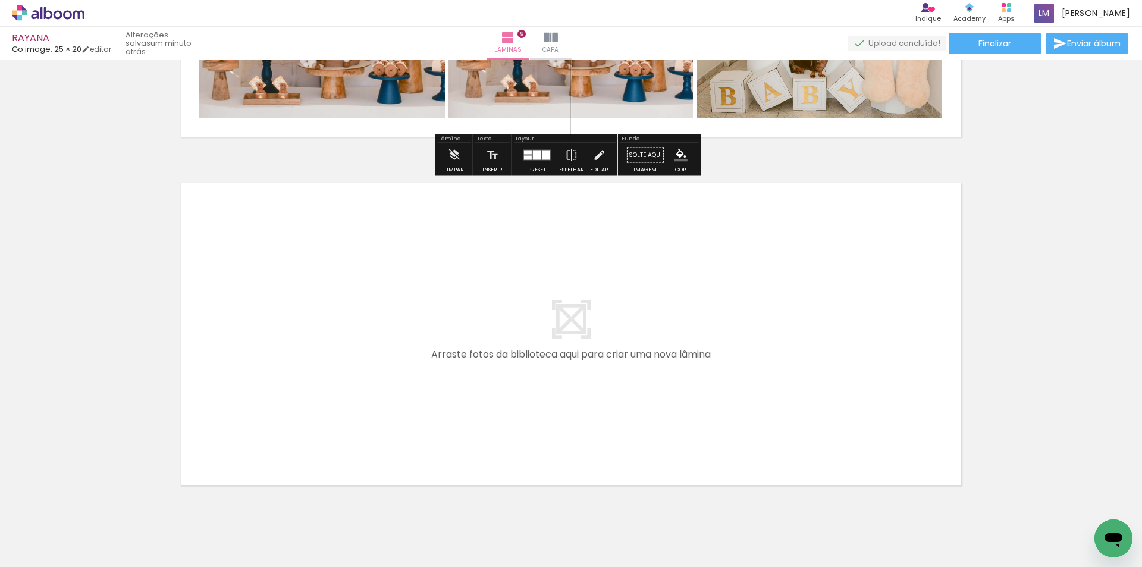
scroll to position [3107, 0]
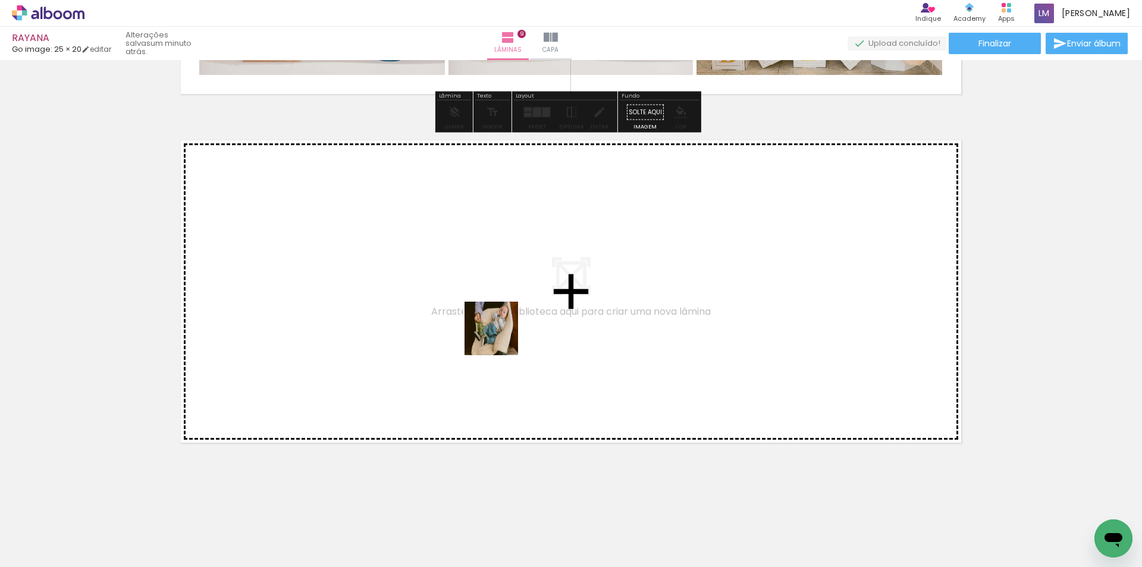
drag, startPoint x: 496, startPoint y: 532, endPoint x: 500, endPoint y: 334, distance: 197.5
click at [500, 334] on quentale-workspace at bounding box center [571, 283] width 1142 height 567
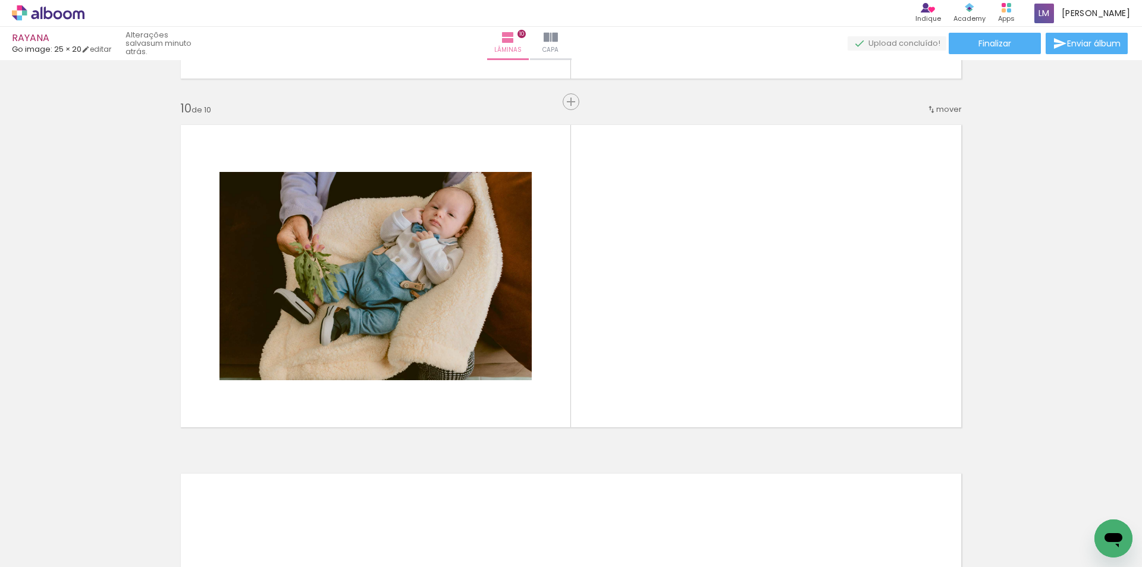
scroll to position [0, 0]
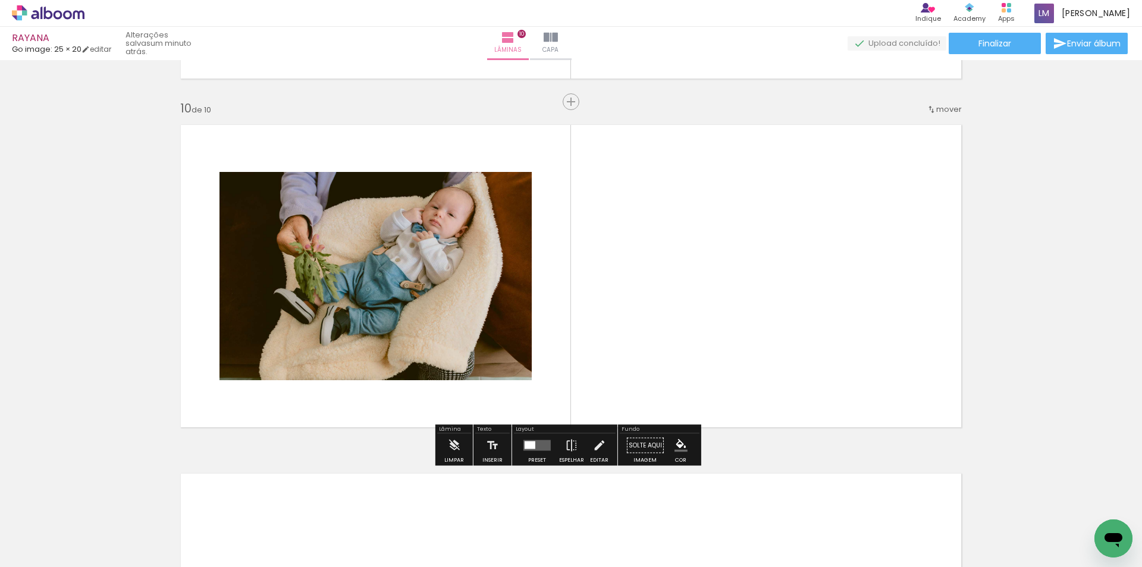
click at [534, 454] on div at bounding box center [537, 445] width 32 height 24
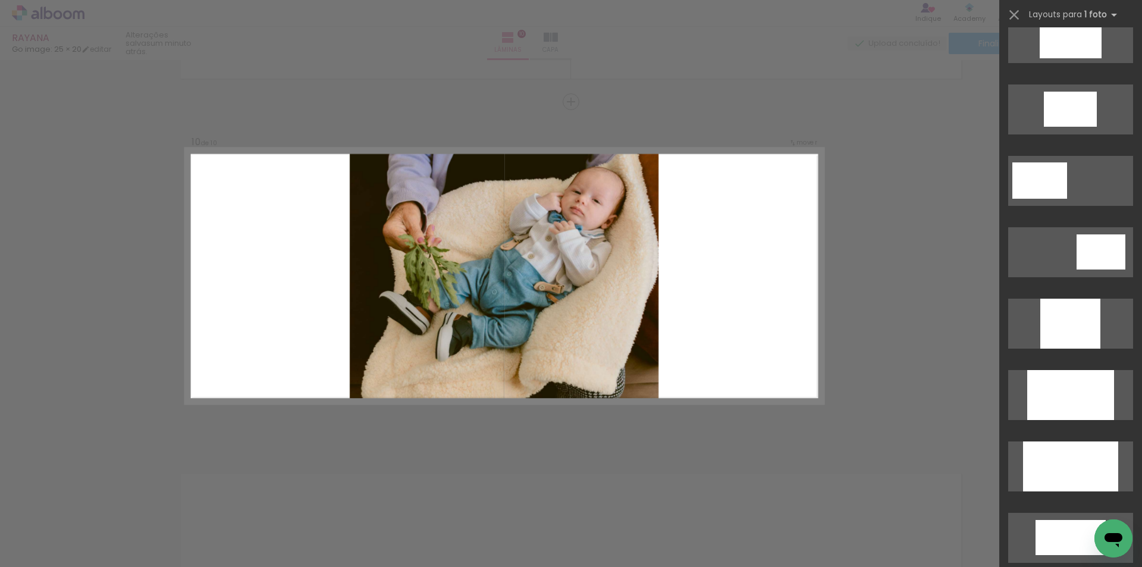
scroll to position [476, 0]
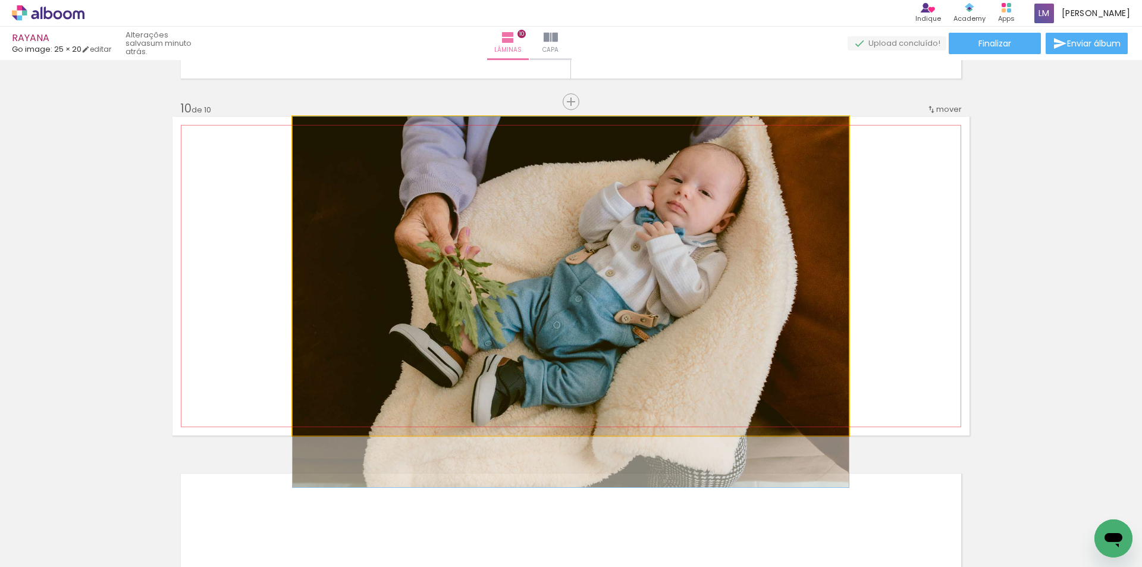
drag, startPoint x: 557, startPoint y: 285, endPoint x: 549, endPoint y: 313, distance: 29.6
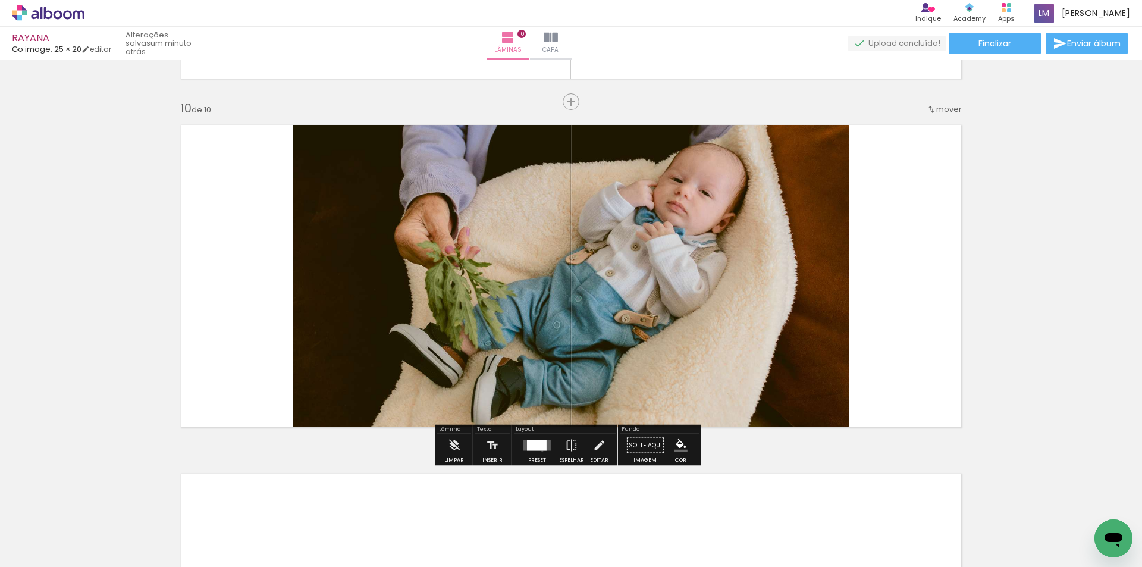
click at [539, 451] on div at bounding box center [537, 445] width 32 height 24
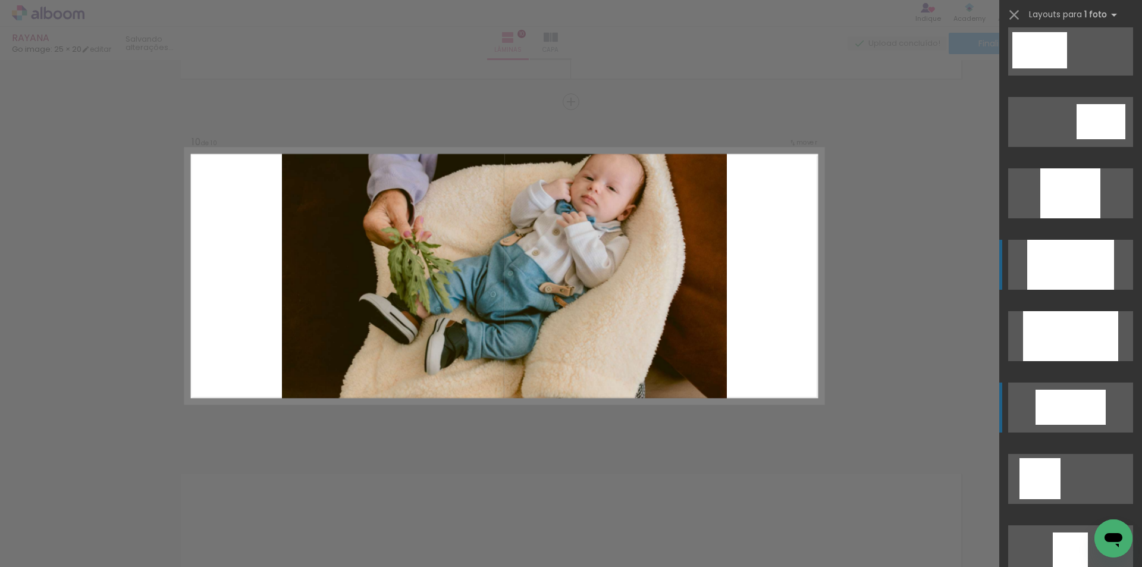
scroll to position [579, 0]
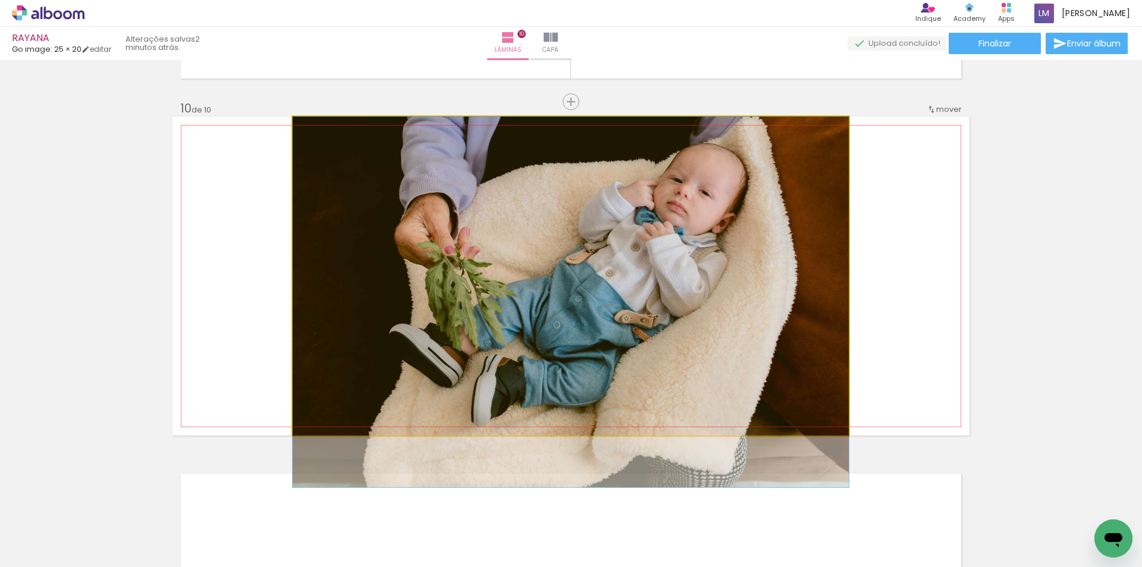
drag, startPoint x: 656, startPoint y: 335, endPoint x: 653, endPoint y: 364, distance: 28.8
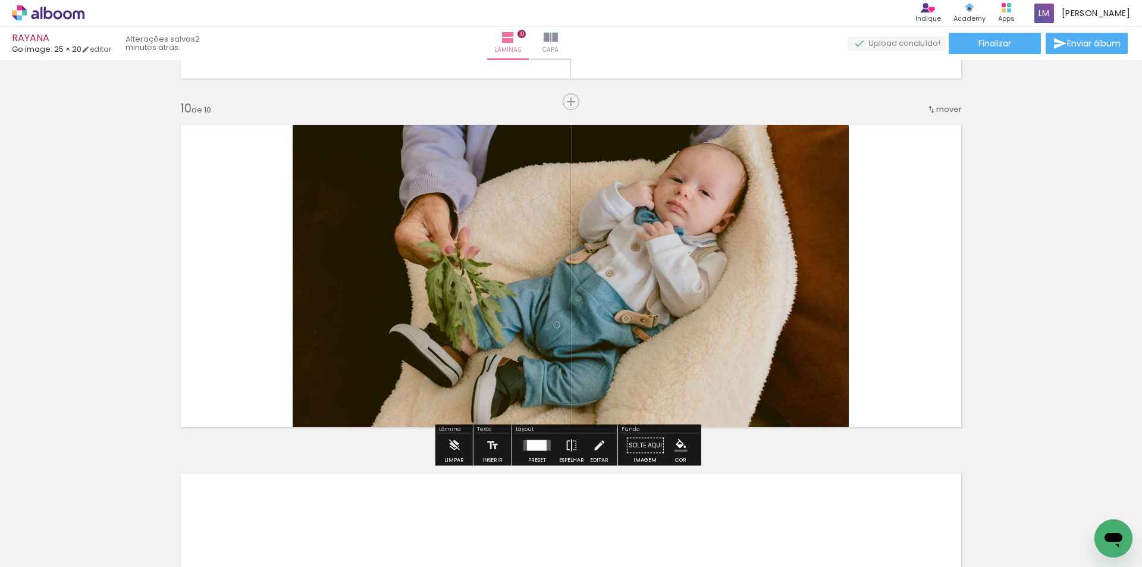
click at [534, 448] on div at bounding box center [537, 445] width 20 height 11
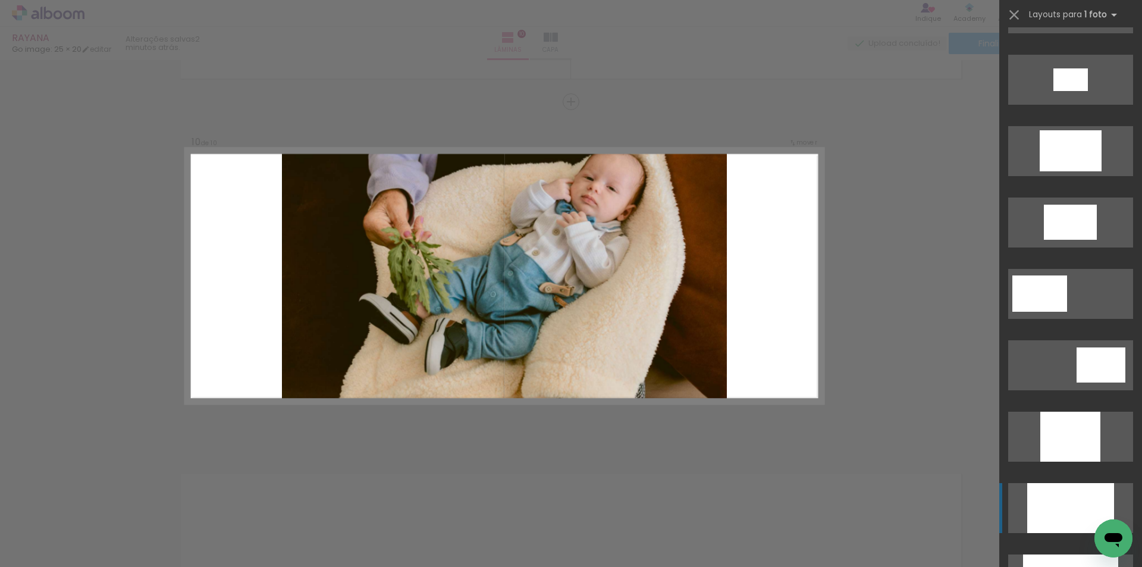
scroll to position [309, 0]
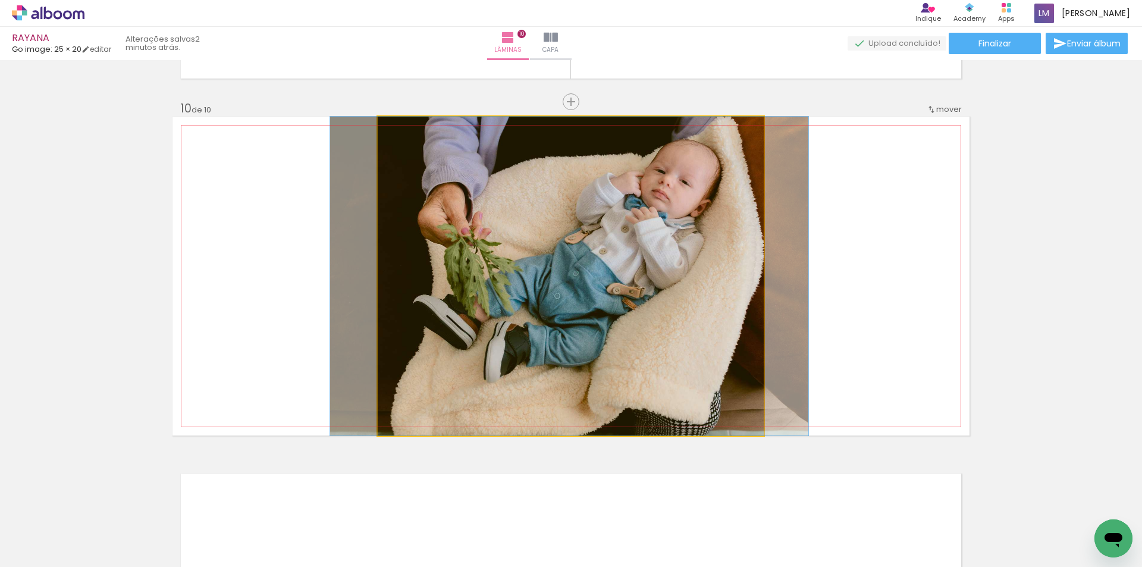
drag, startPoint x: 655, startPoint y: 348, endPoint x: 653, endPoint y: 418, distance: 69.6
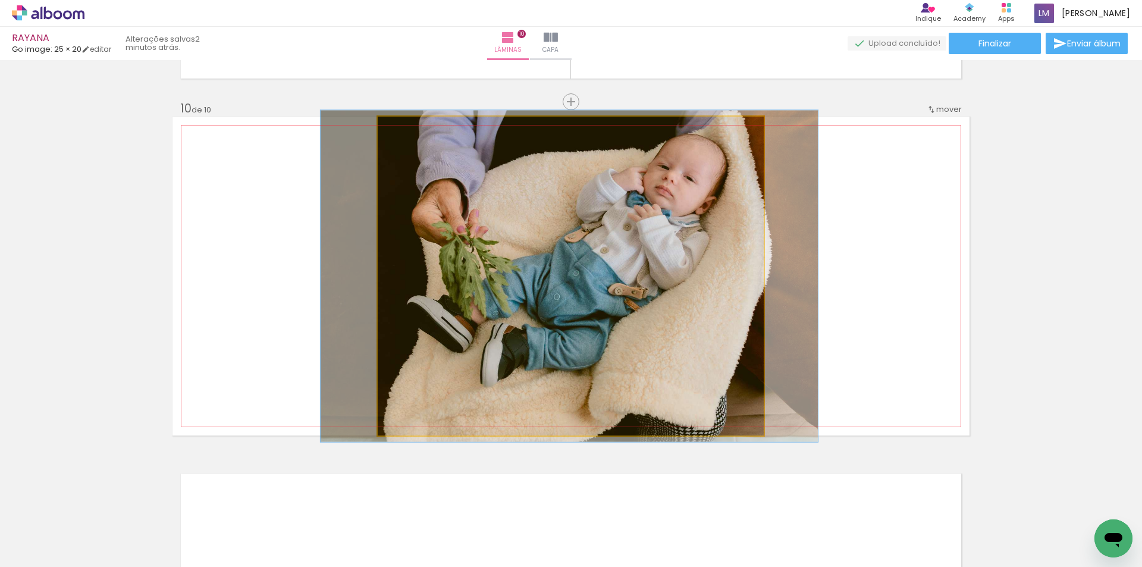
type paper-slider "104"
click at [408, 135] on div at bounding box center [407, 129] width 19 height 19
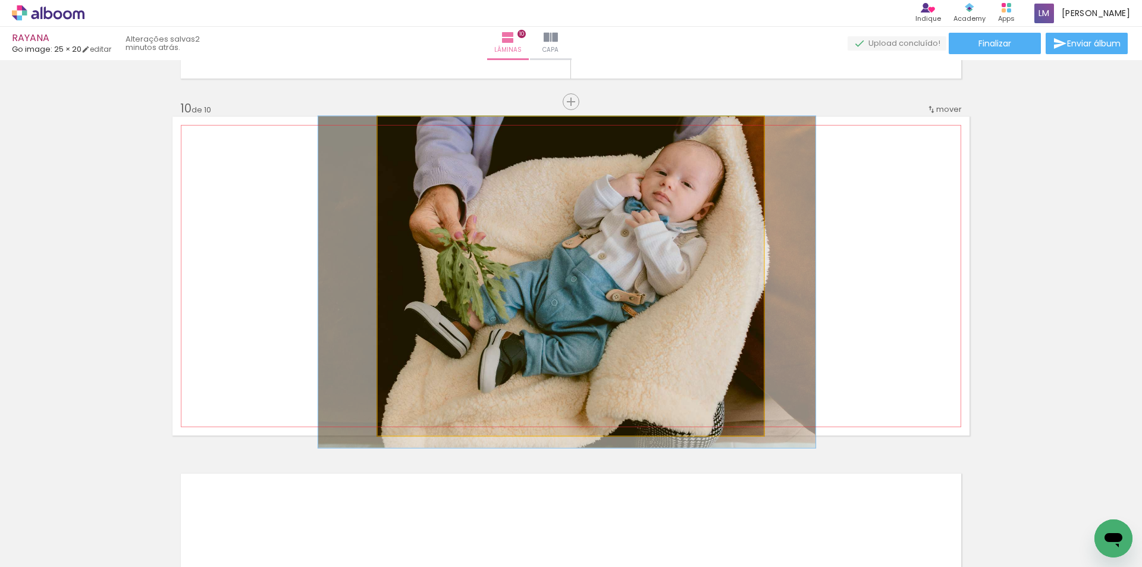
drag, startPoint x: 588, startPoint y: 223, endPoint x: 585, endPoint y: 340, distance: 116.6
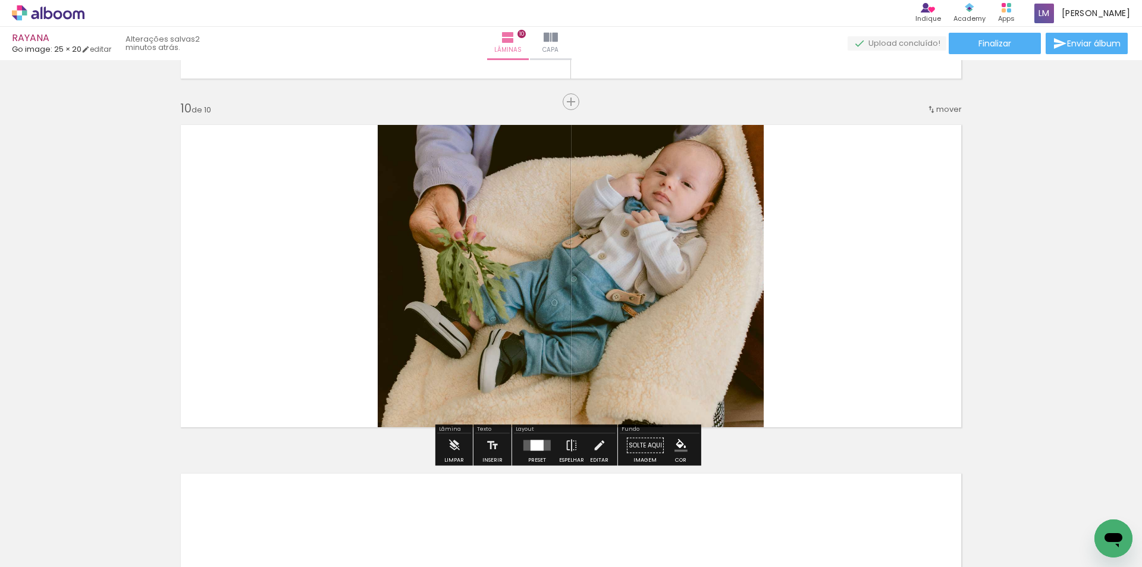
click at [531, 451] on div at bounding box center [537, 445] width 32 height 24
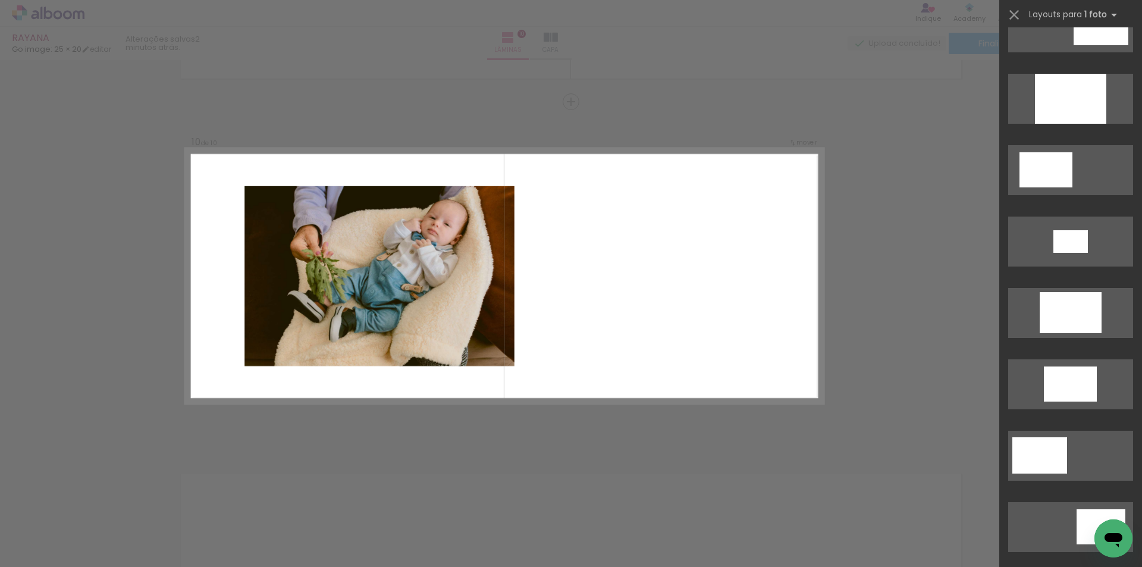
scroll to position [178, 0]
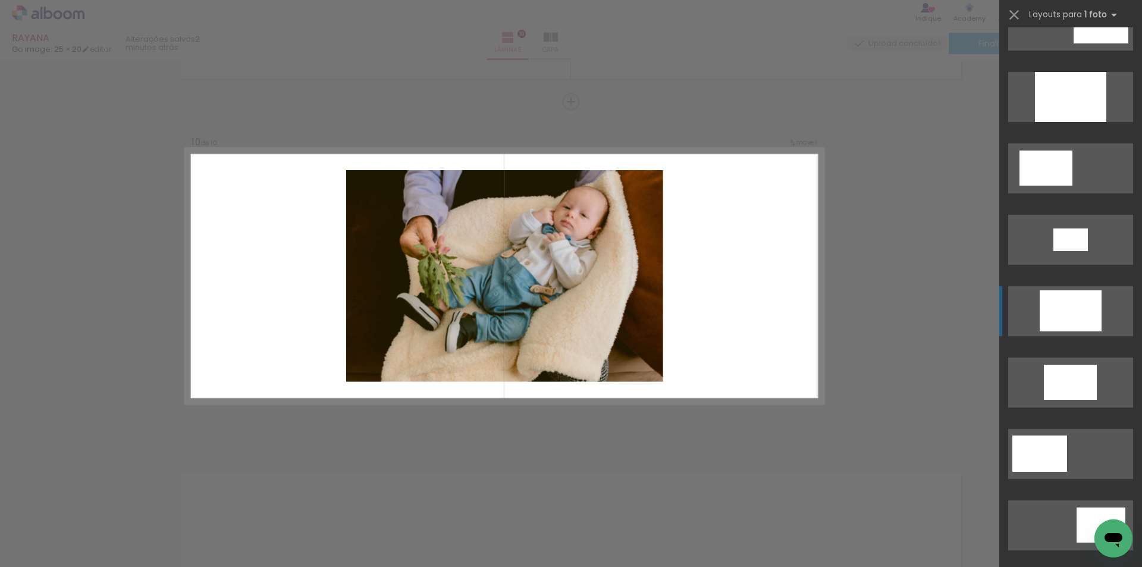
click at [1053, 122] on div at bounding box center [1070, 97] width 71 height 50
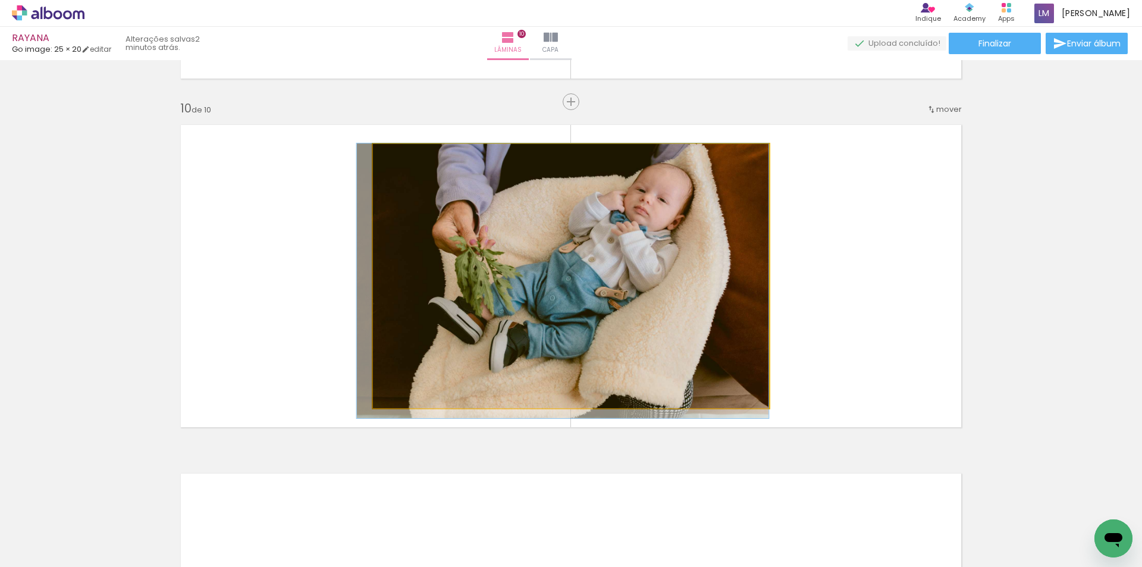
drag, startPoint x: 602, startPoint y: 276, endPoint x: 535, endPoint y: 348, distance: 98.4
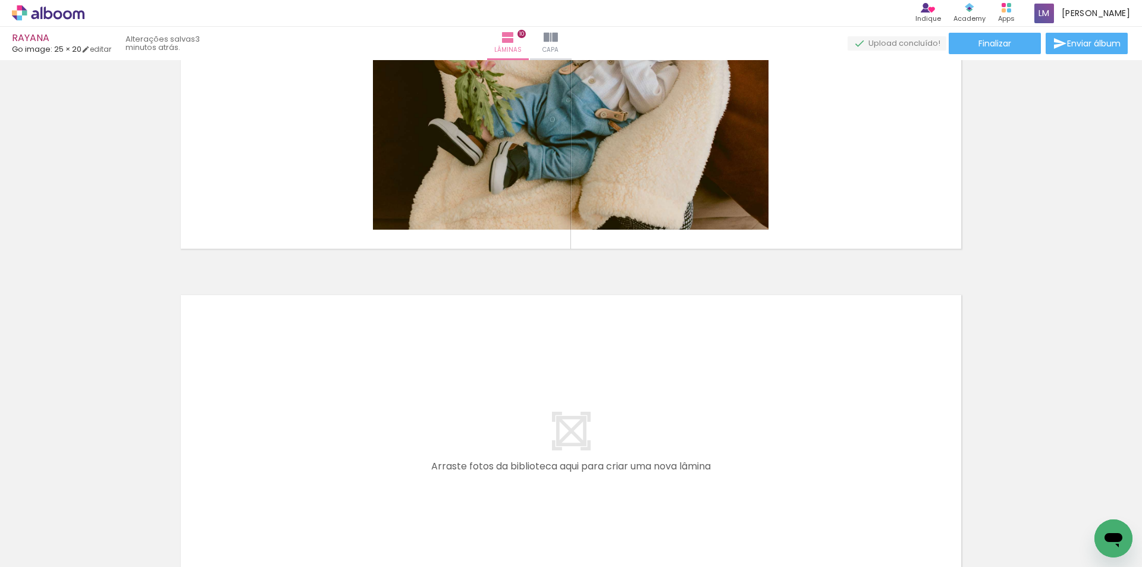
scroll to position [3233, 0]
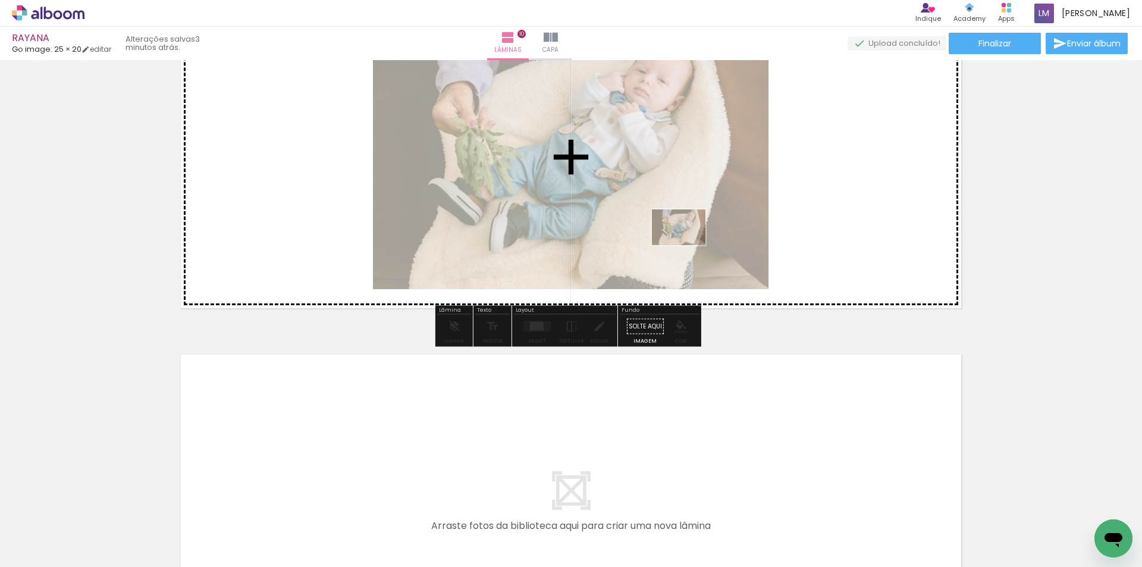
drag, startPoint x: 507, startPoint y: 531, endPoint x: 700, endPoint y: 269, distance: 325.3
click at [688, 243] on quentale-workspace at bounding box center [571, 283] width 1142 height 567
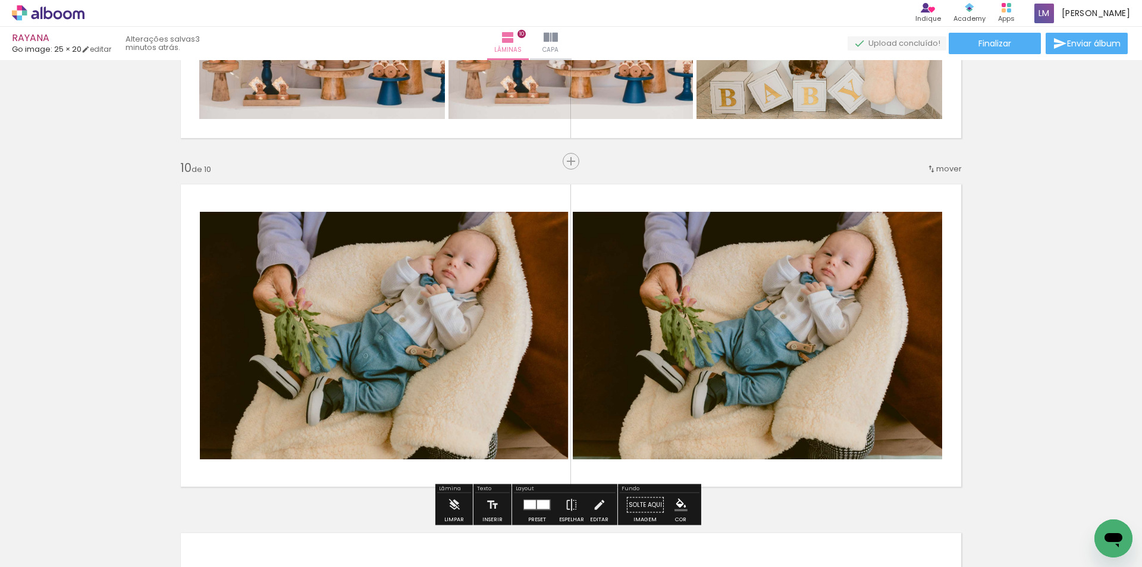
scroll to position [3114, 0]
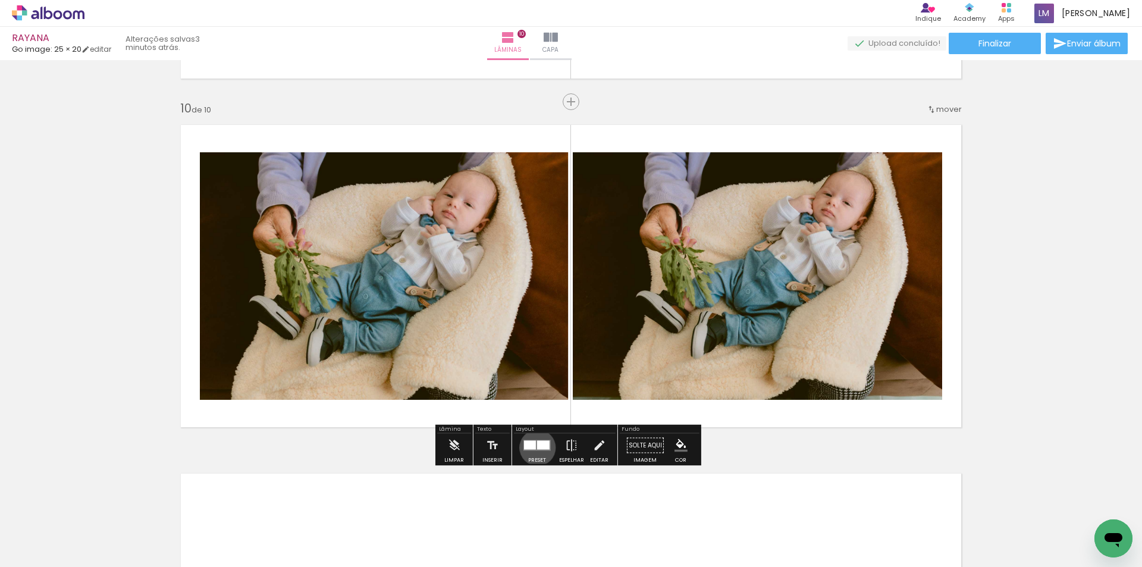
click at [537, 447] on div at bounding box center [543, 445] width 12 height 9
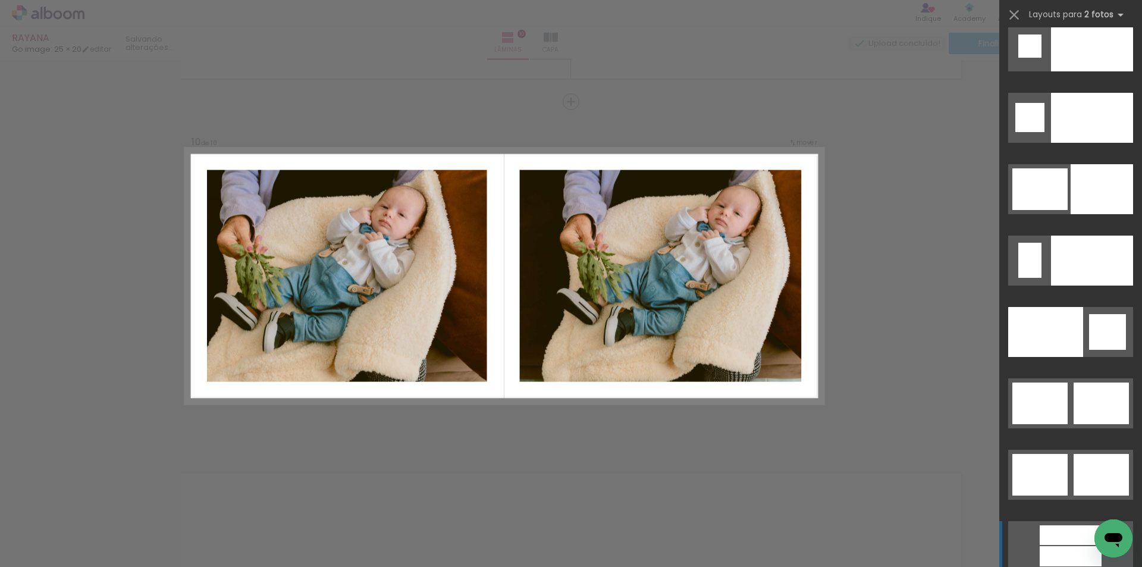
scroll to position [5645, 0]
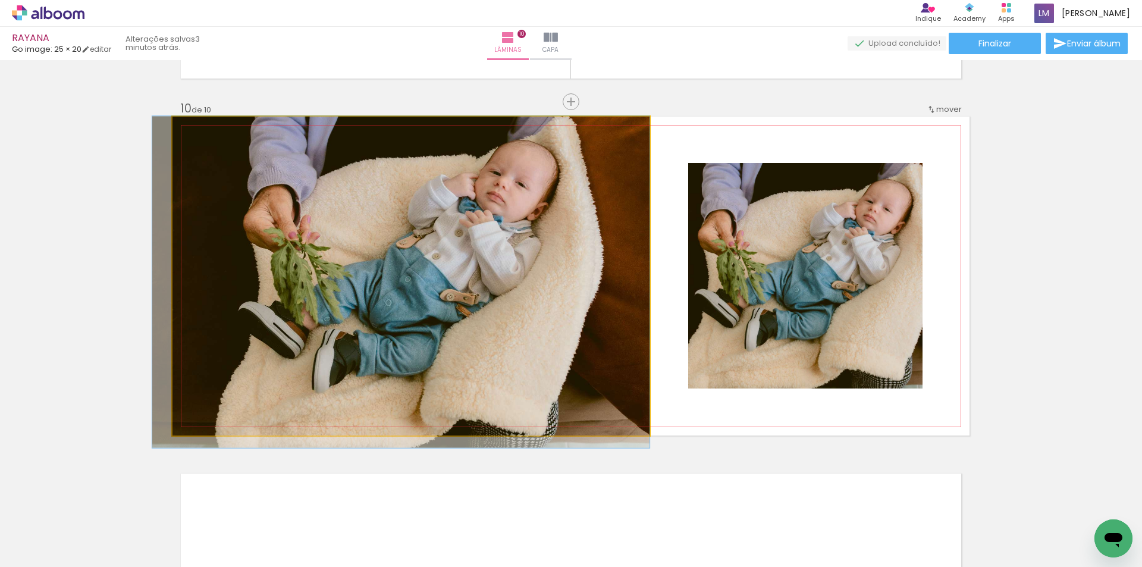
drag, startPoint x: 458, startPoint y: 336, endPoint x: 455, endPoint y: 360, distance: 23.9
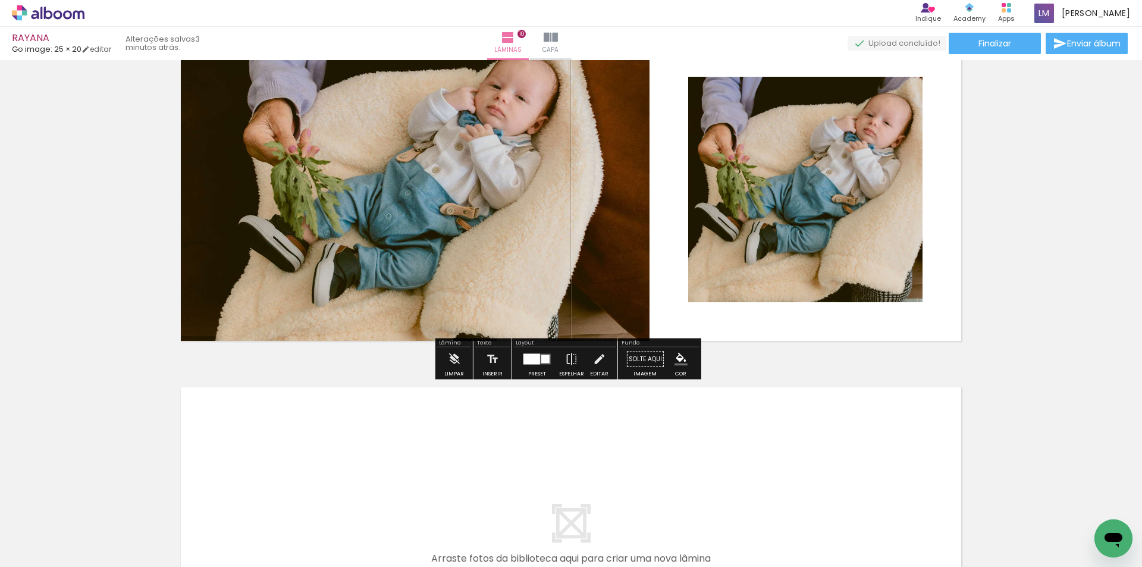
scroll to position [3114, 0]
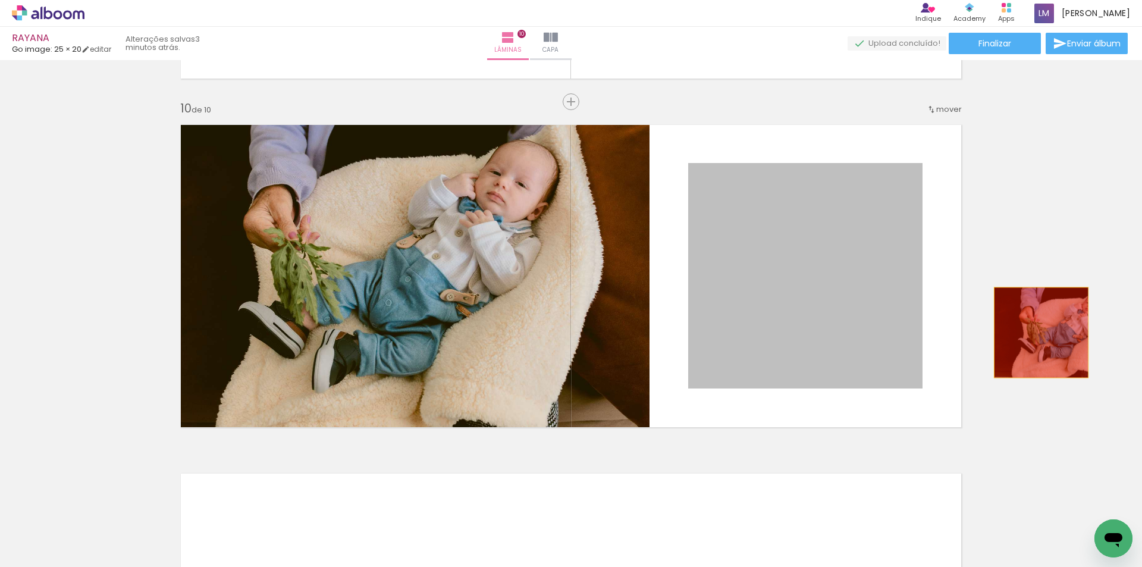
drag, startPoint x: 746, startPoint y: 304, endPoint x: 1036, endPoint y: 332, distance: 292.2
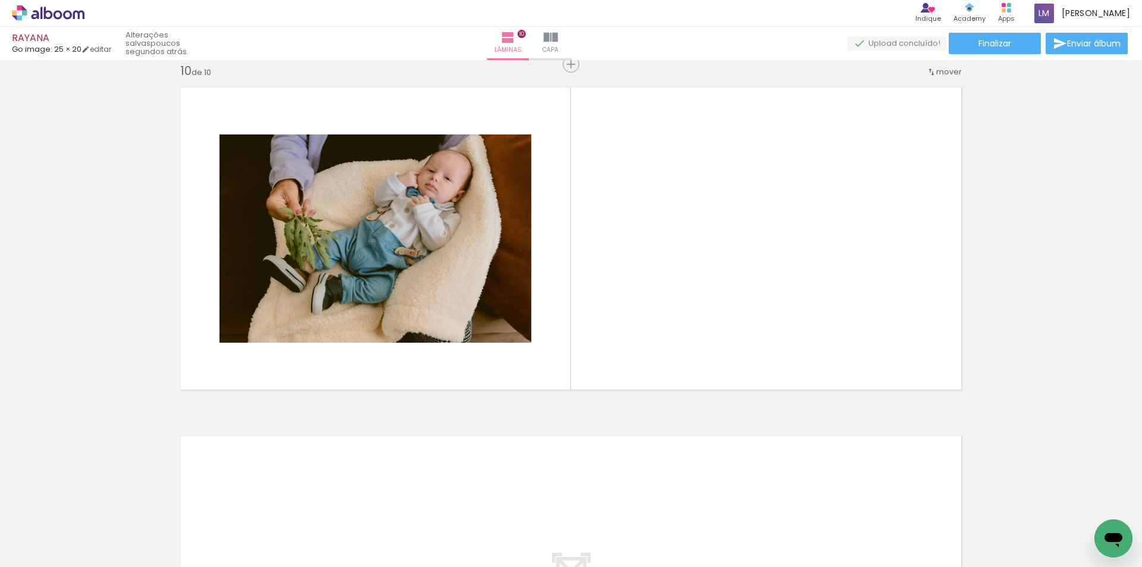
scroll to position [0, 0]
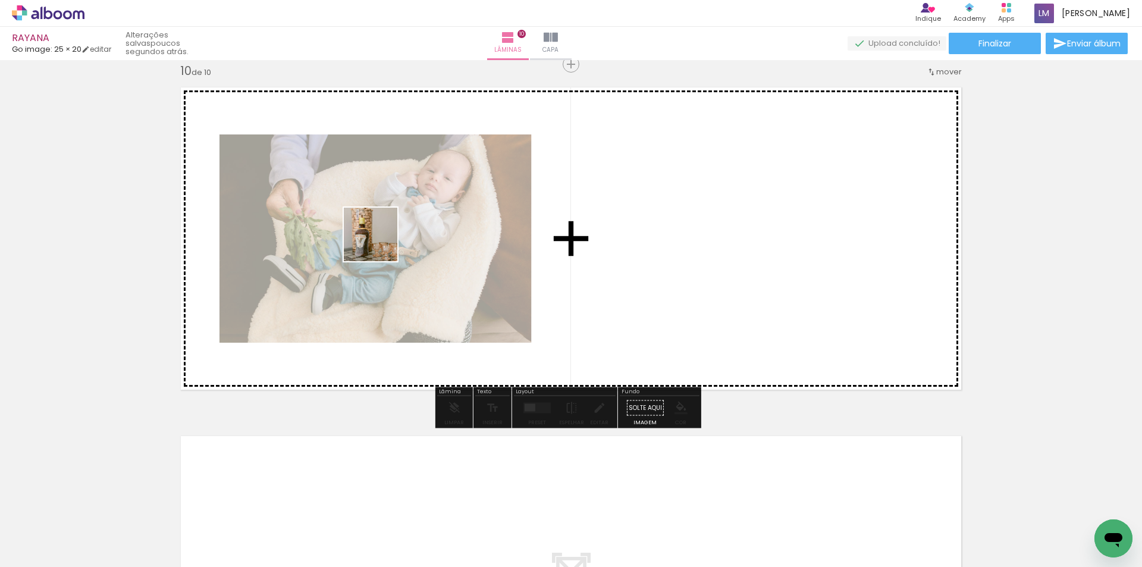
drag, startPoint x: 190, startPoint y: 540, endPoint x: 408, endPoint y: 230, distance: 379.4
click at [408, 230] on quentale-workspace at bounding box center [571, 283] width 1142 height 567
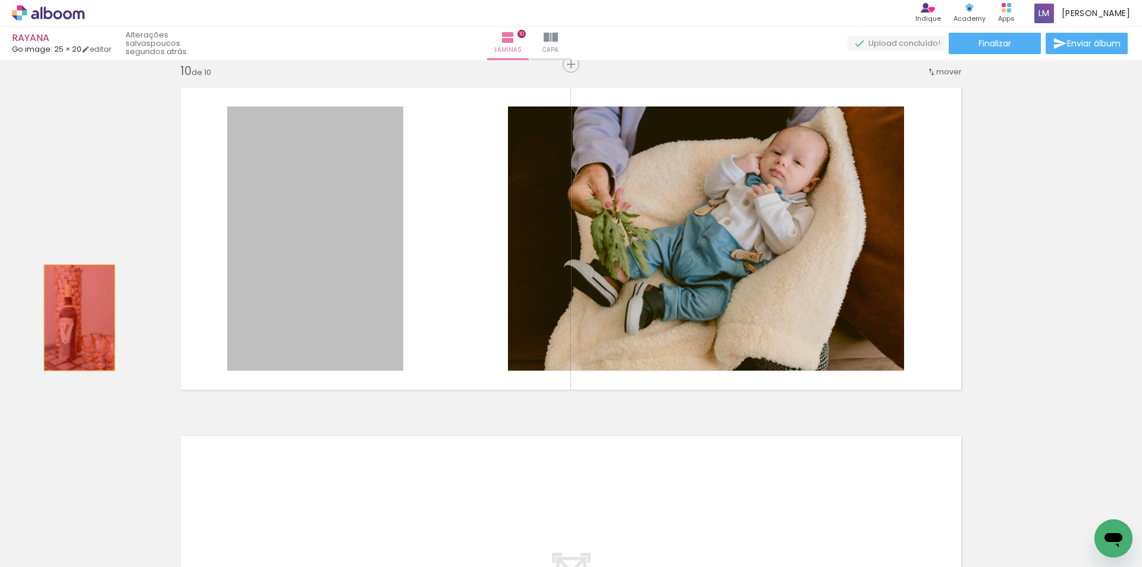
drag, startPoint x: 315, startPoint y: 282, endPoint x: 75, endPoint y: 318, distance: 242.8
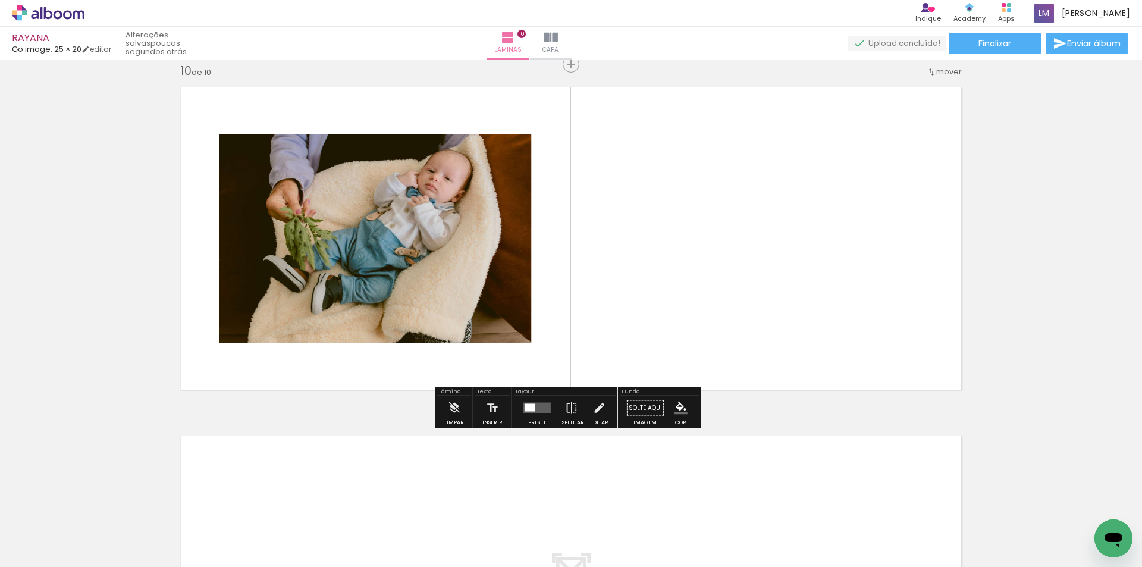
scroll to position [0, 25]
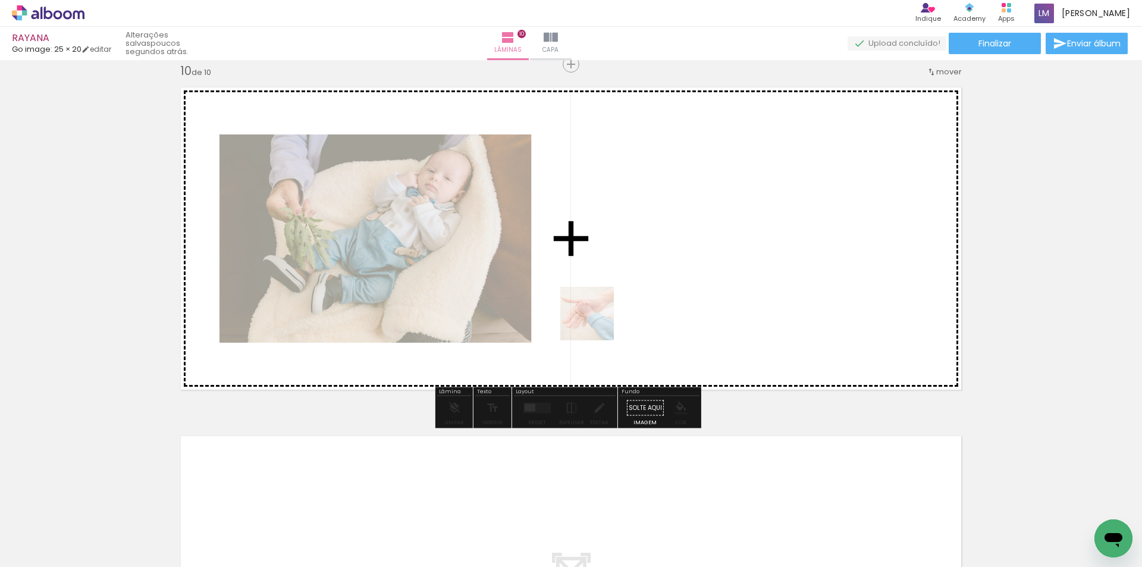
drag, startPoint x: 365, startPoint y: 539, endPoint x: 685, endPoint y: 291, distance: 404.4
click at [671, 292] on quentale-workspace at bounding box center [571, 283] width 1142 height 567
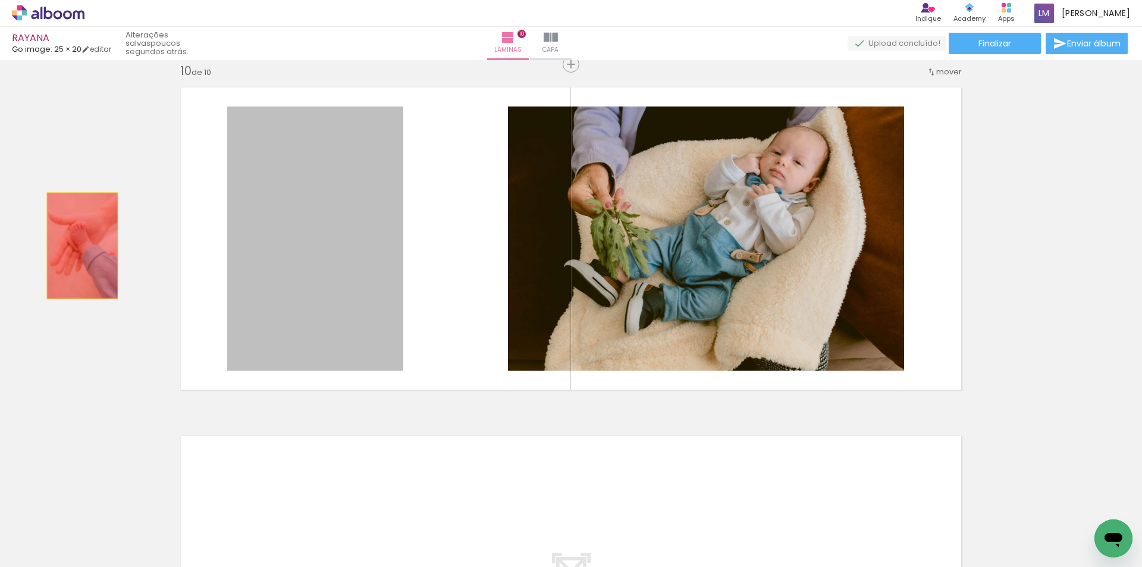
drag, startPoint x: 284, startPoint y: 237, endPoint x: 174, endPoint y: 325, distance: 140.5
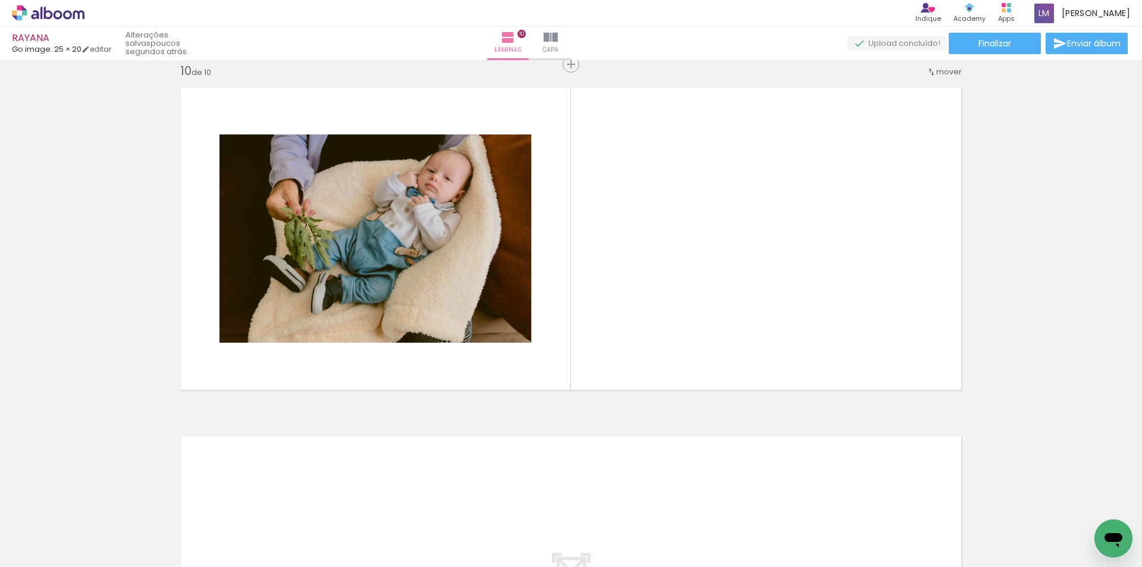
scroll to position [0, 1024]
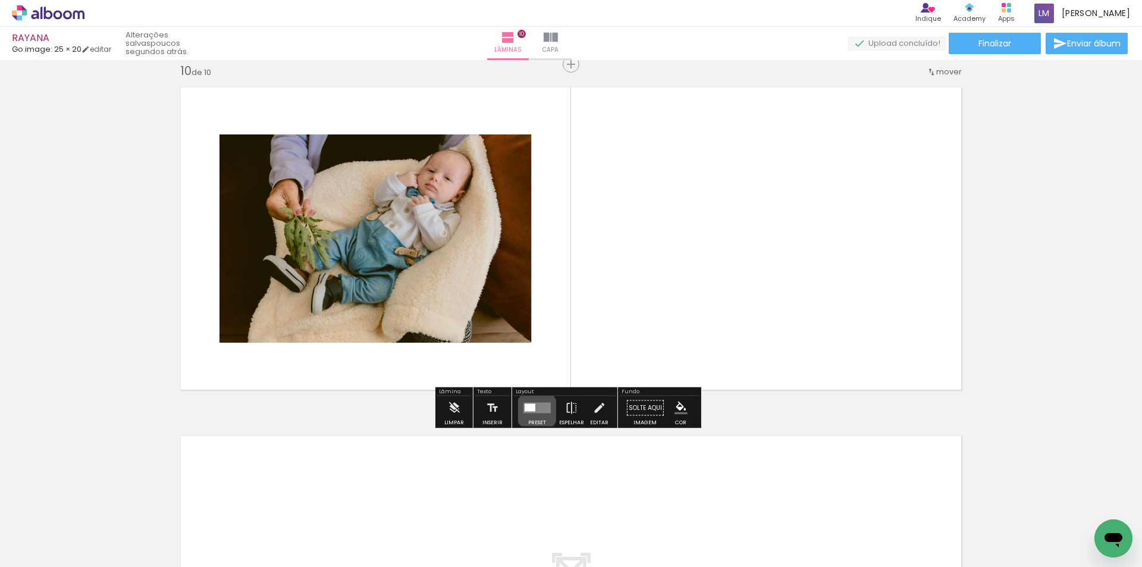
click at [534, 410] on quentale-layouter at bounding box center [536, 408] width 27 height 11
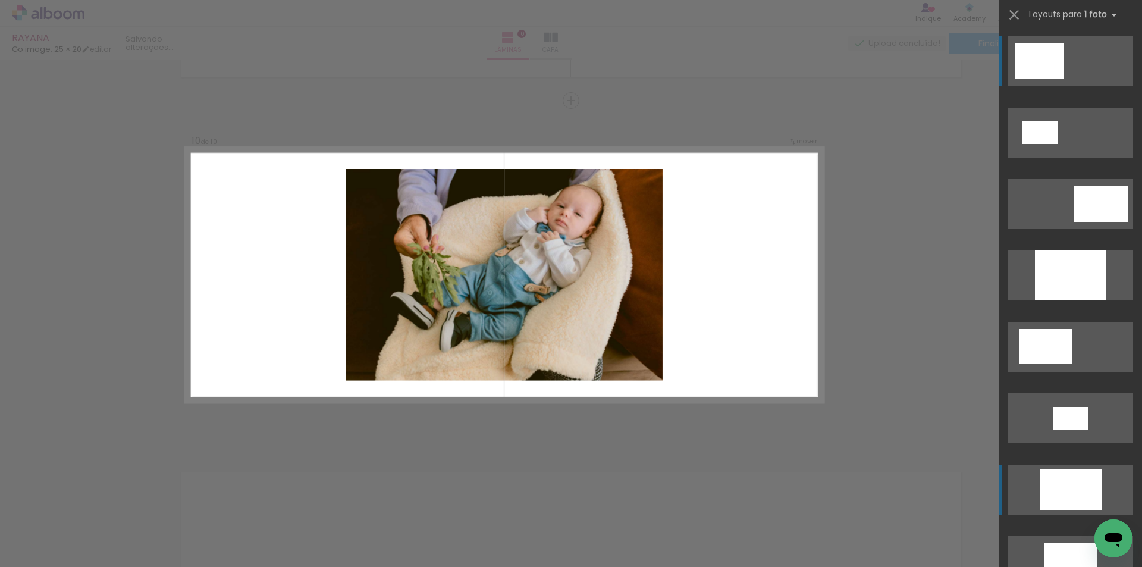
scroll to position [3114, 0]
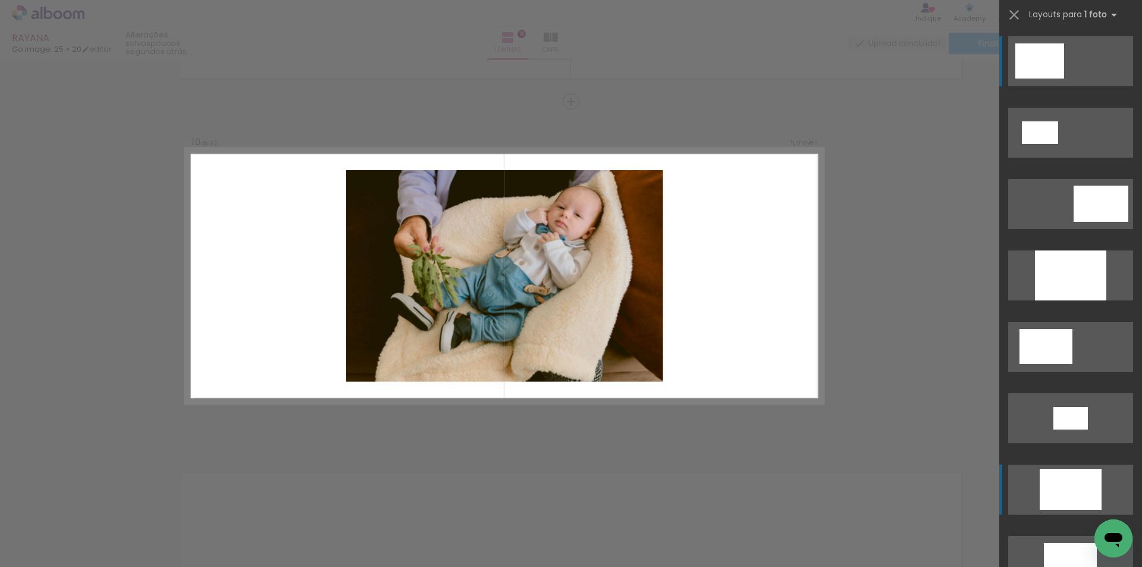
click at [1064, 300] on div at bounding box center [1070, 275] width 71 height 50
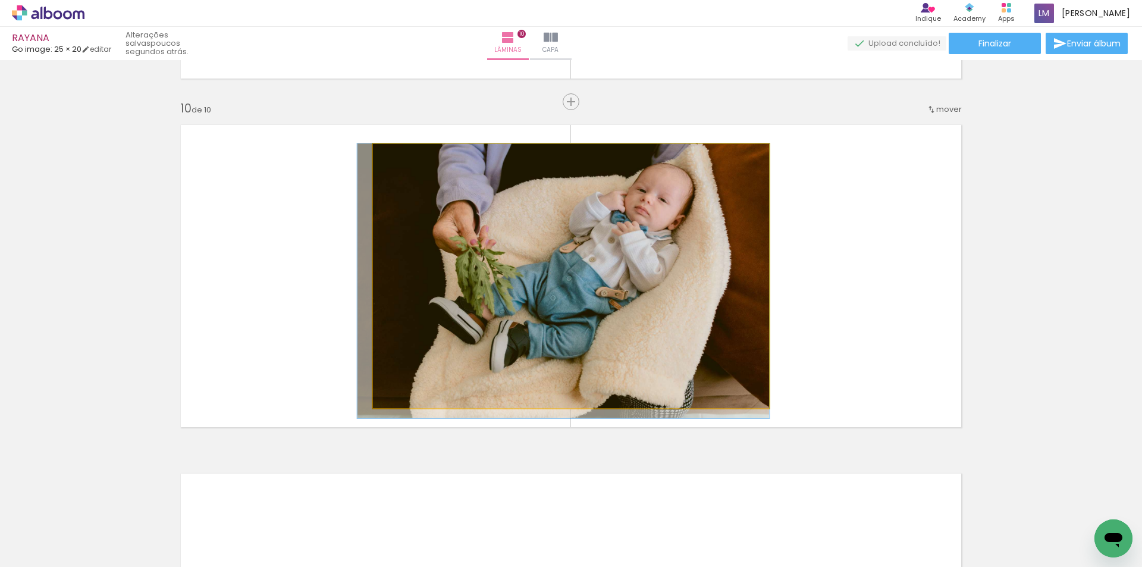
drag, startPoint x: 549, startPoint y: 311, endPoint x: 550, endPoint y: 323, distance: 11.9
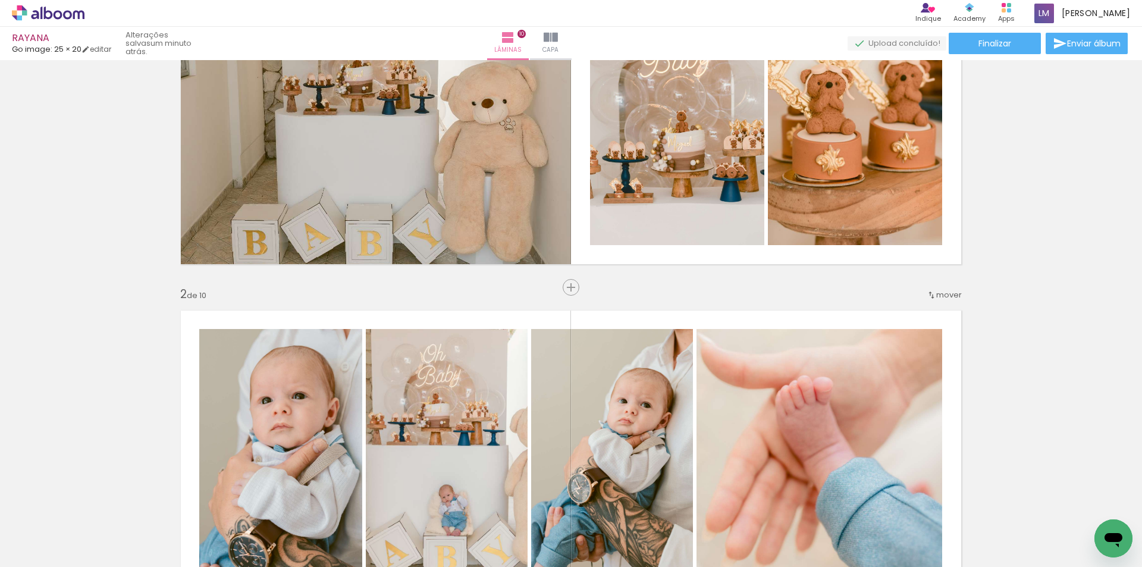
scroll to position [0, 0]
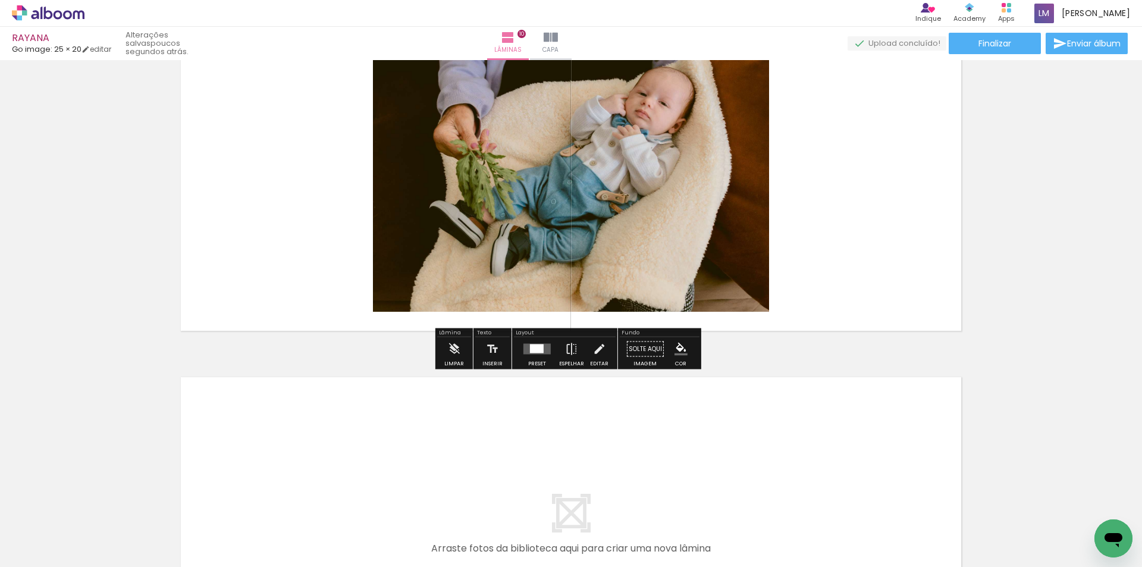
scroll to position [3211, 0]
click at [526, 353] on quentale-layouter at bounding box center [536, 348] width 27 height 11
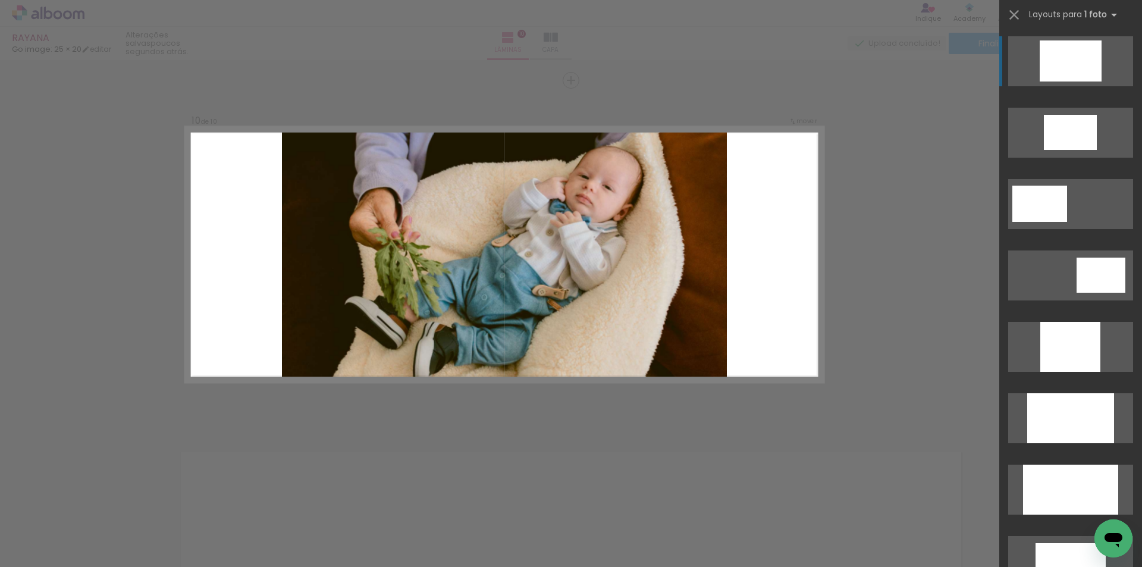
scroll to position [3114, 0]
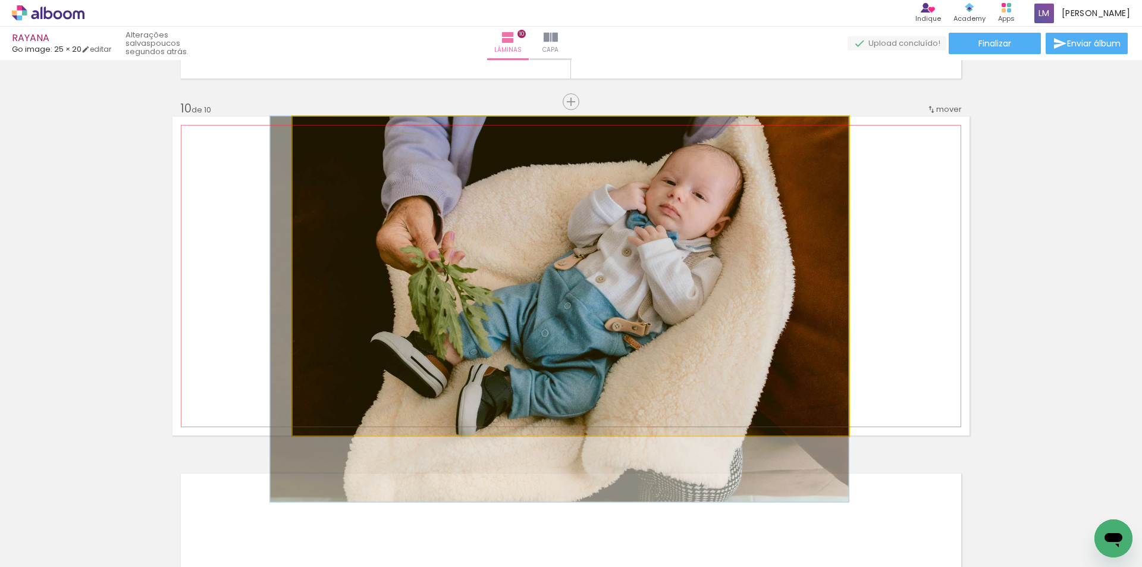
drag, startPoint x: 655, startPoint y: 361, endPoint x: 654, endPoint y: 432, distance: 71.4
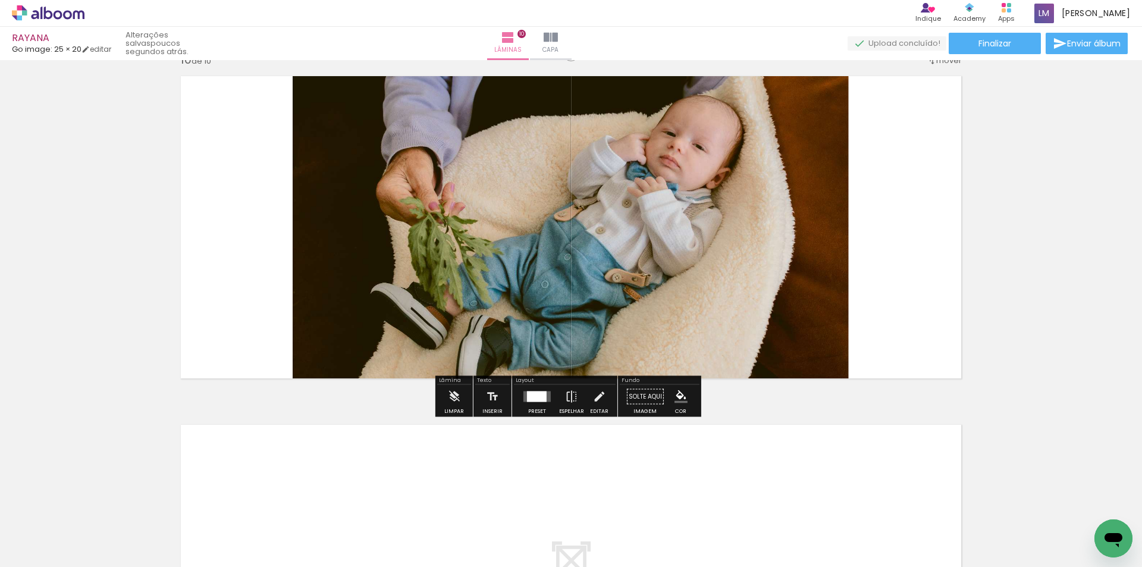
scroll to position [3173, 0]
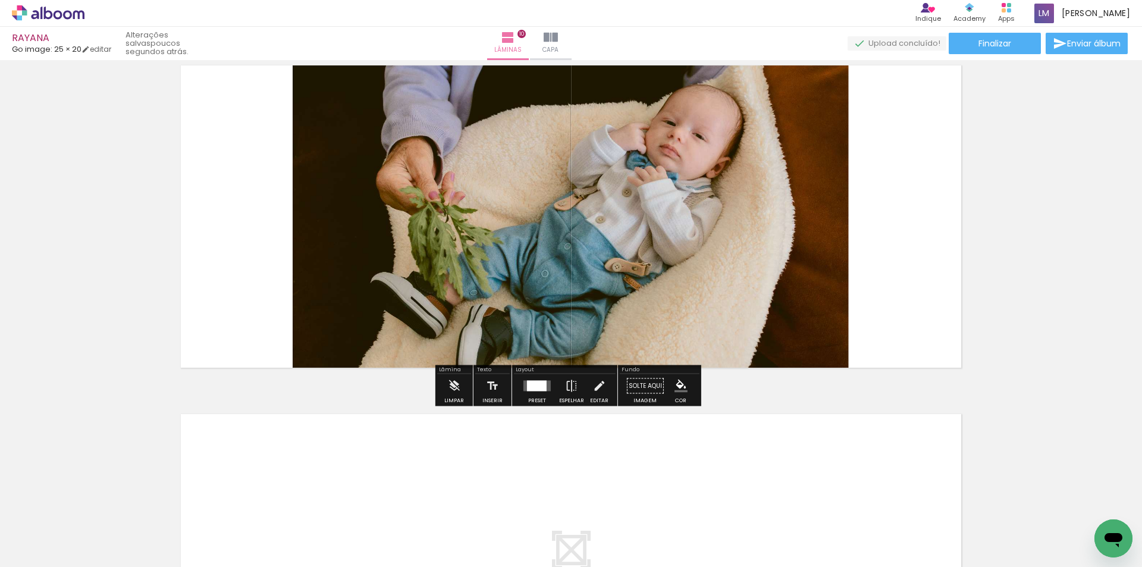
click at [541, 387] on div at bounding box center [537, 386] width 20 height 11
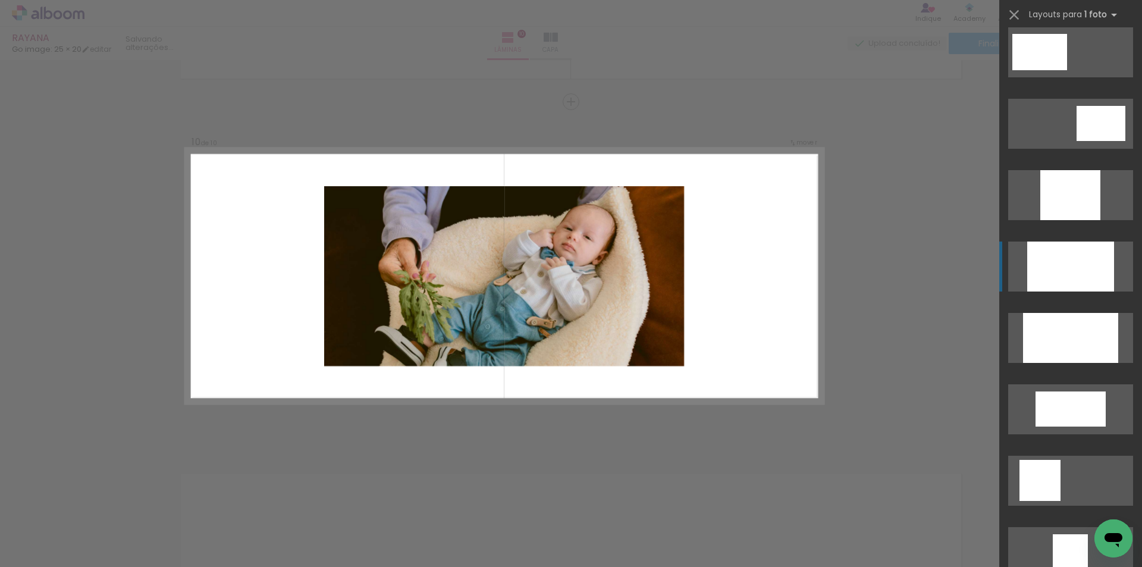
scroll to position [519, 0]
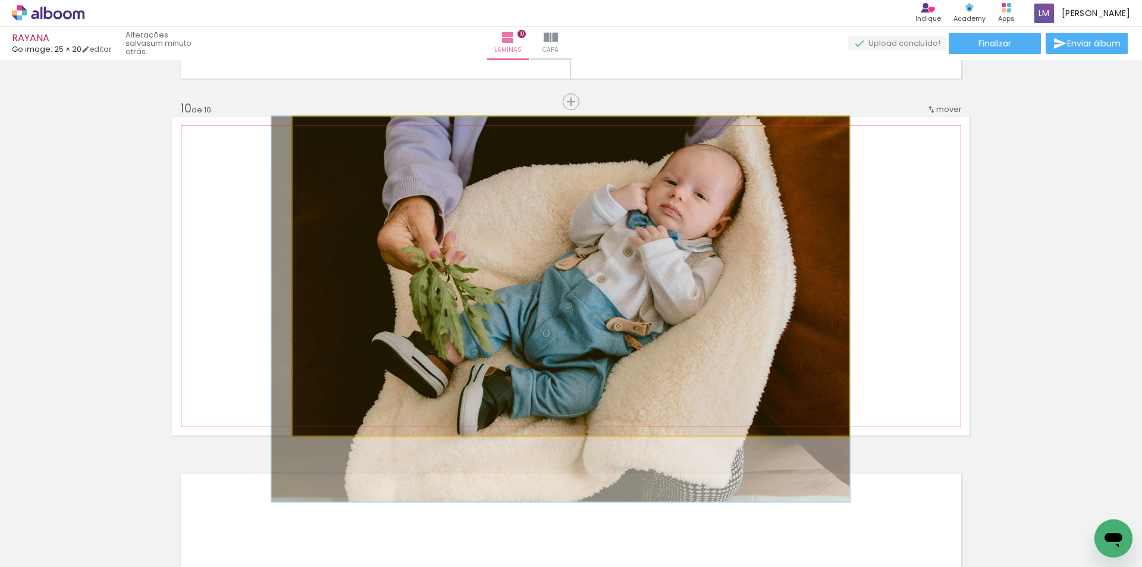
drag, startPoint x: 686, startPoint y: 347, endPoint x: 687, endPoint y: 359, distance: 12.0
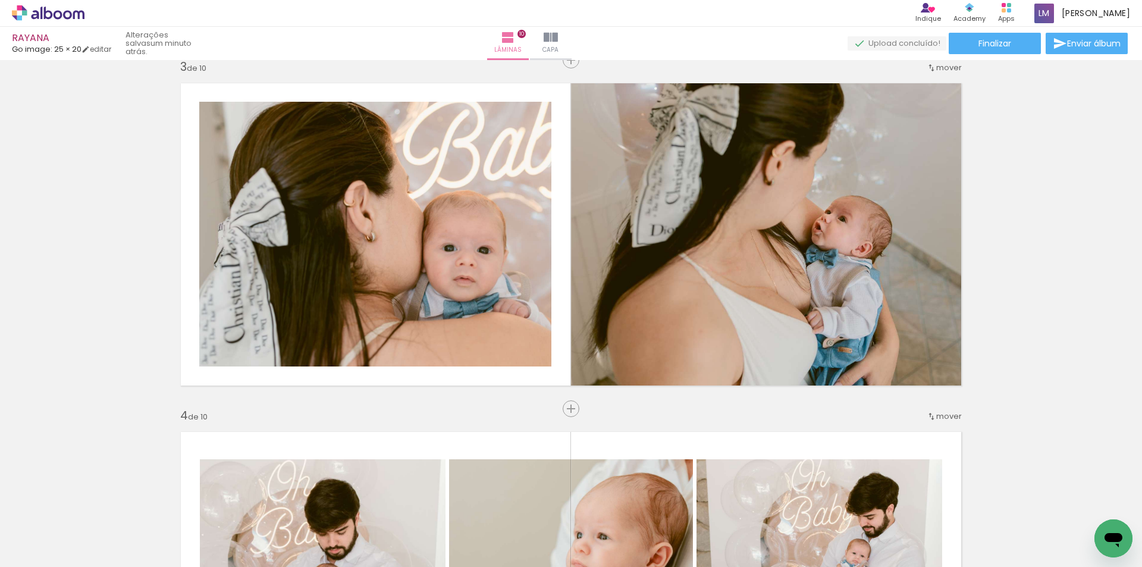
scroll to position [676, 0]
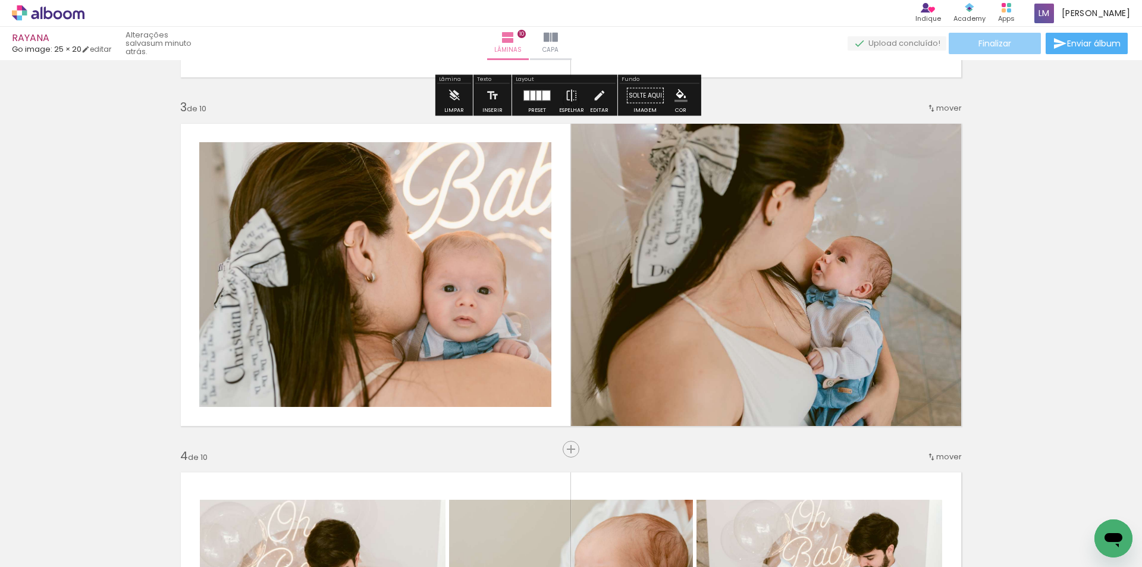
click at [995, 51] on paper-button "Finalizar" at bounding box center [994, 43] width 92 height 21
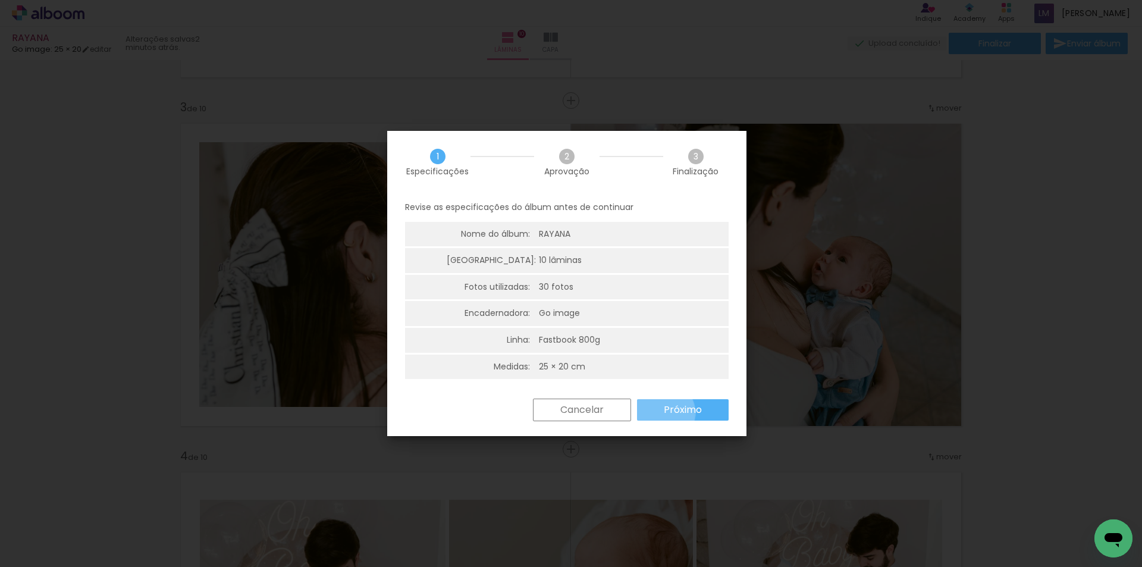
click at [662, 413] on paper-button "Próximo" at bounding box center [683, 409] width 92 height 21
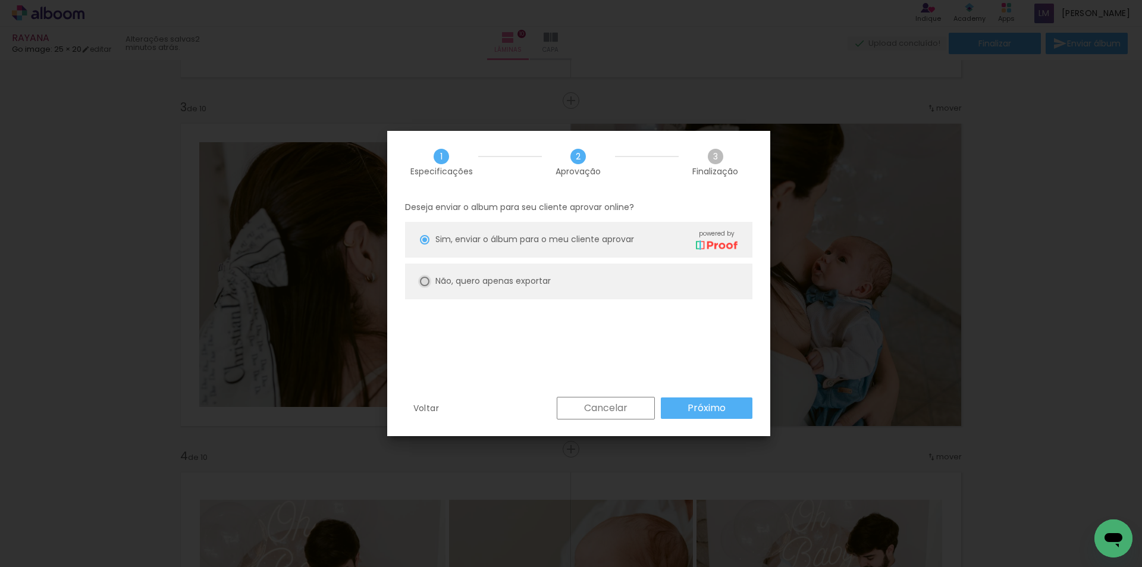
click at [420, 244] on div at bounding box center [425, 240] width 10 height 10
type paper-radio-button "on"
click at [678, 412] on paper-button "Próximo" at bounding box center [707, 407] width 92 height 21
type input "Alta, 300 DPI"
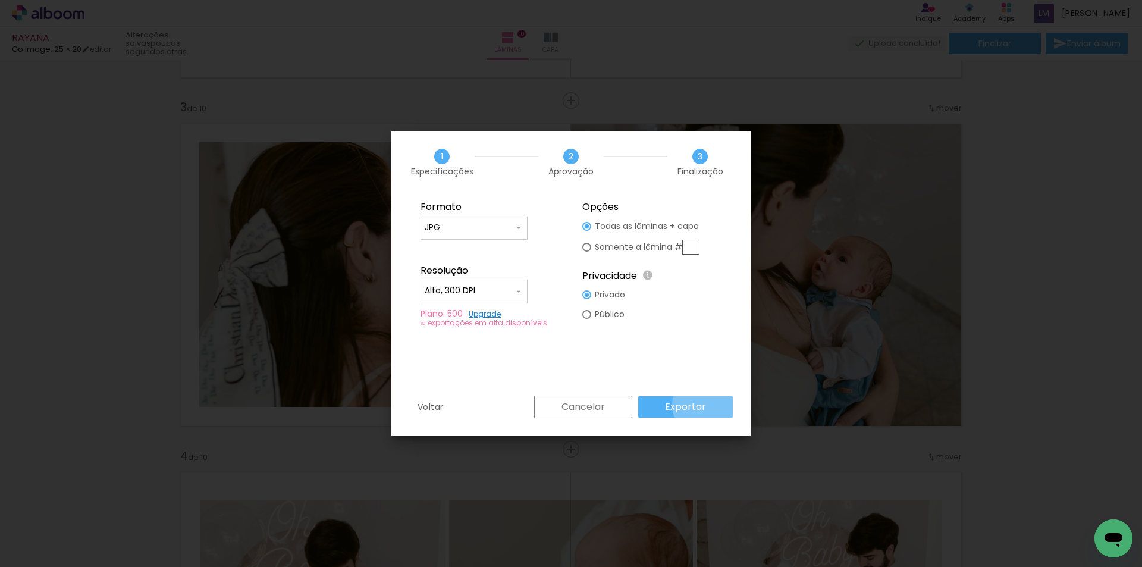
click at [707, 405] on paper-button "Exportar" at bounding box center [685, 406] width 95 height 21
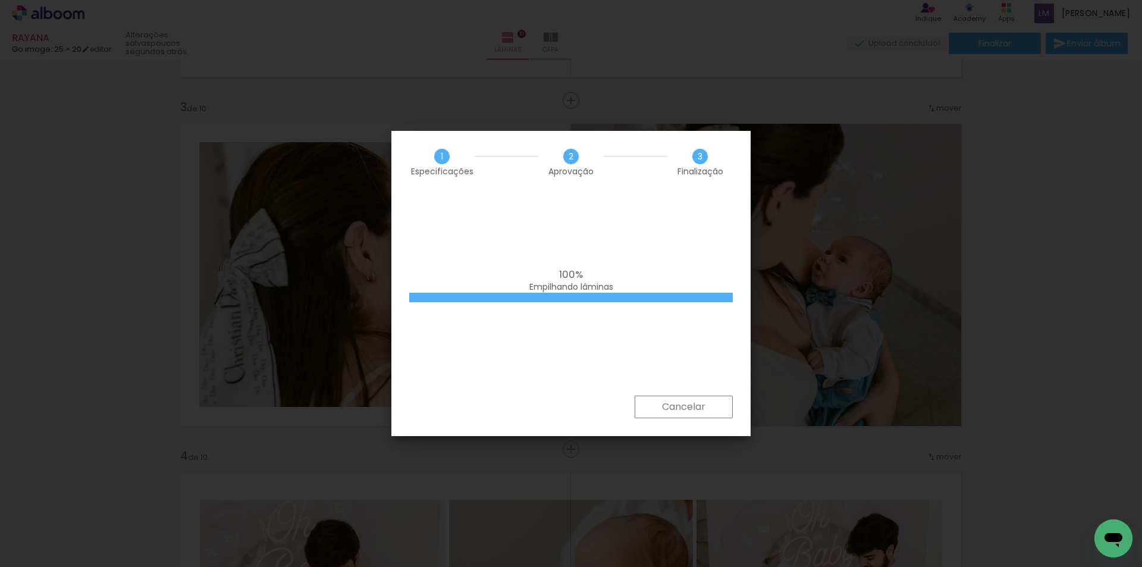
scroll to position [0, 1024]
